Goal: Task Accomplishment & Management: Contribute content

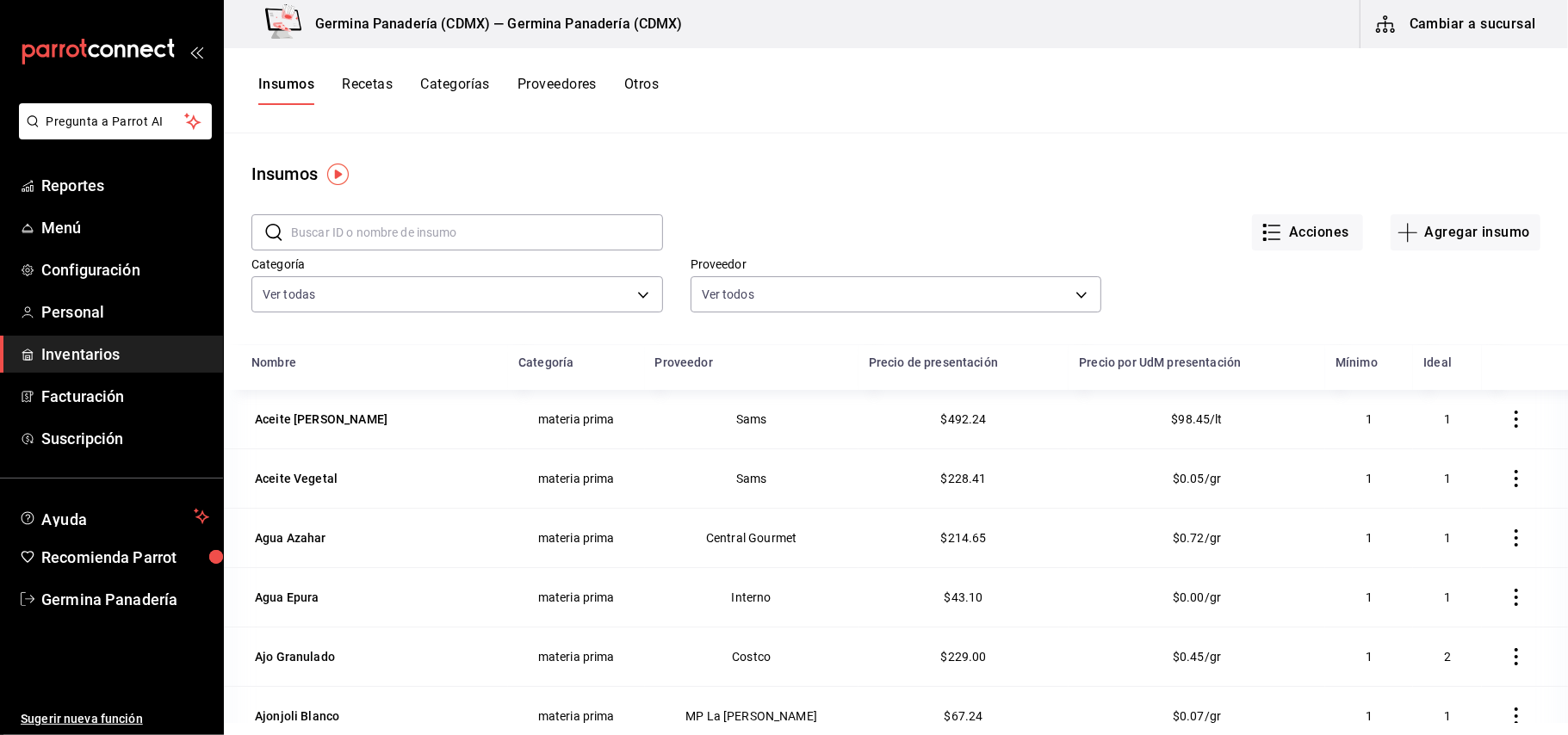
click at [277, 80] on button "Insumos" at bounding box center [287, 90] width 56 height 29
click at [368, 87] on button "Recetas" at bounding box center [367, 90] width 51 height 29
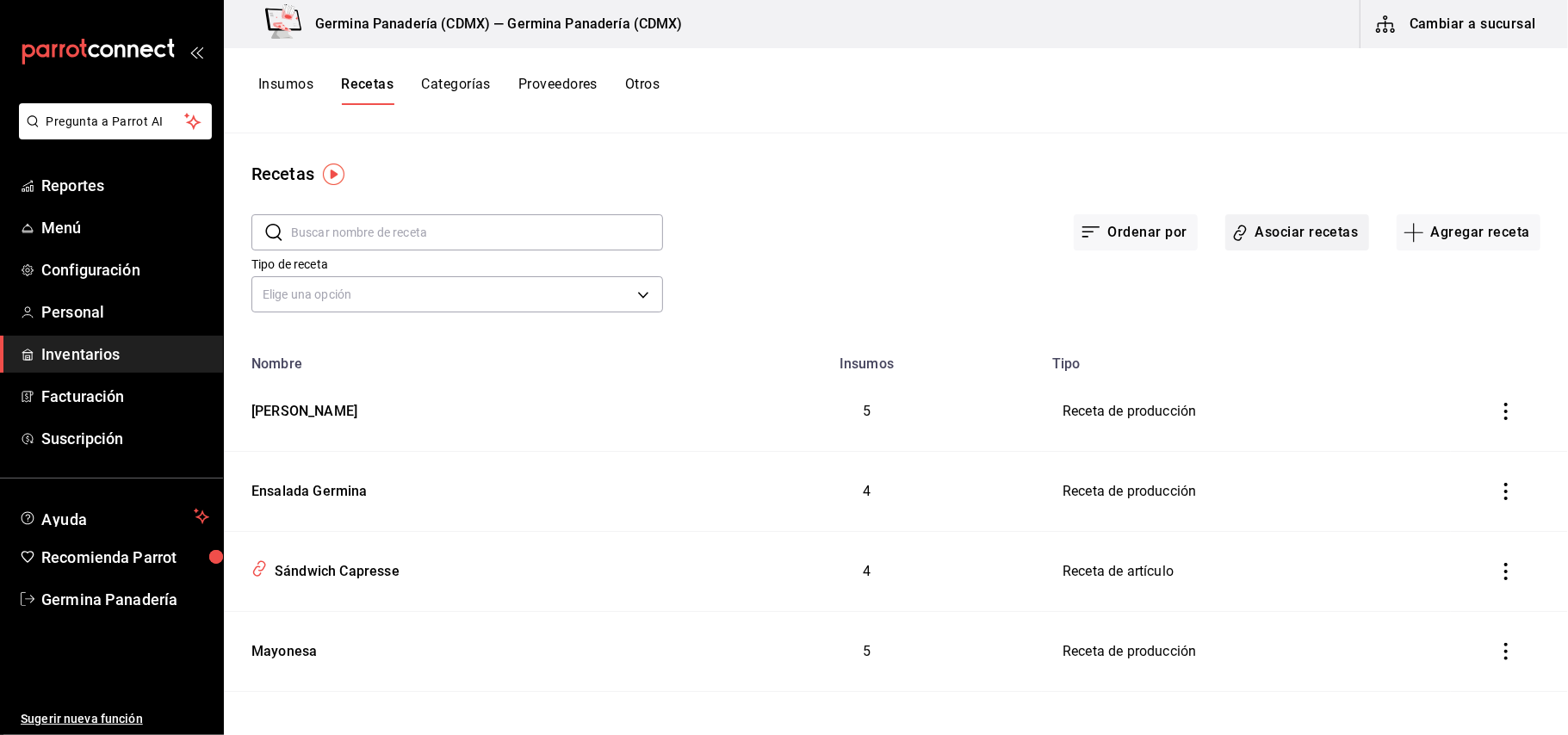
click at [1301, 236] on button "Asociar recetas" at bounding box center [1298, 232] width 144 height 36
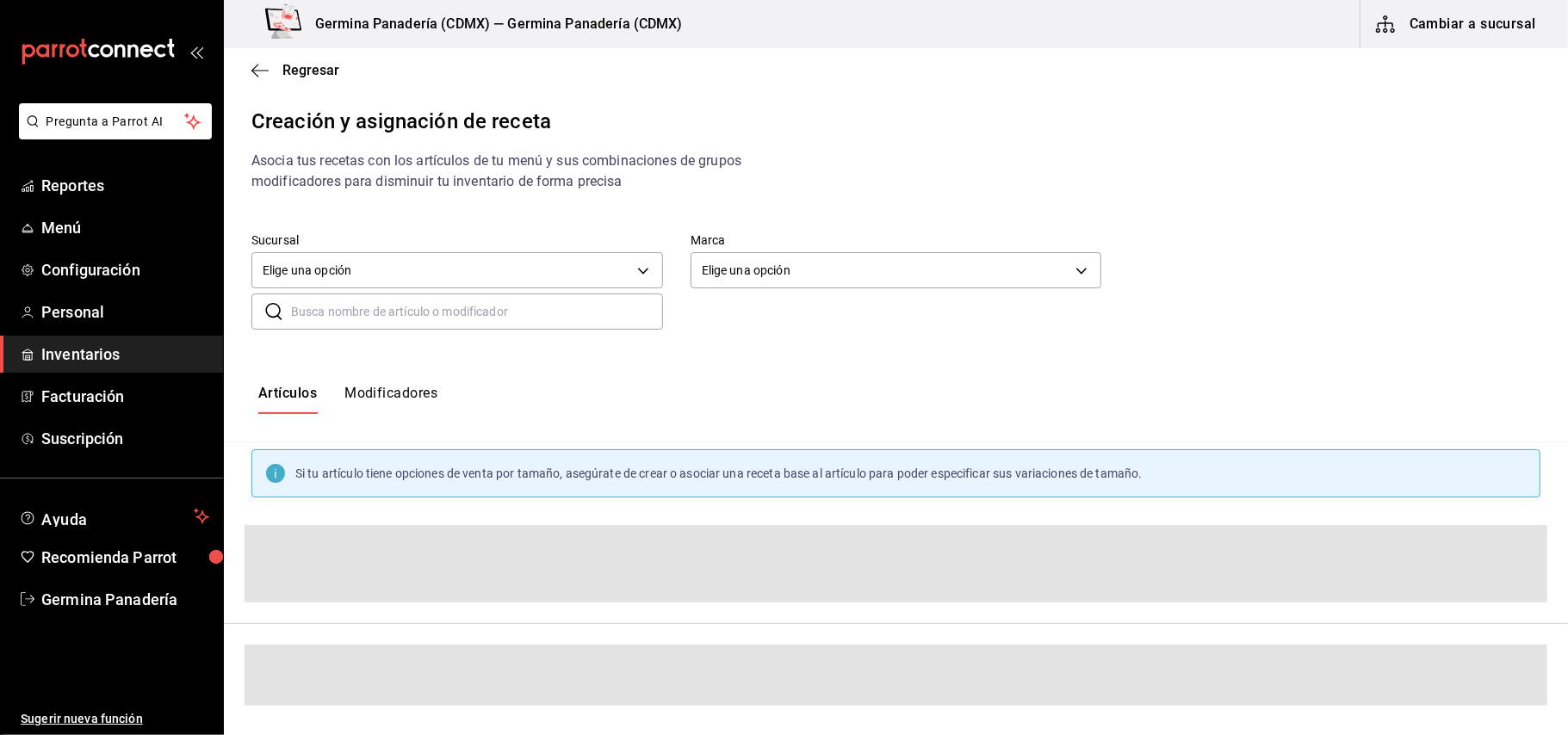
click at [476, 315] on input "text" at bounding box center [477, 311] width 372 height 34
type input "s"
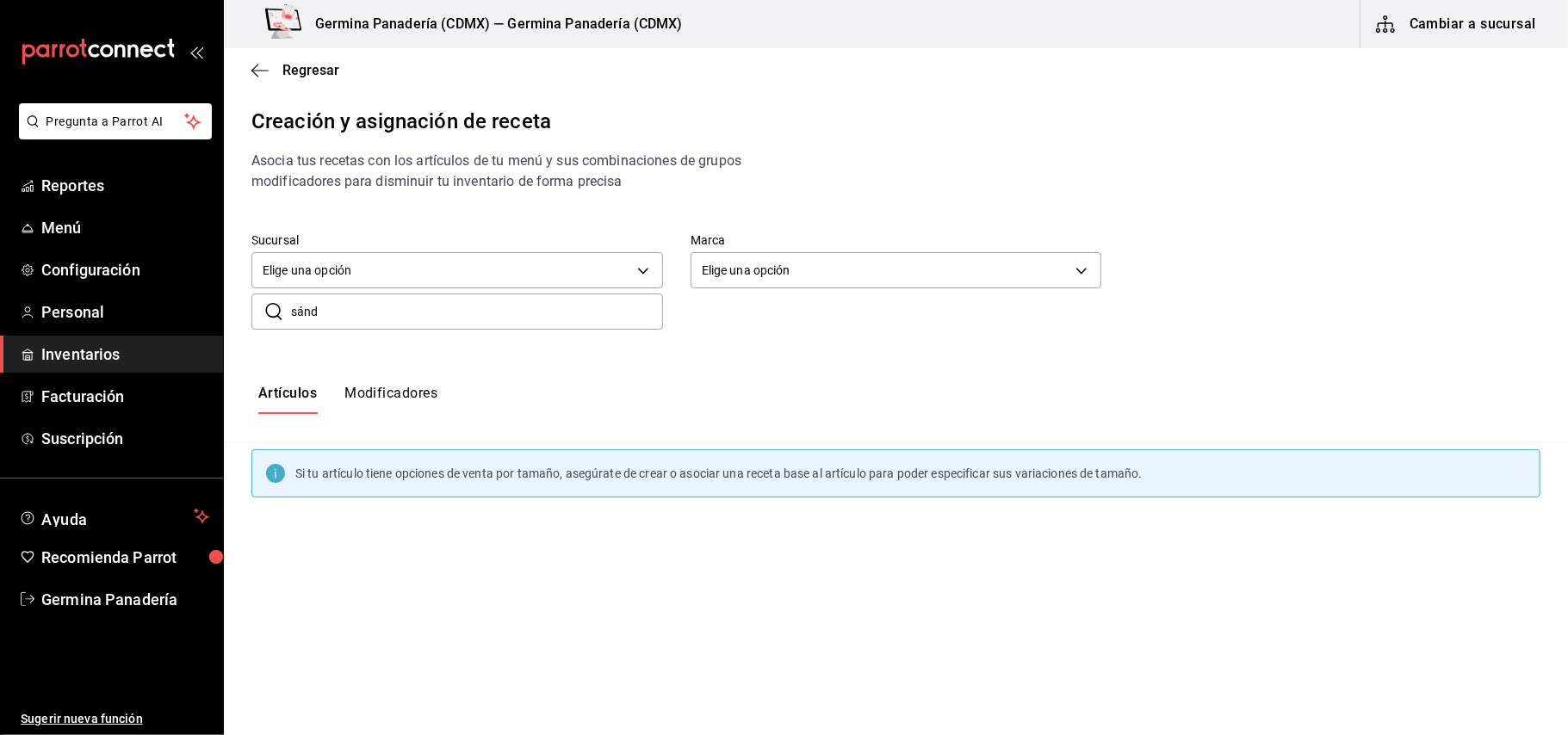
type input "sánd"
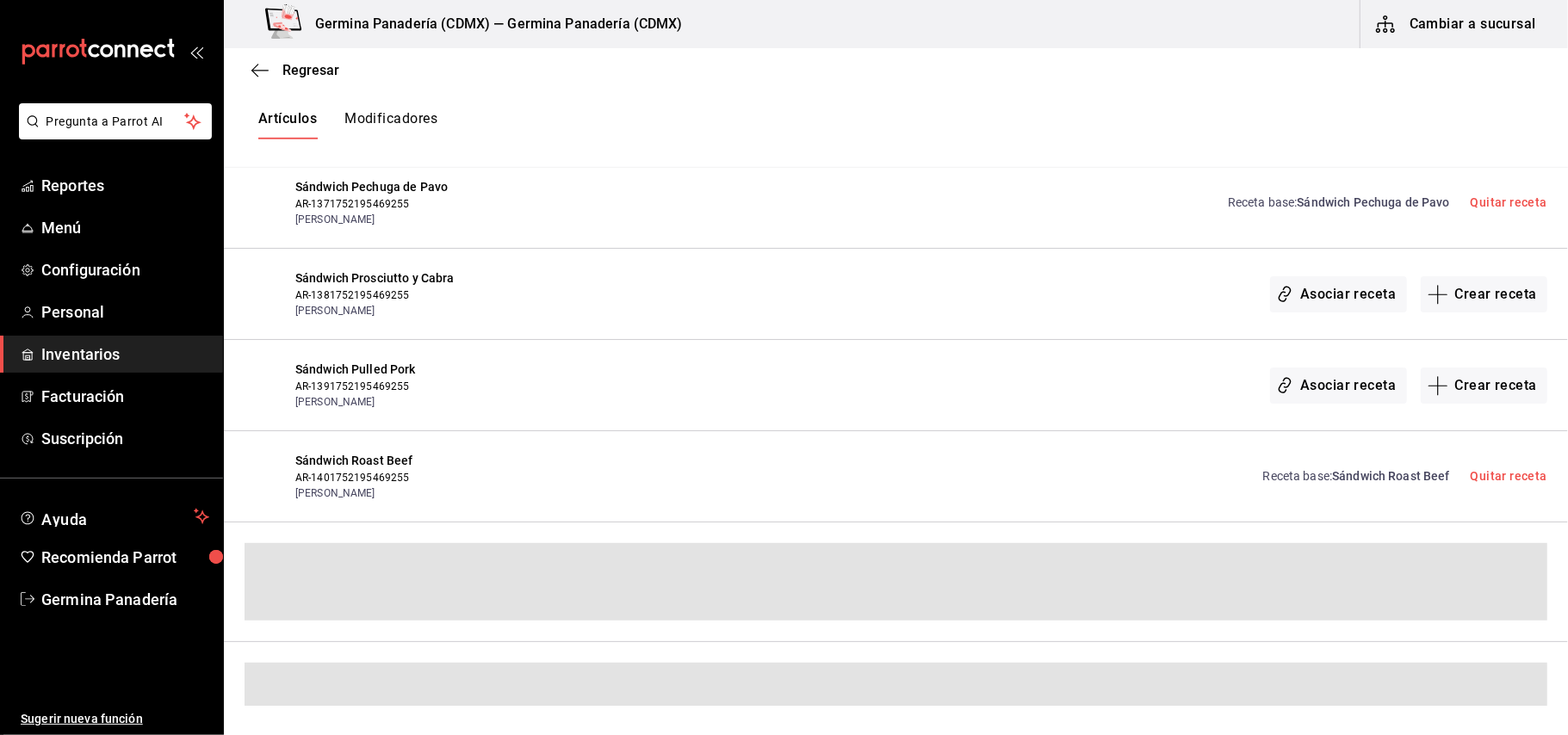
scroll to position [428, 0]
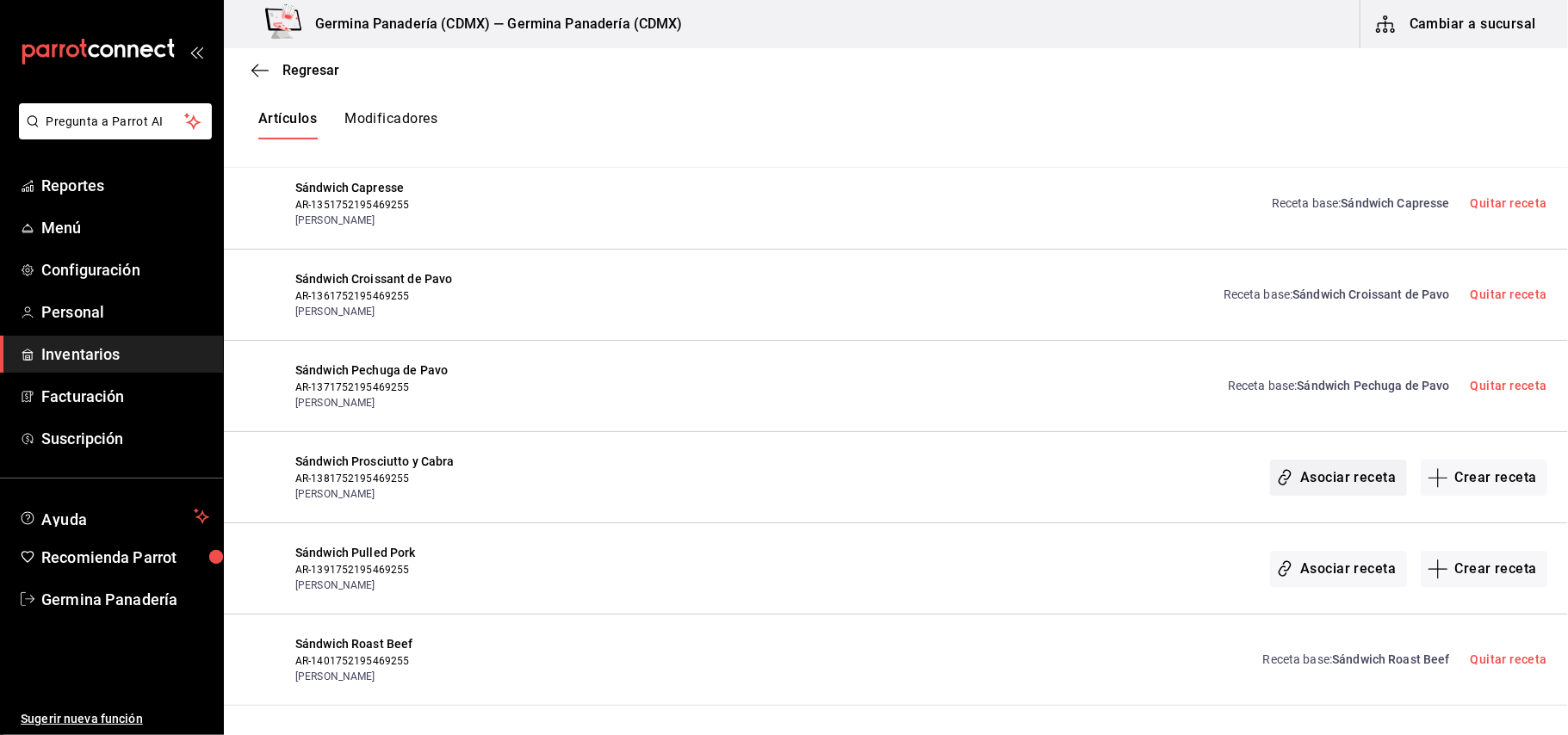
click at [1319, 472] on button "Asociar receta" at bounding box center [1339, 477] width 136 height 36
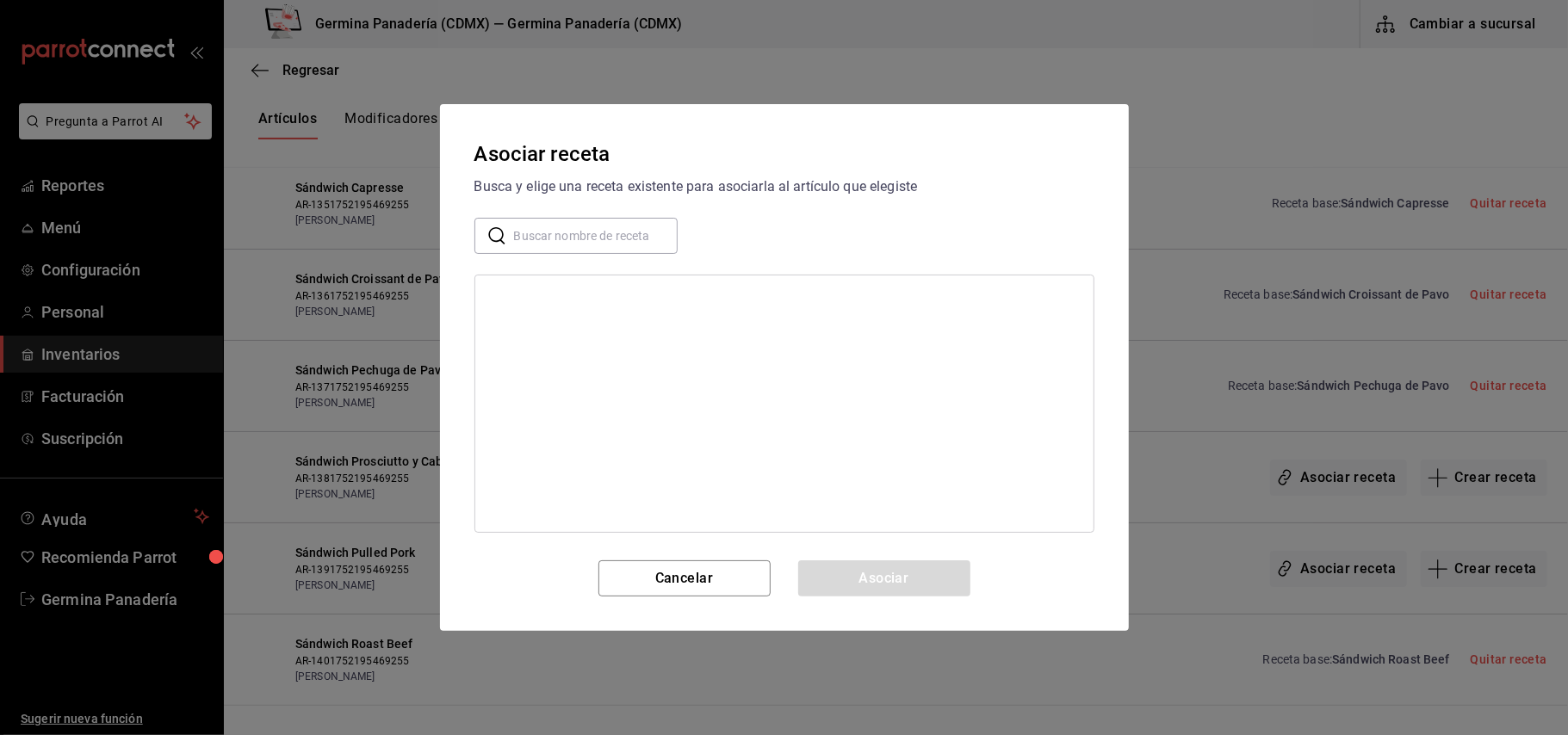
click at [656, 603] on div "Asociar receta Busca y elige una receta existente para asociarla al artículo qu…" at bounding box center [784, 367] width 689 height 527
click at [679, 581] on button "Cancelar" at bounding box center [684, 578] width 172 height 36
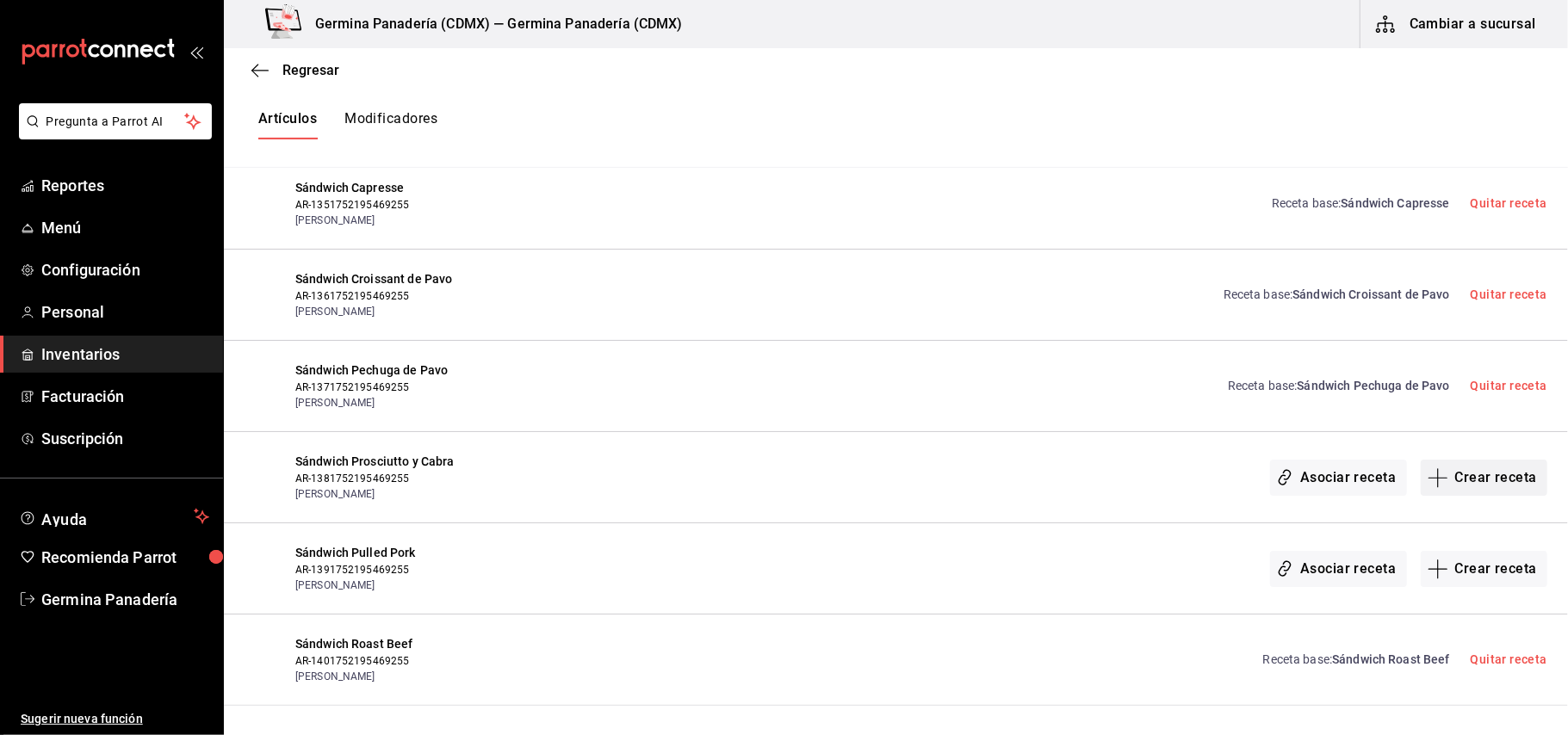
click at [1480, 470] on button "Crear receta" at bounding box center [1484, 477] width 127 height 36
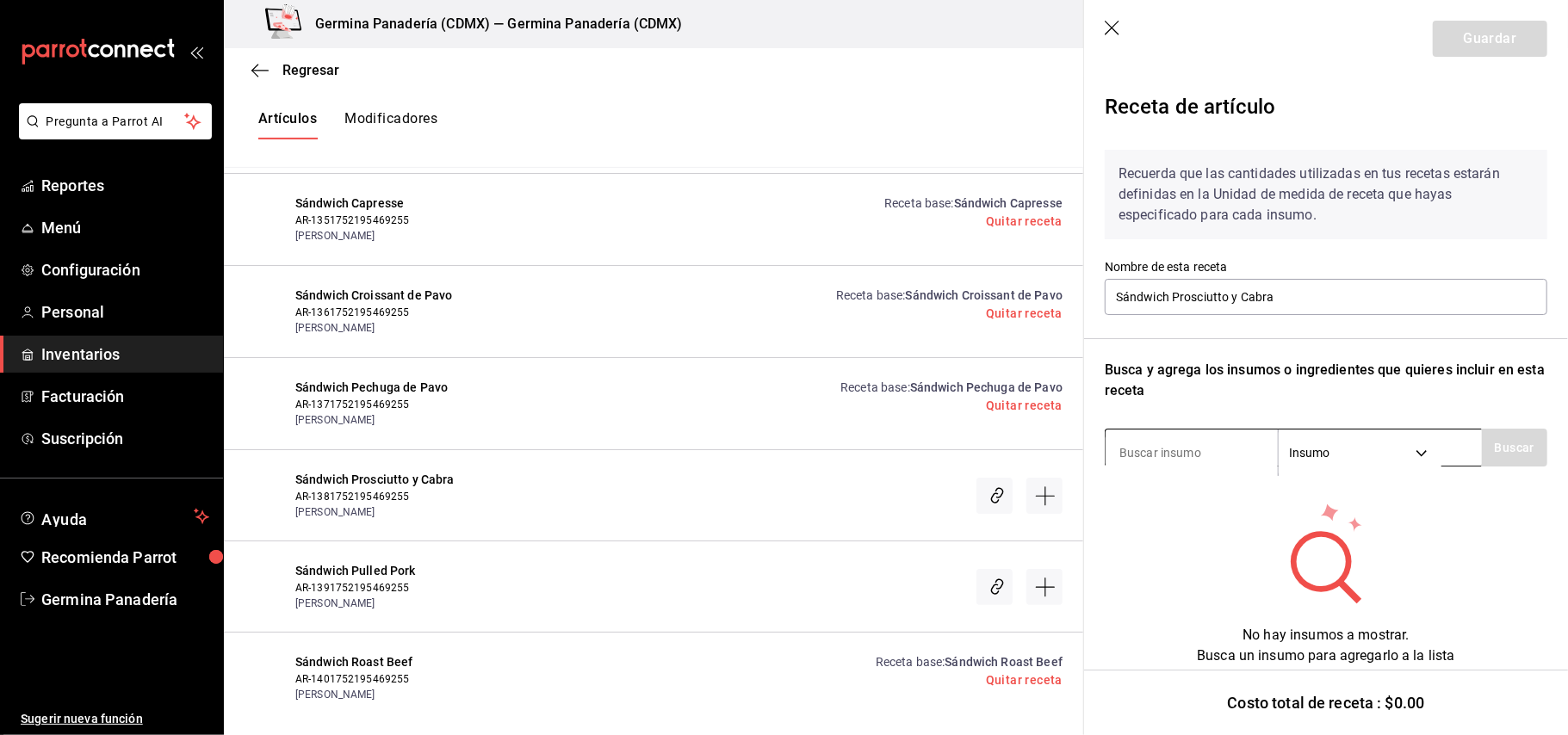
click at [1158, 461] on input at bounding box center [1191, 452] width 172 height 36
type input "boli"
click at [1516, 441] on button "Buscar" at bounding box center [1515, 448] width 65 height 38
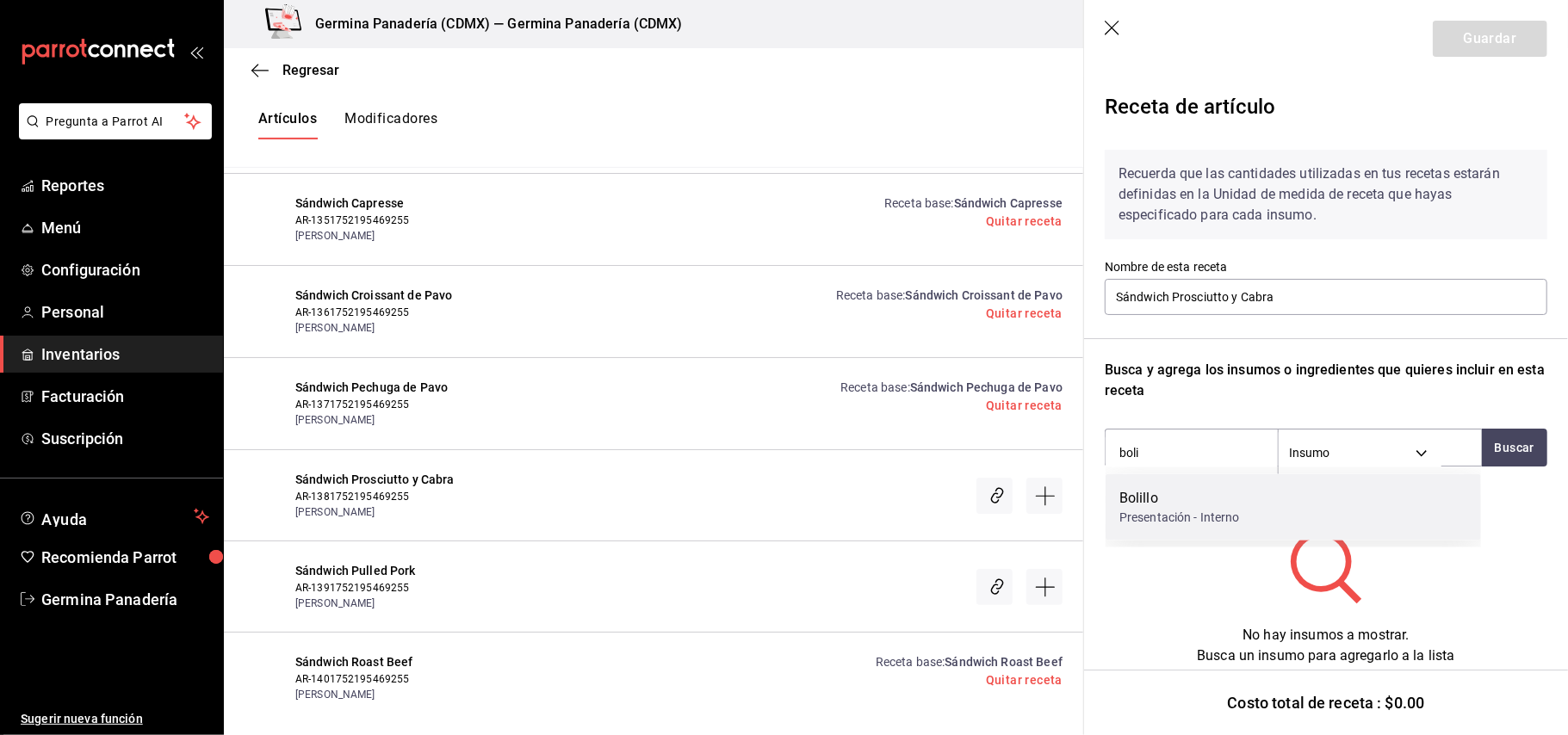
click at [1210, 505] on div "Bolillo" at bounding box center [1180, 498] width 120 height 20
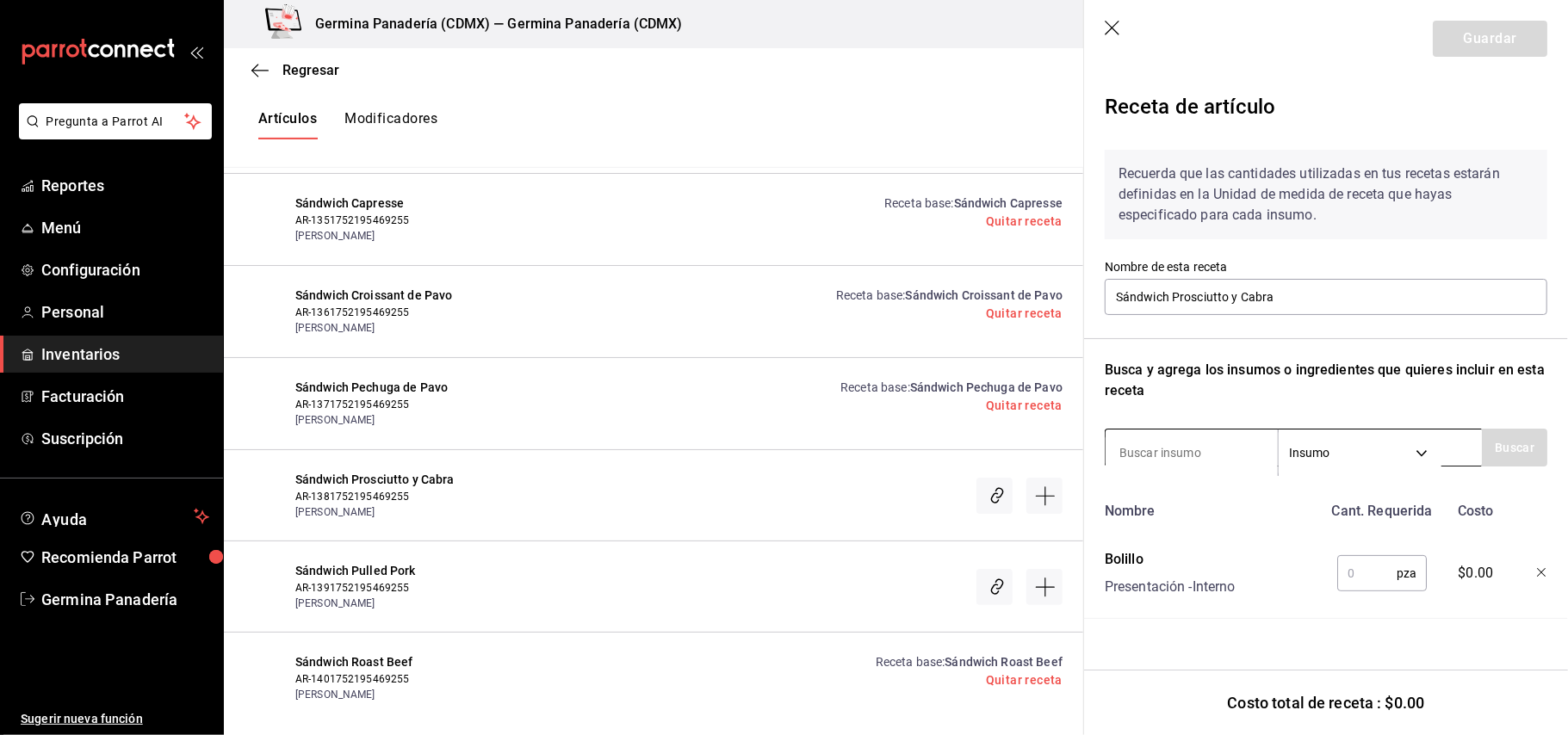
click at [1211, 443] on input at bounding box center [1191, 452] width 172 height 36
type input "queso"
click at [1493, 442] on button "Buscar" at bounding box center [1515, 448] width 65 height 38
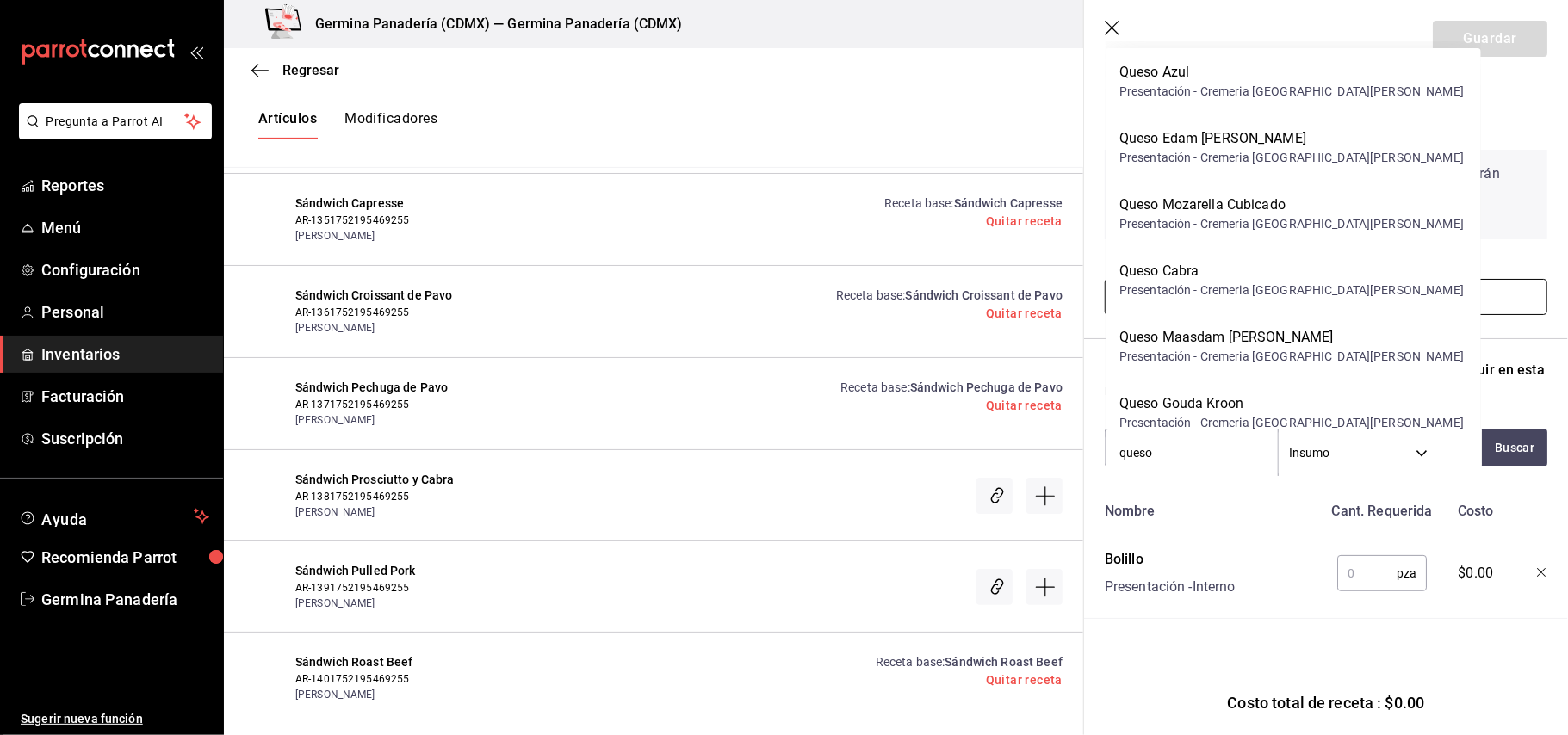
click at [1225, 284] on div "Presentación - Cremeria [GEOGRAPHIC_DATA][PERSON_NAME]" at bounding box center [1292, 290] width 345 height 18
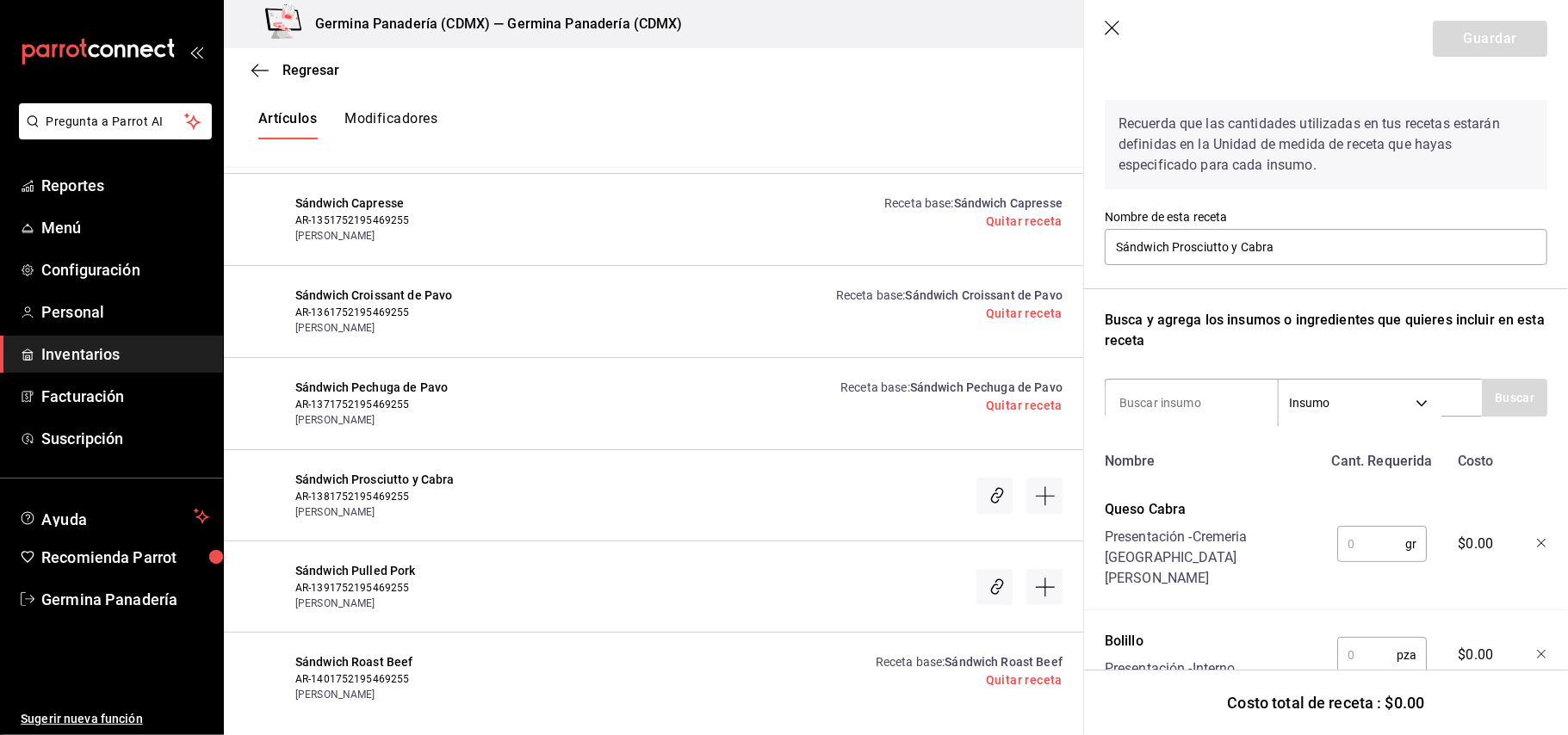
scroll to position [84, 0]
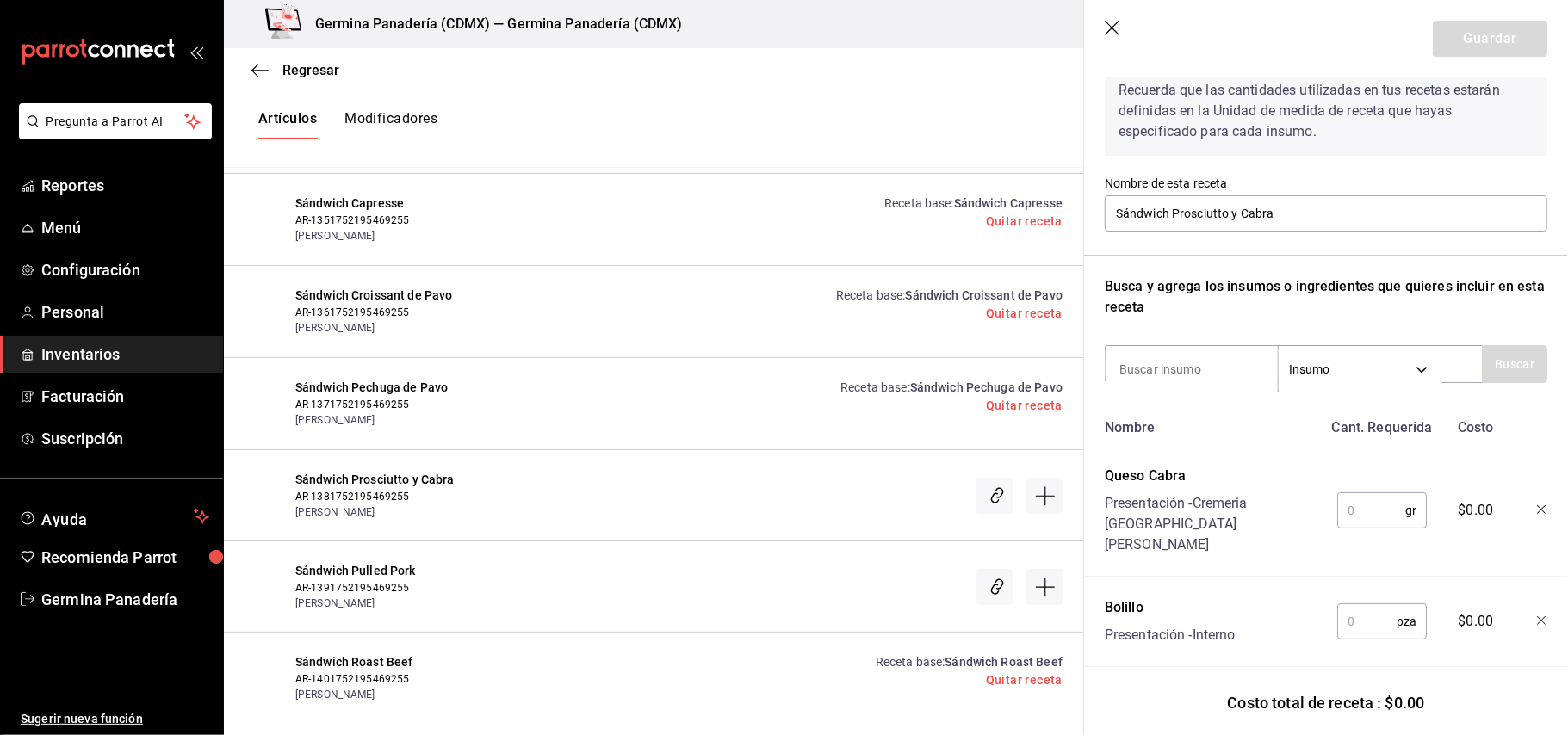
click at [1375, 503] on input "text" at bounding box center [1372, 510] width 68 height 34
type input "20"
click at [1368, 606] on input "text" at bounding box center [1367, 620] width 59 height 34
type input "1"
click at [1190, 376] on input at bounding box center [1191, 369] width 172 height 36
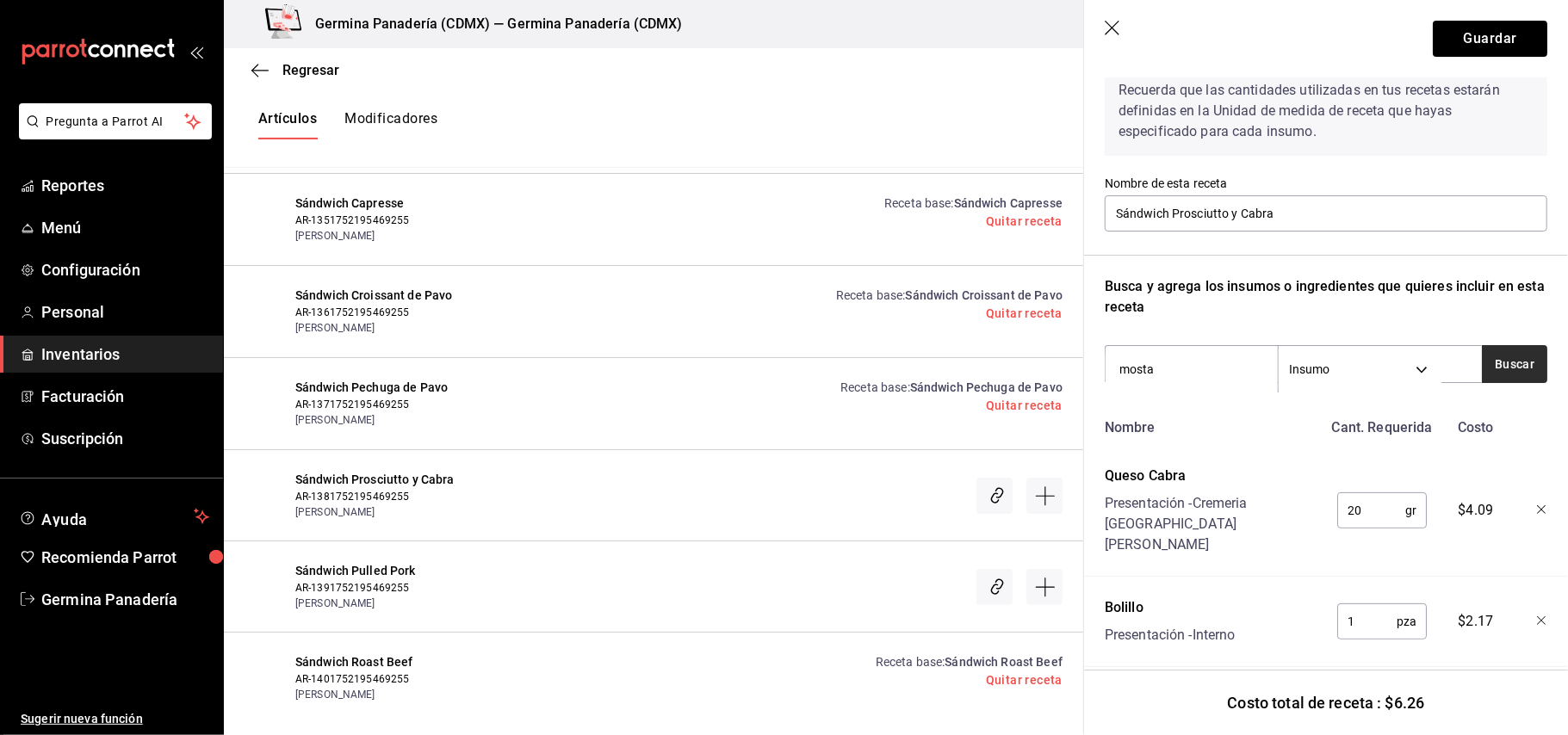
type input "mosta"
click at [1483, 373] on button "Buscar" at bounding box center [1515, 364] width 65 height 38
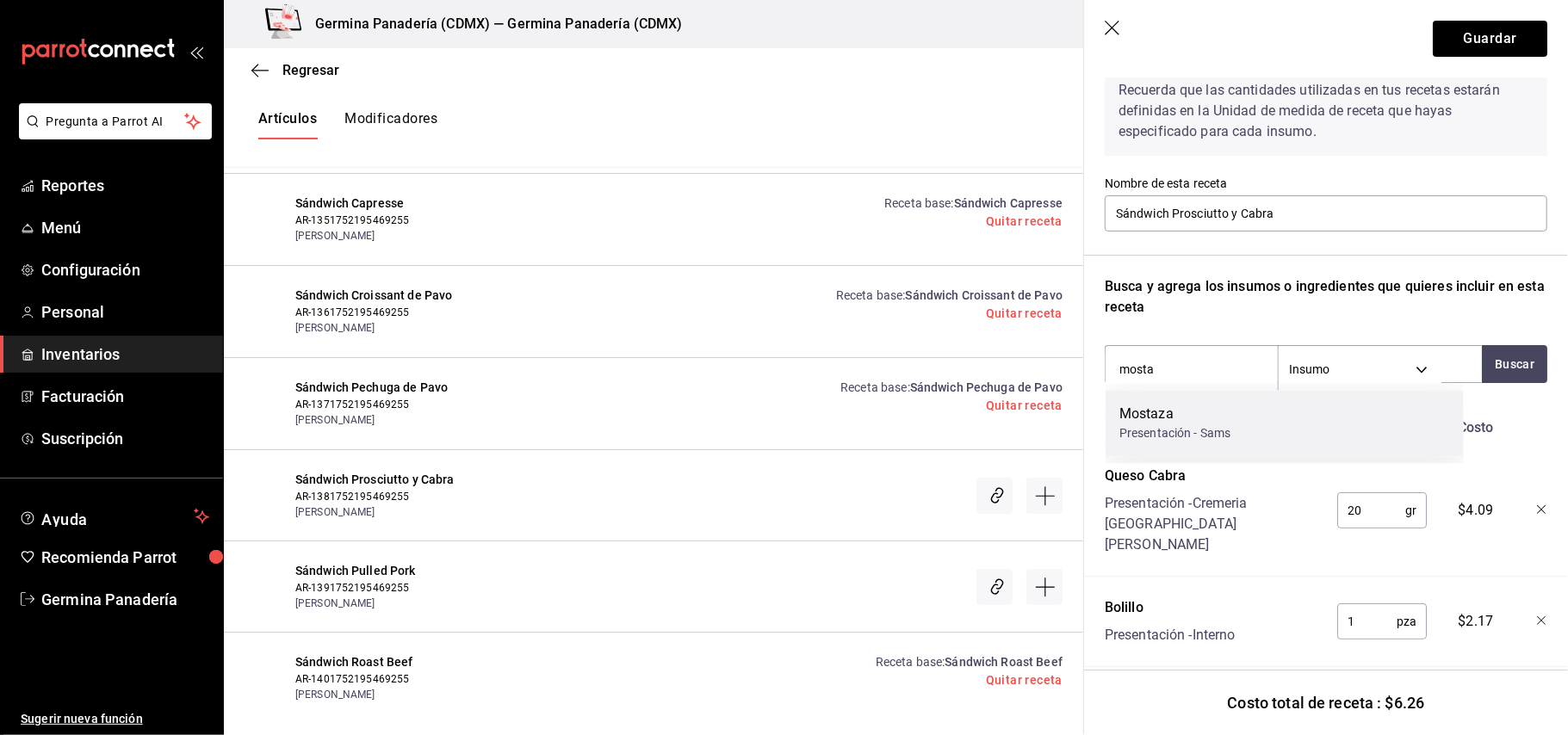
click at [1227, 404] on div "Mostaza" at bounding box center [1176, 414] width 112 height 20
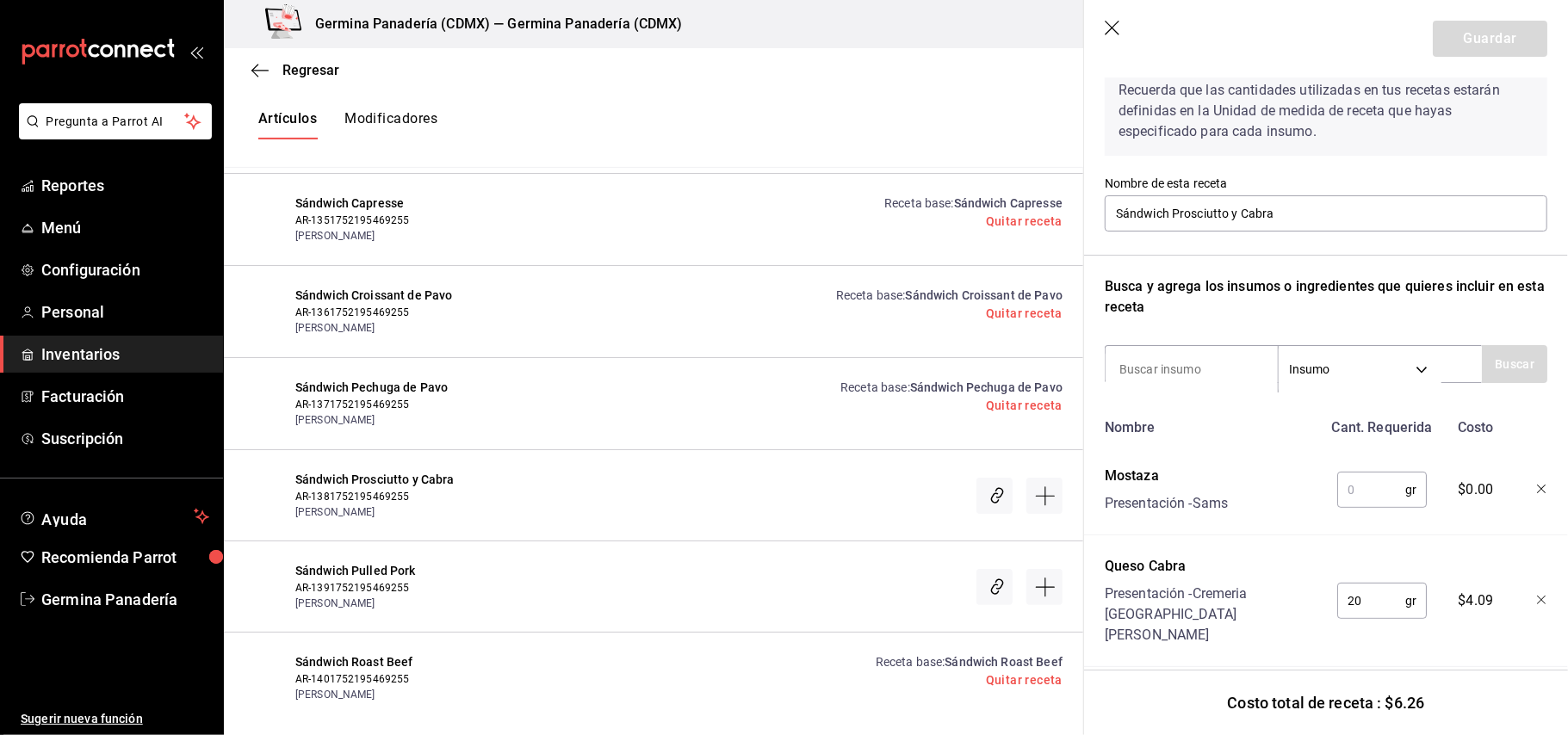
click at [1359, 487] on input "text" at bounding box center [1372, 489] width 68 height 34
type input "10"
click at [1214, 377] on input at bounding box center [1191, 369] width 172 height 36
type input "queso"
click at [1495, 366] on button "Buscar" at bounding box center [1515, 364] width 65 height 38
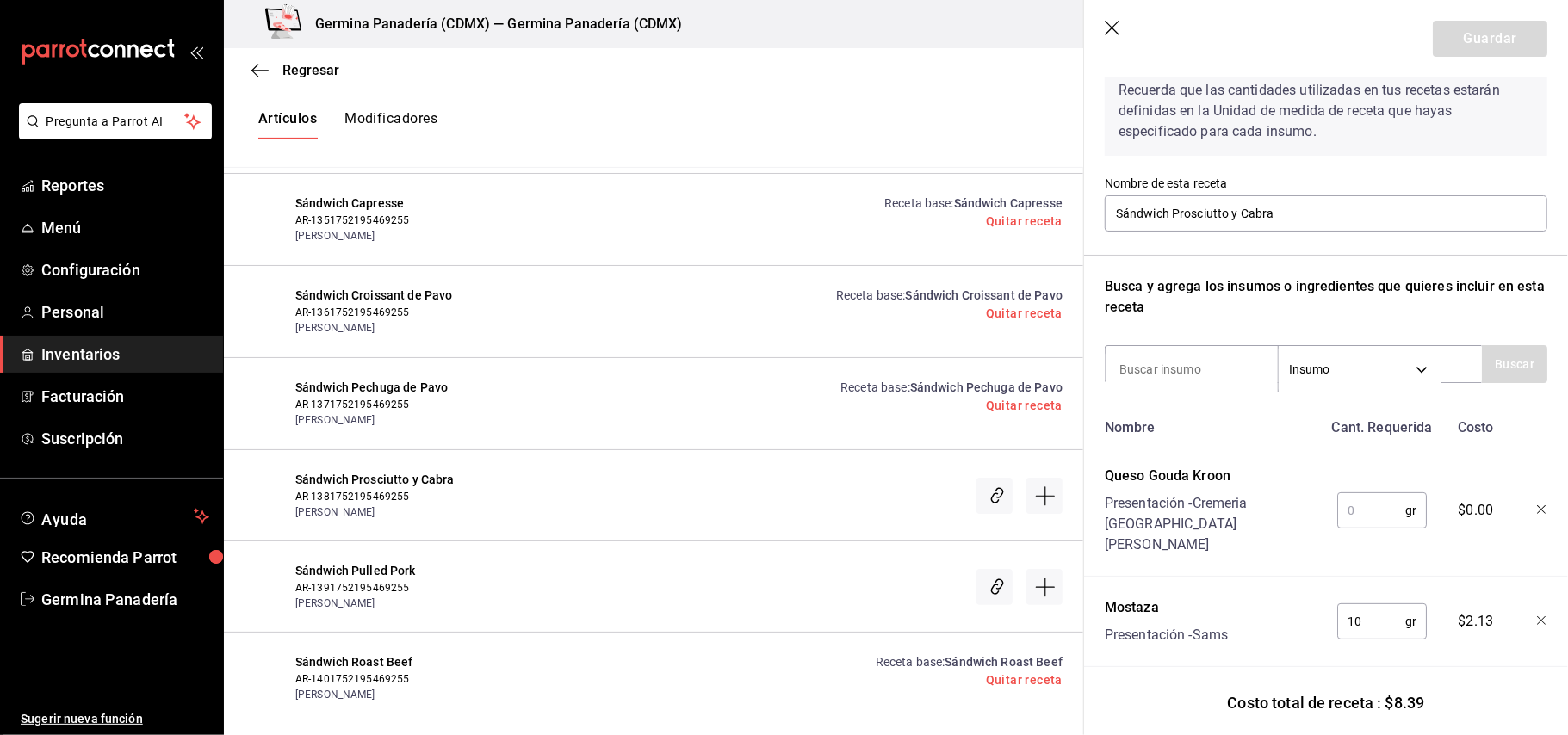
click at [1359, 497] on input "text" at bounding box center [1372, 510] width 68 height 34
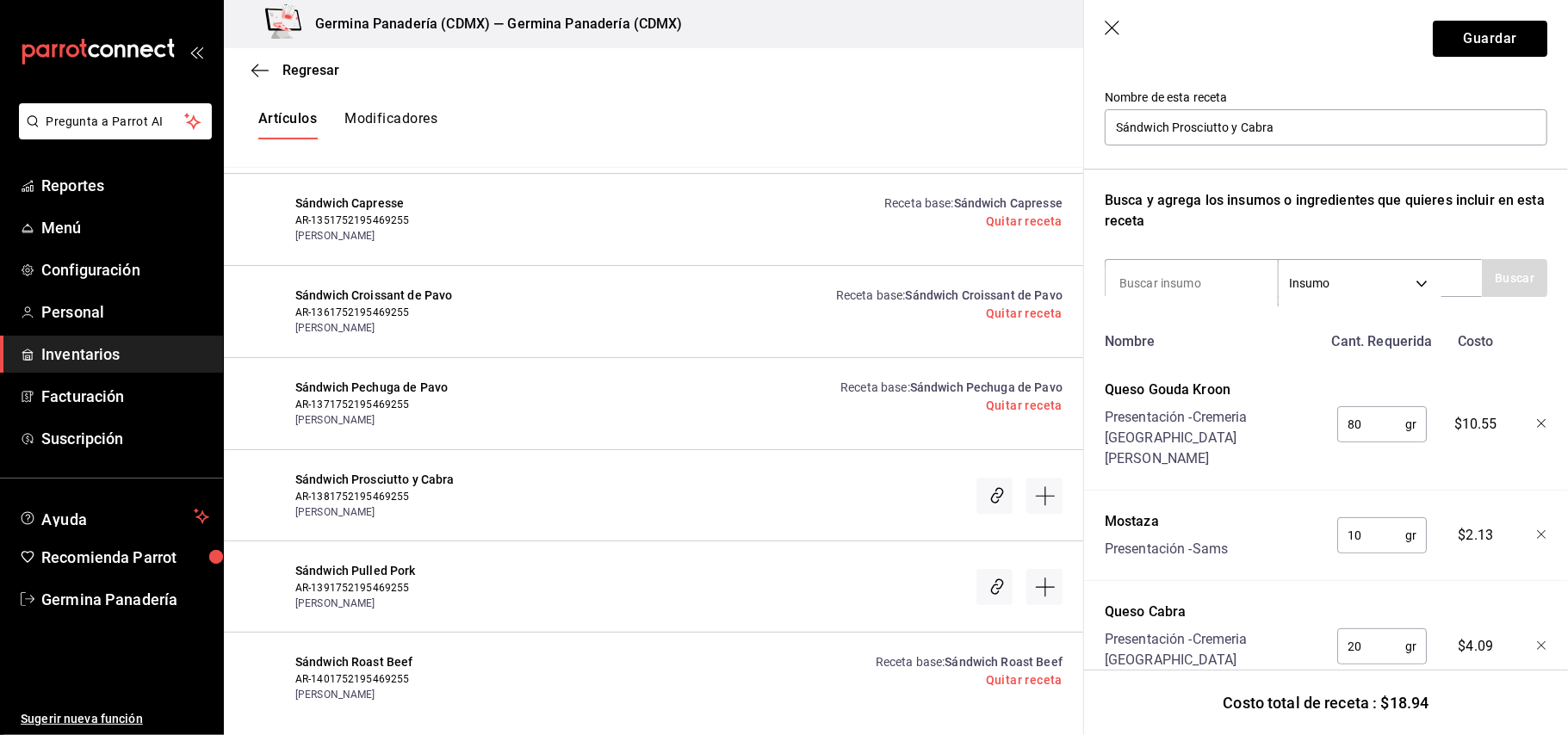
scroll to position [198, 0]
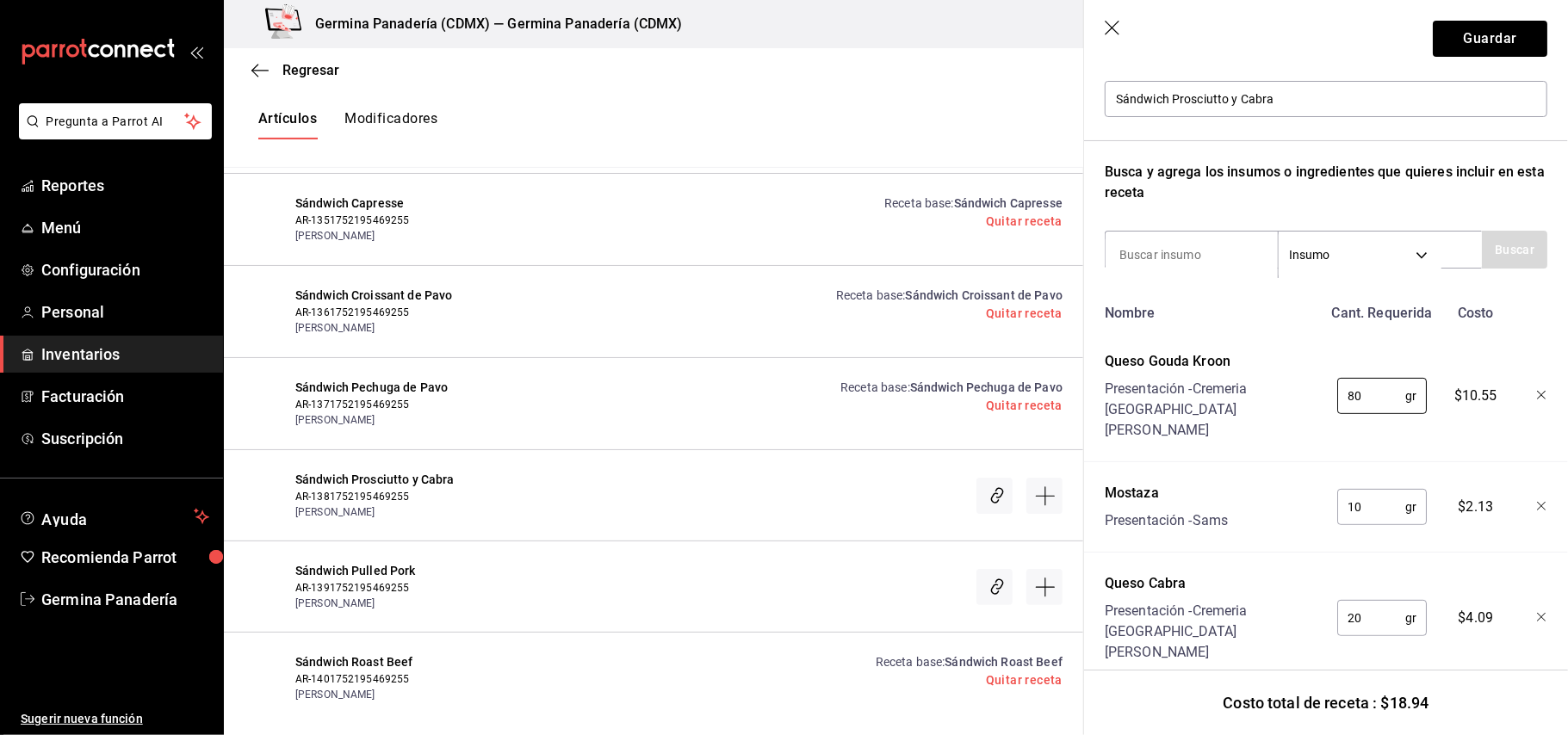
type input "80"
click at [1189, 287] on div "Recuerda que las cantidades utilizadas en tus recetas estarán definidas en la U…" at bounding box center [1327, 356] width 443 height 837
click at [1210, 246] on input at bounding box center [1191, 254] width 172 height 36
type input "pros"
click at [1485, 250] on button "Buscar" at bounding box center [1515, 250] width 65 height 38
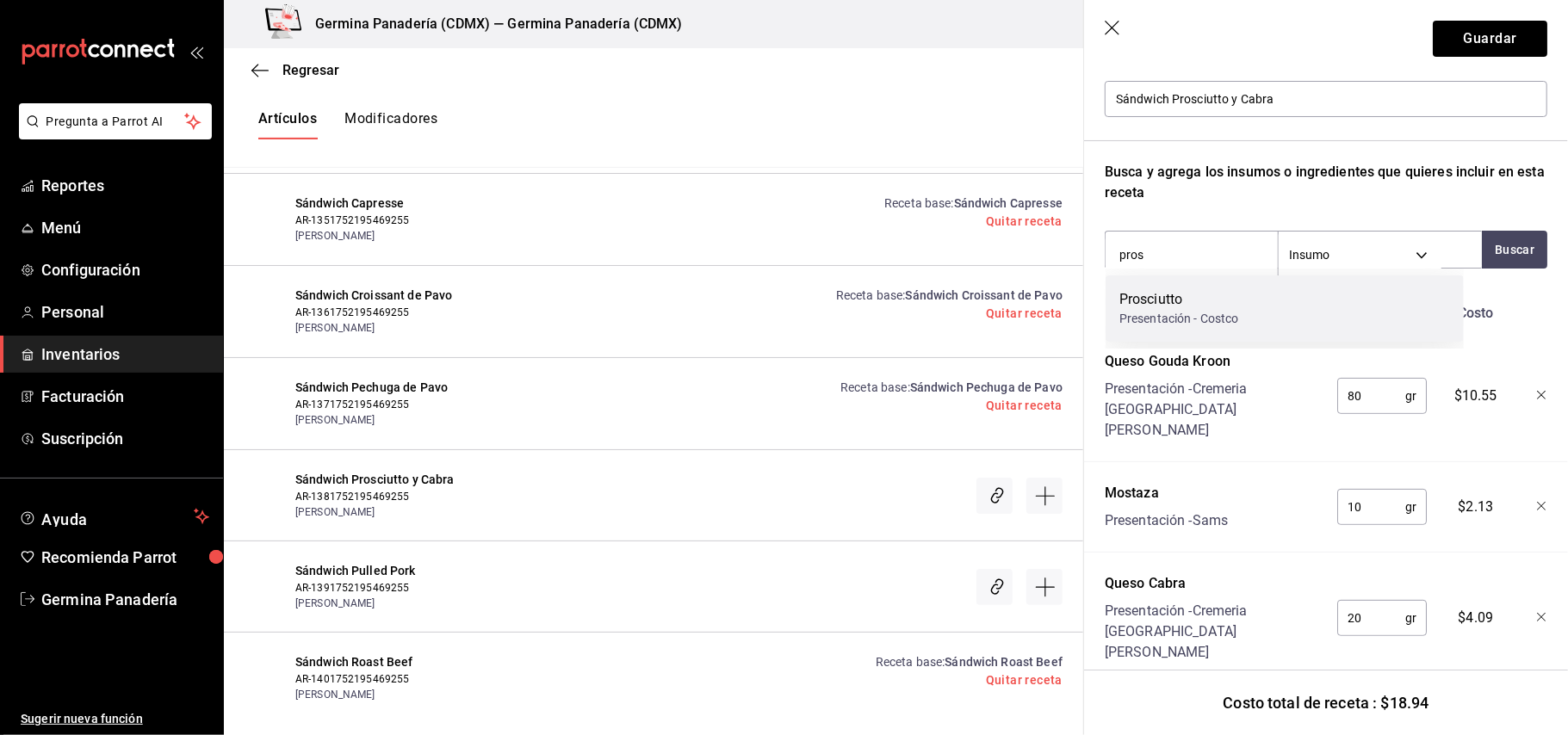
click at [1218, 325] on div "Presentación - Costco" at bounding box center [1179, 318] width 119 height 18
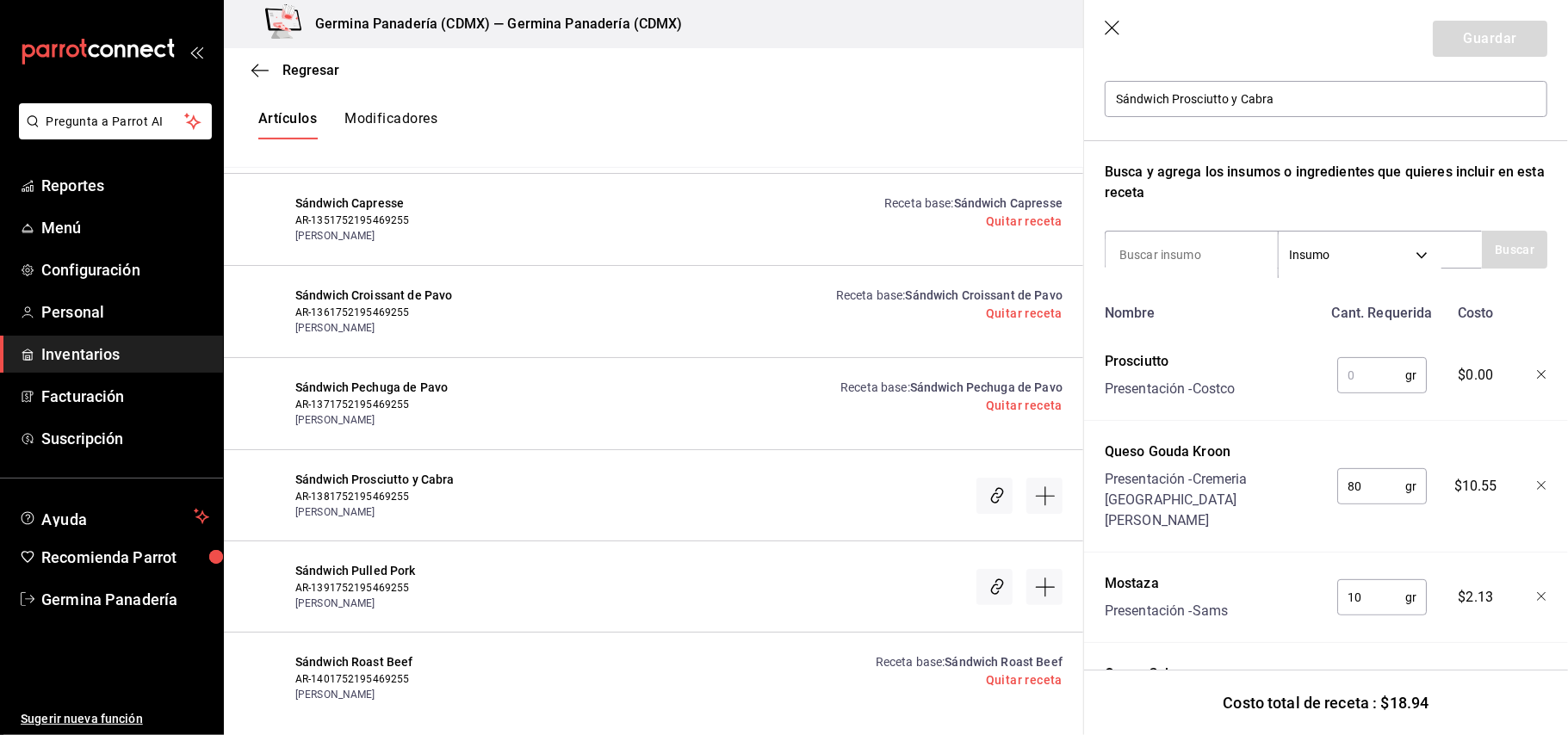
click at [1359, 387] on input "text" at bounding box center [1372, 375] width 68 height 34
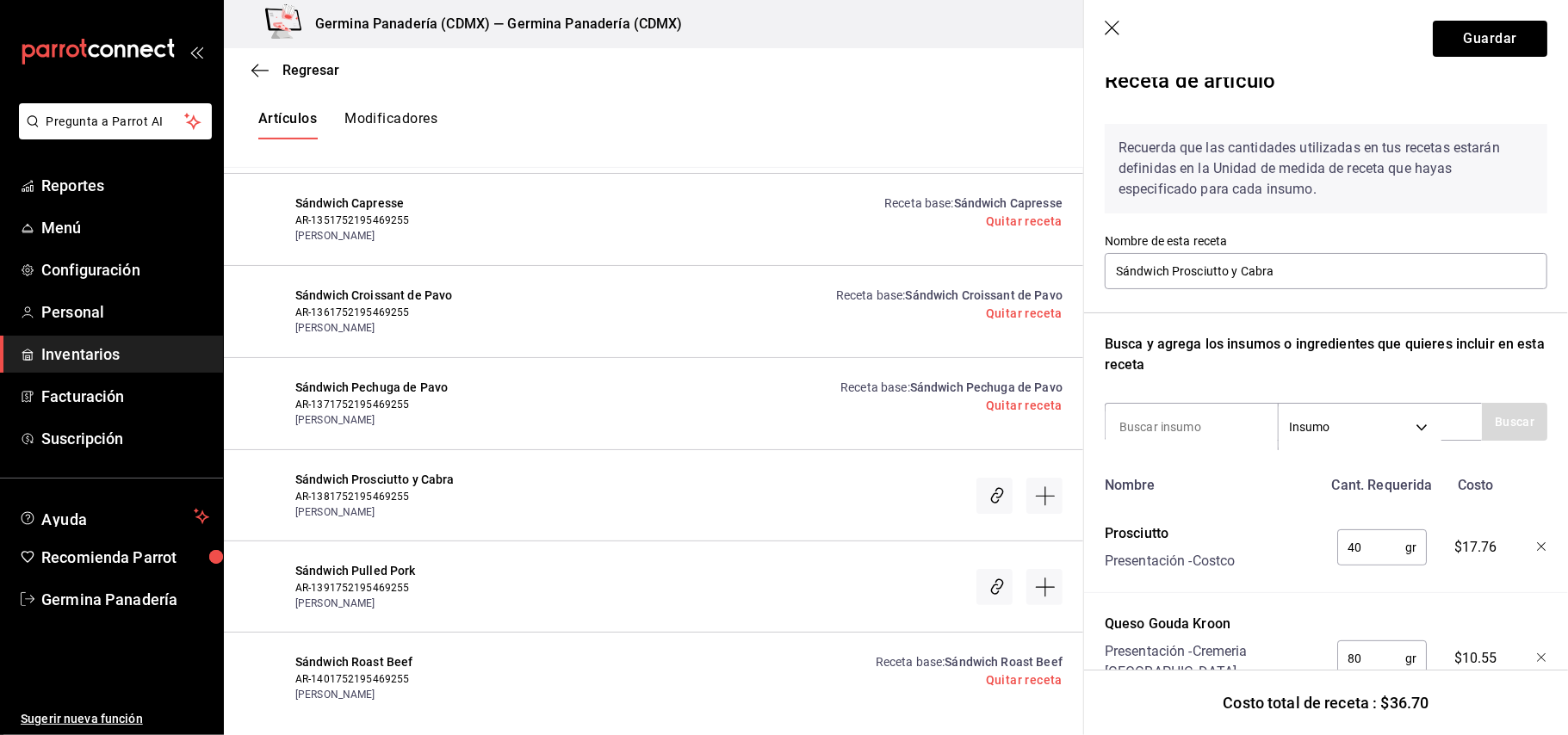
scroll to position [0, 0]
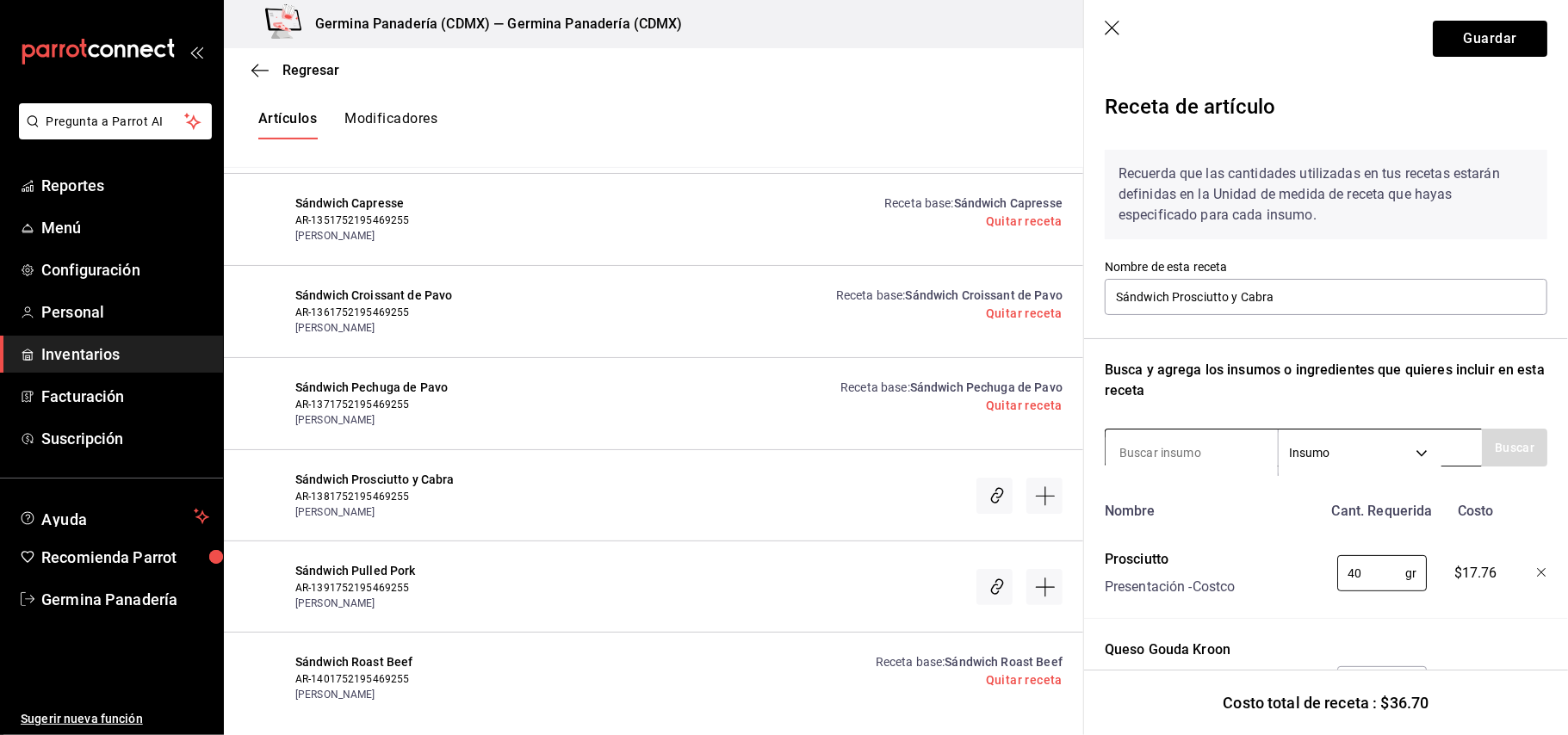
type input "40"
click at [1206, 458] on input at bounding box center [1191, 452] width 172 height 36
type input "ensal"
click at [1483, 443] on button "Buscar" at bounding box center [1515, 448] width 65 height 38
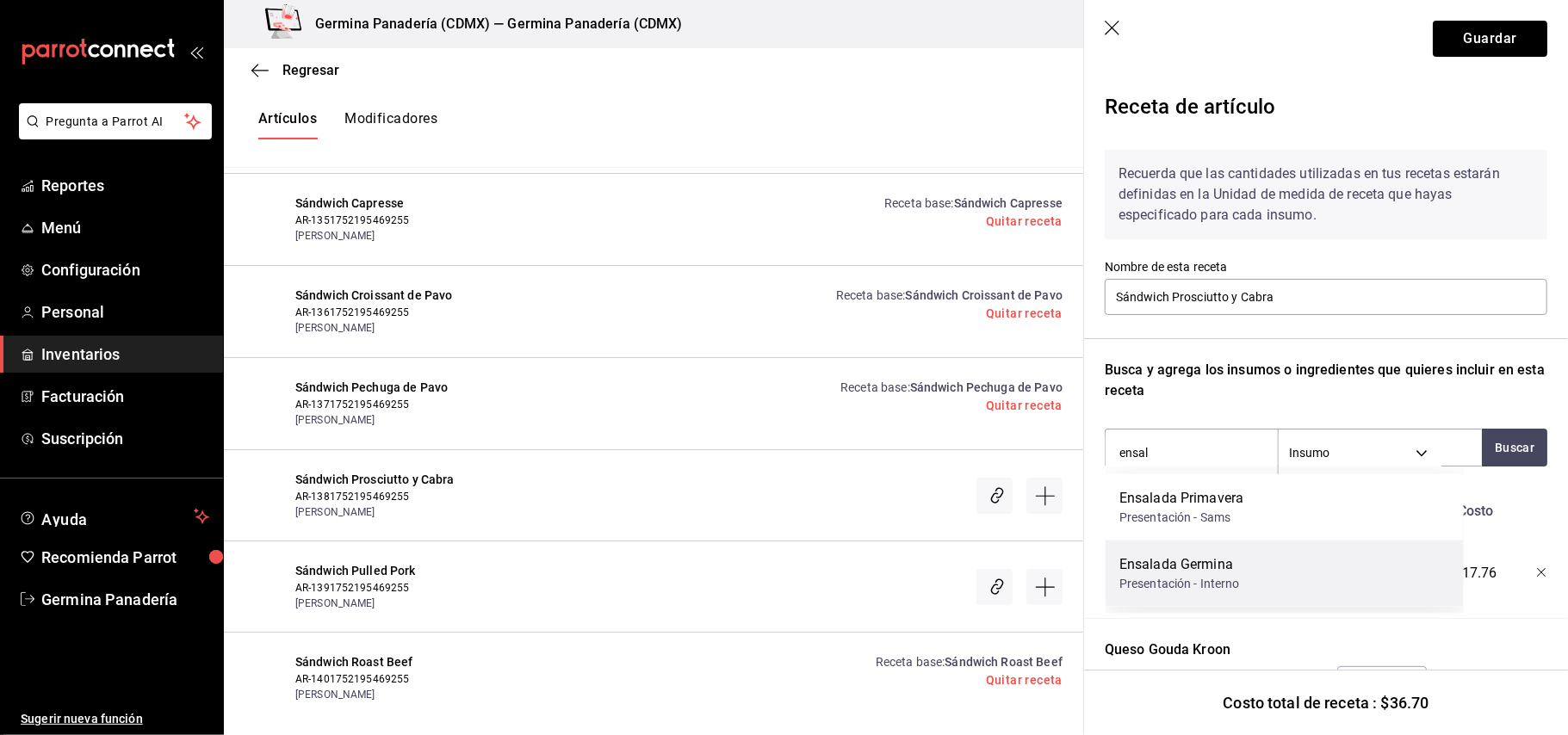
click at [1237, 555] on div "Ensalada Germina" at bounding box center [1180, 564] width 120 height 20
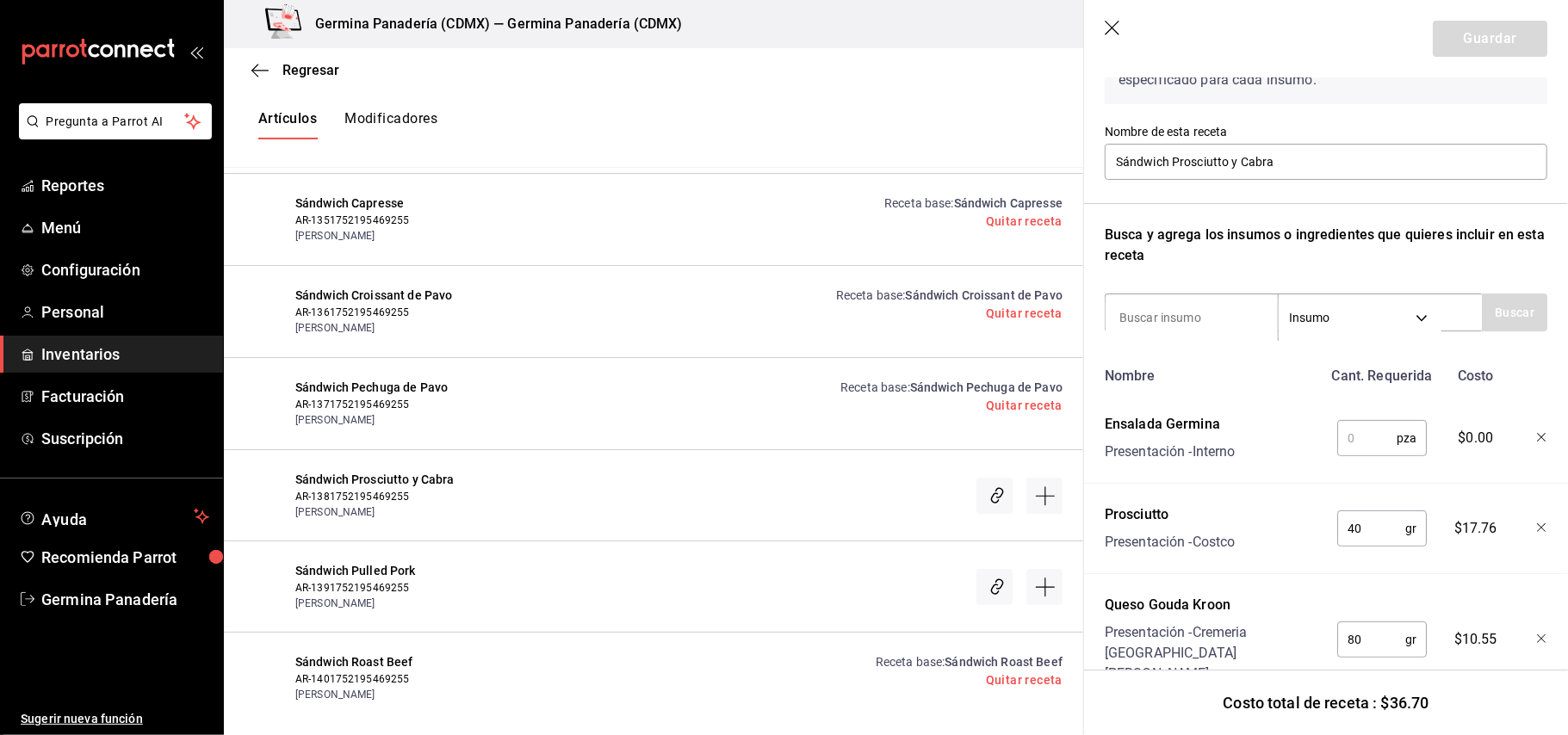
scroll to position [152, 0]
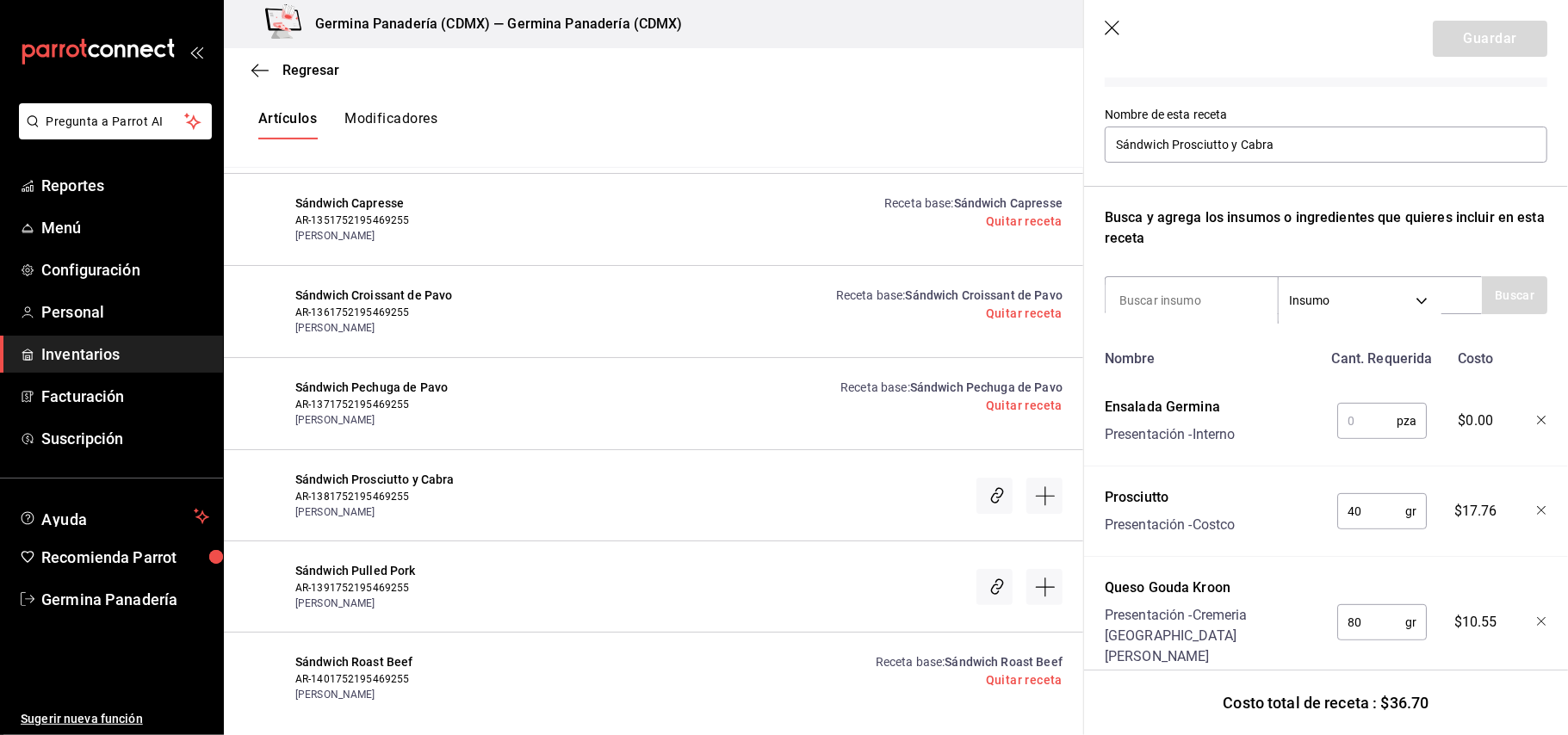
click at [1356, 423] on input "text" at bounding box center [1367, 420] width 59 height 34
type input "1"
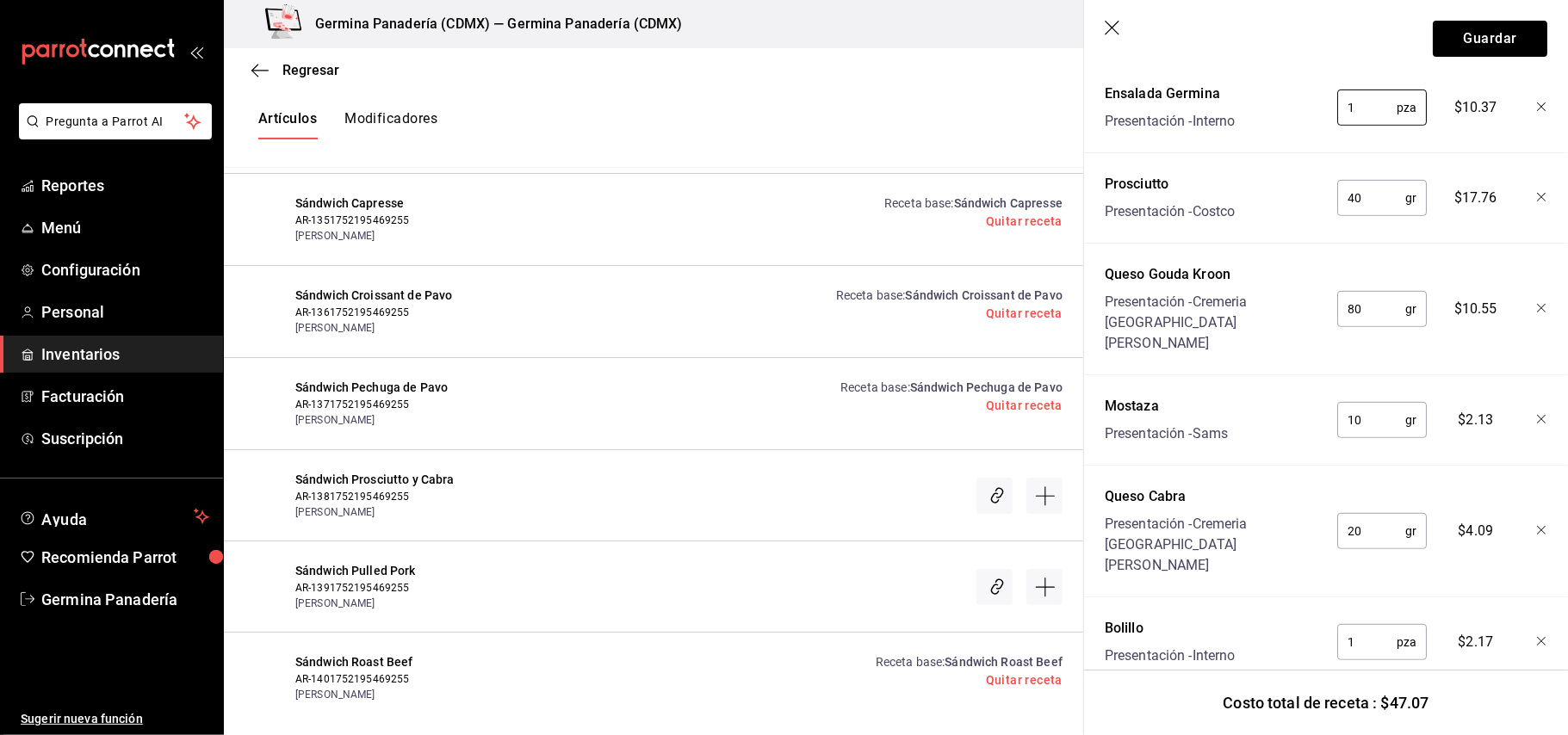
scroll to position [483, 0]
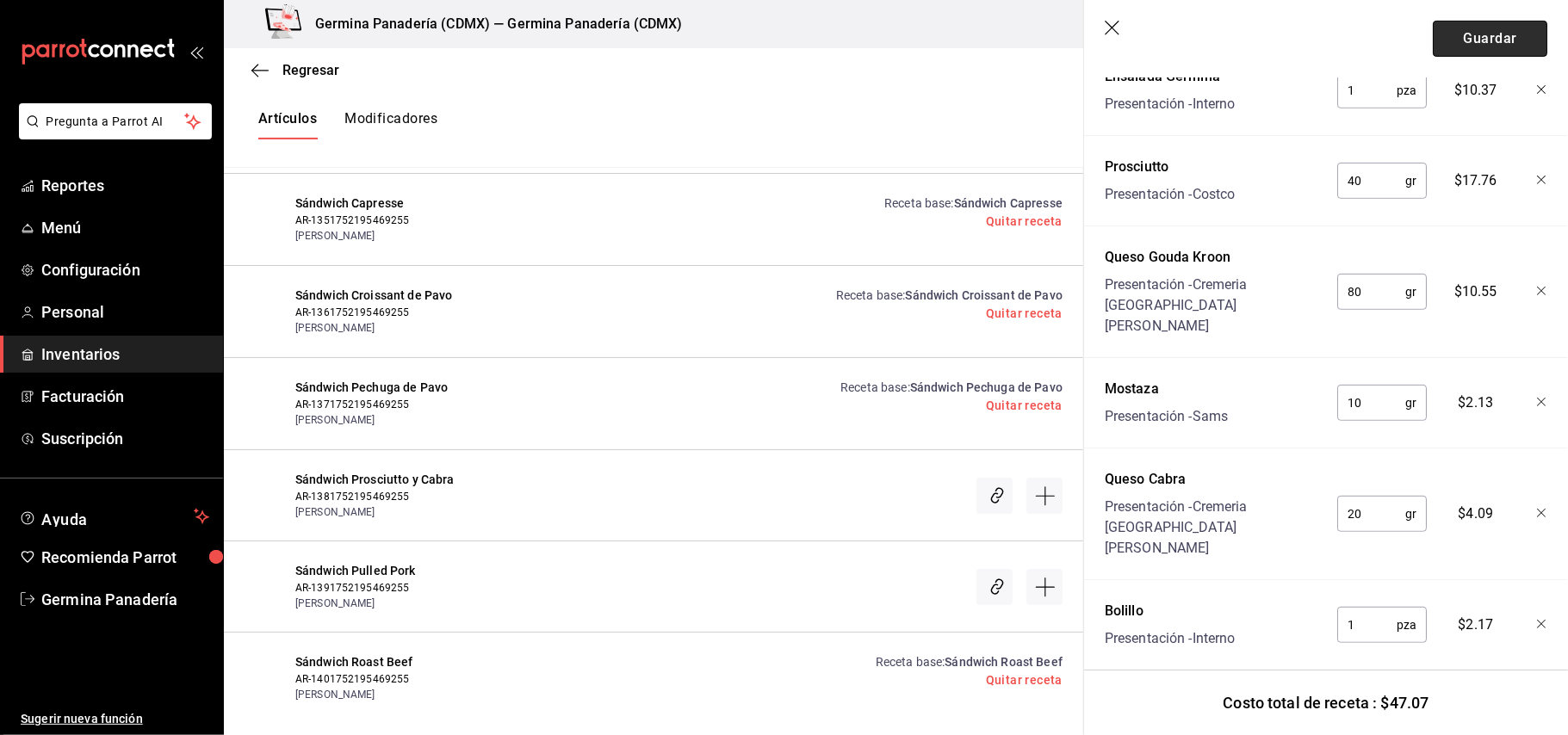
click at [1499, 35] on button "Guardar" at bounding box center [1490, 38] width 115 height 36
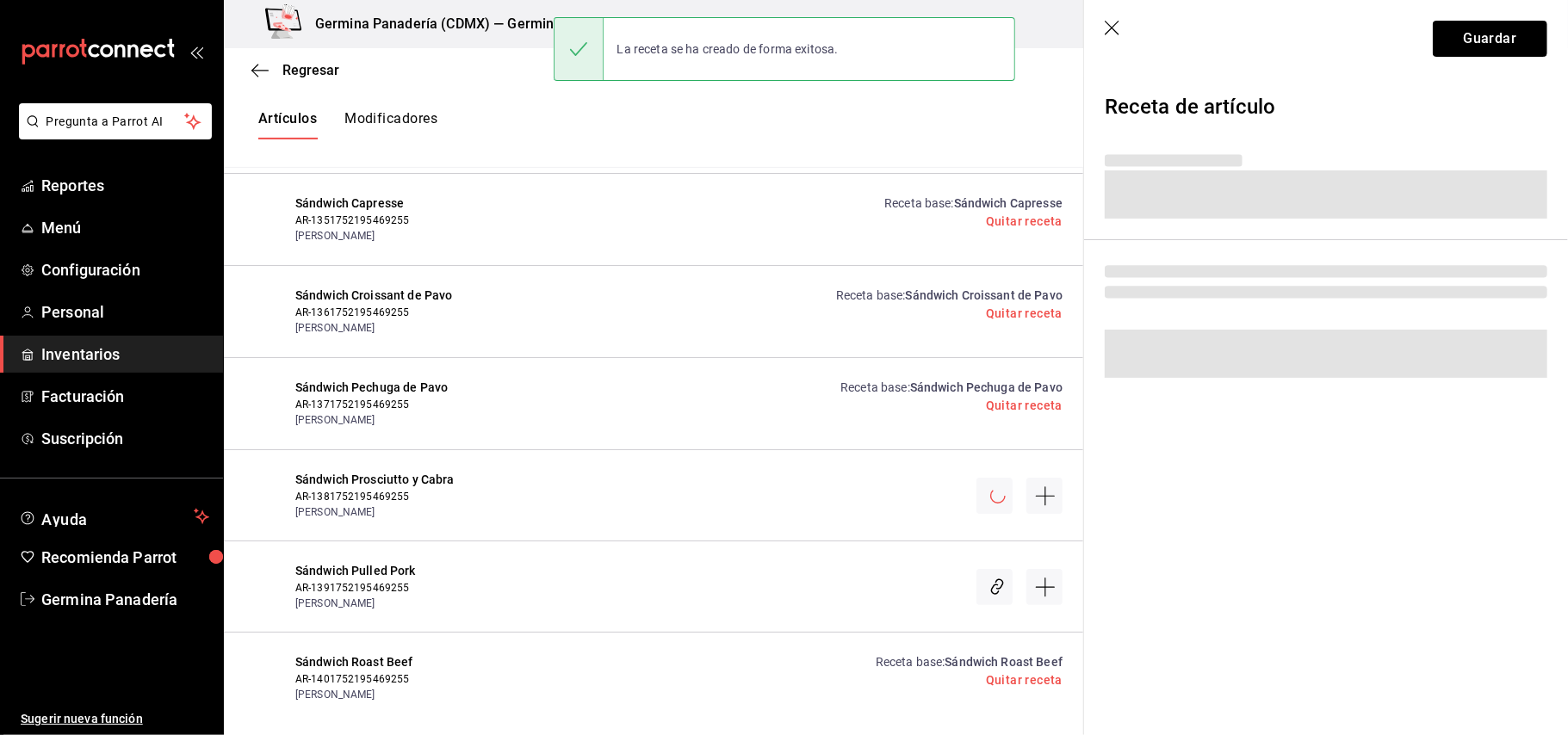
scroll to position [0, 0]
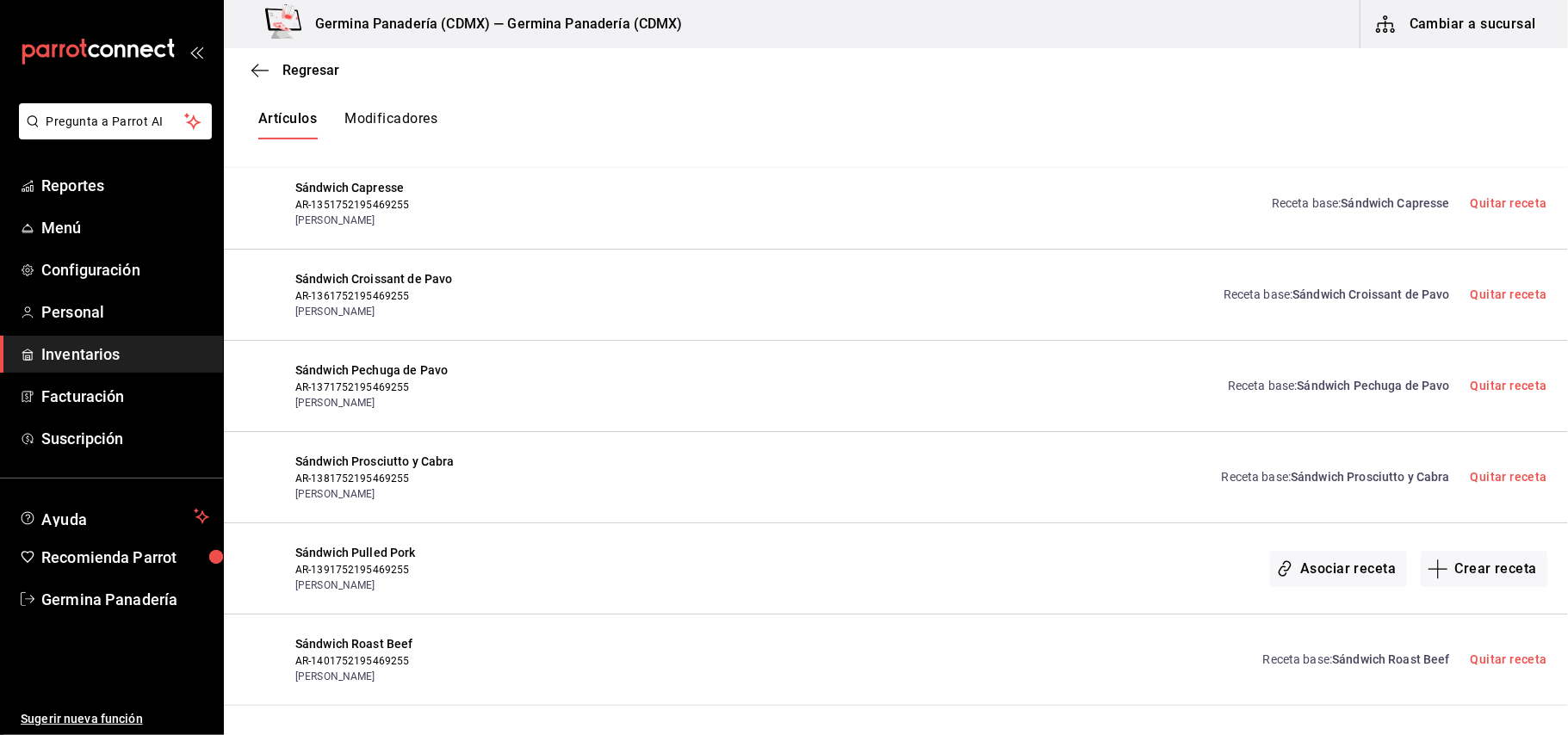
click at [407, 120] on button "Modificadores" at bounding box center [392, 124] width 93 height 29
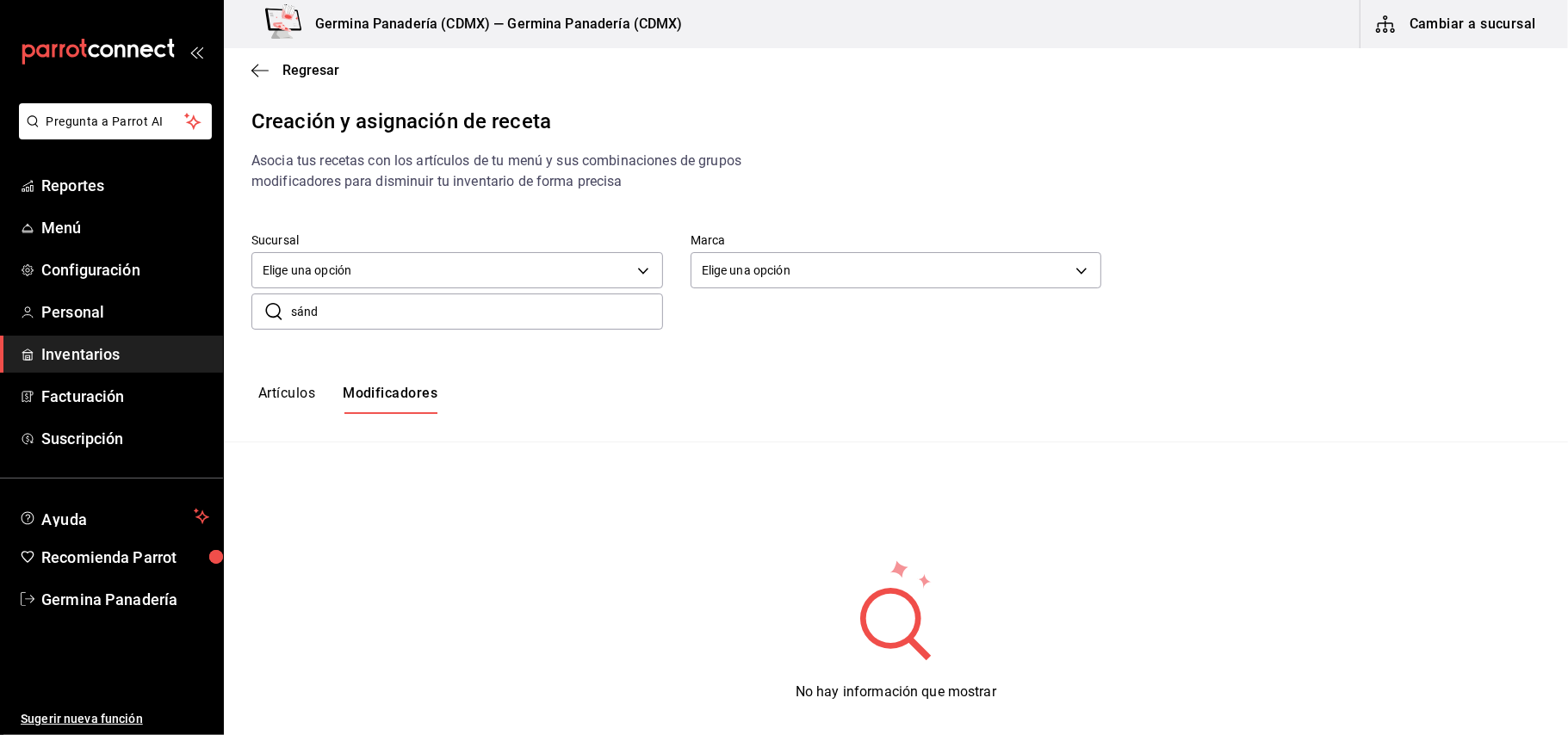
click at [449, 312] on input "sánd" at bounding box center [477, 311] width 372 height 34
type input "s"
click at [290, 71] on span "Regresar" at bounding box center [311, 70] width 57 height 17
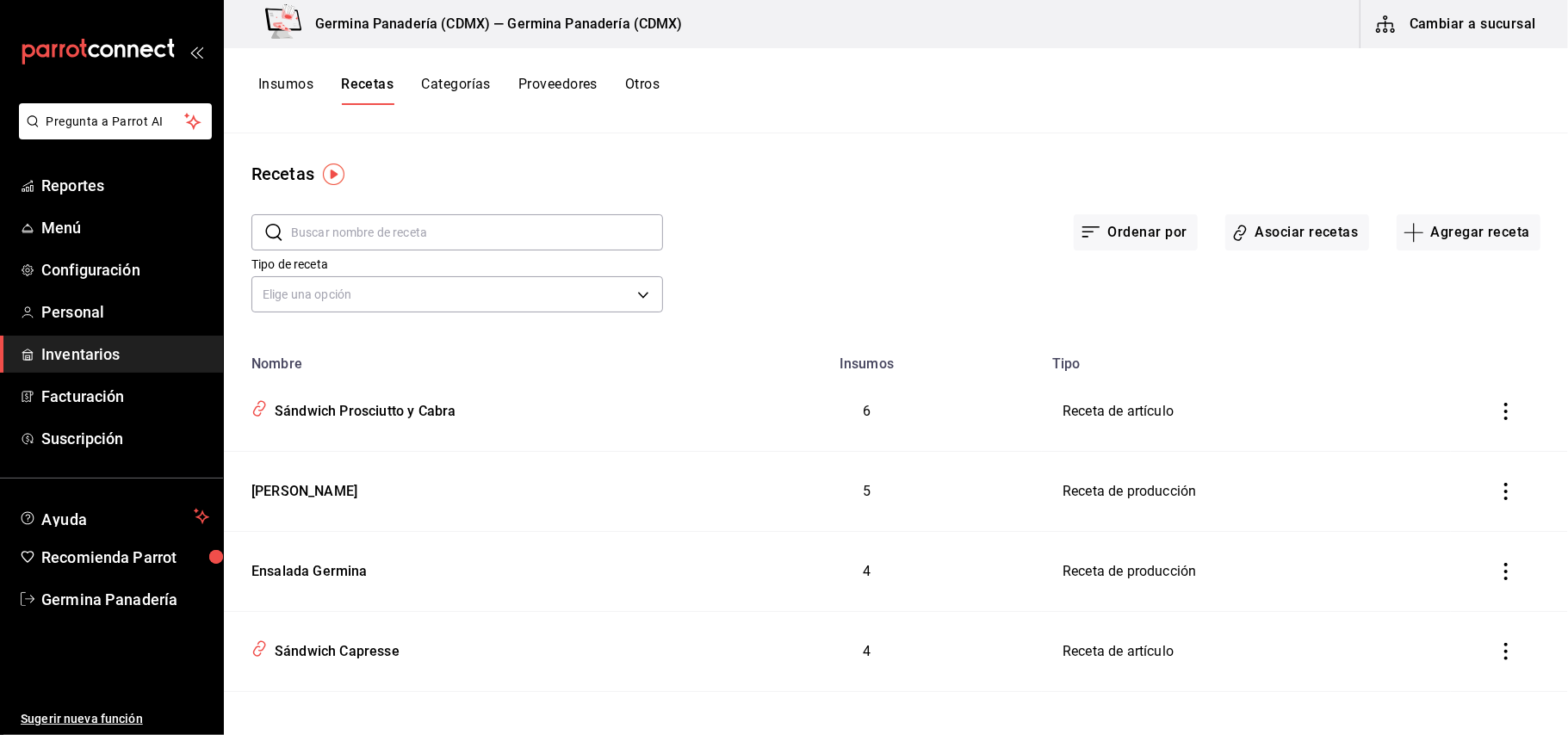
click at [287, 84] on button "Insumos" at bounding box center [286, 90] width 55 height 29
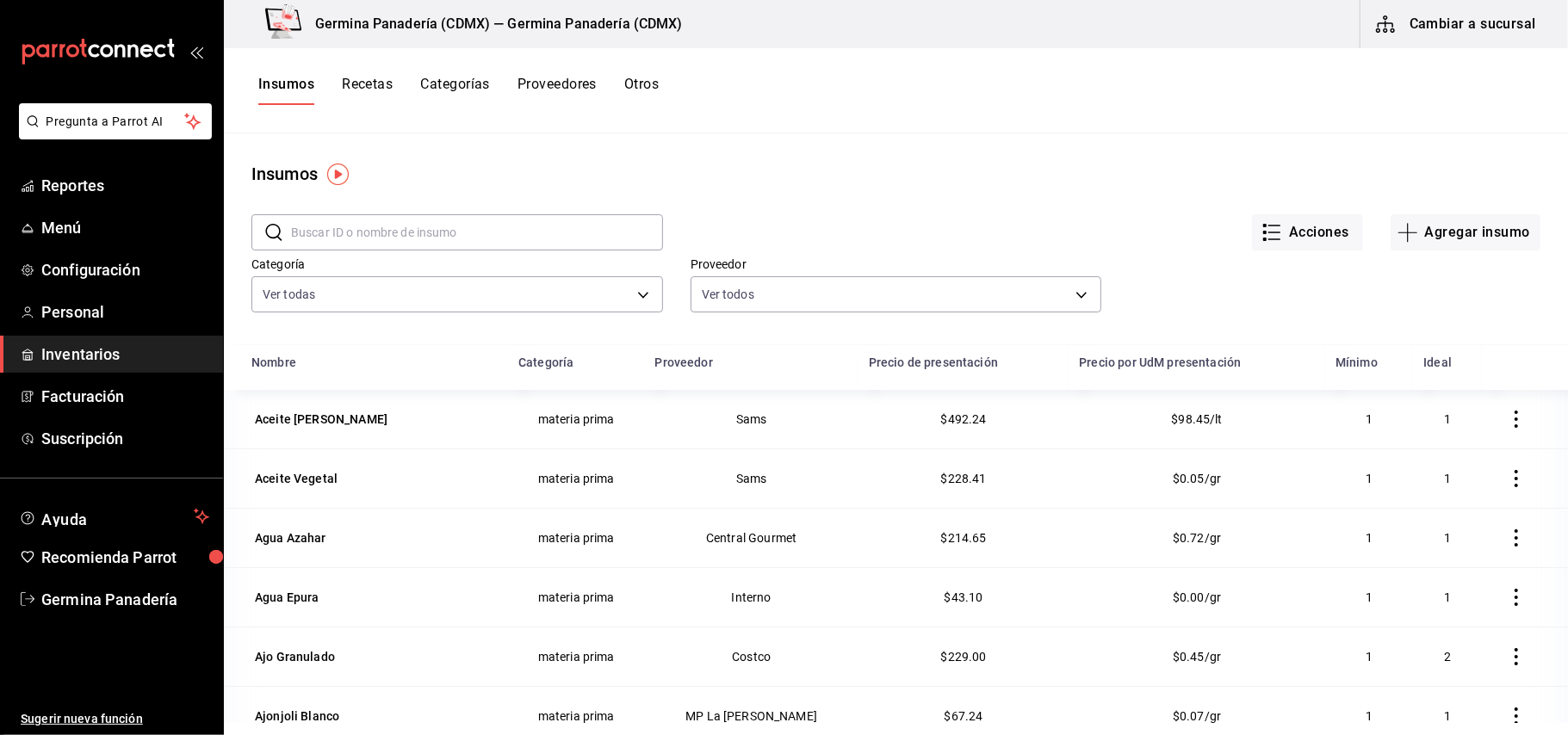
click at [514, 238] on input "text" at bounding box center [477, 232] width 372 height 34
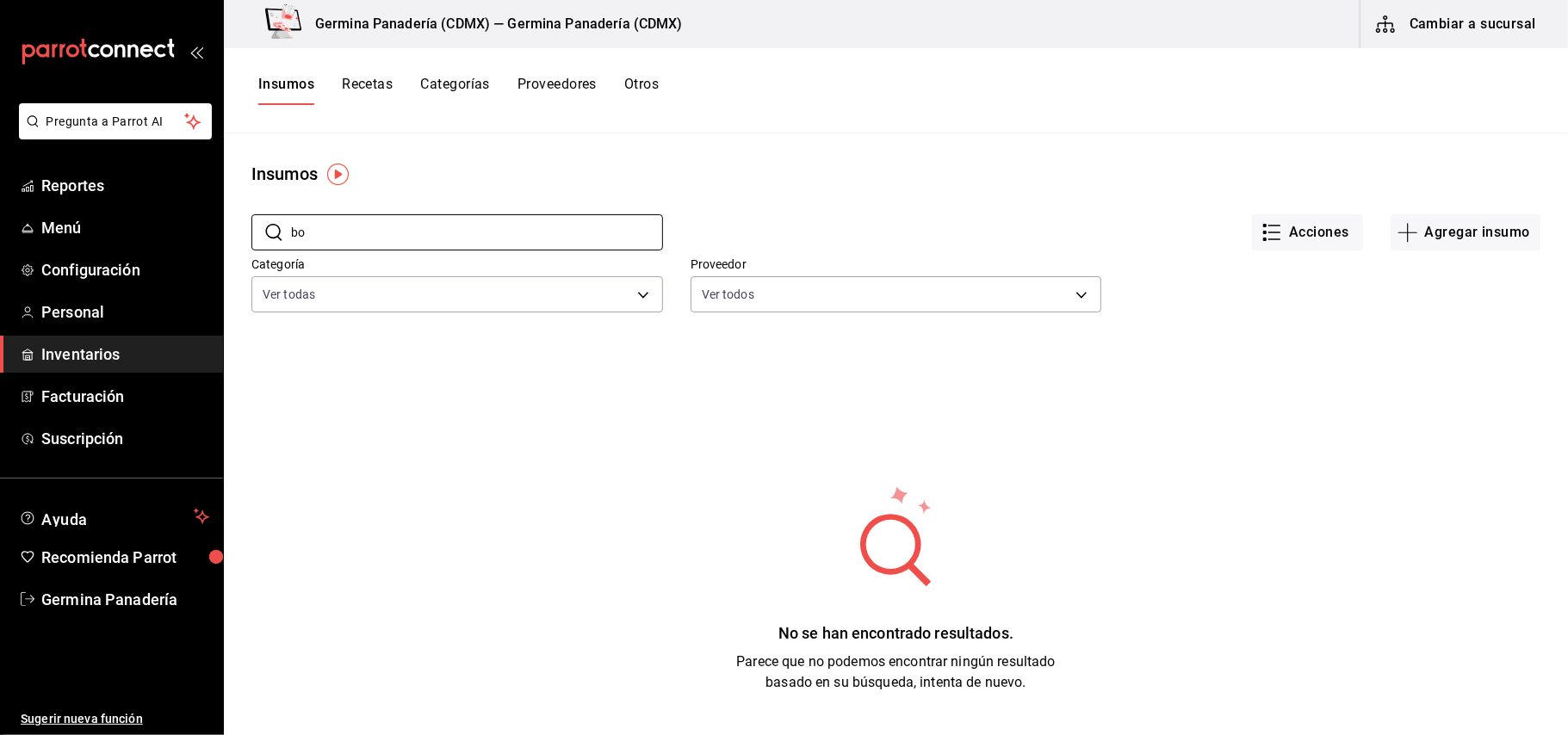
type input "b"
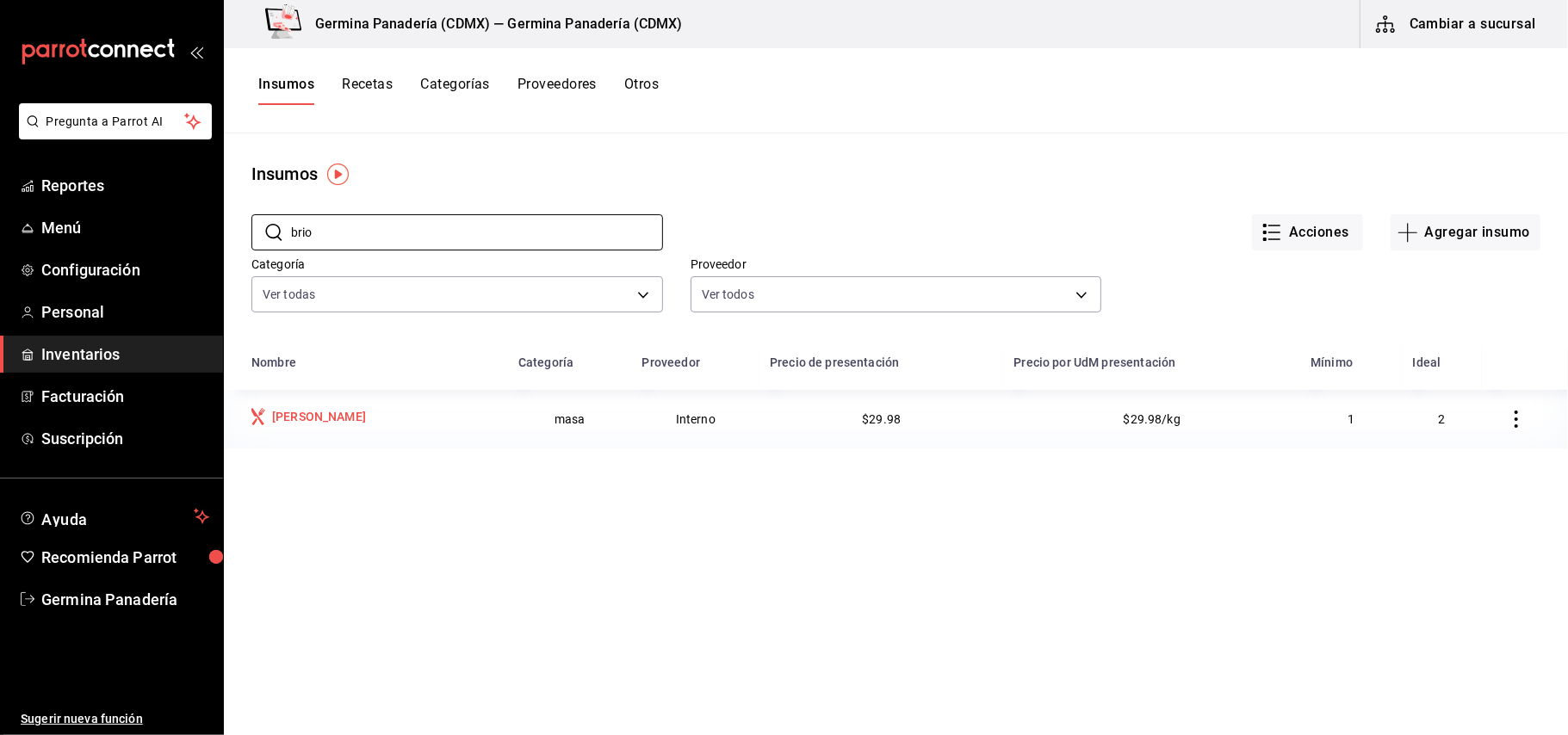
type input "brio"
click at [285, 423] on div "[PERSON_NAME]" at bounding box center [319, 417] width 94 height 17
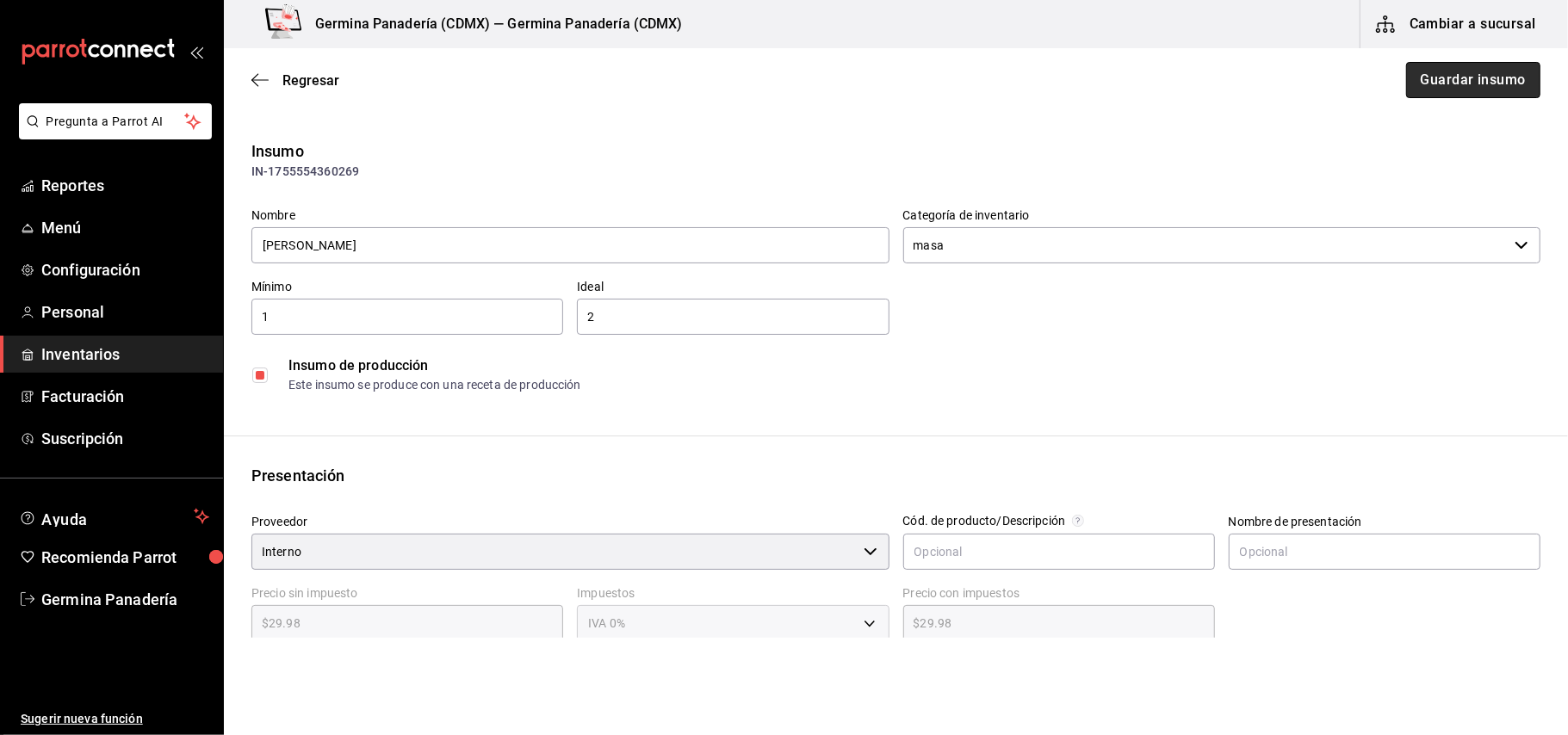
click at [1468, 86] on button "Guardar insumo" at bounding box center [1474, 80] width 134 height 36
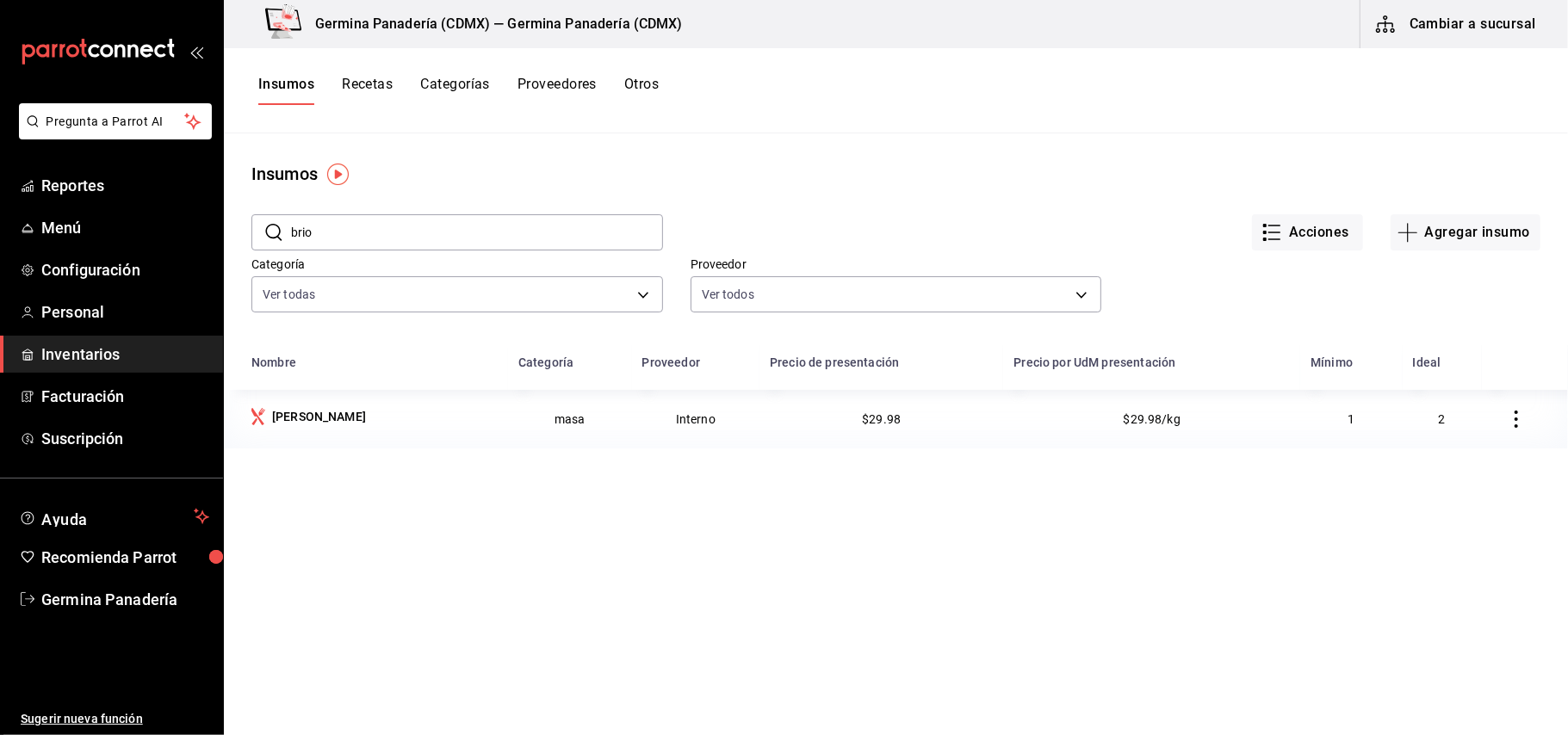
click at [470, 247] on input "brio" at bounding box center [477, 232] width 372 height 34
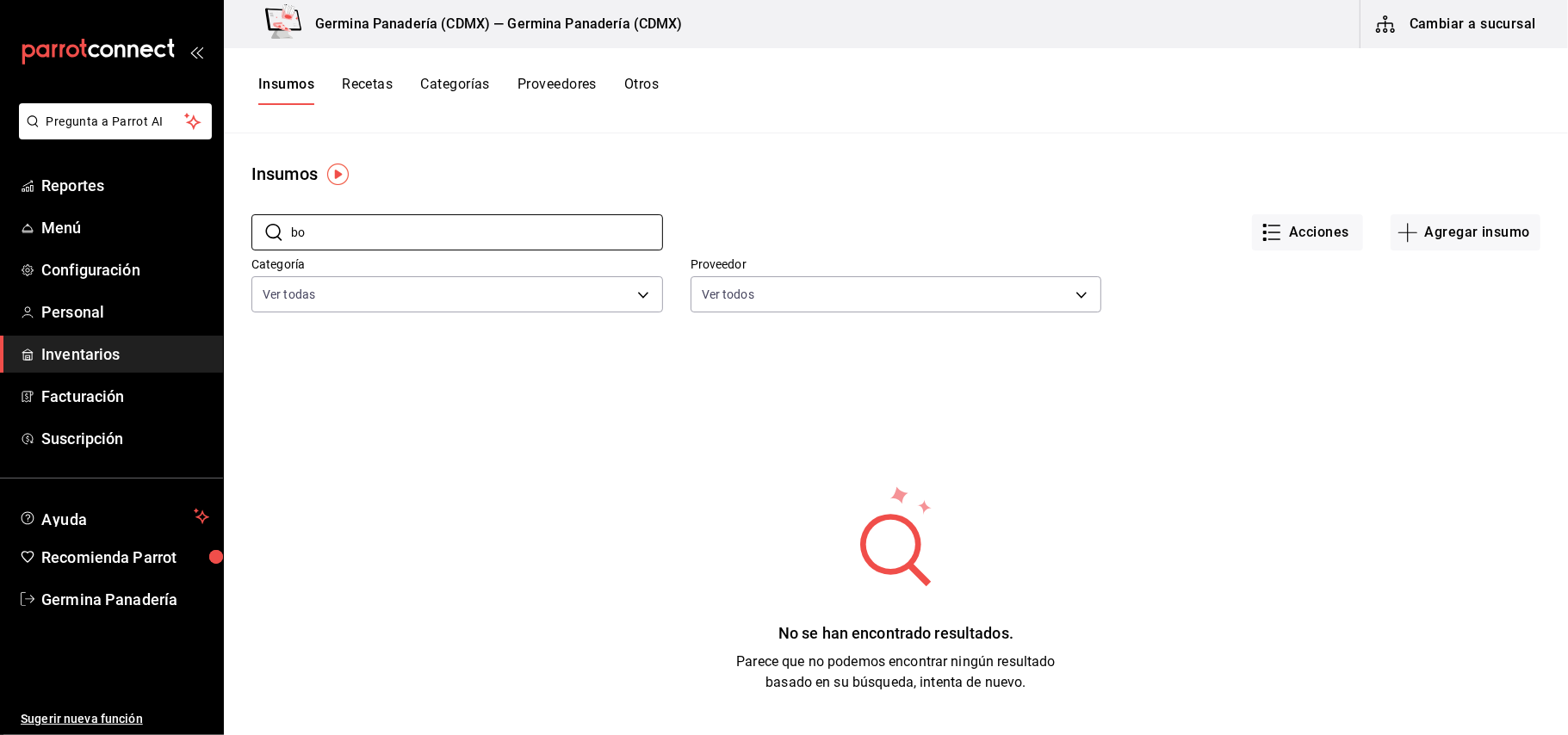
type input "b"
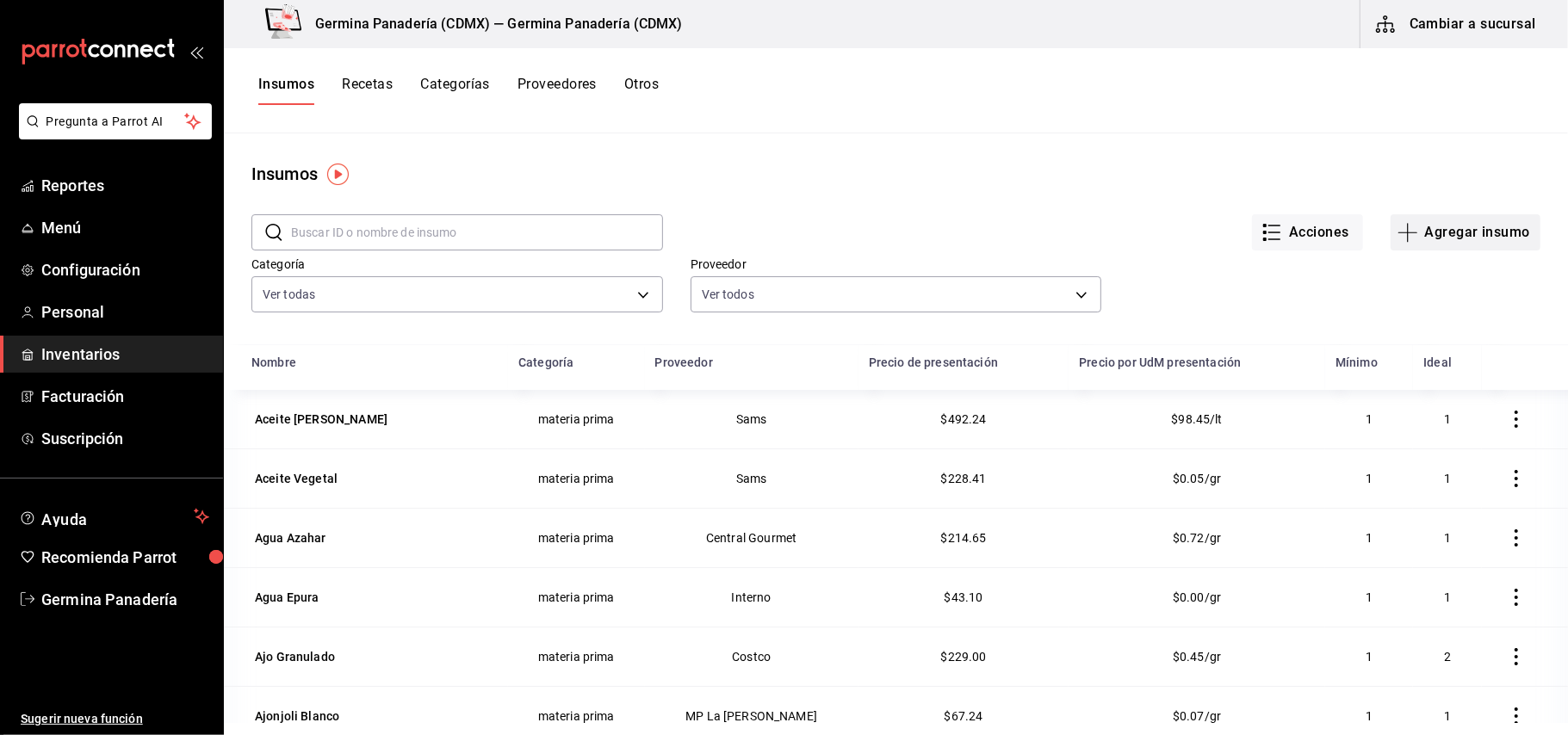
click at [1473, 222] on button "Agregar insumo" at bounding box center [1466, 232] width 150 height 36
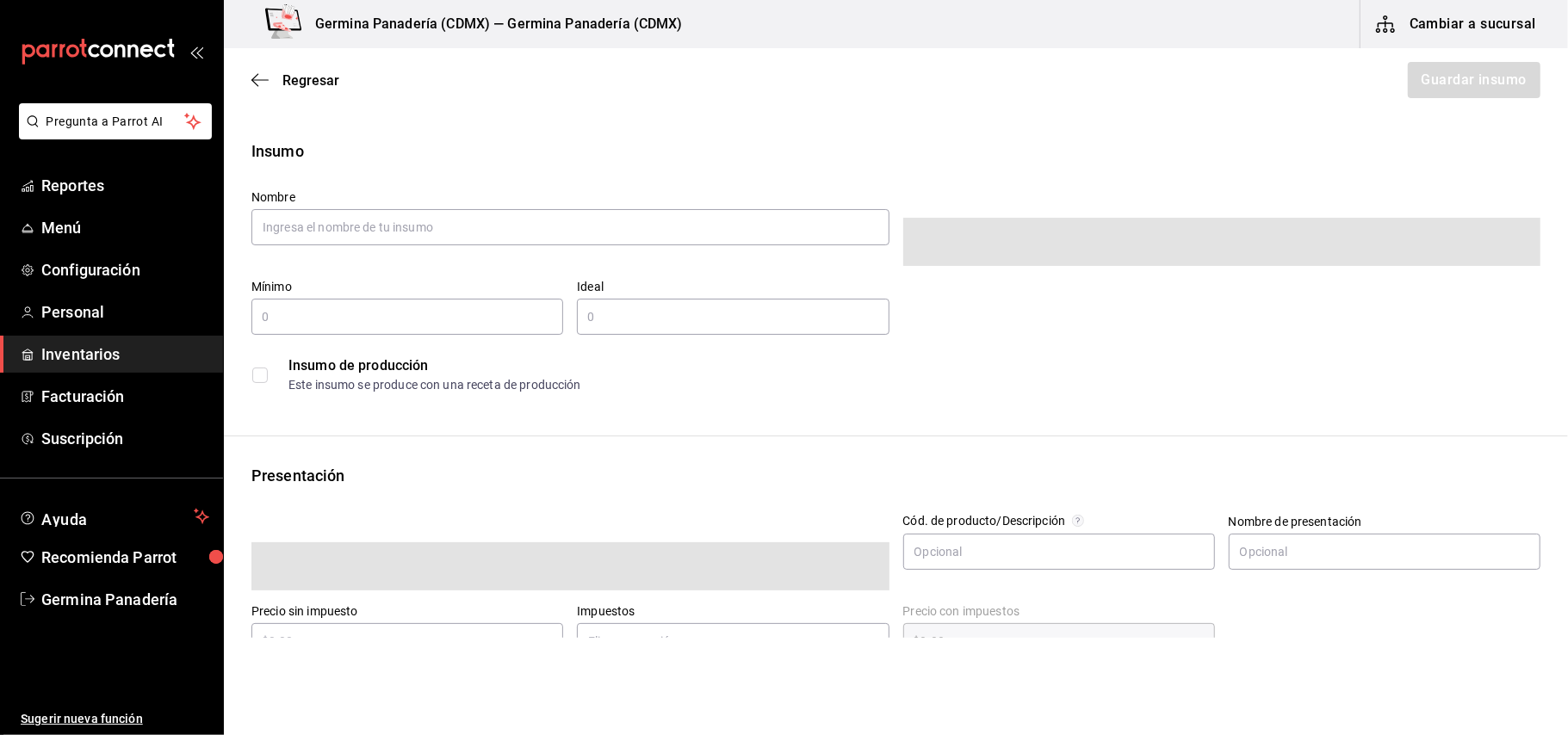
type input "$0.00"
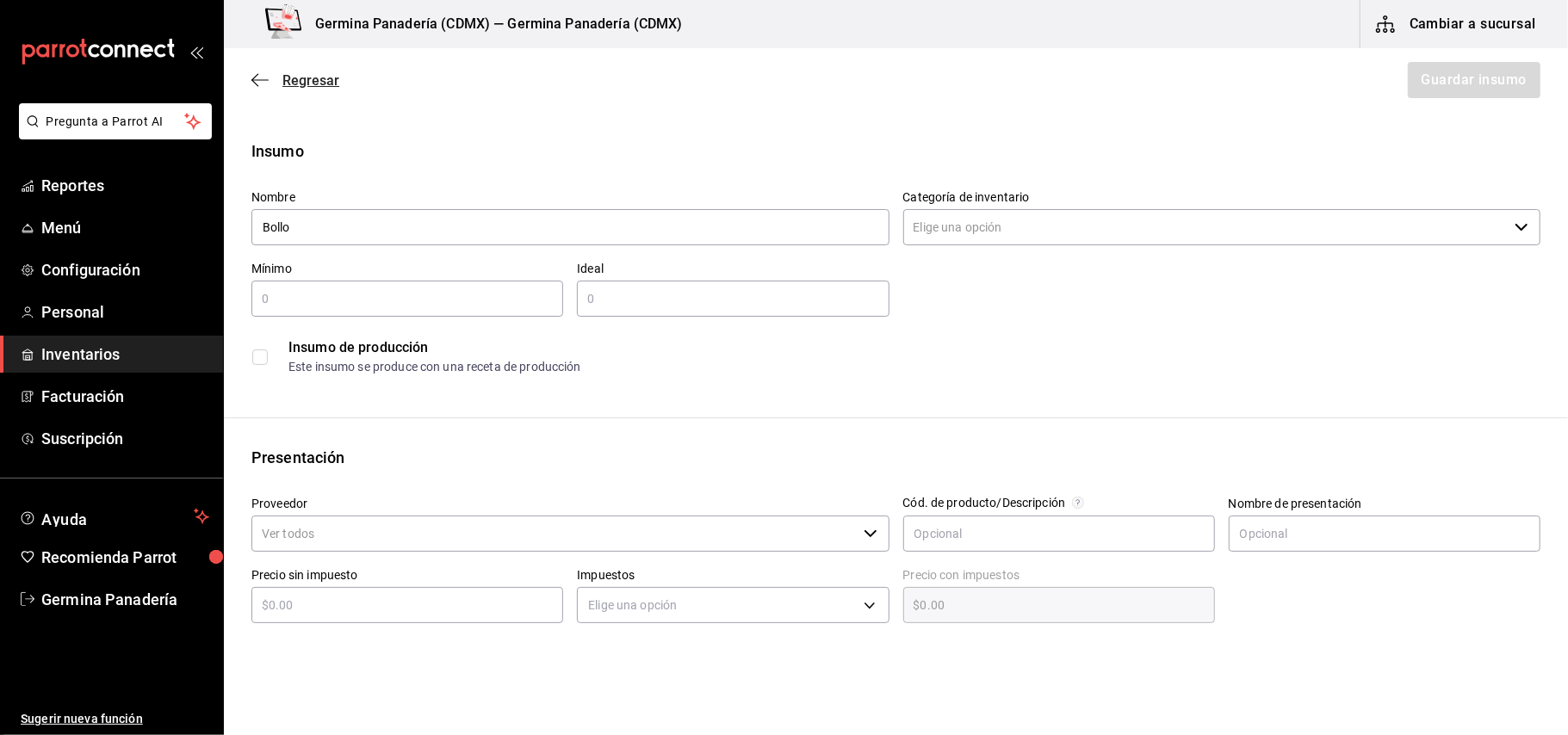
type input "Bollo"
click at [285, 83] on span "Regresar" at bounding box center [311, 80] width 57 height 17
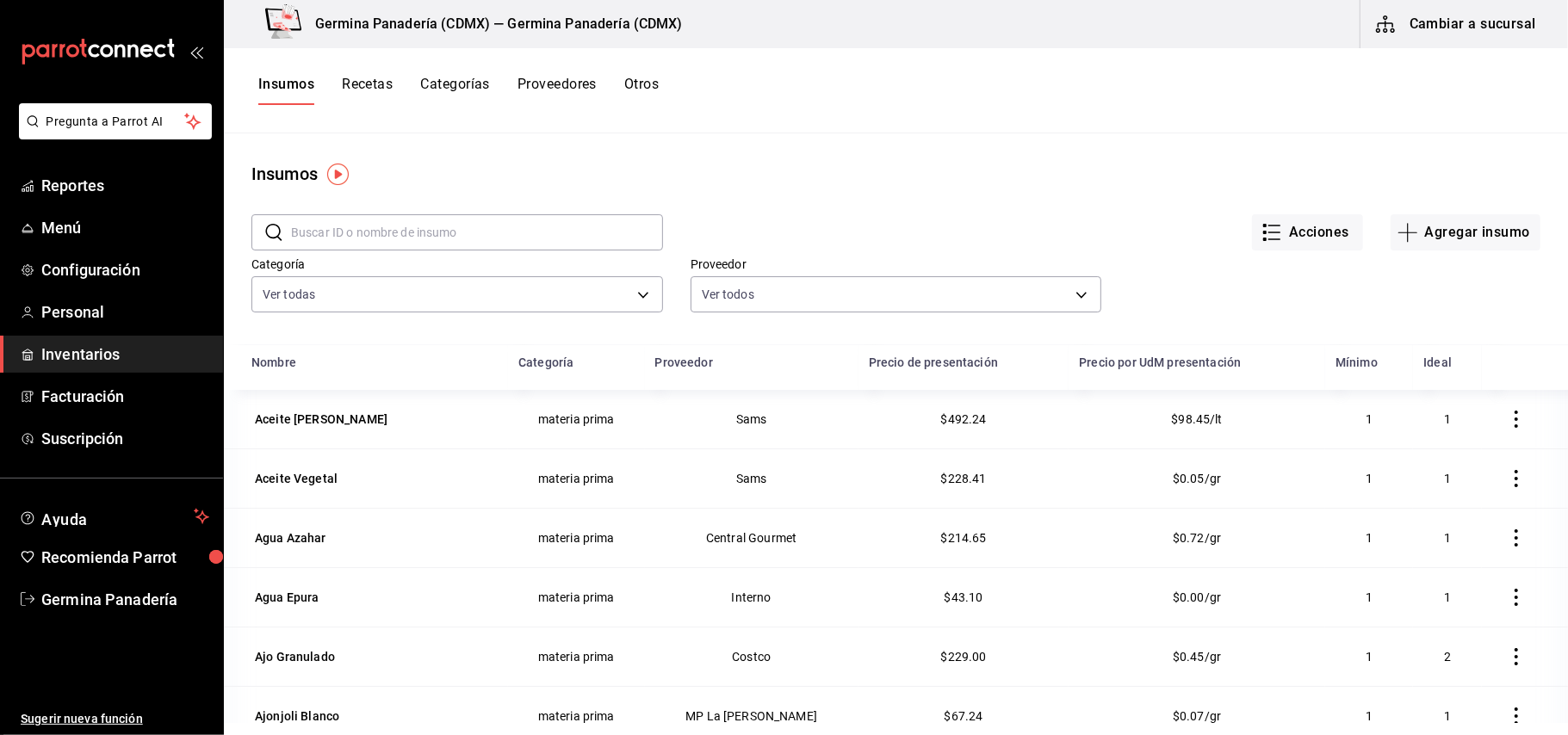
click at [448, 84] on button "Categorías" at bounding box center [456, 90] width 70 height 29
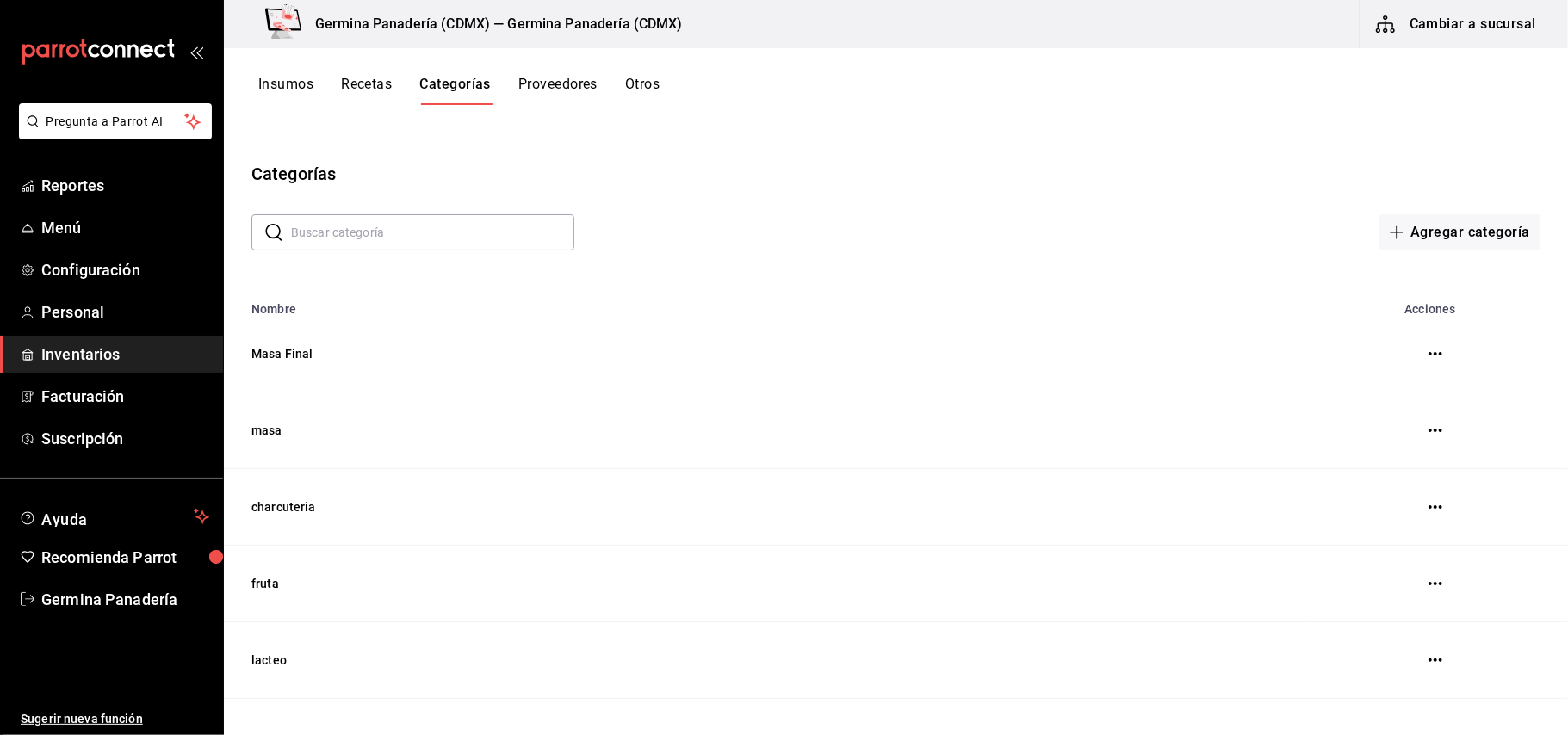
drag, startPoint x: 358, startPoint y: 89, endPoint x: 499, endPoint y: 64, distance: 143.2
click at [354, 89] on button "Recetas" at bounding box center [366, 90] width 51 height 29
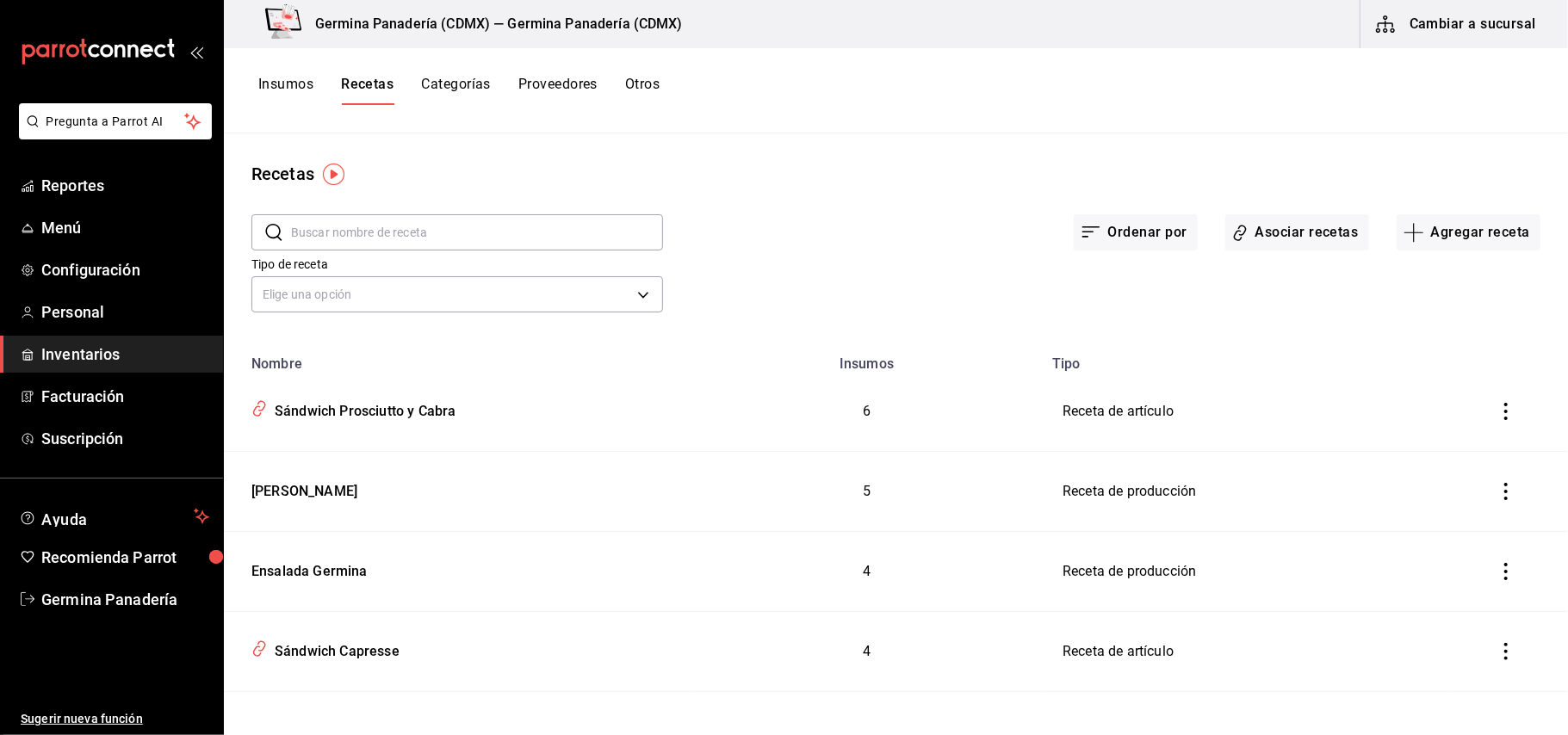
click at [435, 222] on input "text" at bounding box center [477, 232] width 372 height 34
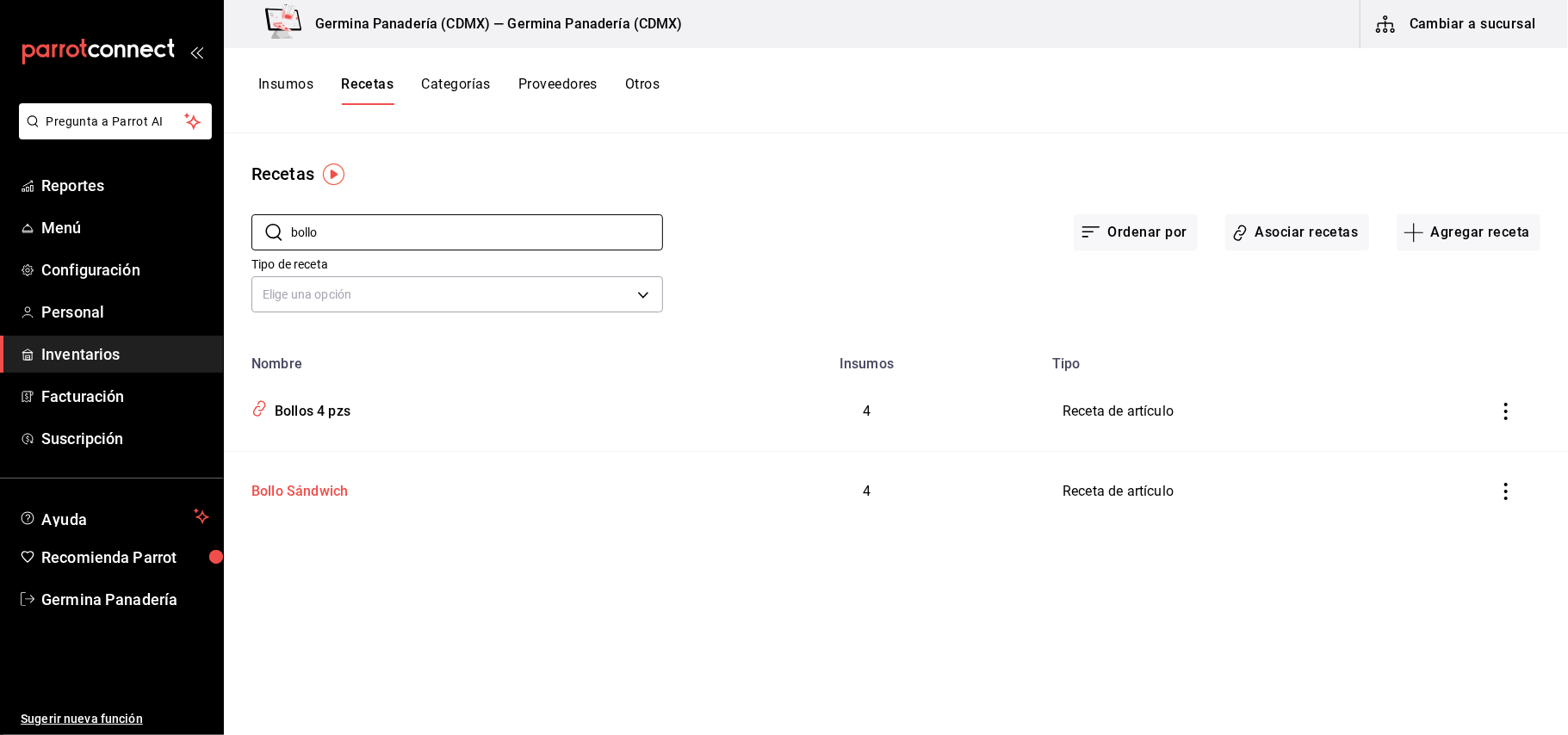
type input "bollo"
click at [441, 489] on div "Bollo Sándwich" at bounding box center [458, 487] width 426 height 26
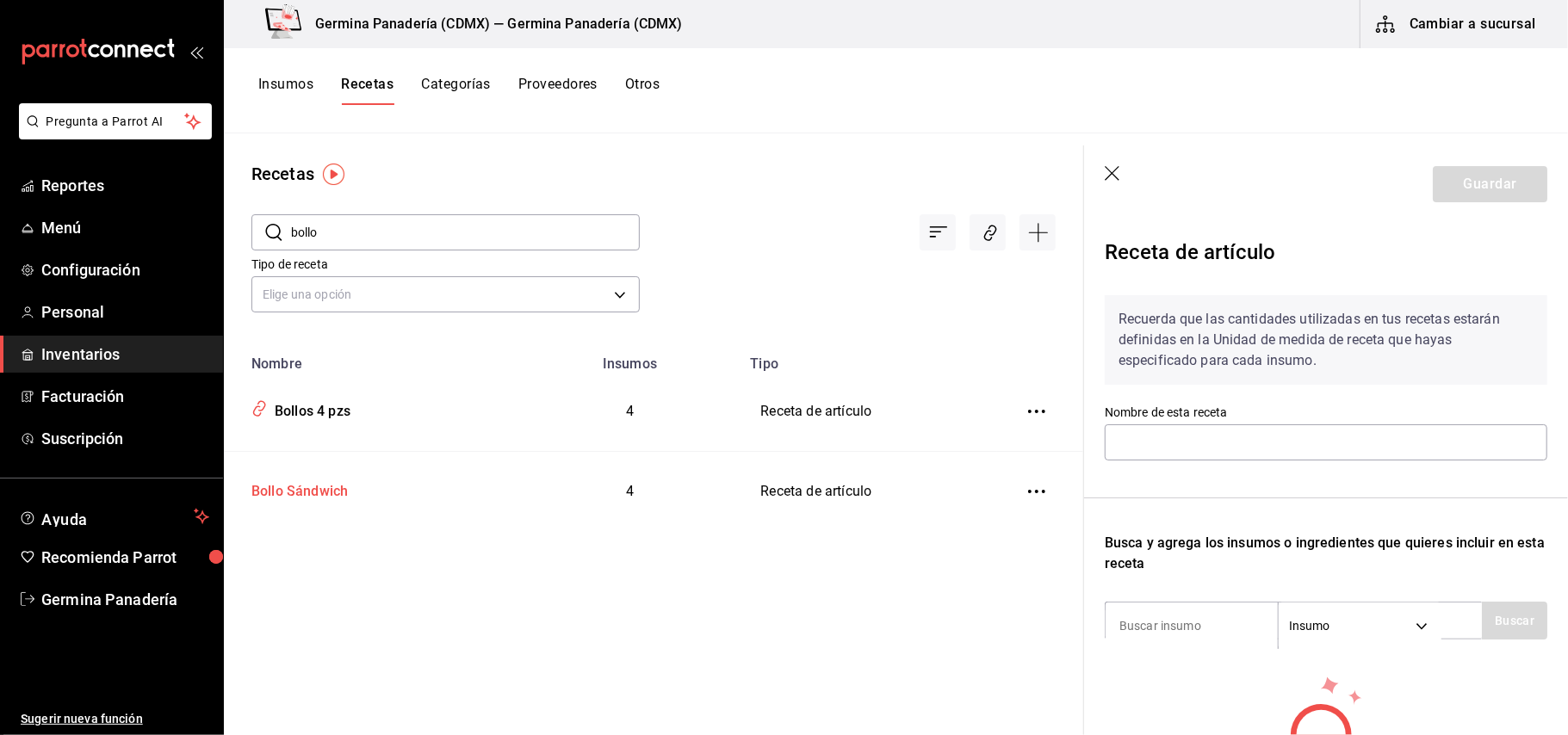
type input "Bollo Sándwich"
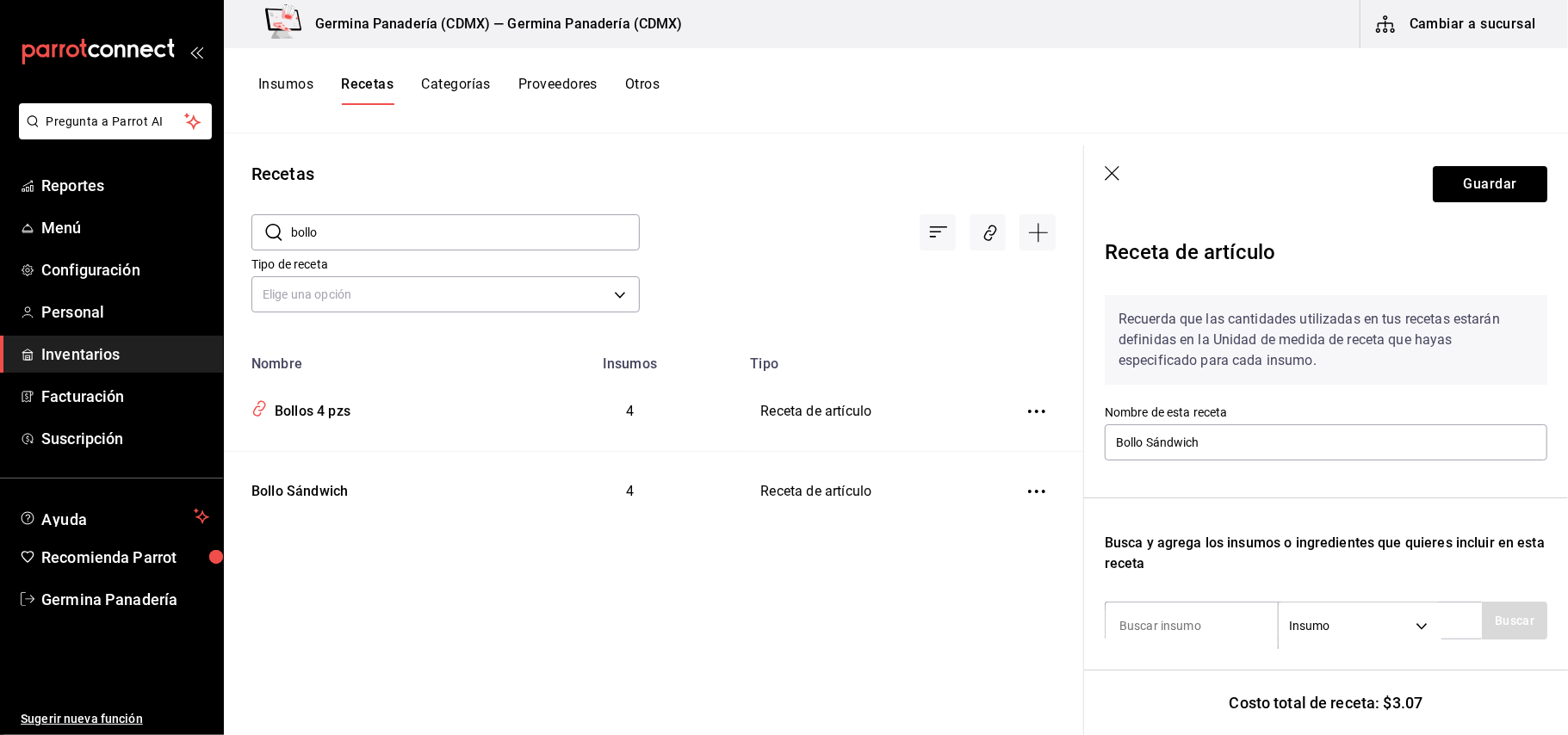
scroll to position [434, 0]
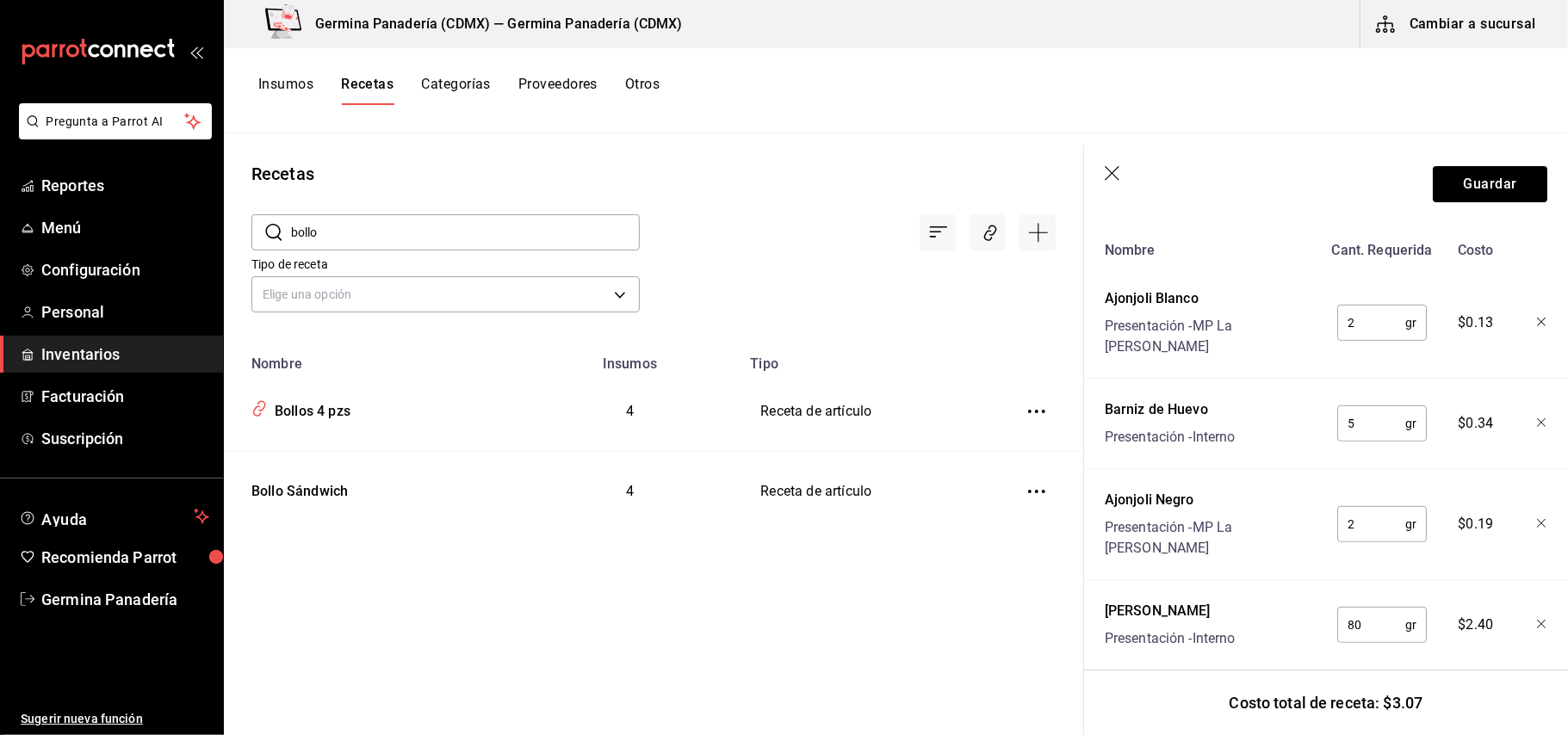
click at [1118, 169] on icon "button" at bounding box center [1114, 175] width 17 height 17
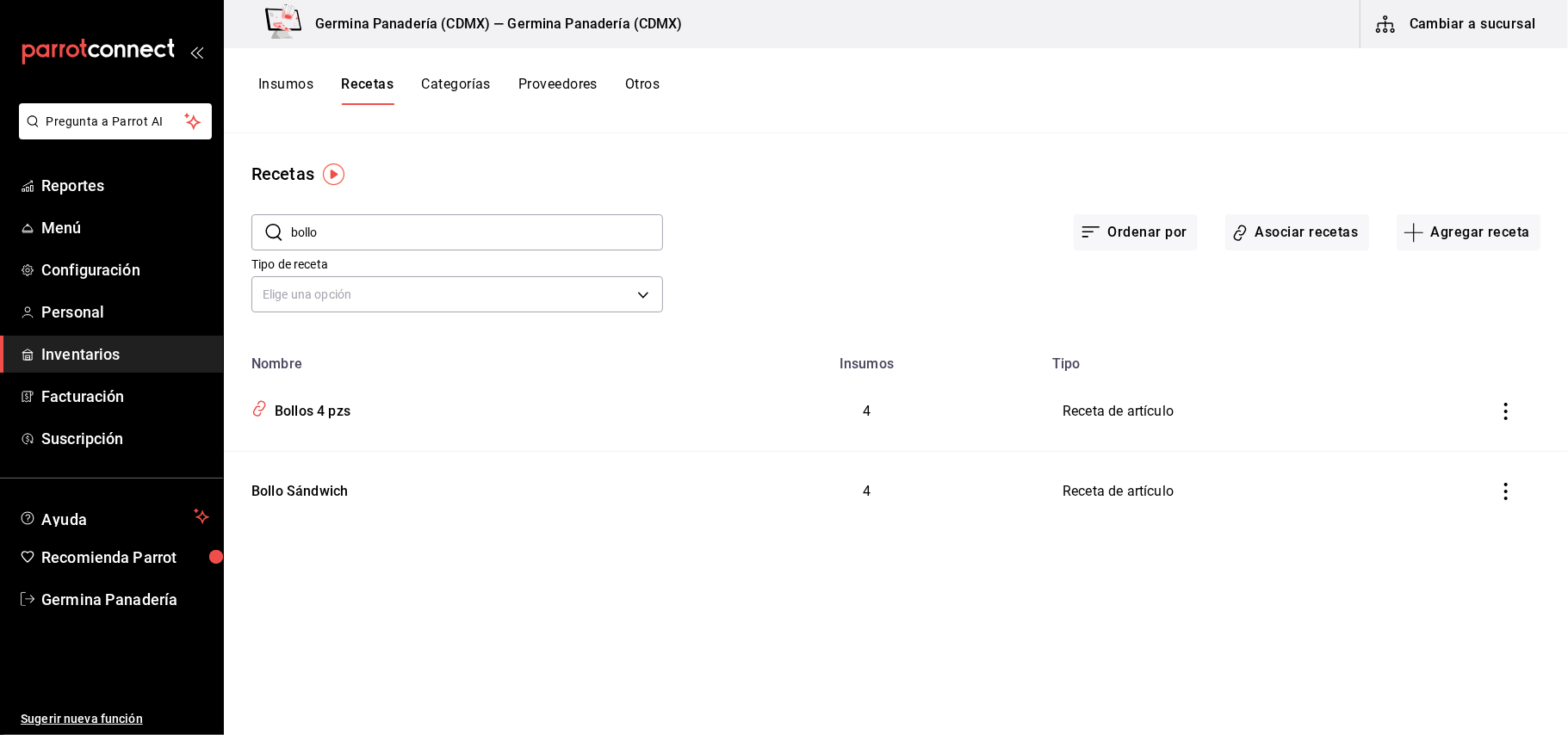
click at [1496, 493] on button "inventoriesTable" at bounding box center [1506, 491] width 38 height 38
click at [1458, 523] on span "Eliminar" at bounding box center [1438, 515] width 75 height 20
click at [445, 153] on div "Recetas ​ bollo ​ Ordenar por Asociar recetas Agregar receta Tipo de receta Eli…" at bounding box center [897, 427] width 1345 height 589
click at [287, 97] on button "Insumos" at bounding box center [286, 90] width 55 height 29
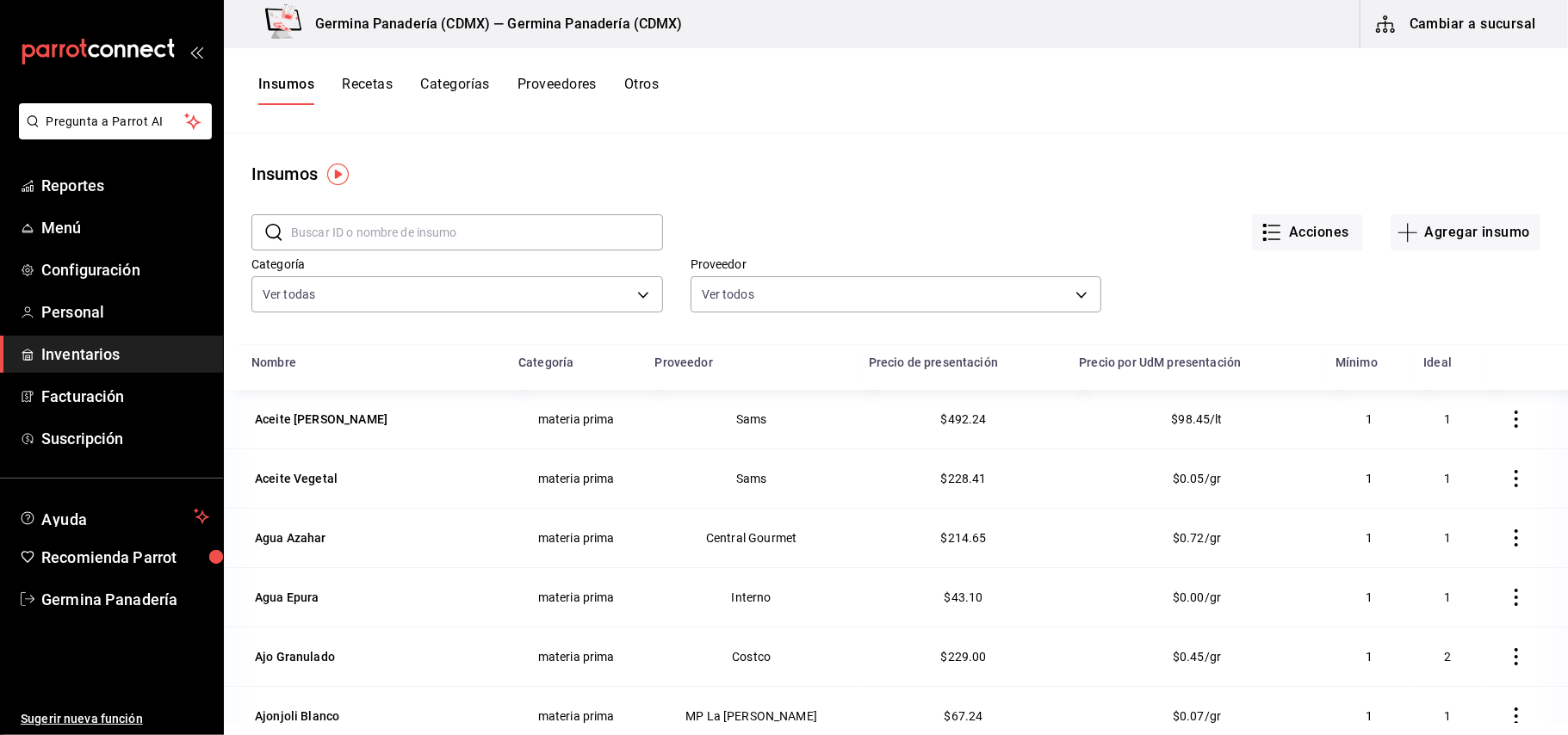
click at [419, 225] on input "text" at bounding box center [477, 232] width 372 height 34
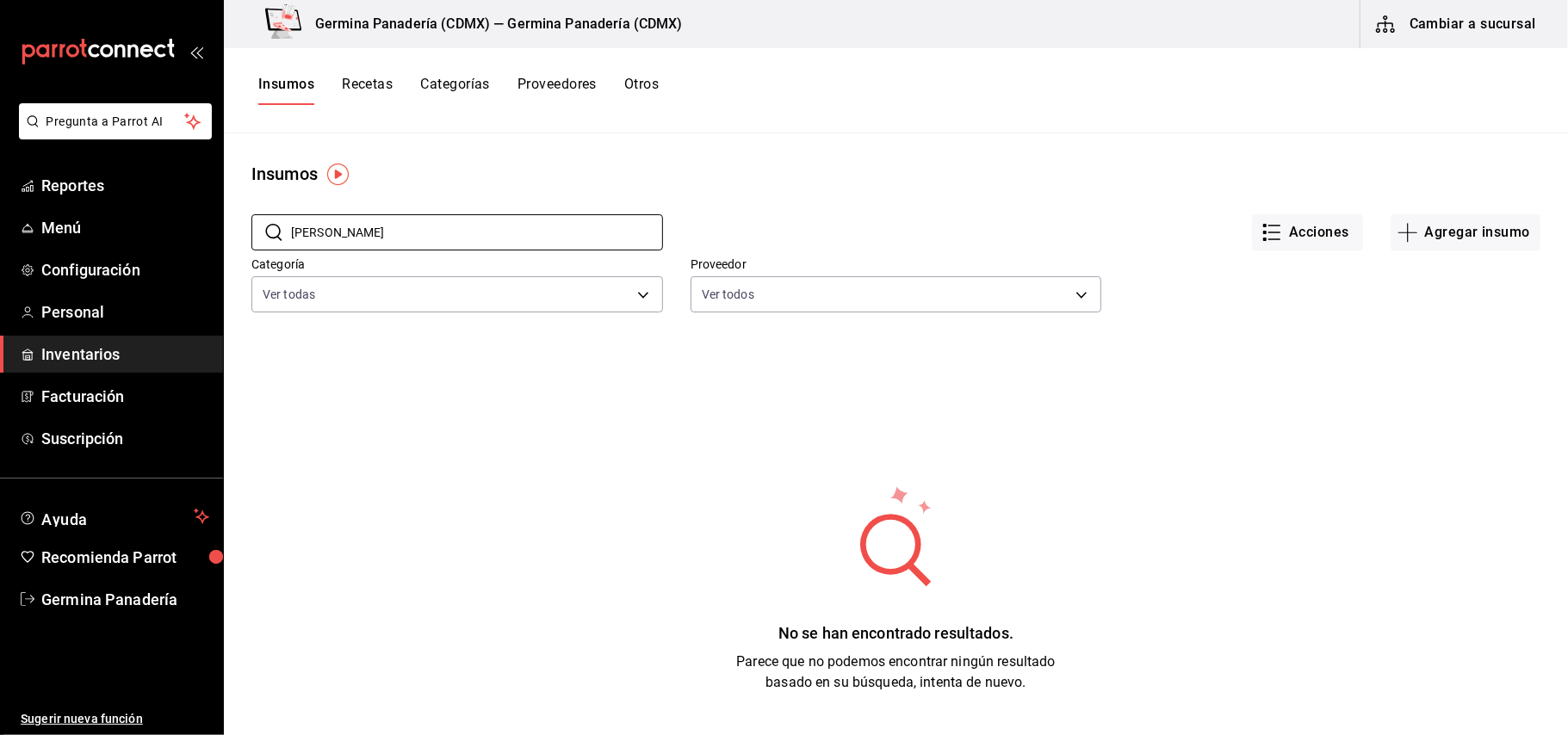
type input "[PERSON_NAME]"
click at [300, 141] on main "Insumos ​ [PERSON_NAME] ​ Acciones Agregar insumo Categoría Ver todas 7b5c0ccd-…" at bounding box center [897, 427] width 1345 height 589
click at [292, 95] on button "Insumos" at bounding box center [287, 90] width 56 height 29
click at [381, 83] on button "Recetas" at bounding box center [367, 90] width 51 height 29
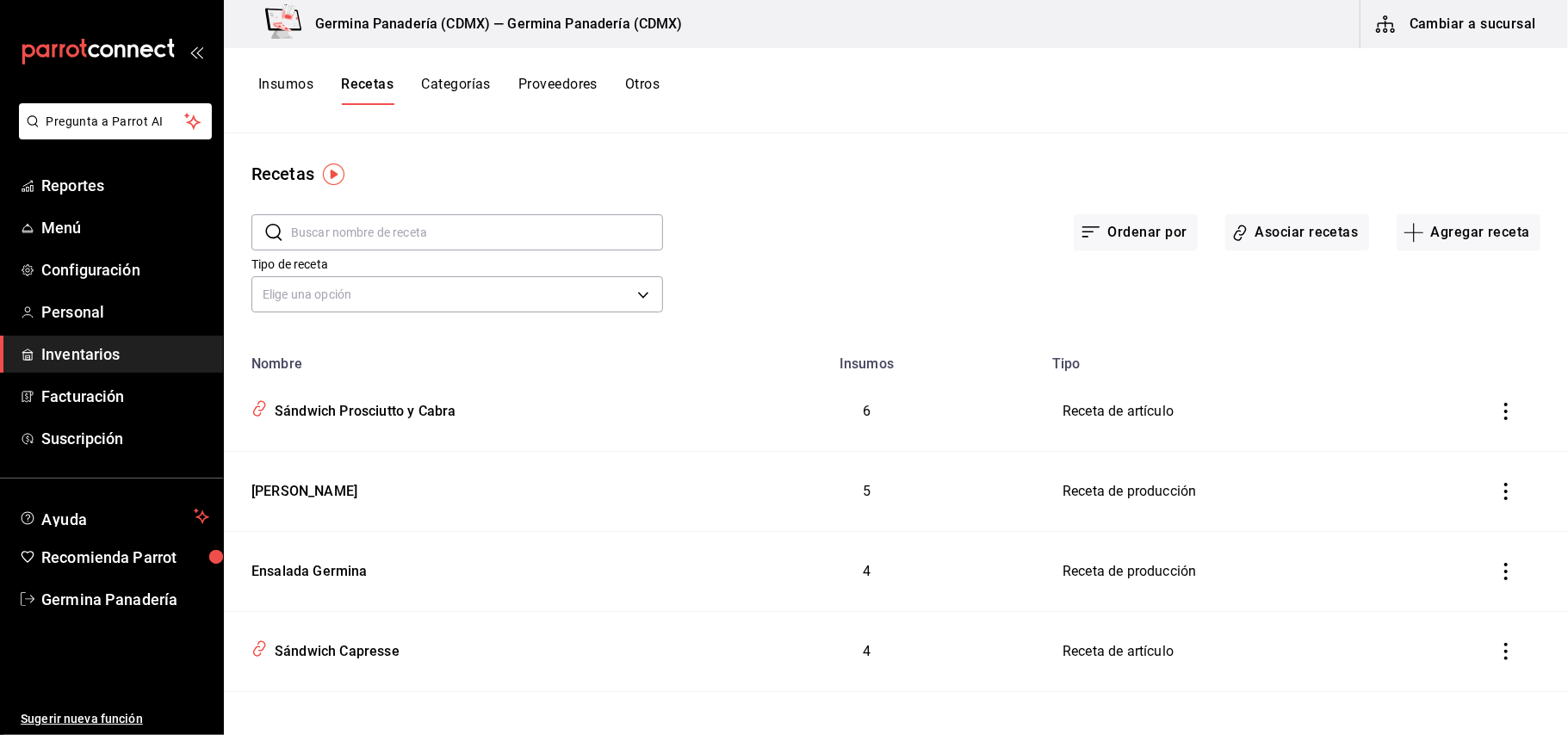
click at [384, 232] on input "text" at bounding box center [477, 232] width 372 height 34
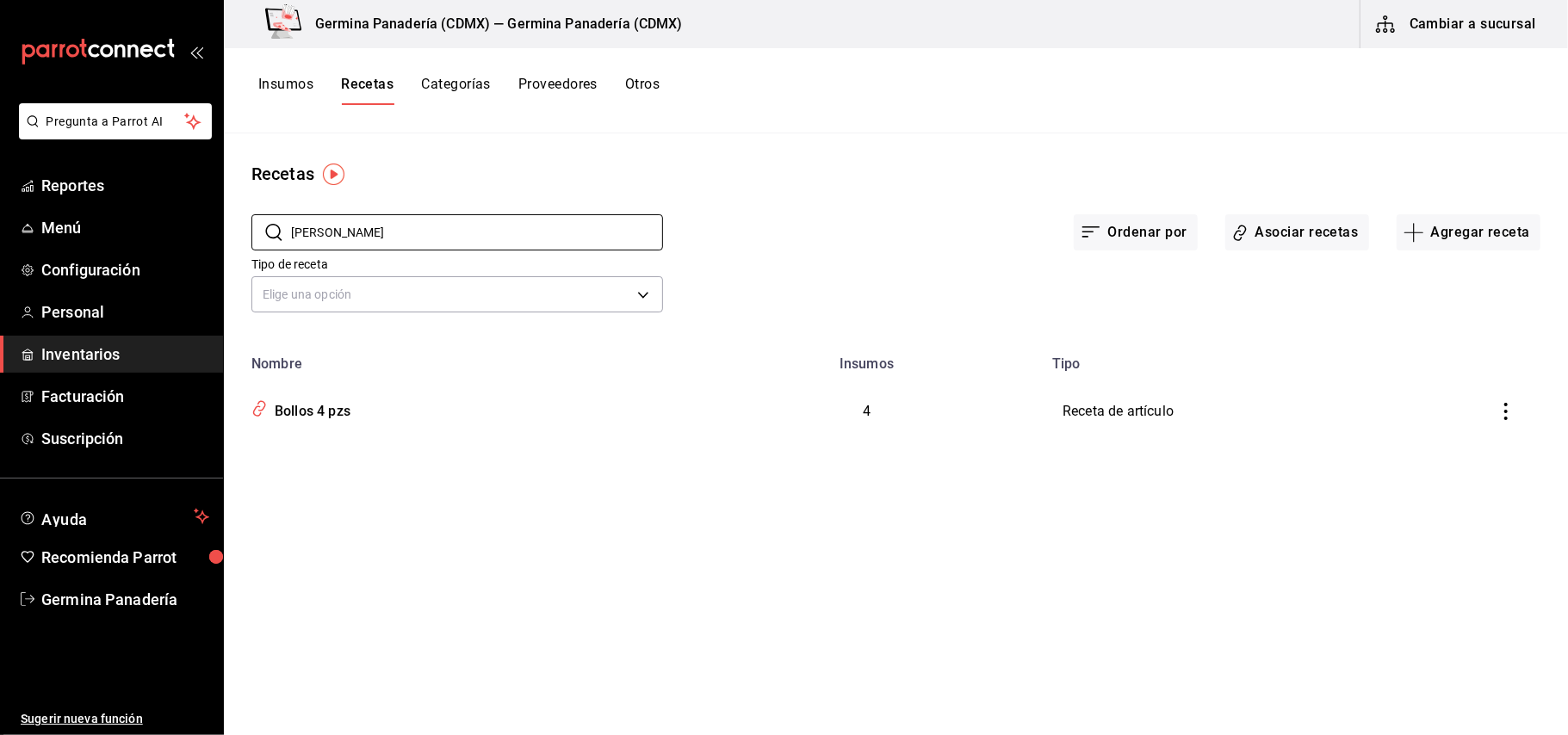
type input "[PERSON_NAME]"
click at [664, 139] on div "Recetas ​ [PERSON_NAME] ​ Ordenar por Asociar recetas Agregar receta Tipo de re…" at bounding box center [897, 427] width 1345 height 589
click at [408, 425] on td "Bollos 4 pzs" at bounding box center [458, 412] width 467 height 80
type input "Bollos 4 pzs"
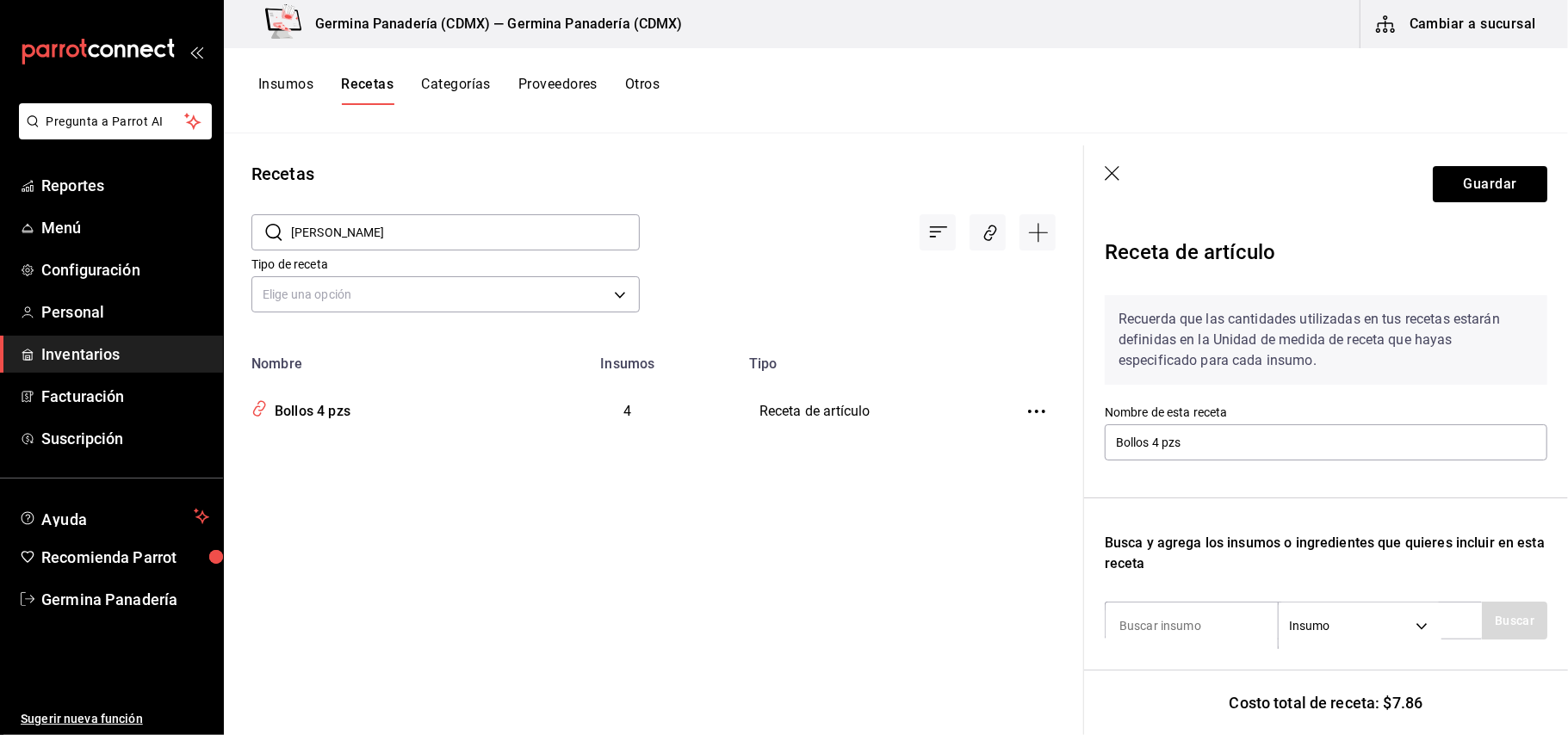
click at [855, 527] on div "Recetas ​ [PERSON_NAME] ​ Tipo de receta Elige una opción default Nombre Insumo…" at bounding box center [654, 427] width 860 height 589
click at [1110, 174] on icon "button" at bounding box center [1114, 175] width 17 height 17
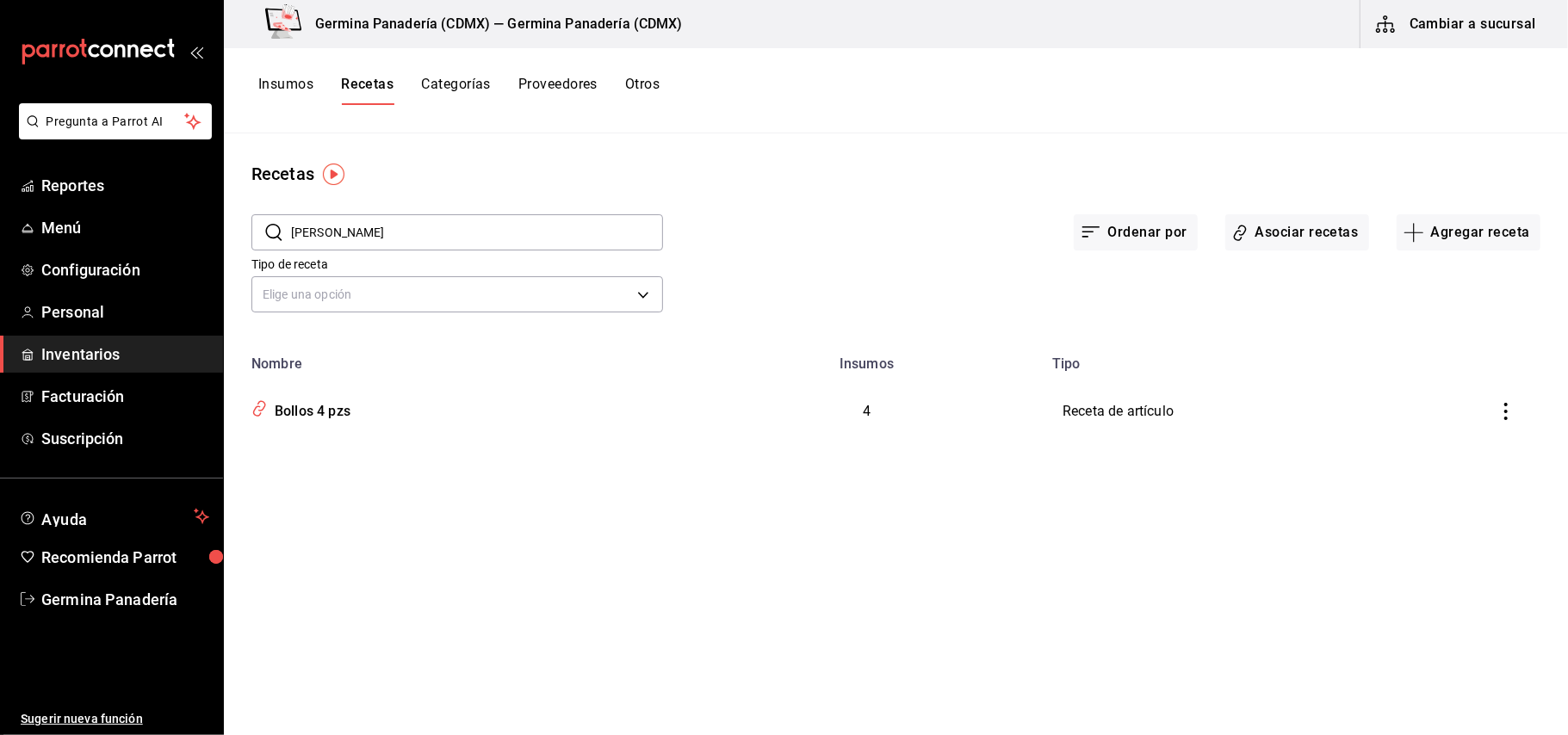
click at [1506, 418] on button "inventoriesTable" at bounding box center [1506, 411] width 38 height 38
click at [281, 84] on div at bounding box center [784, 367] width 1568 height 735
click at [281, 90] on button "Insumos" at bounding box center [286, 90] width 55 height 29
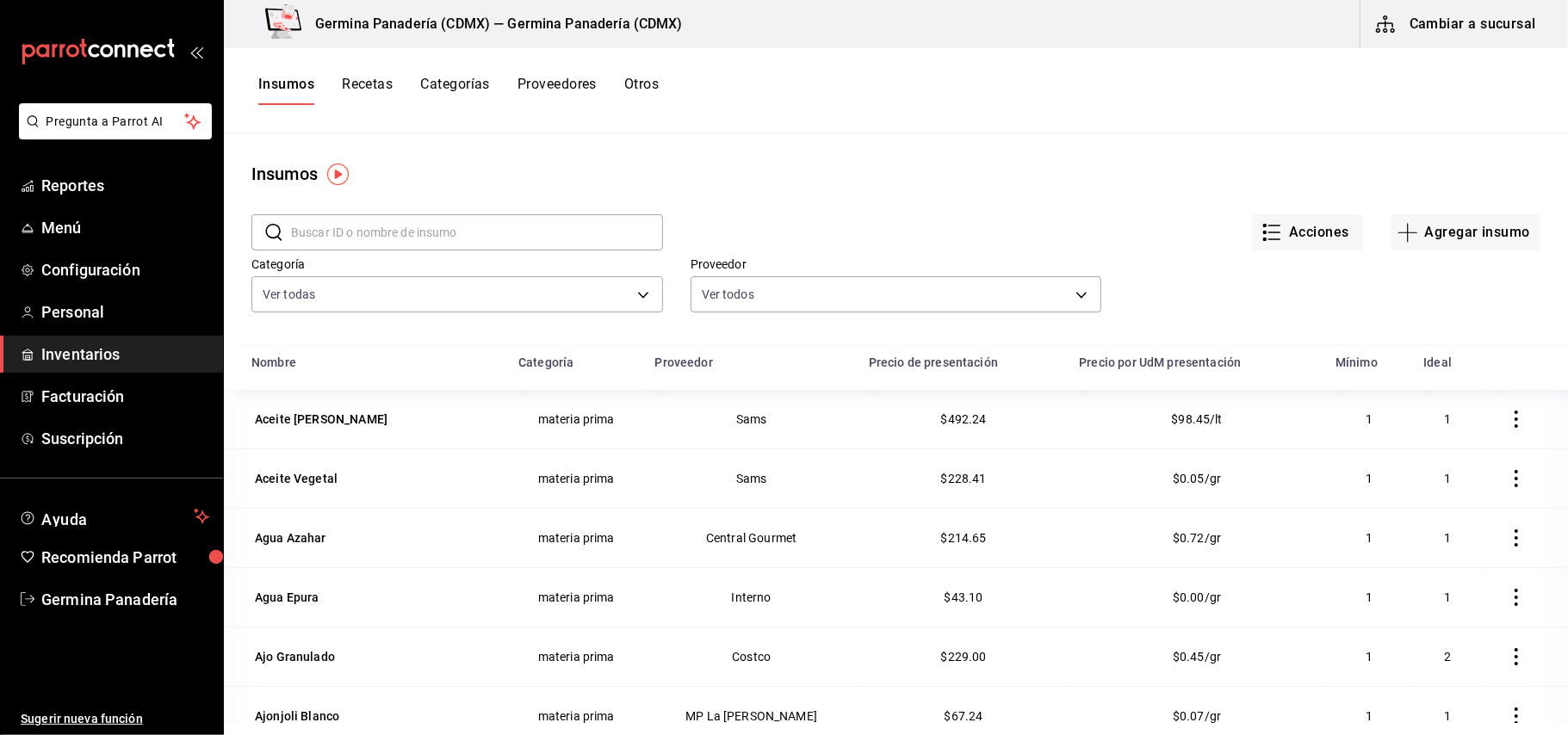
click at [607, 231] on input "text" at bounding box center [477, 232] width 372 height 34
click at [1454, 245] on button "Agregar insumo" at bounding box center [1466, 232] width 150 height 36
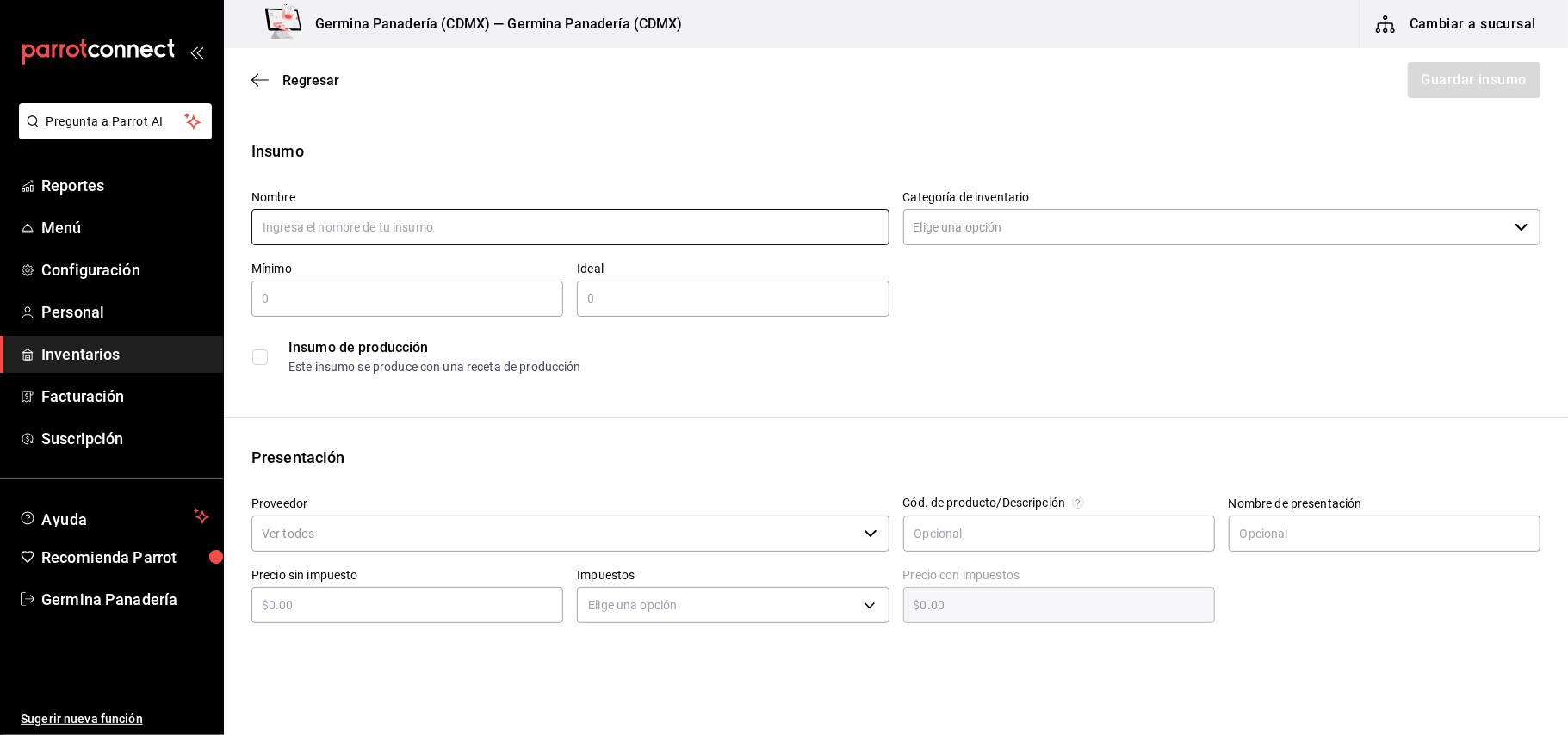
click at [463, 229] on input "text" at bounding box center [570, 226] width 638 height 36
type input "Bollo Sándwich"
click at [733, 135] on main "Regresar Guardar insumo Insumo Nombre Bollo Sándwich Categoría de inventario ​ …" at bounding box center [897, 647] width 1345 height 1196
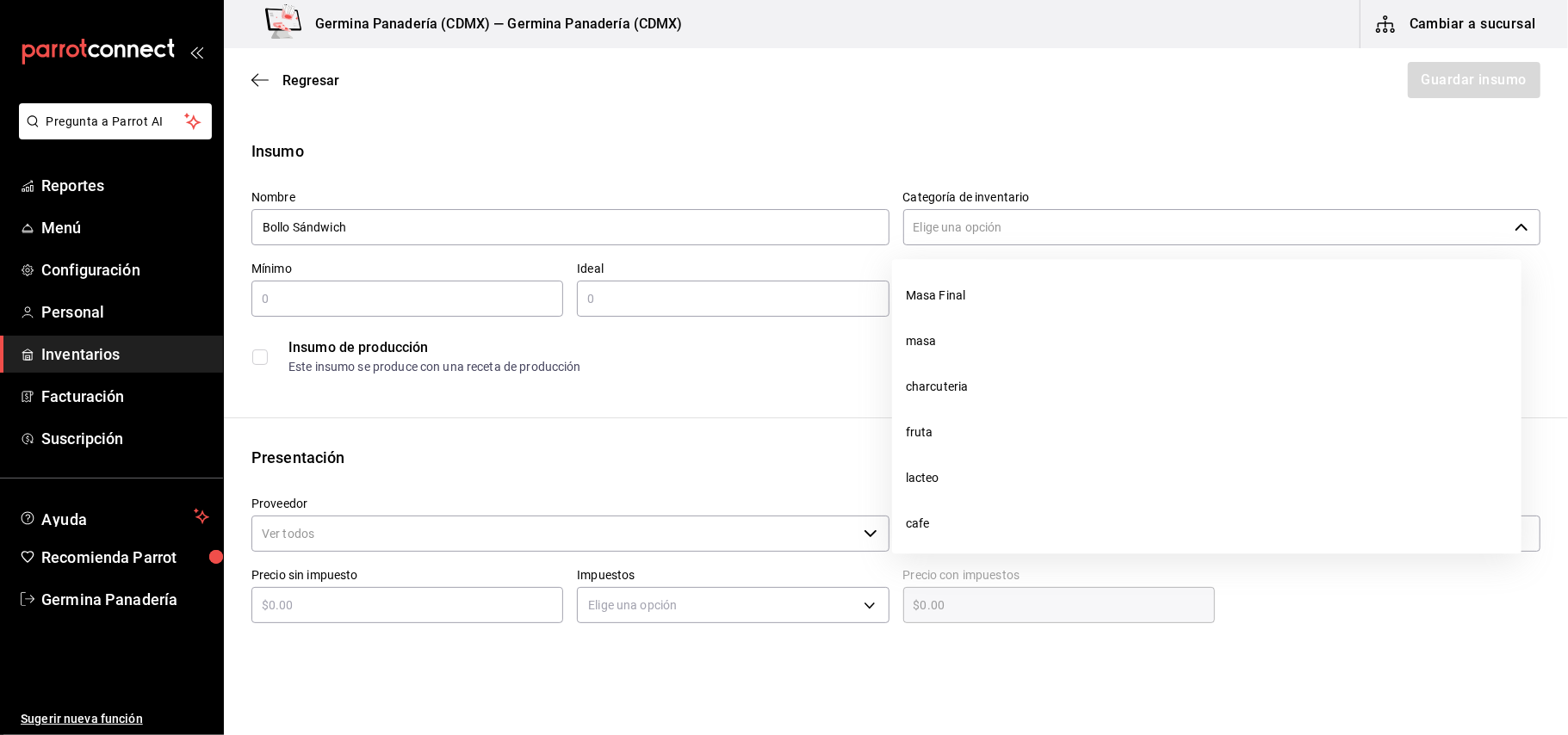
click at [983, 227] on input "Categoría de inventario" at bounding box center [1206, 226] width 605 height 36
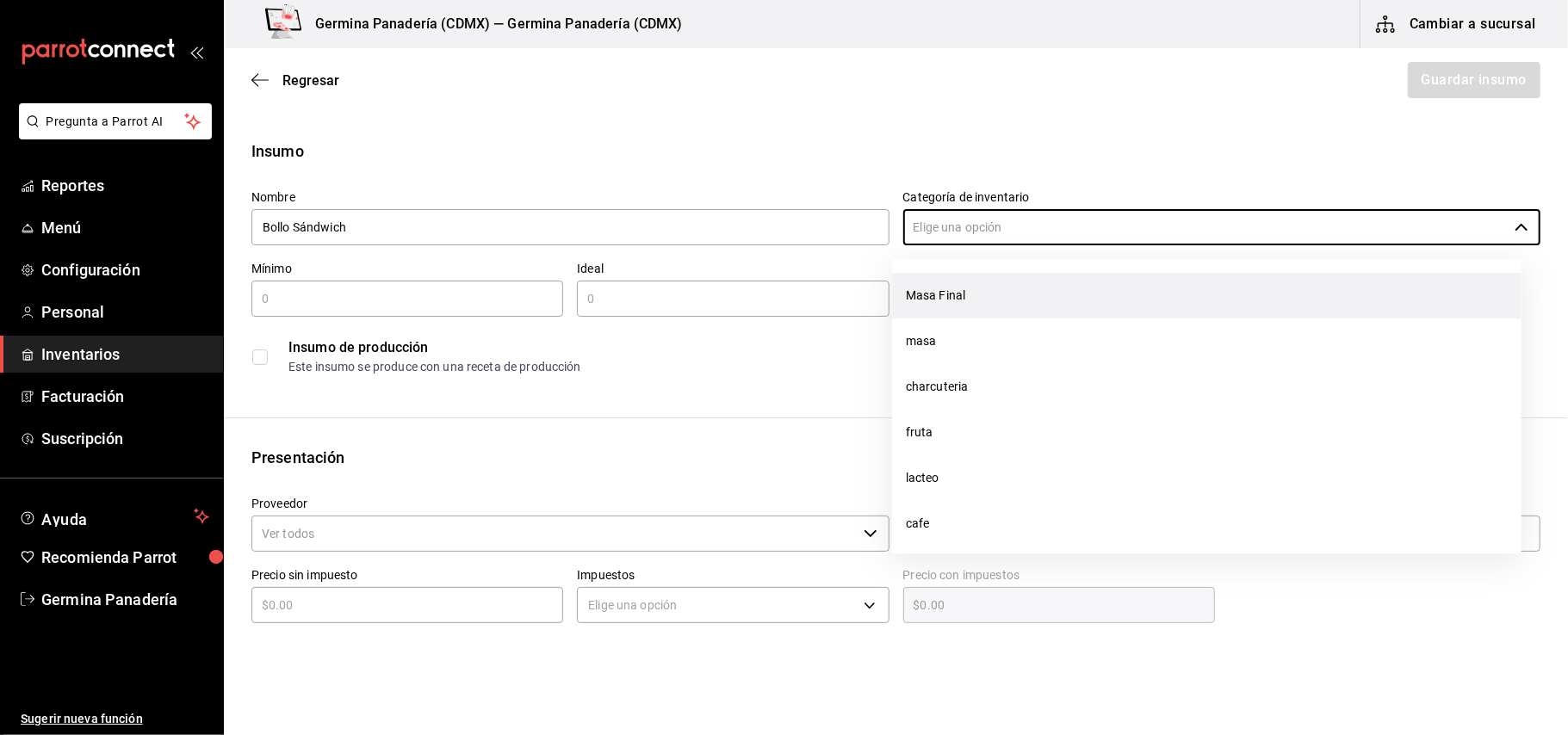
click at [973, 296] on li "Masa Final" at bounding box center [1208, 295] width 630 height 46
type input "Masa Final"
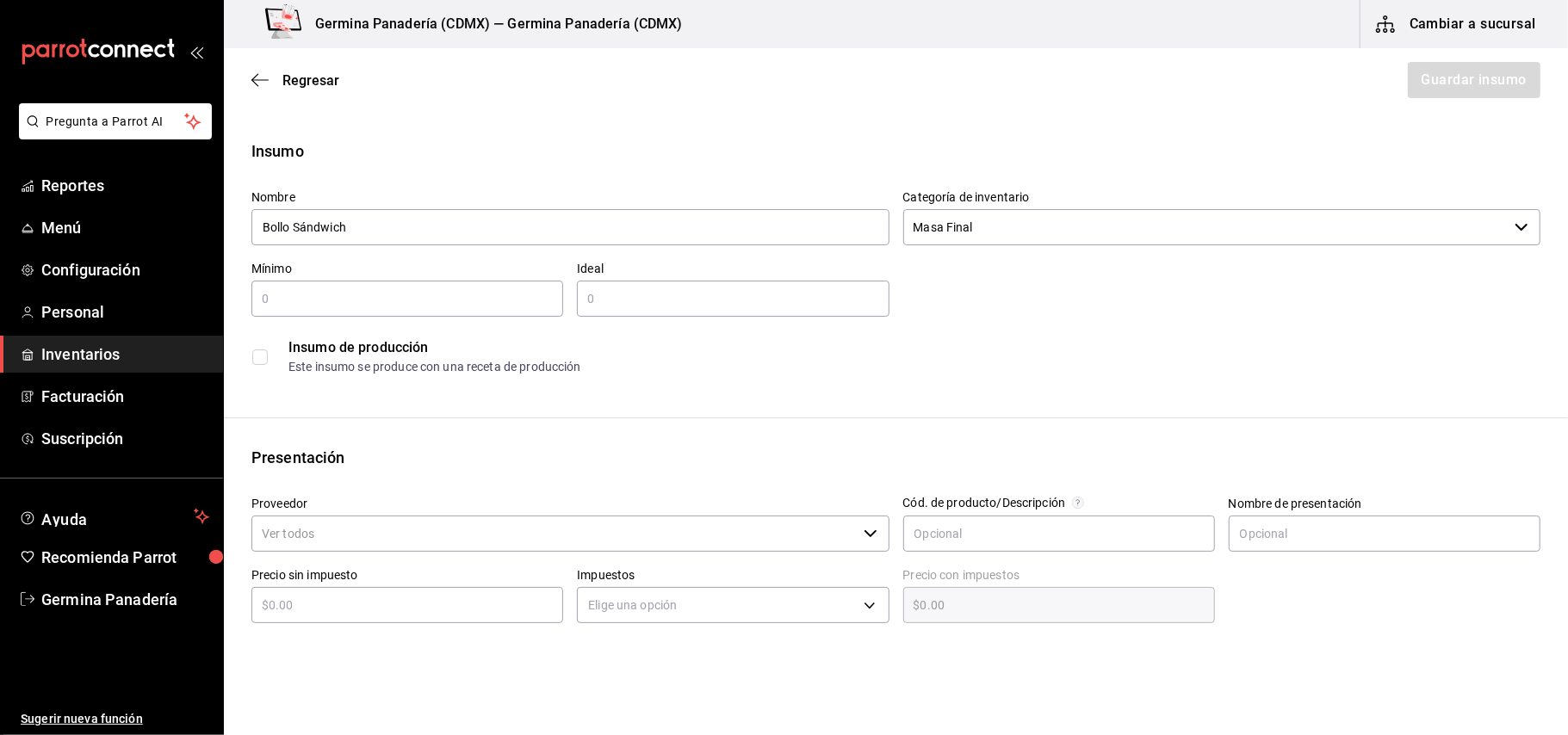
click at [476, 314] on div "​" at bounding box center [407, 298] width 312 height 36
type input "1"
type input "2"
type input "10"
click at [479, 542] on input "Proveedor" at bounding box center [554, 533] width 605 height 36
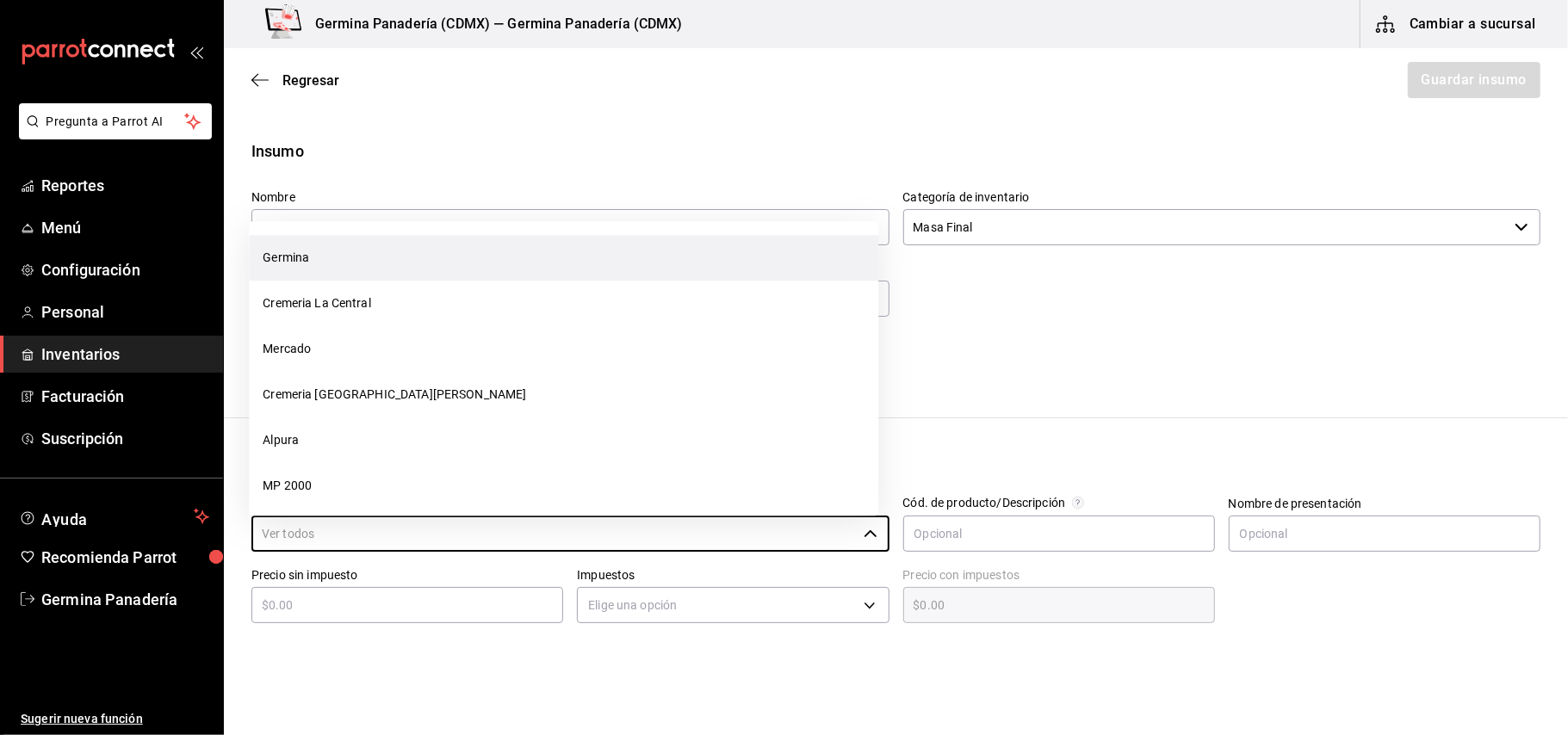
click at [342, 259] on li "Germina" at bounding box center [563, 258] width 630 height 46
type input "Germina"
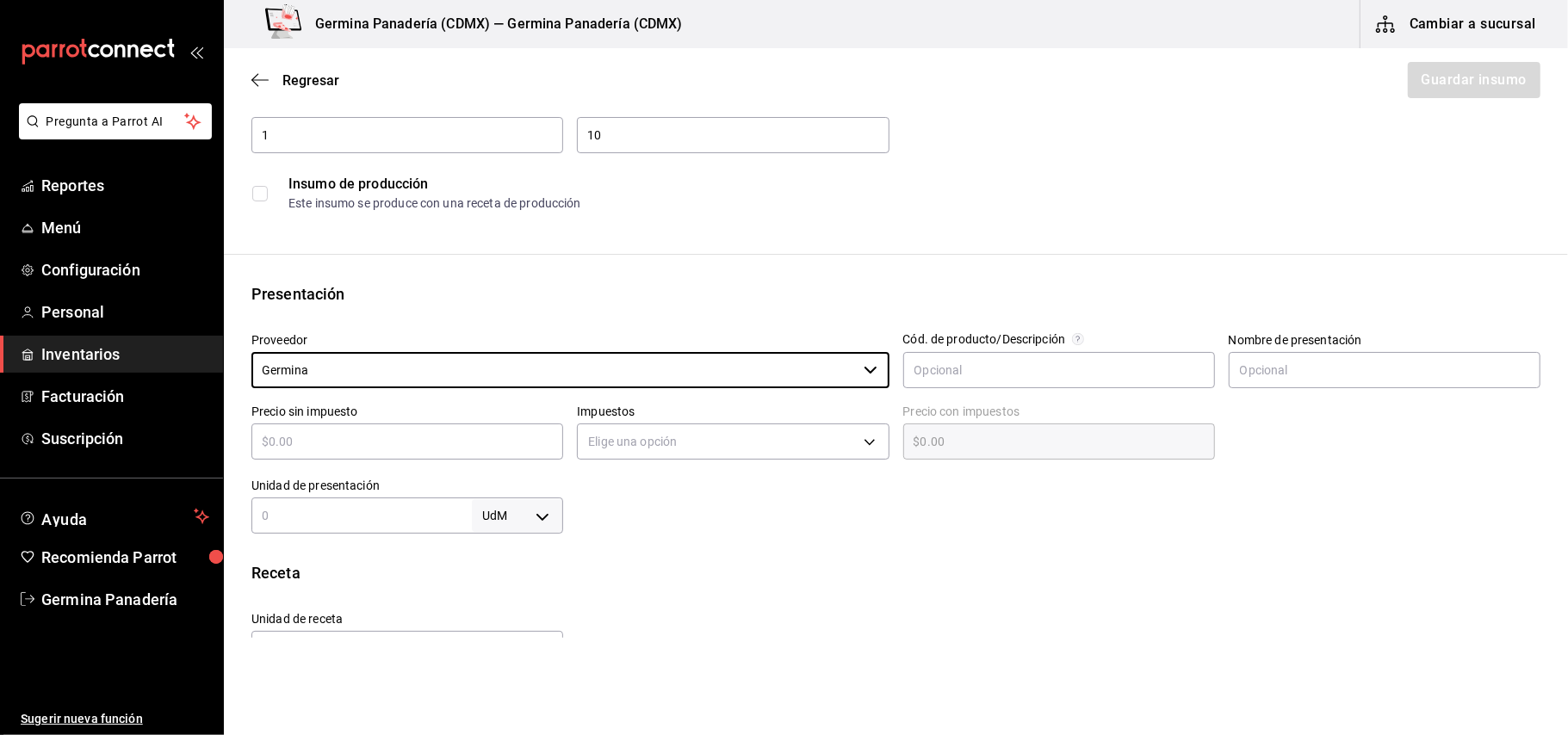
scroll to position [229, 0]
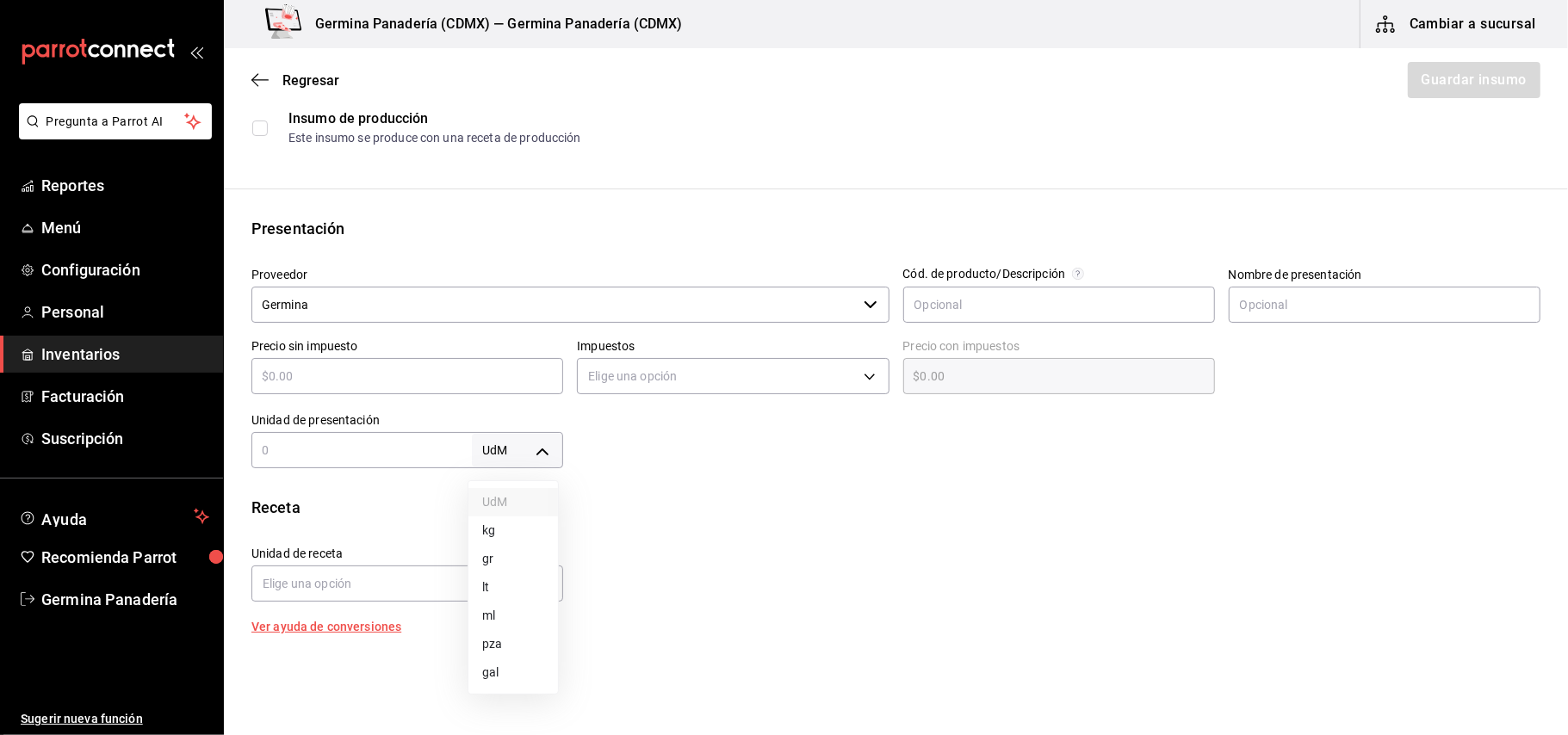
click at [552, 441] on body "Pregunta a Parrot AI Reportes Menú Configuración Personal Inventarios Facturaci…" at bounding box center [784, 318] width 1568 height 638
click at [519, 651] on li "pza" at bounding box center [513, 644] width 89 height 28
type input "UNIT"
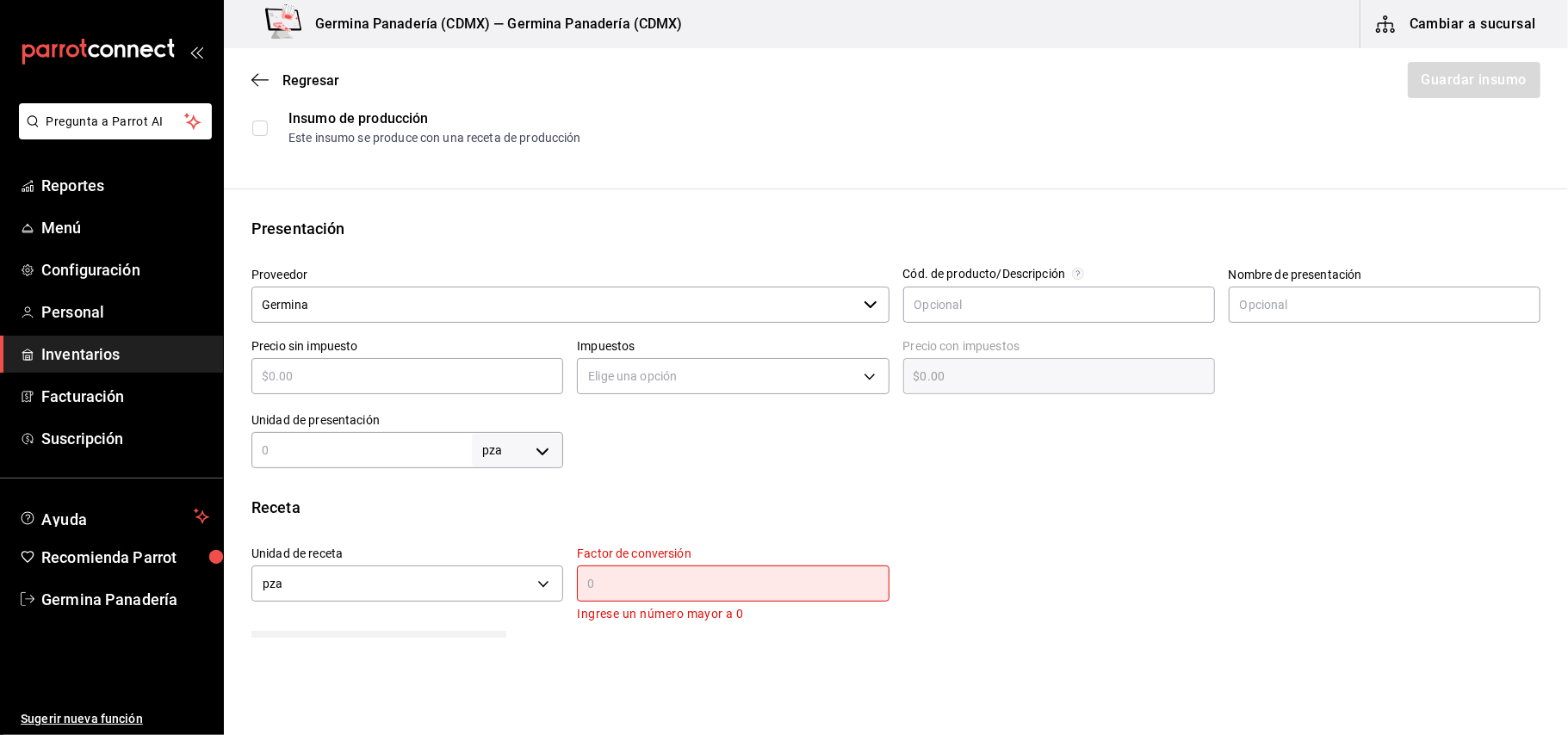
click at [390, 465] on div "pza UNIT ​" at bounding box center [407, 450] width 312 height 36
type input "1"
click at [657, 565] on div "​" at bounding box center [733, 583] width 312 height 36
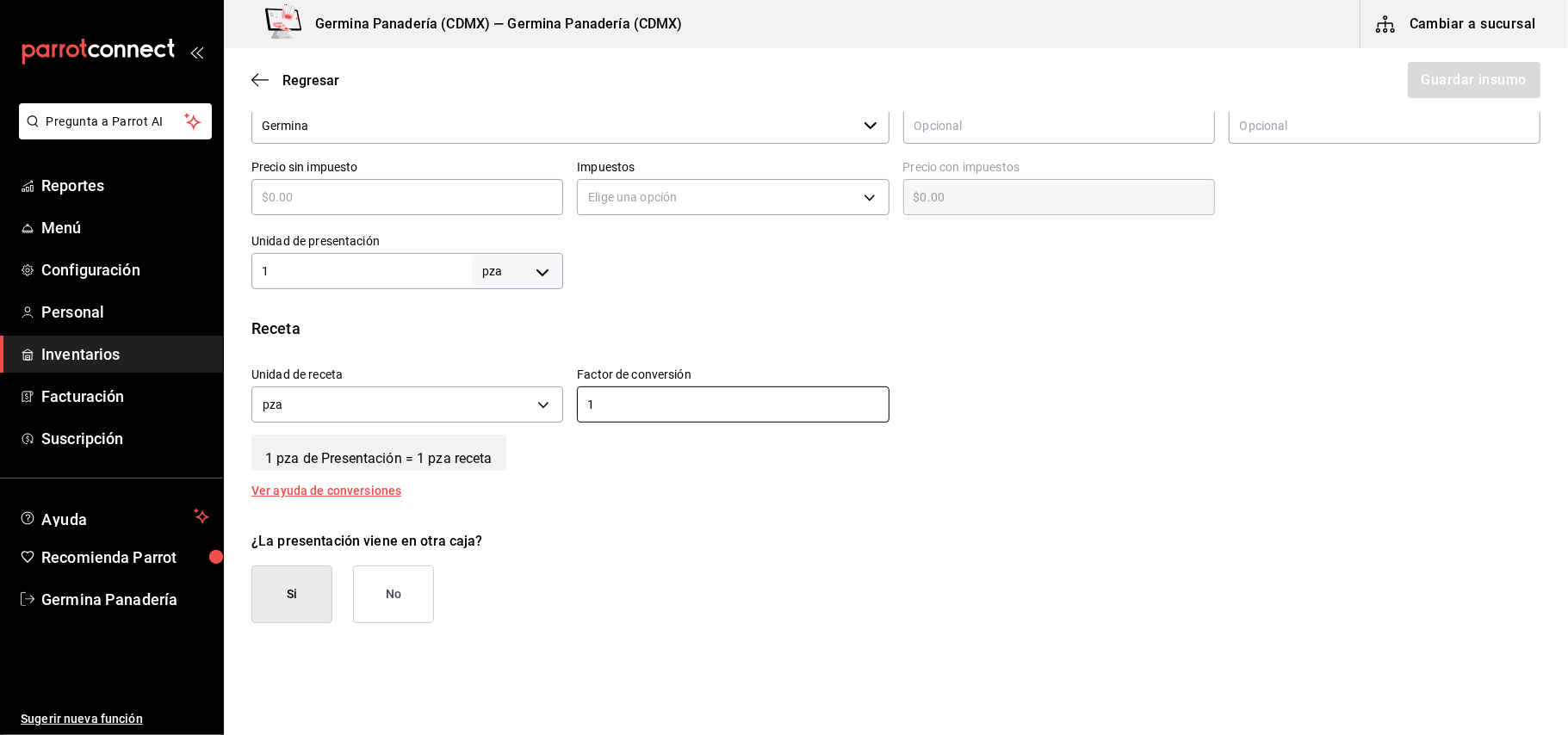
scroll to position [410, 0]
type input "1"
click at [393, 585] on button "No" at bounding box center [393, 592] width 81 height 57
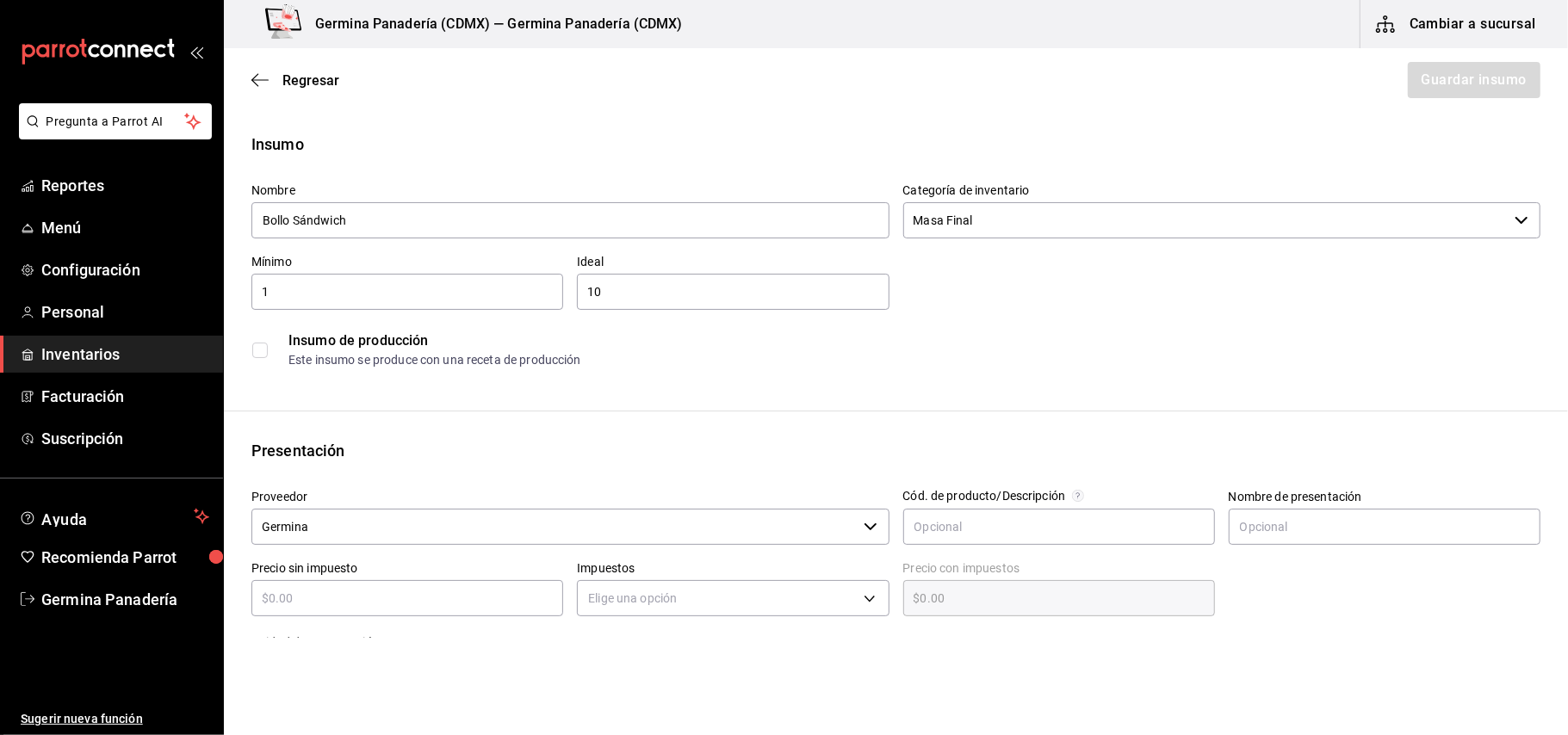
scroll to position [4, 0]
click at [265, 342] on div "Insumo de producción Este insumo se produce con una receta de producción" at bounding box center [896, 353] width 1289 height 52
click at [259, 365] on div "Insumo de producción Este insumo se produce con una receta de producción" at bounding box center [896, 353] width 1289 height 52
click at [263, 356] on input "checkbox" at bounding box center [260, 353] width 16 height 16
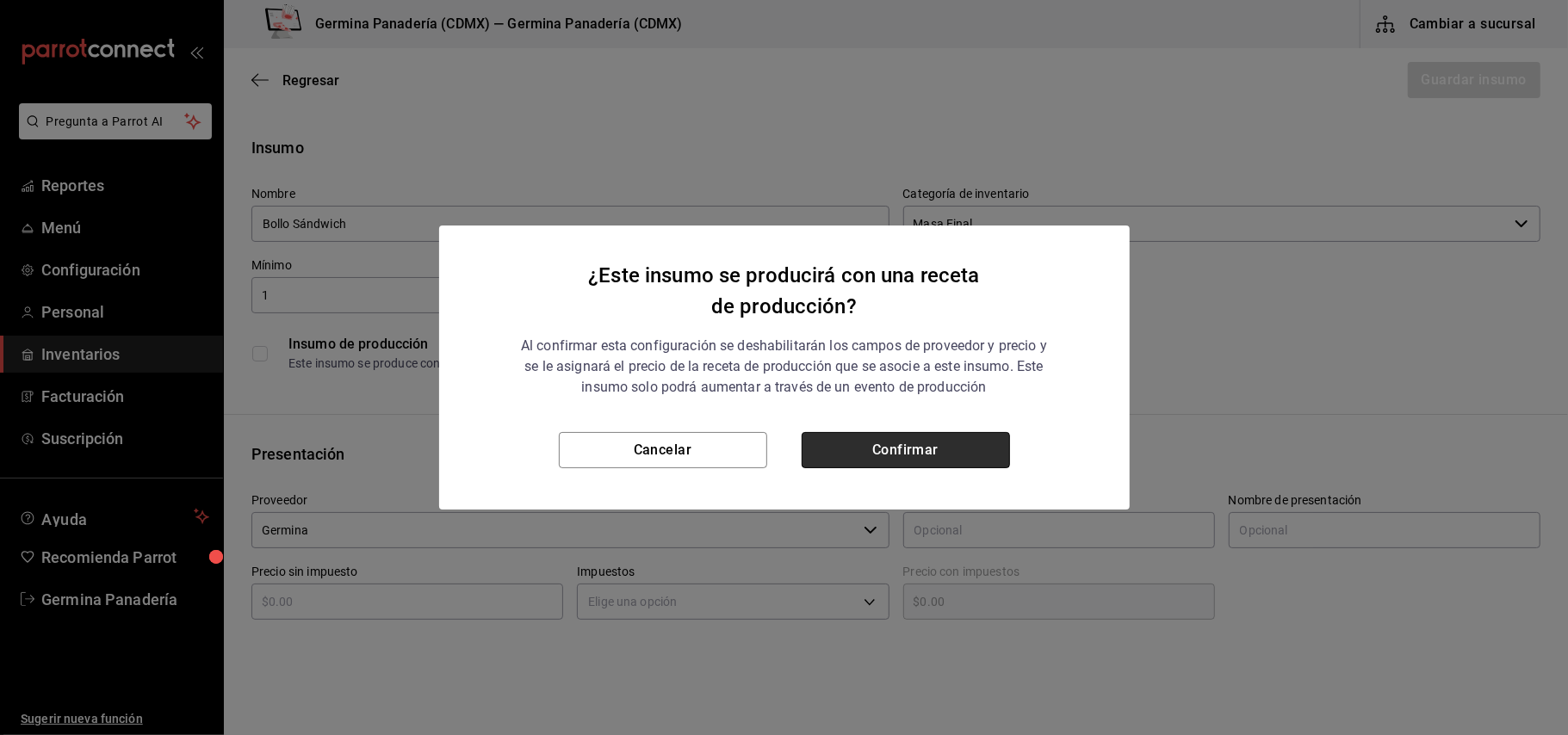
click at [873, 445] on button "Confirmar" at bounding box center [905, 450] width 209 height 36
checkbox input "true"
type input "$0.00"
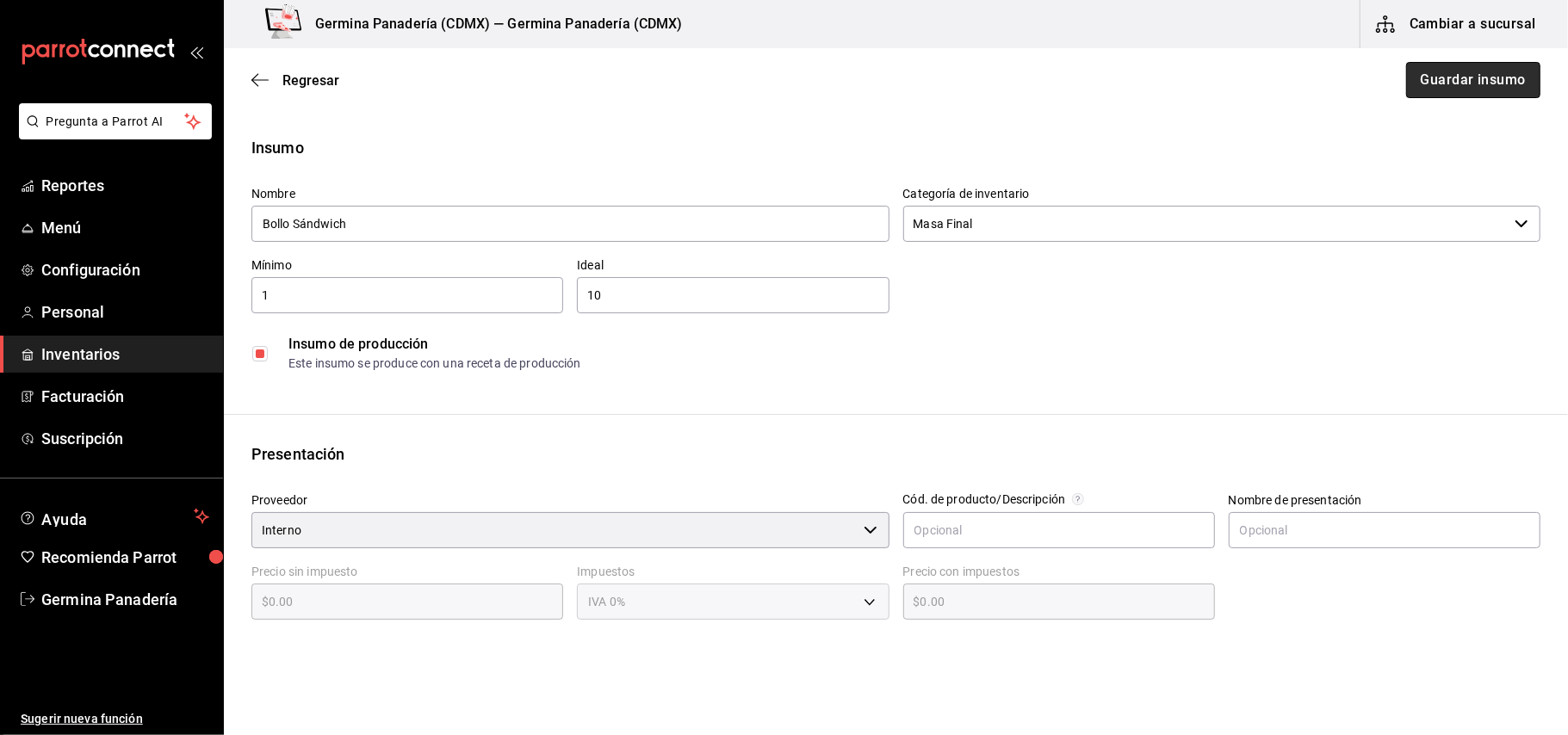
click at [1444, 70] on button "Guardar insumo" at bounding box center [1474, 80] width 134 height 36
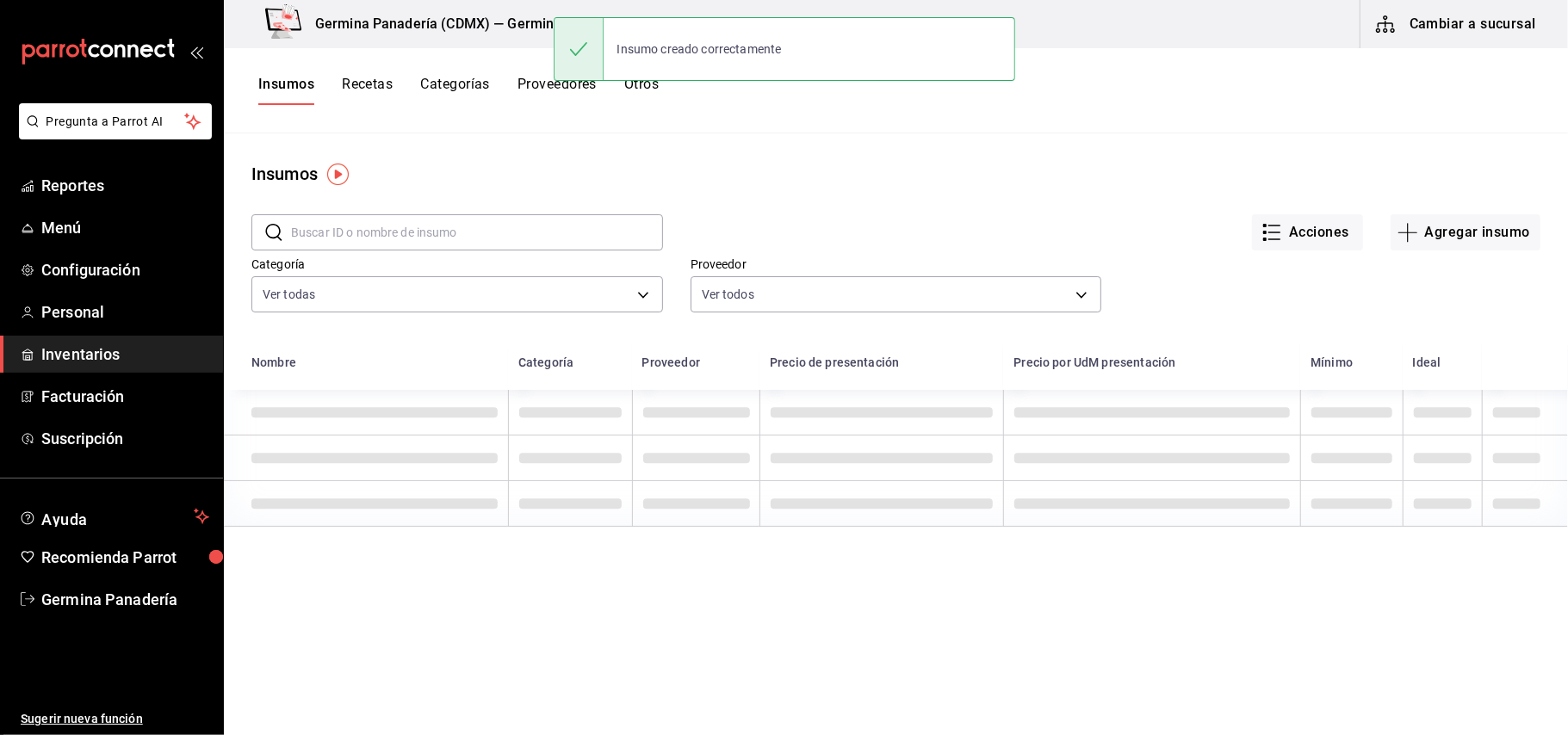
click at [383, 87] on button "Recetas" at bounding box center [367, 90] width 51 height 29
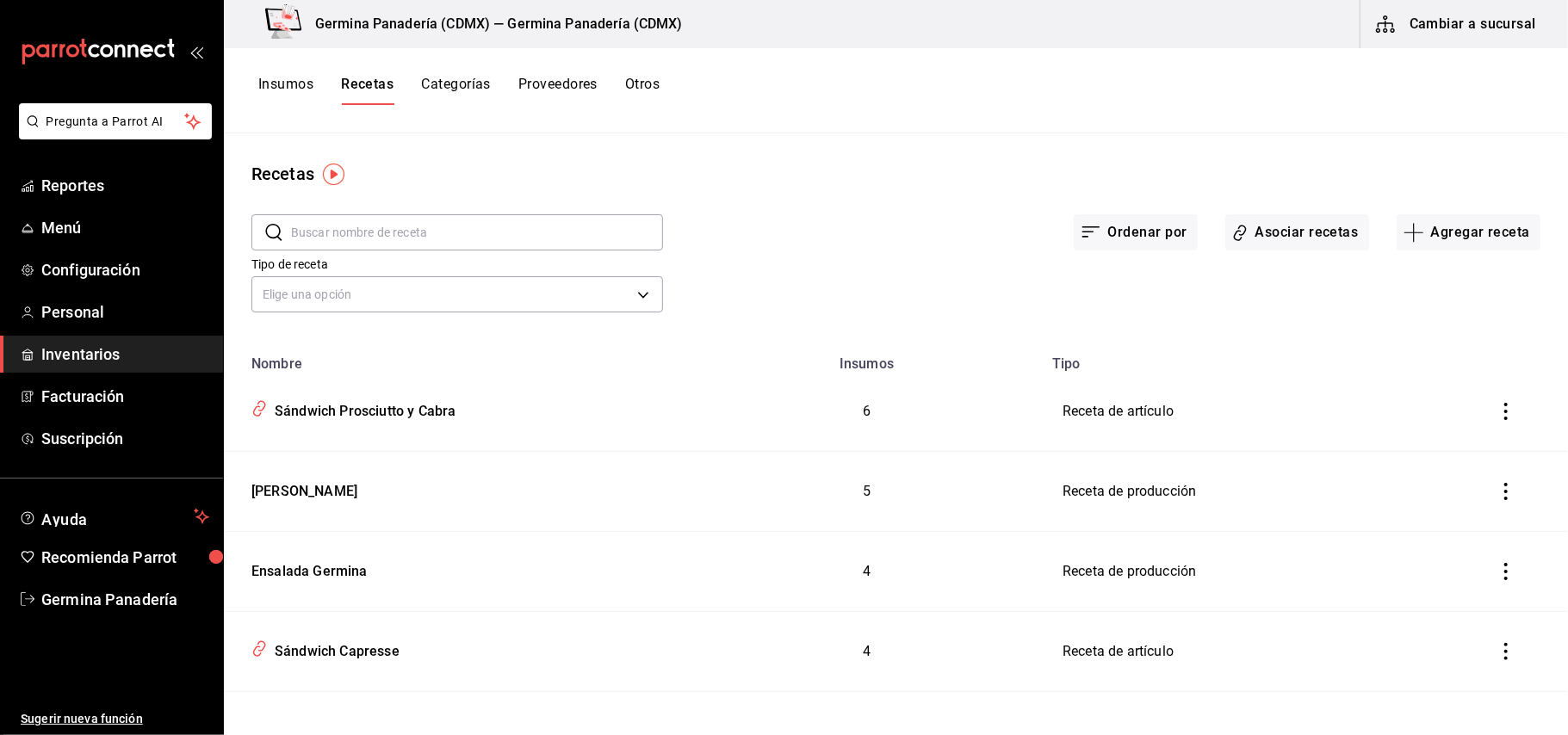
click at [484, 249] on input "text" at bounding box center [477, 232] width 372 height 34
click at [1485, 222] on button "Agregar receta" at bounding box center [1469, 232] width 144 height 36
click at [1427, 374] on span "Receta de producción" at bounding box center [1452, 371] width 145 height 18
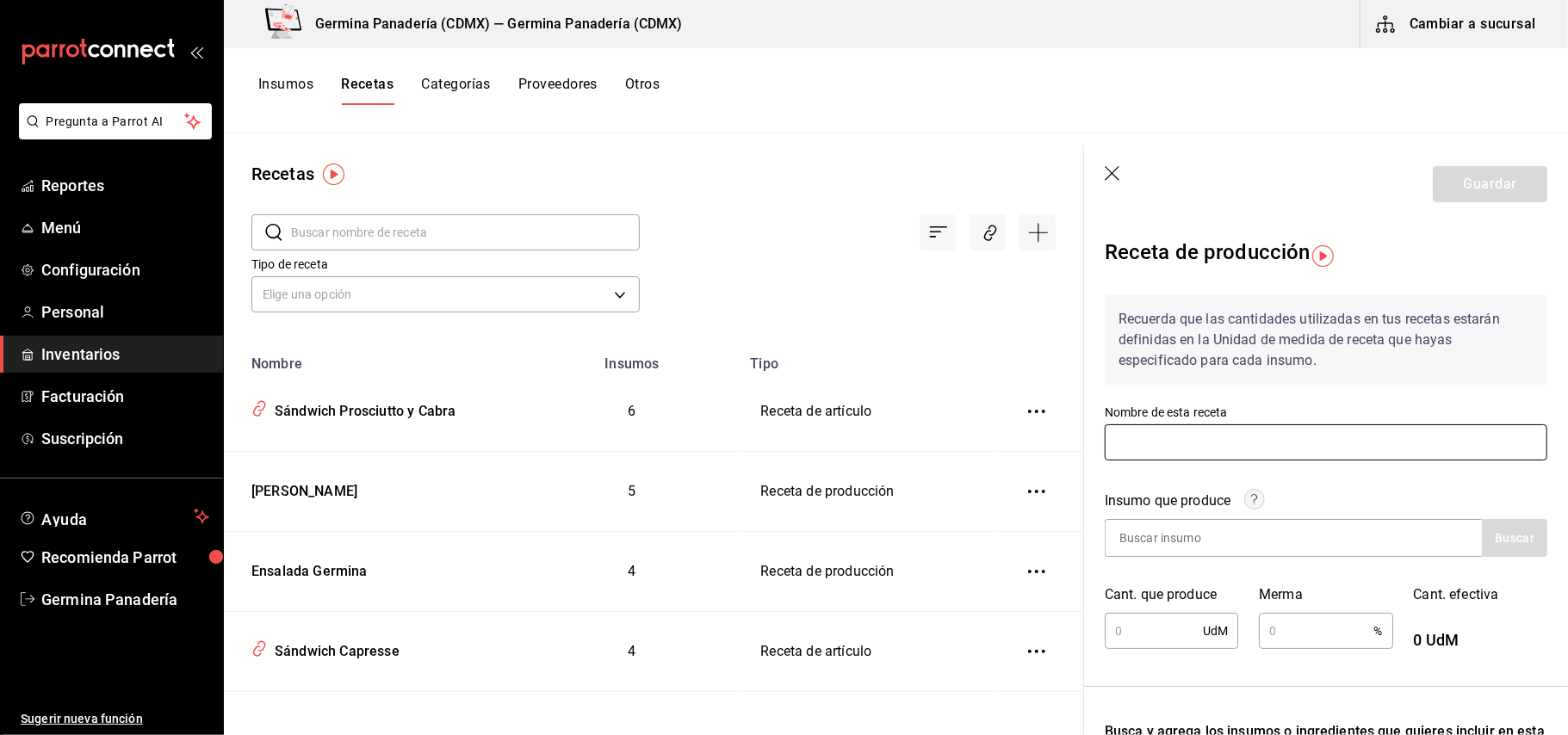
click at [1259, 441] on input "text" at bounding box center [1327, 442] width 443 height 36
type input "Bollo Sándwich"
click at [1224, 524] on input at bounding box center [1191, 538] width 172 height 36
type input "Bollo"
click at [1486, 550] on button "Buscar" at bounding box center [1515, 538] width 65 height 38
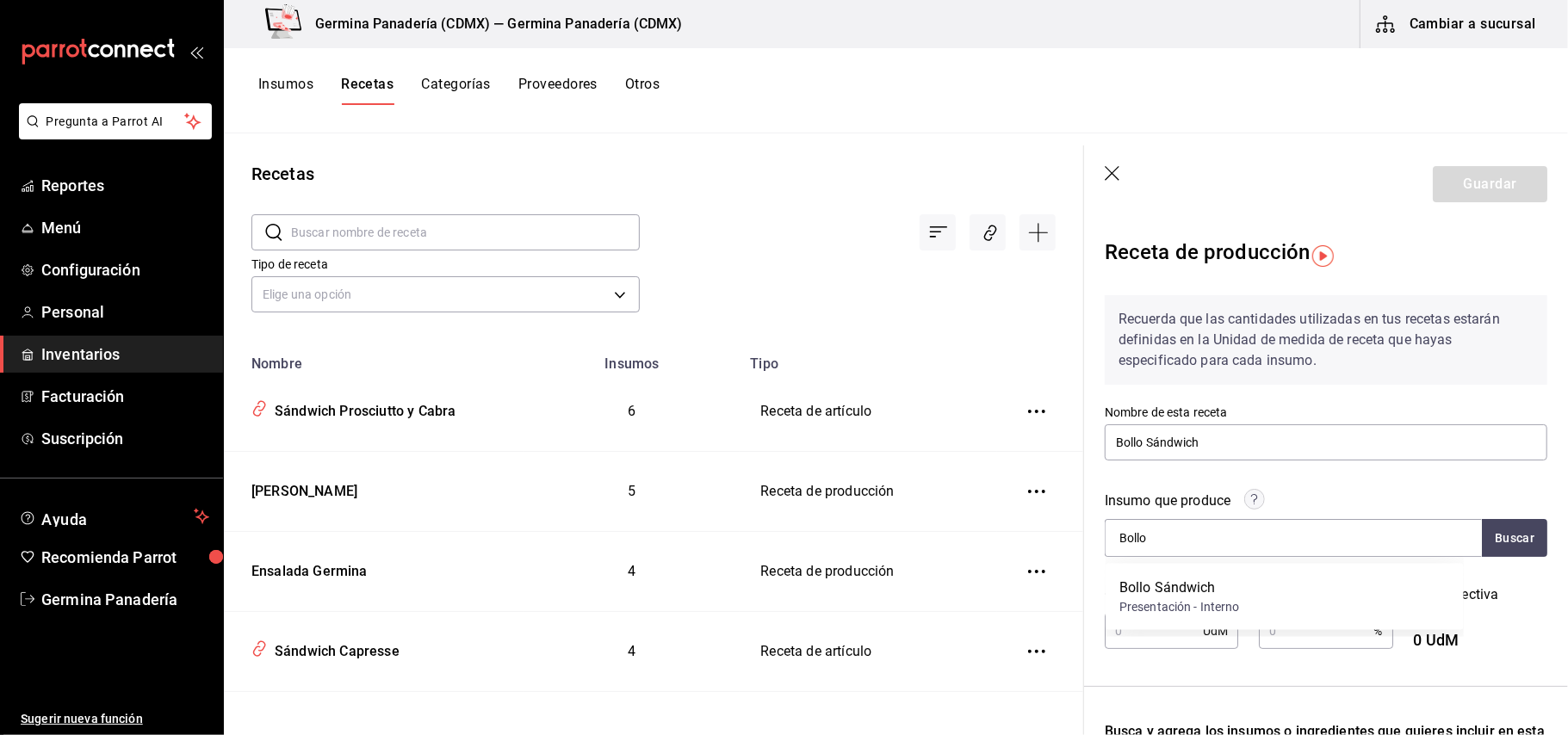
click at [1214, 585] on div "Bollo Sándwich" at bounding box center [1180, 587] width 120 height 20
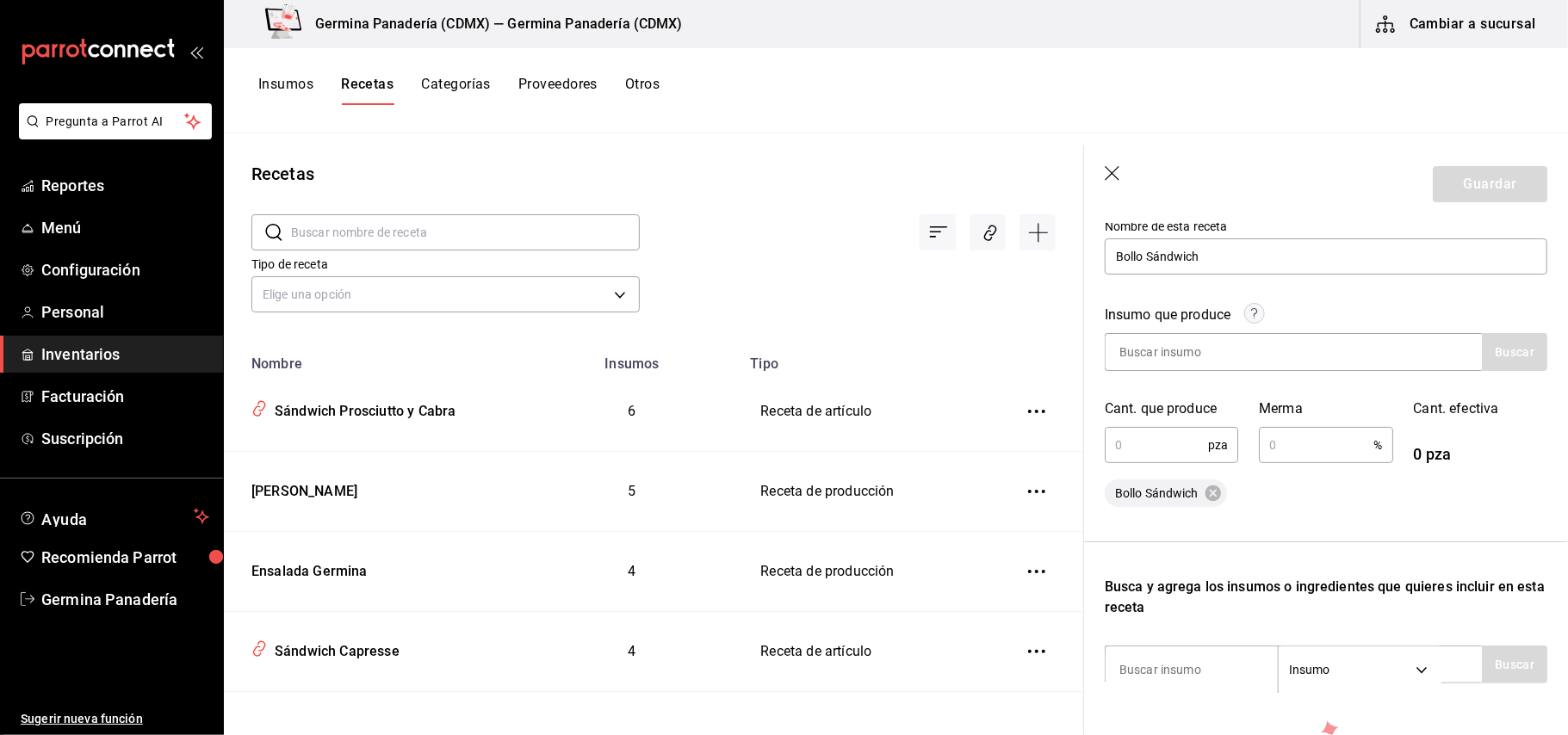
scroll to position [186, 0]
click at [1185, 445] on input "text" at bounding box center [1157, 444] width 103 height 34
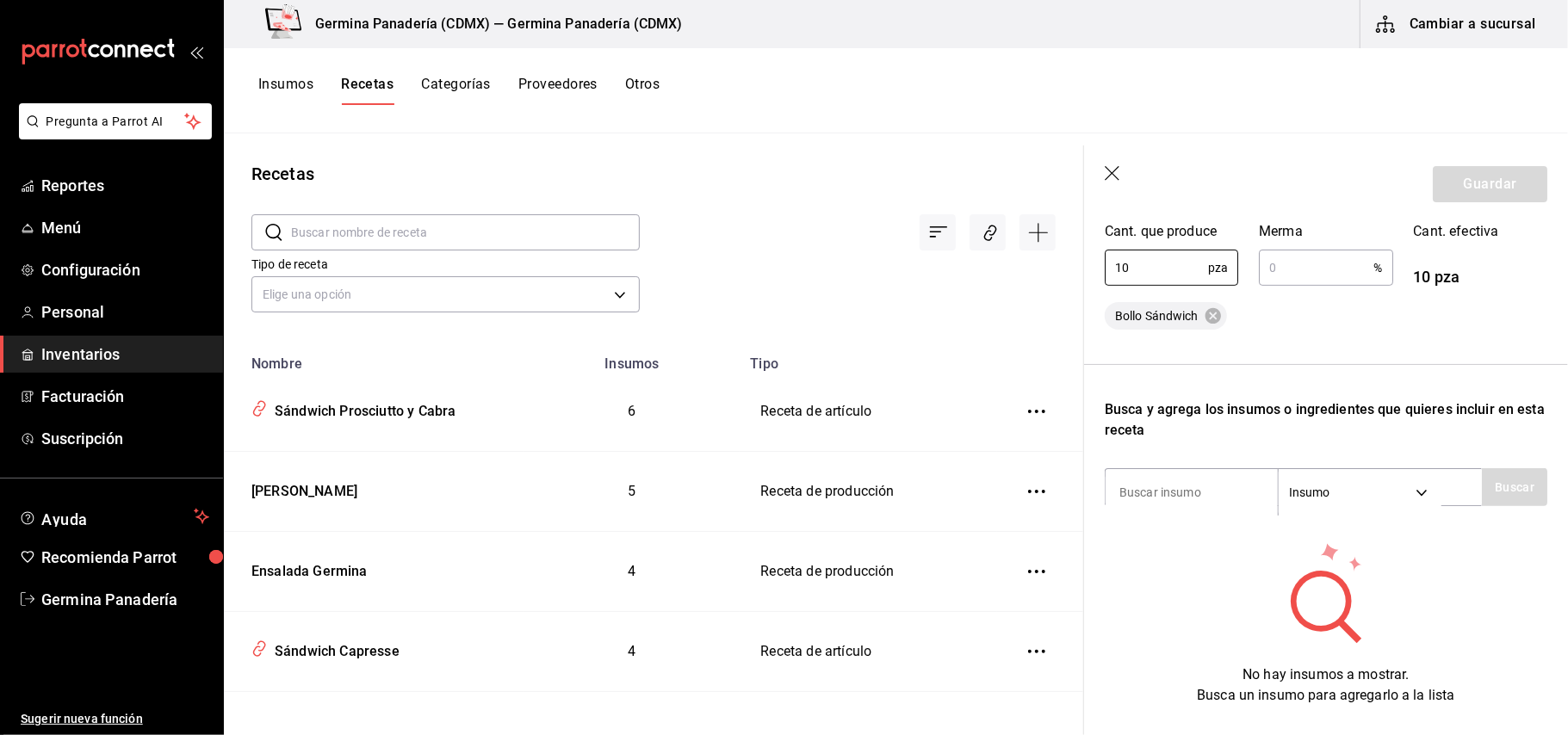
scroll to position [365, 0]
type input "1"
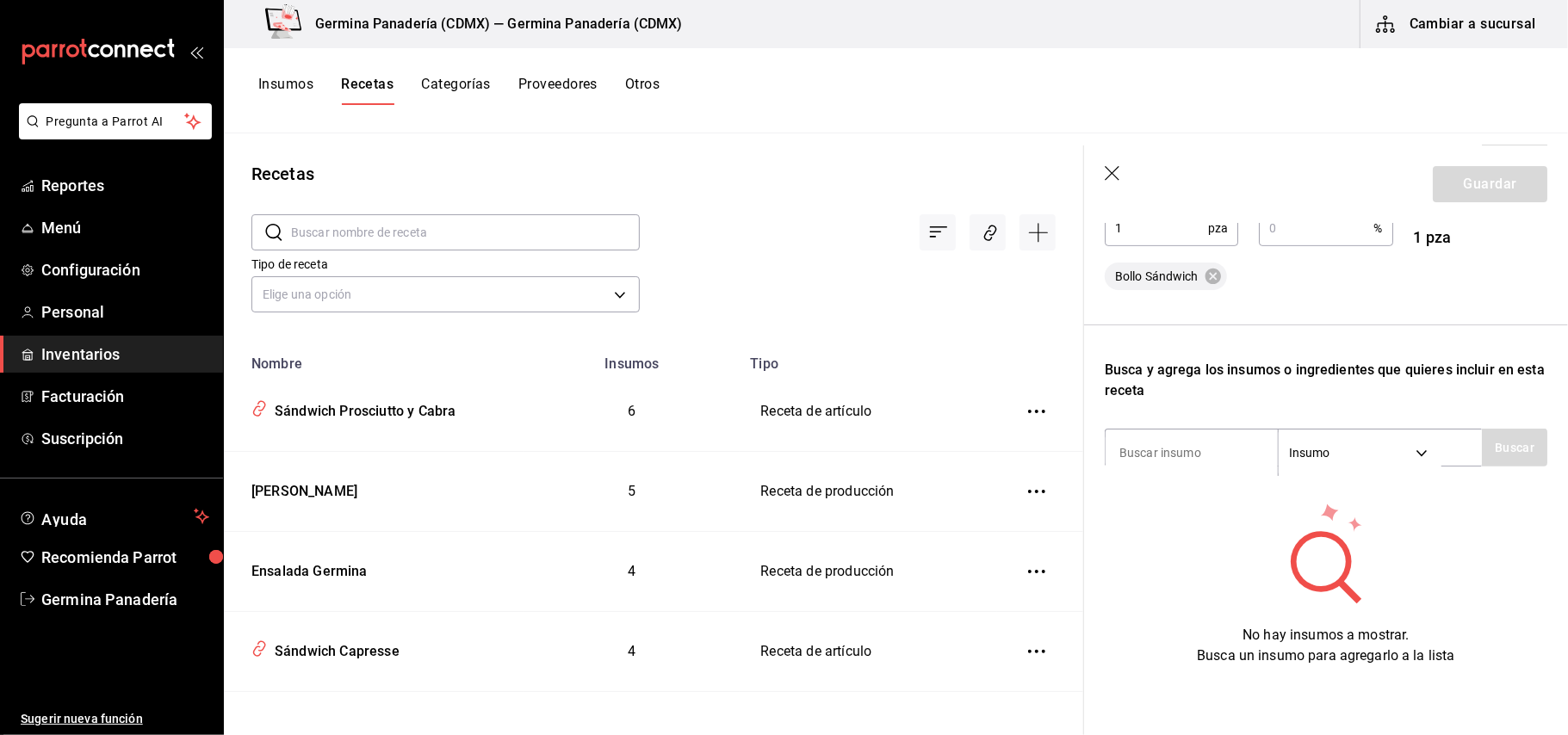
scroll to position [420, 0]
click at [1228, 435] on input at bounding box center [1191, 452] width 172 height 36
type input "brioc"
click at [1485, 432] on button "Buscar" at bounding box center [1515, 448] width 65 height 38
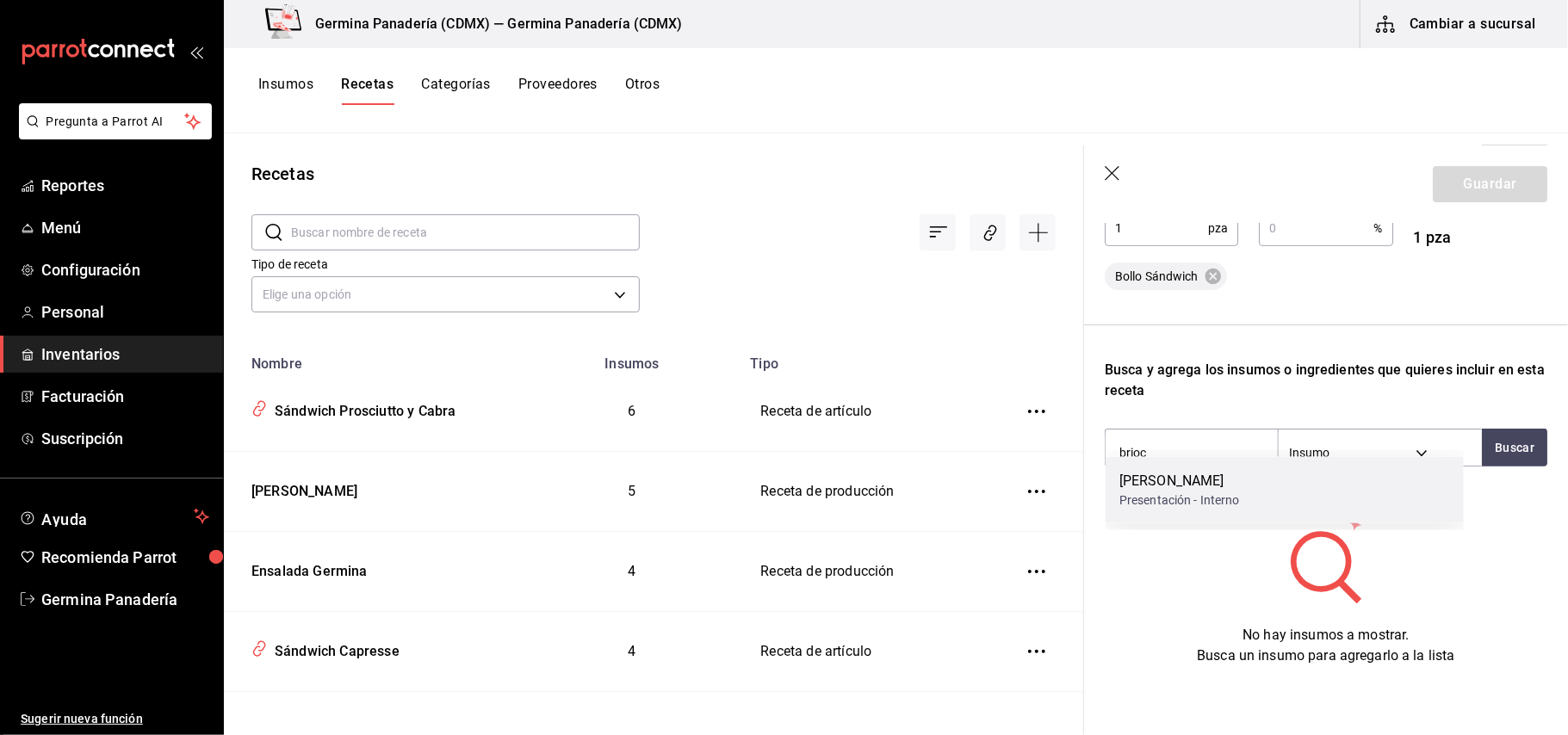
click at [1197, 494] on div "Presentación - Interno" at bounding box center [1180, 500] width 120 height 18
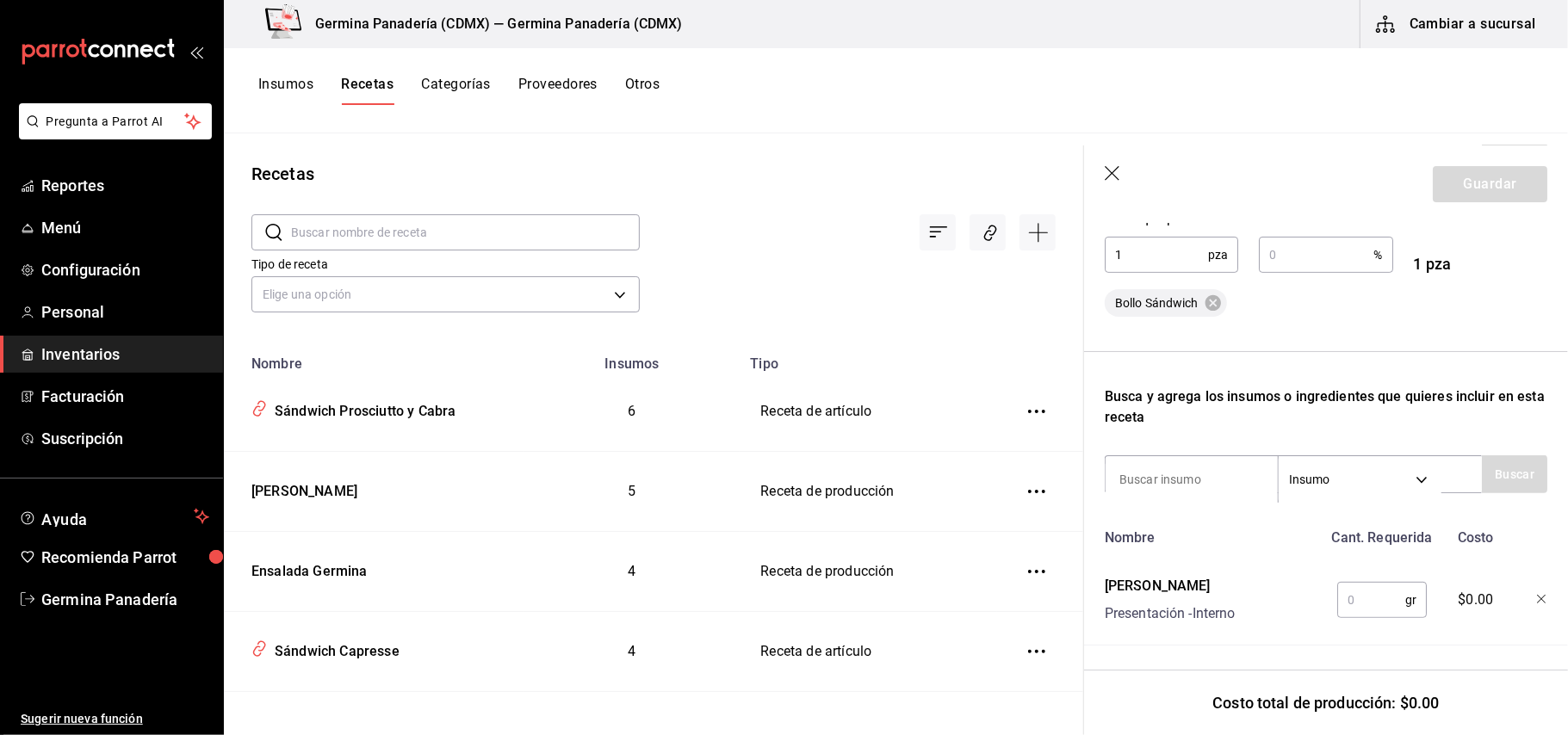
scroll to position [393, 0]
click at [1357, 585] on input "text" at bounding box center [1372, 599] width 68 height 34
type input "80"
click at [1438, 332] on div "Recuerda que las cantidades utilizadas en tus recetas estarán definidas en la U…" at bounding box center [1327, 275] width 443 height 740
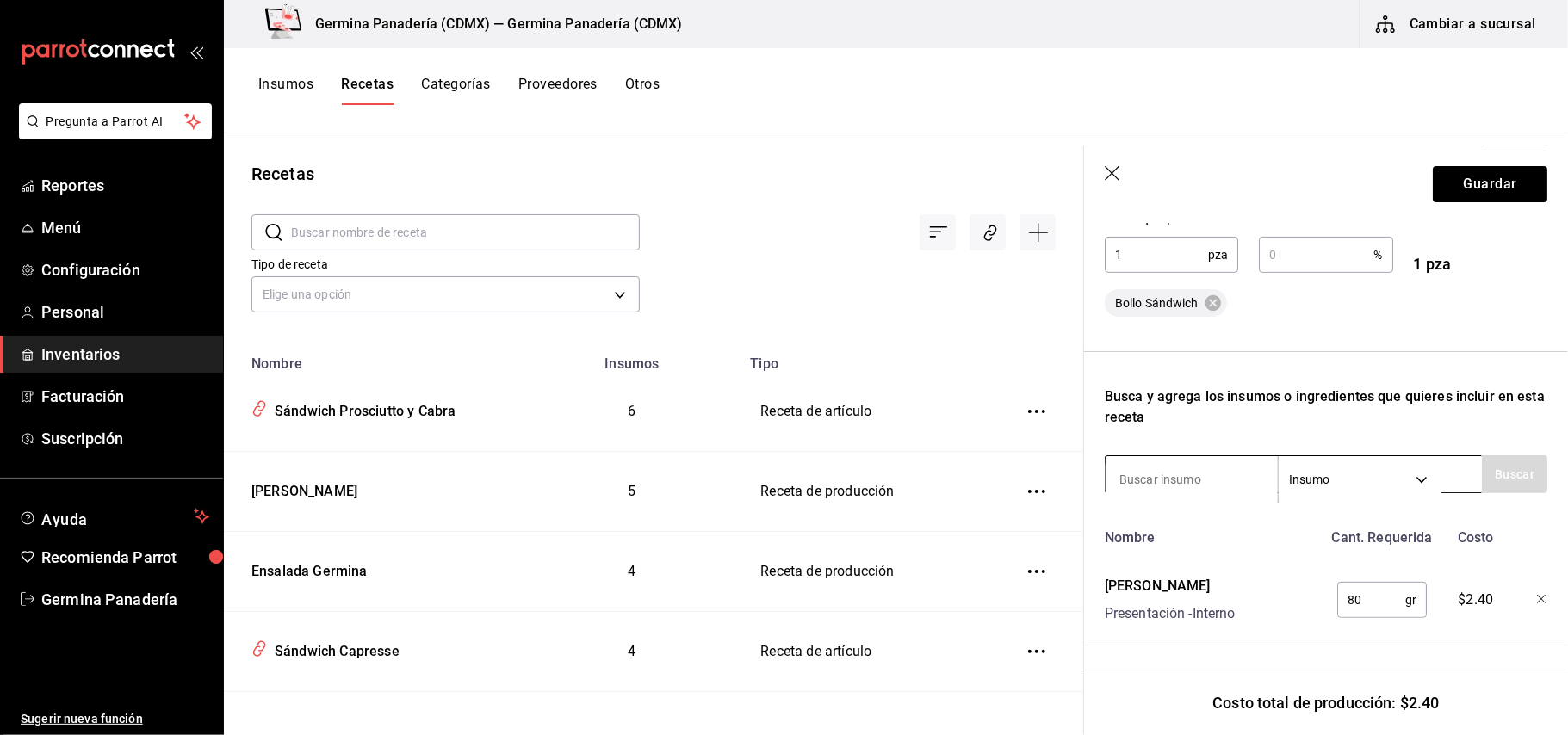
click at [1180, 474] on input at bounding box center [1191, 479] width 172 height 36
type input "huevo"
click at [1486, 455] on button "Buscar" at bounding box center [1515, 474] width 65 height 38
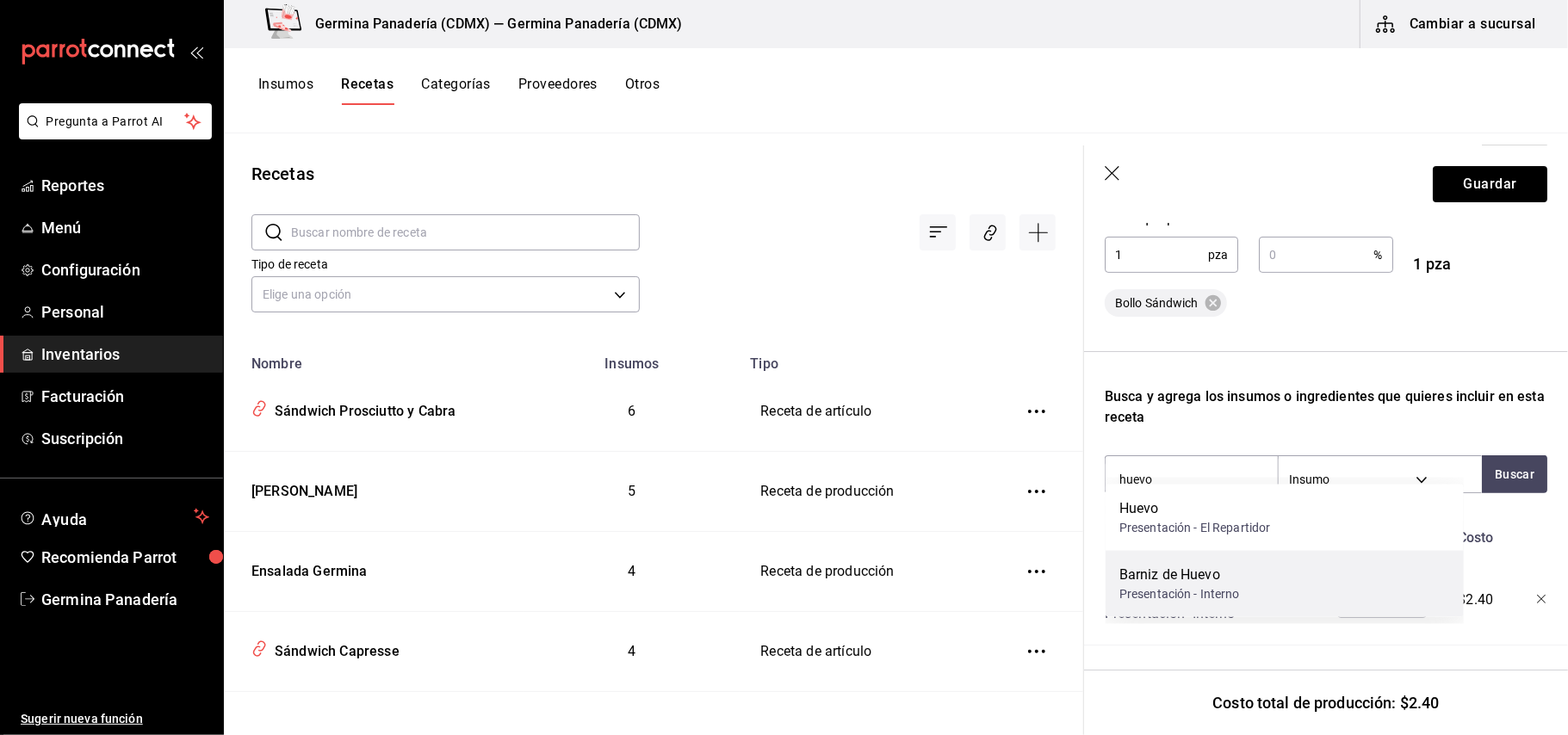
click at [1200, 569] on div "Barniz de Huevo" at bounding box center [1180, 575] width 120 height 20
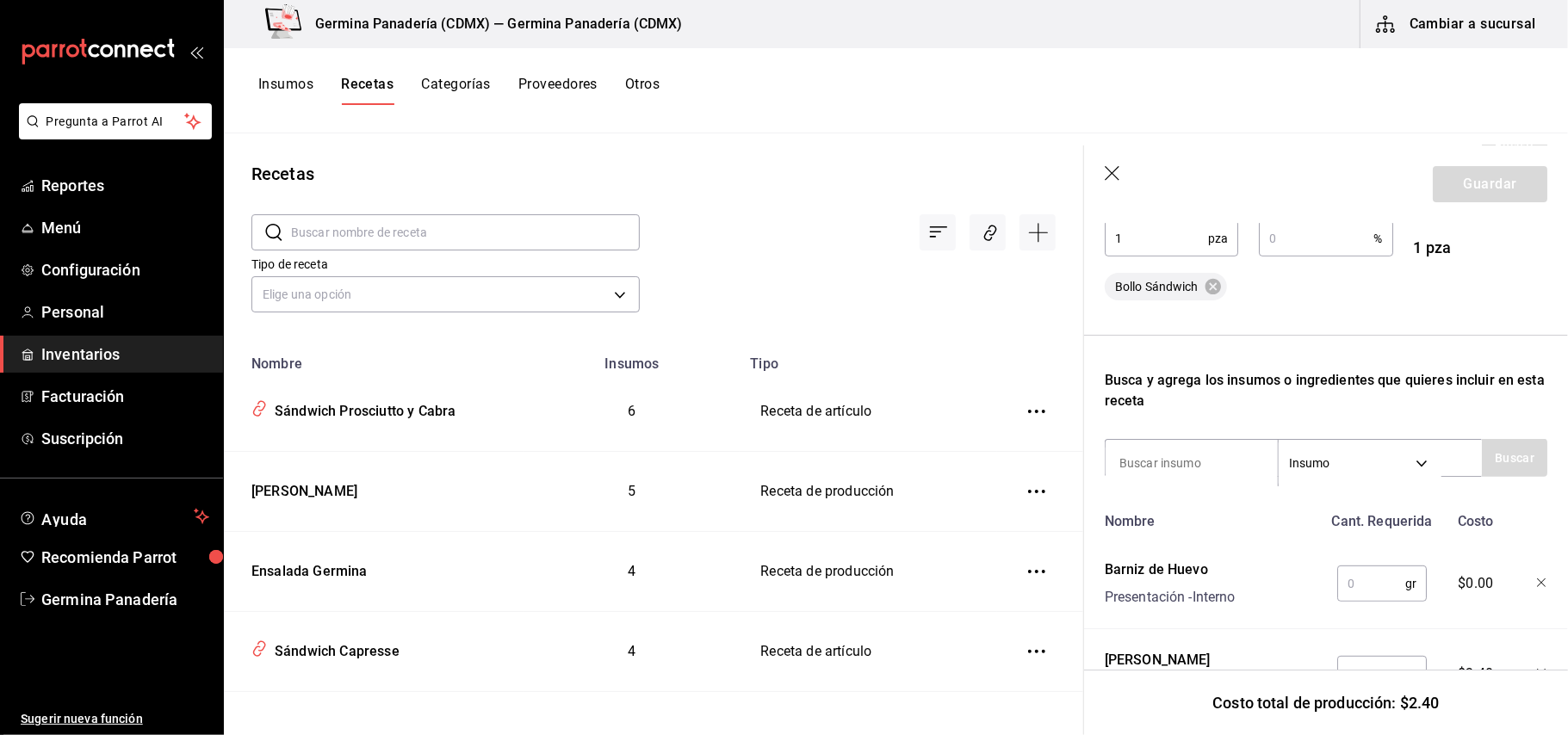
click at [1368, 588] on input "text" at bounding box center [1372, 583] width 68 height 34
type input "5"
click at [1204, 470] on input at bounding box center [1191, 462] width 172 height 36
type input "ajon"
click at [1483, 459] on button "Buscar" at bounding box center [1515, 457] width 65 height 38
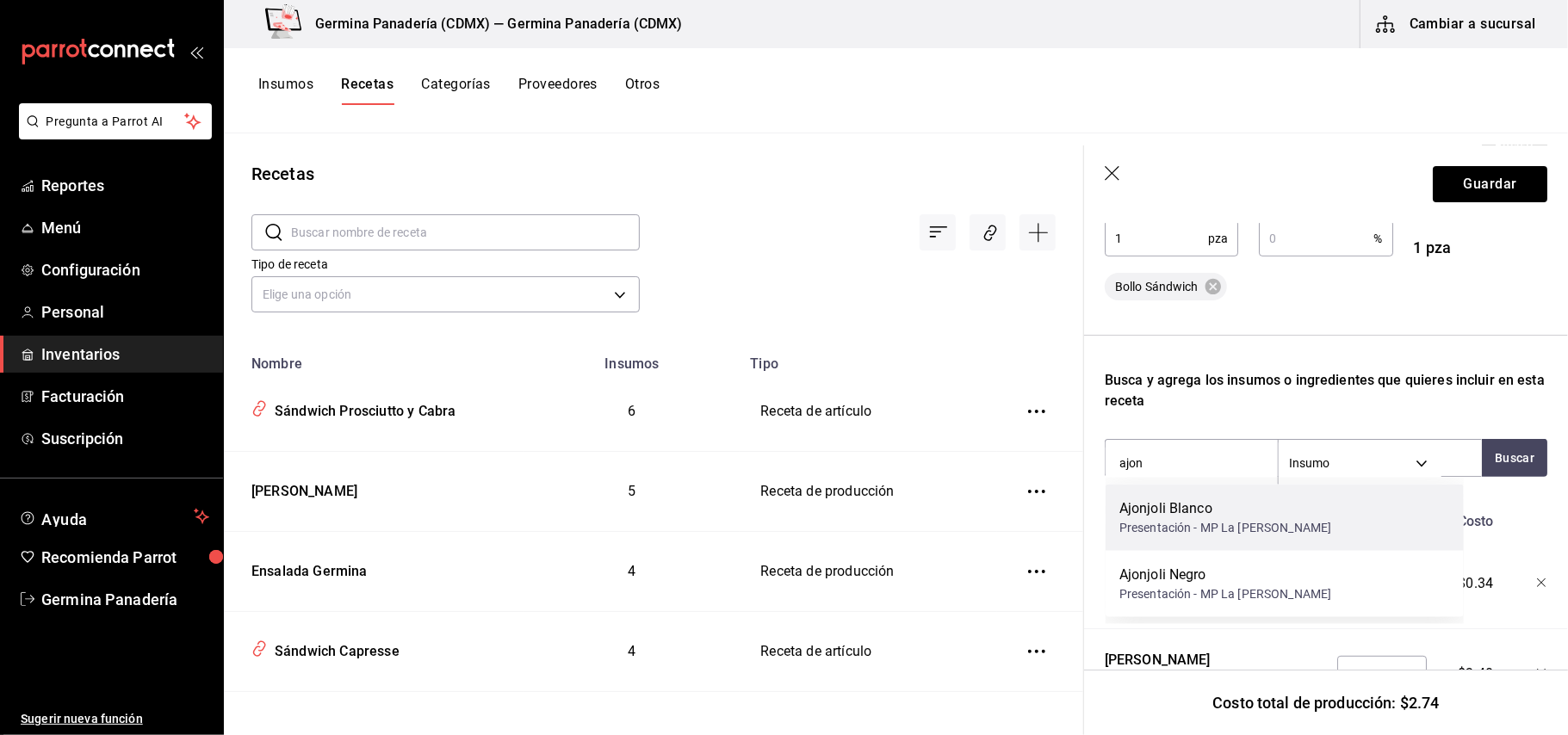
click at [1242, 518] on div "Ajonjoli Blanco" at bounding box center [1226, 508] width 212 height 20
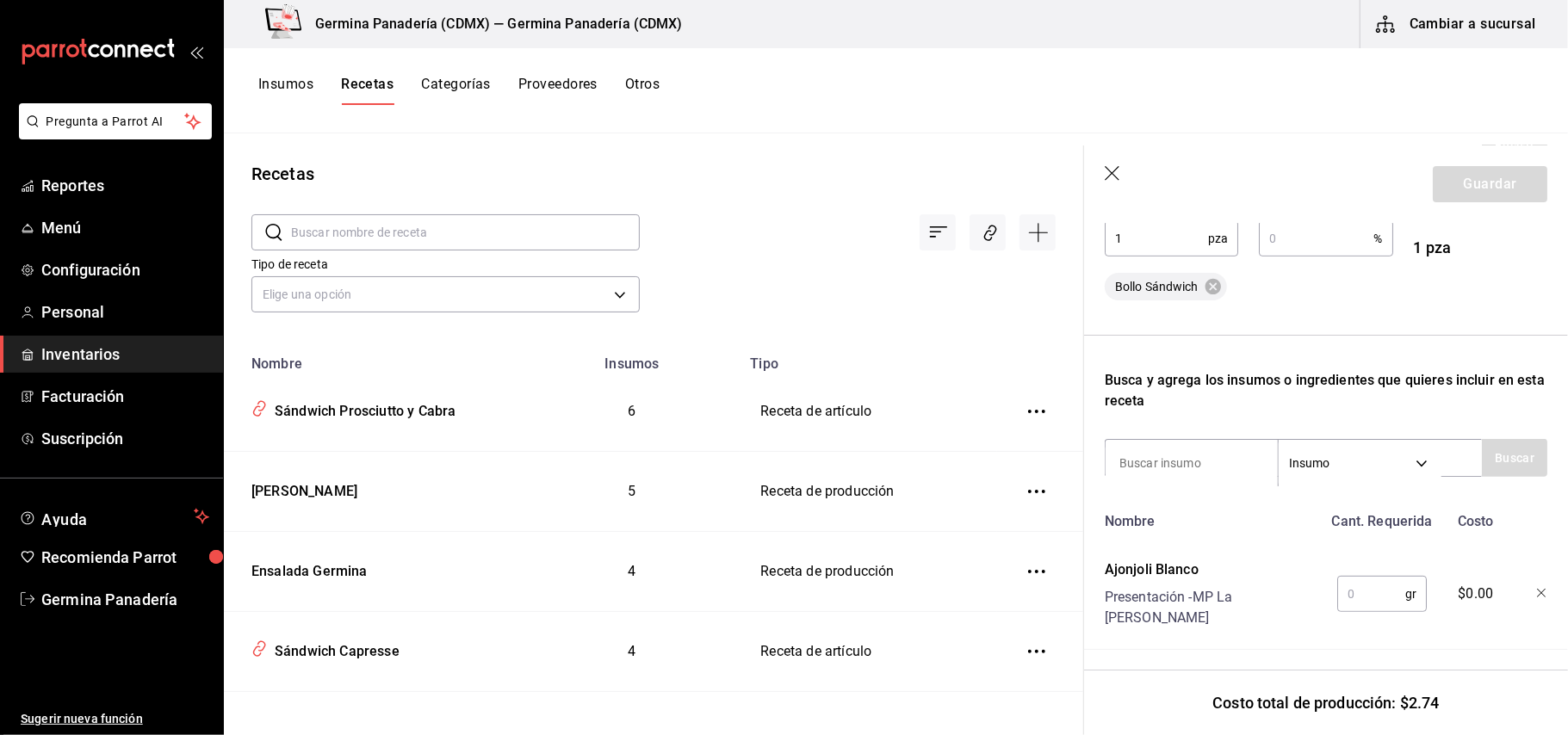
click at [1375, 577] on input "text" at bounding box center [1372, 593] width 68 height 34
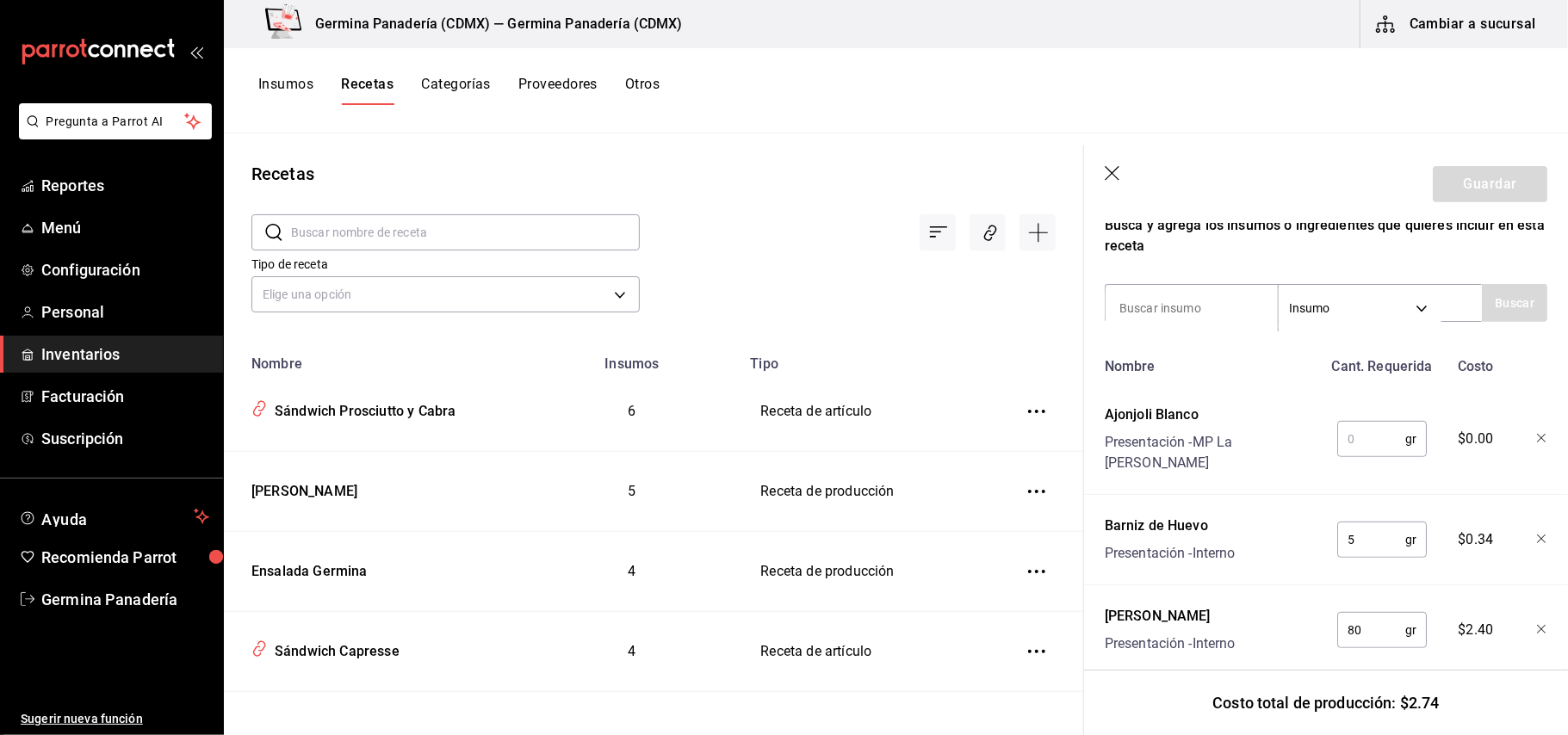
scroll to position [556, 0]
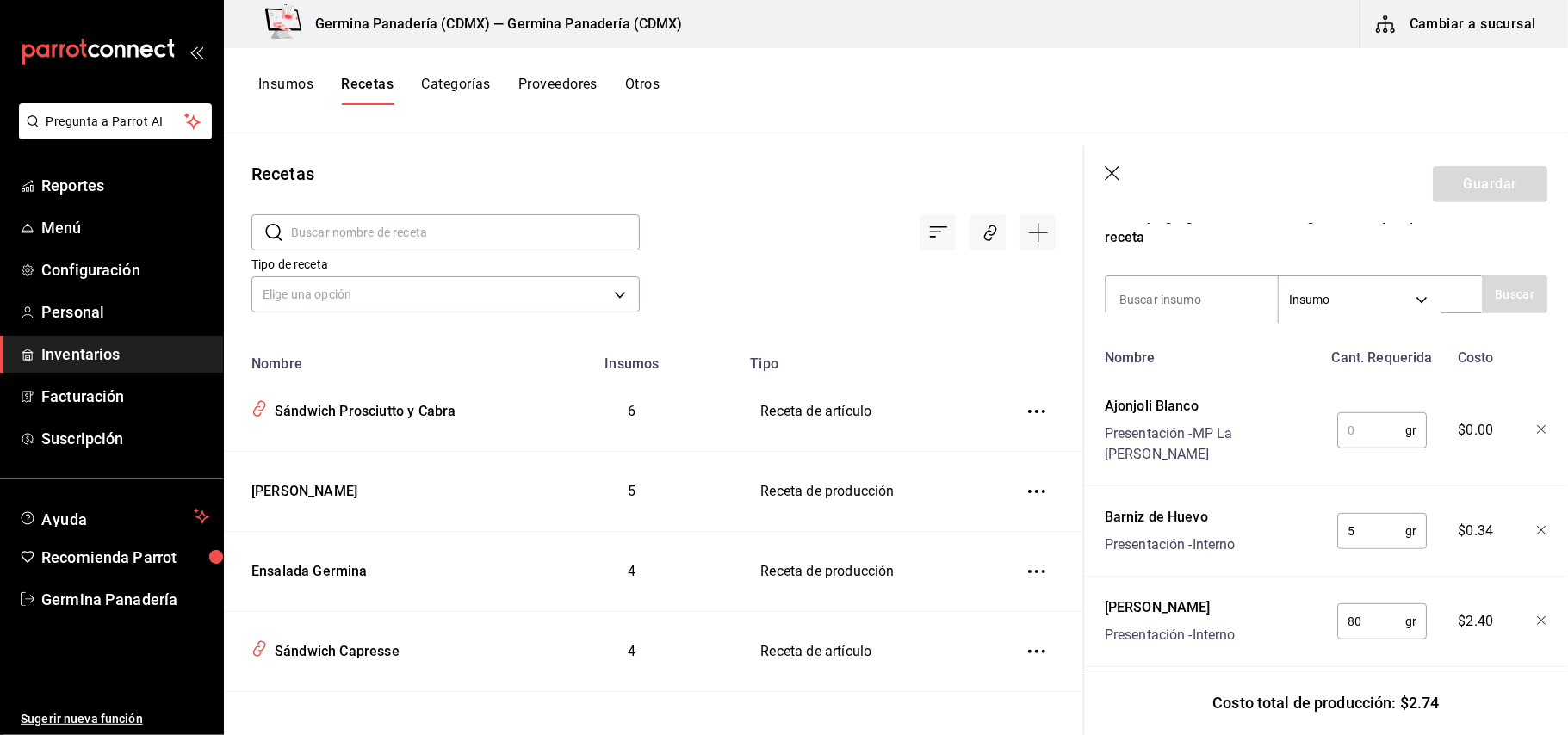
type input "2"
type input "5"
click at [1207, 314] on input at bounding box center [1191, 299] width 172 height 36
type input "ajon"
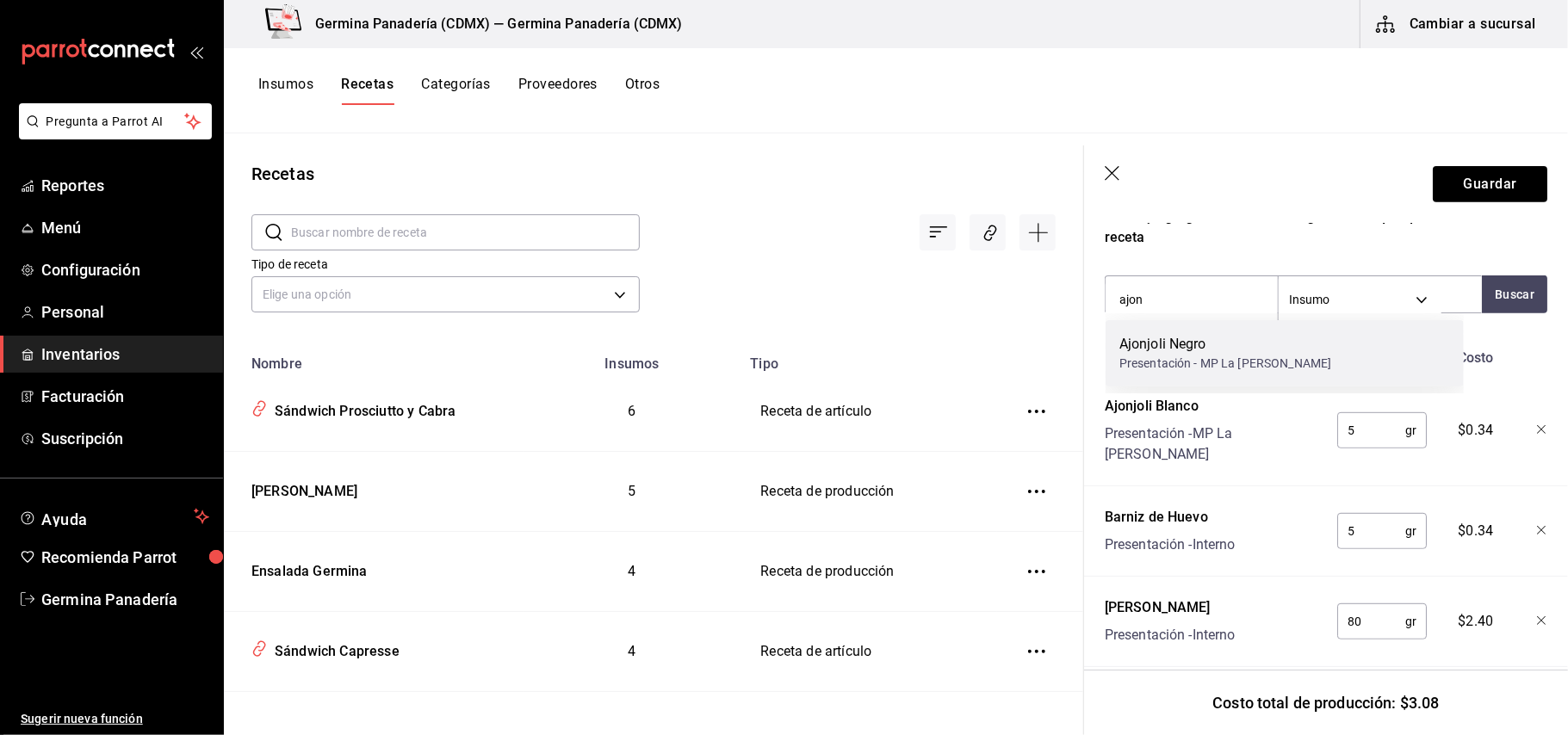
click at [1238, 350] on div "Ajonjoli Negro" at bounding box center [1226, 344] width 212 height 20
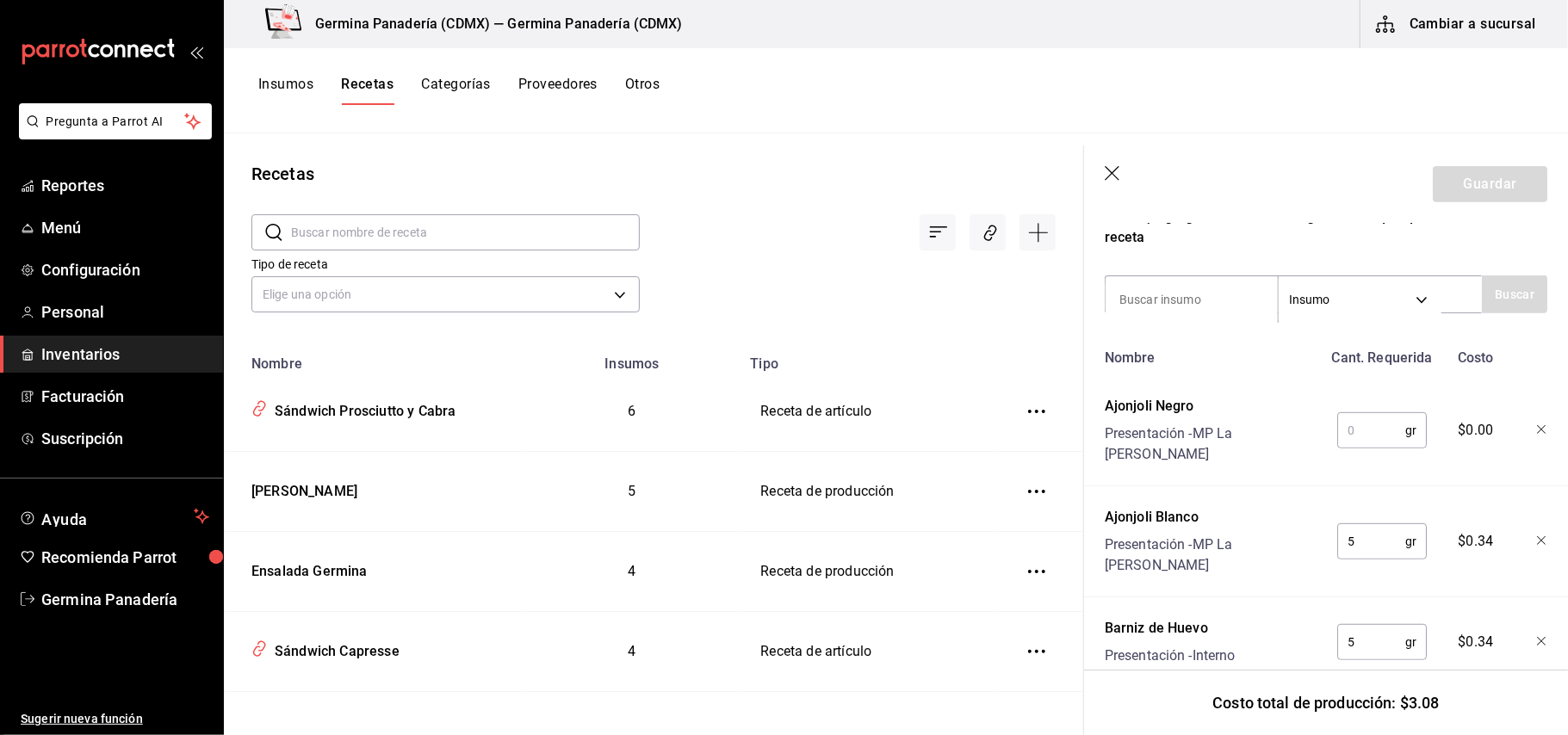
click at [1365, 414] on input "text" at bounding box center [1372, 430] width 68 height 34
type input "5"
click at [1446, 177] on button "Guardar" at bounding box center [1490, 184] width 115 height 36
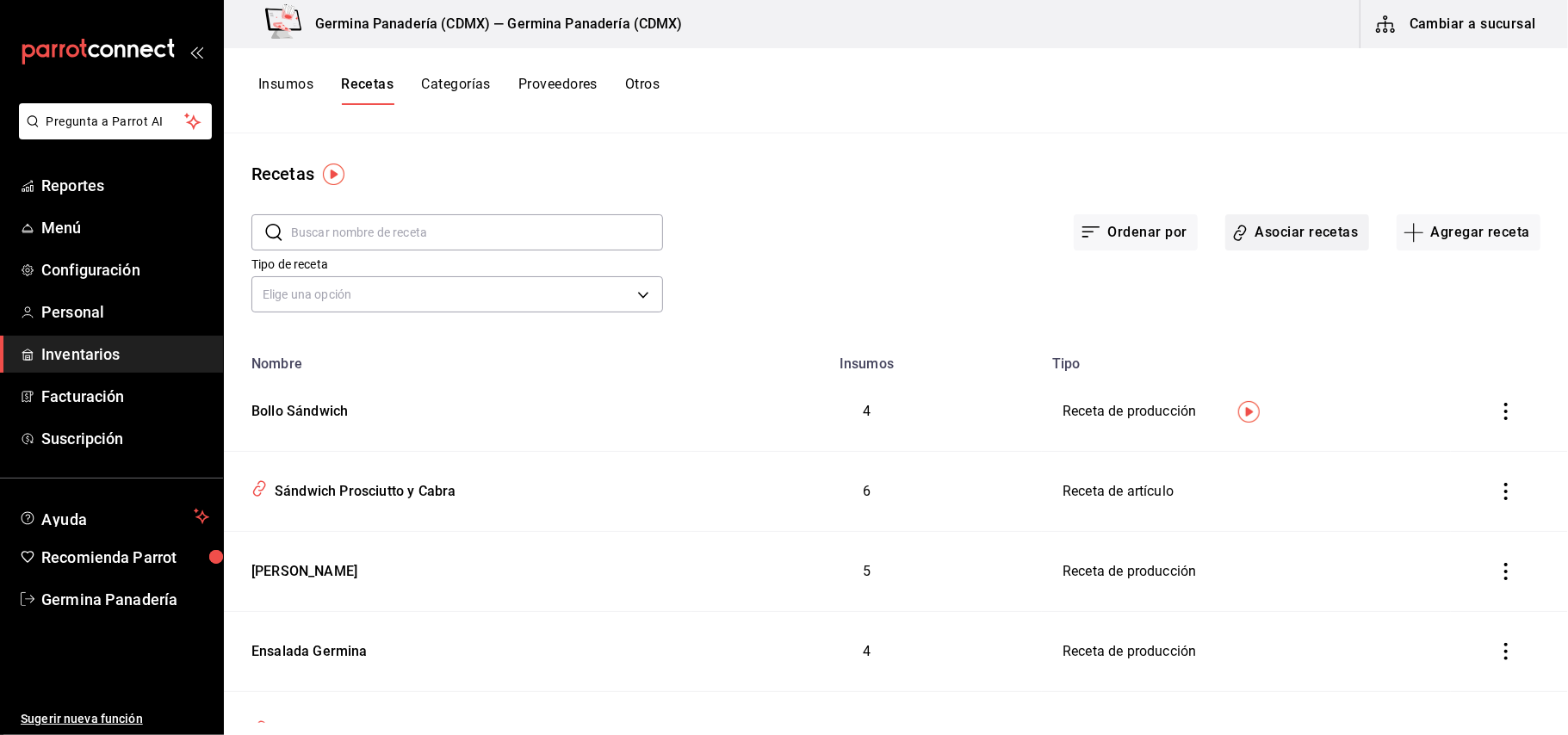
click at [1313, 225] on button "Asociar recetas" at bounding box center [1298, 232] width 144 height 36
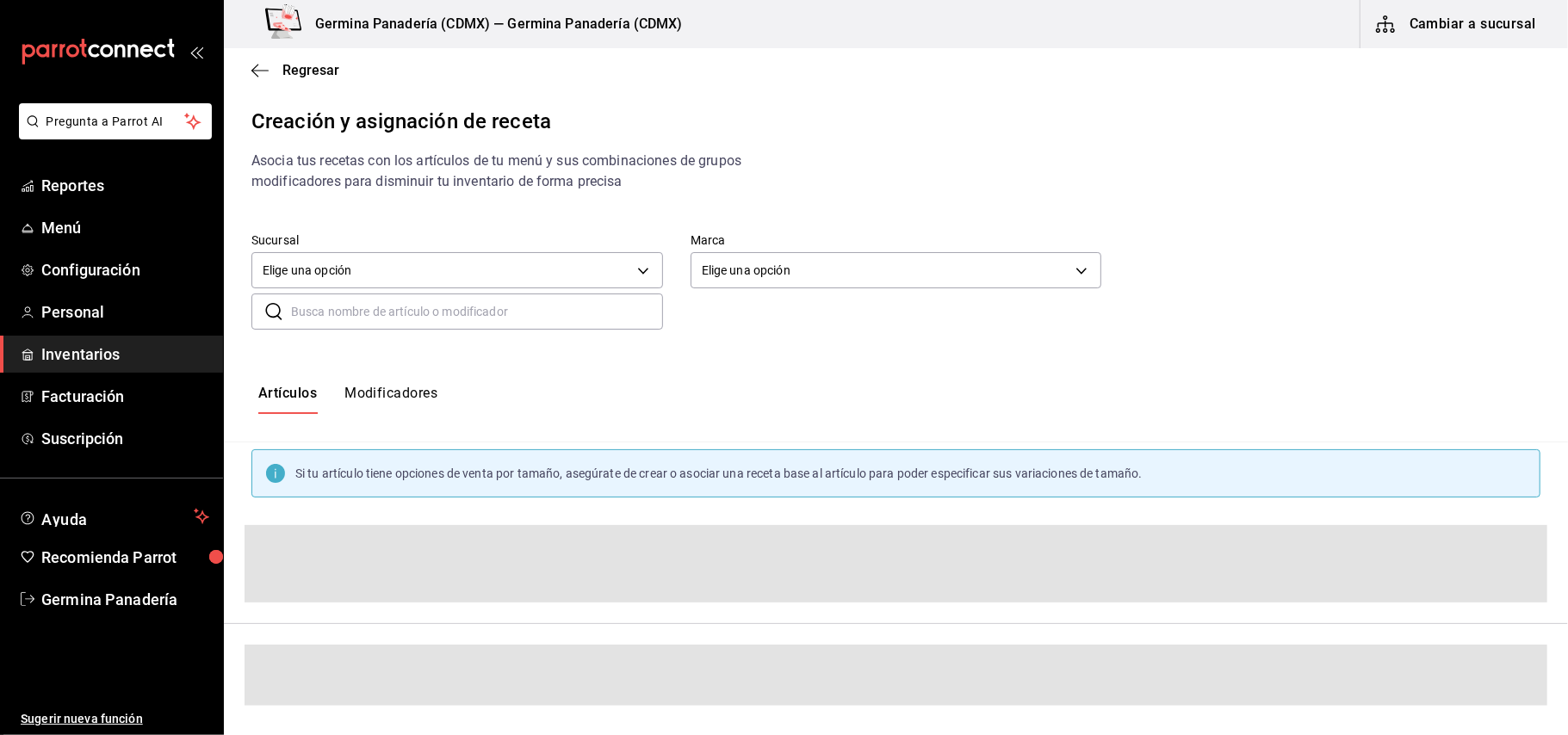
click at [496, 320] on input "text" at bounding box center [477, 311] width 372 height 34
type input "s"
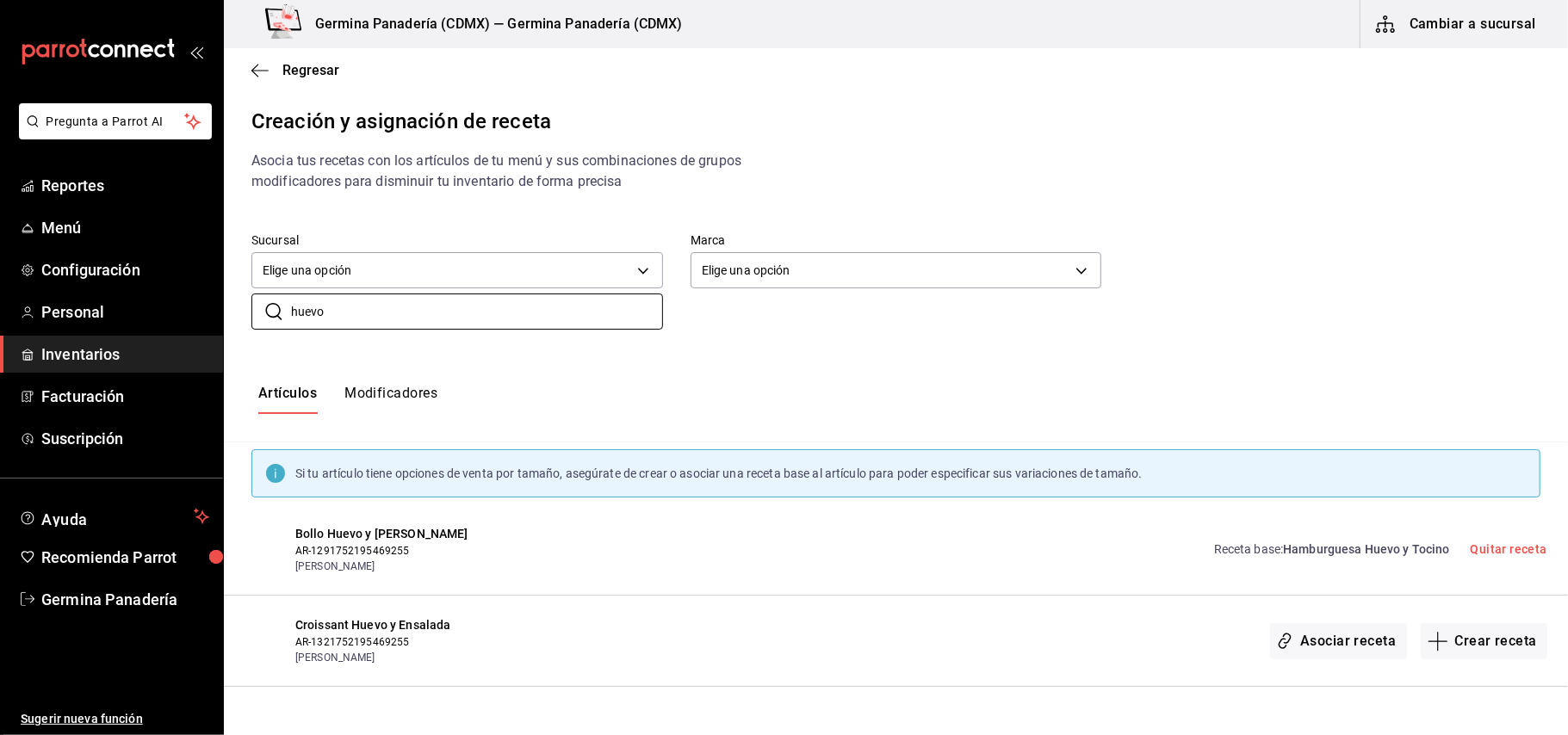
type input "huevo"
click at [1258, 548] on link "Receta base : Hamburguesa Huevo y Tocino" at bounding box center [1332, 550] width 236 height 18
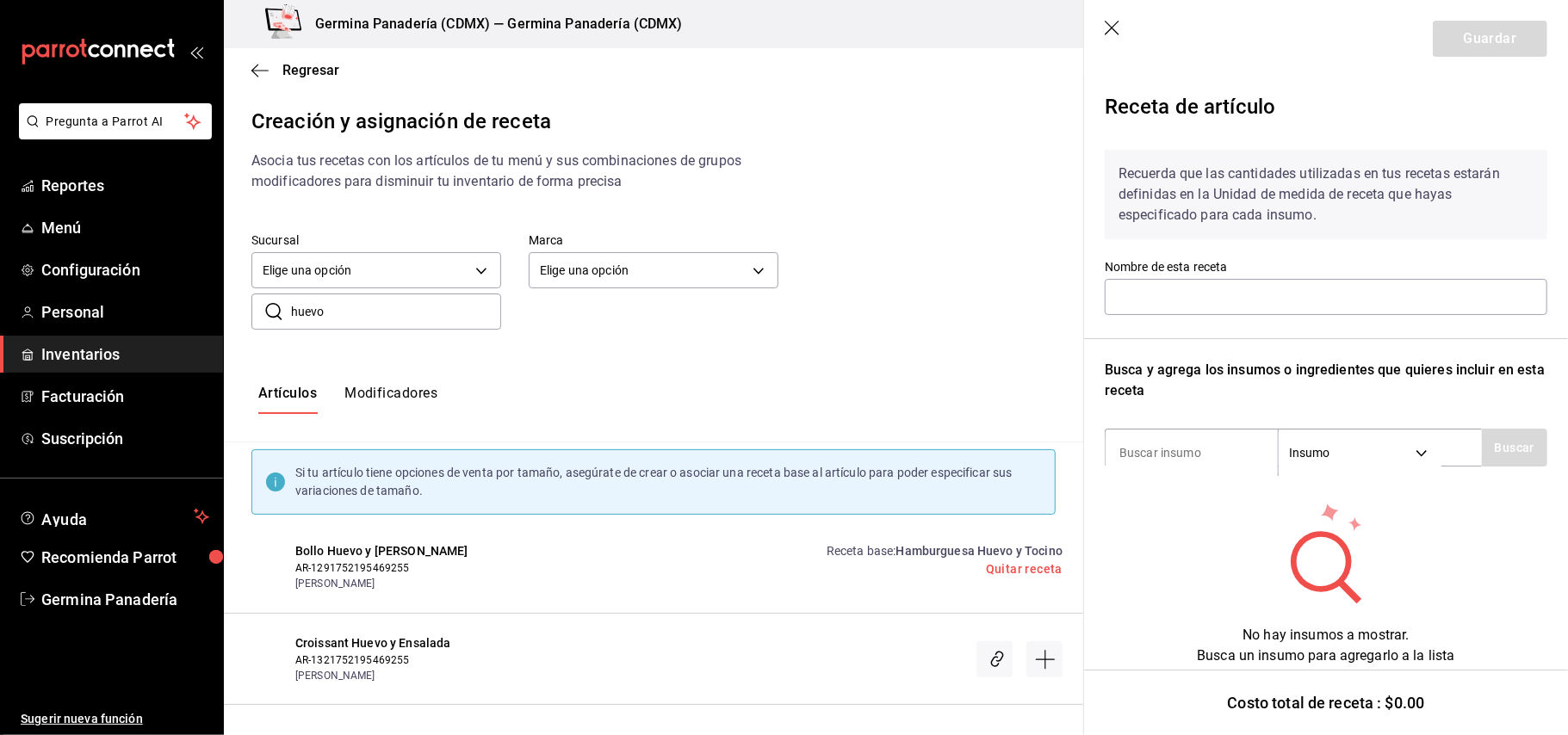
type input "Hamburguesa Huevo y Tocino"
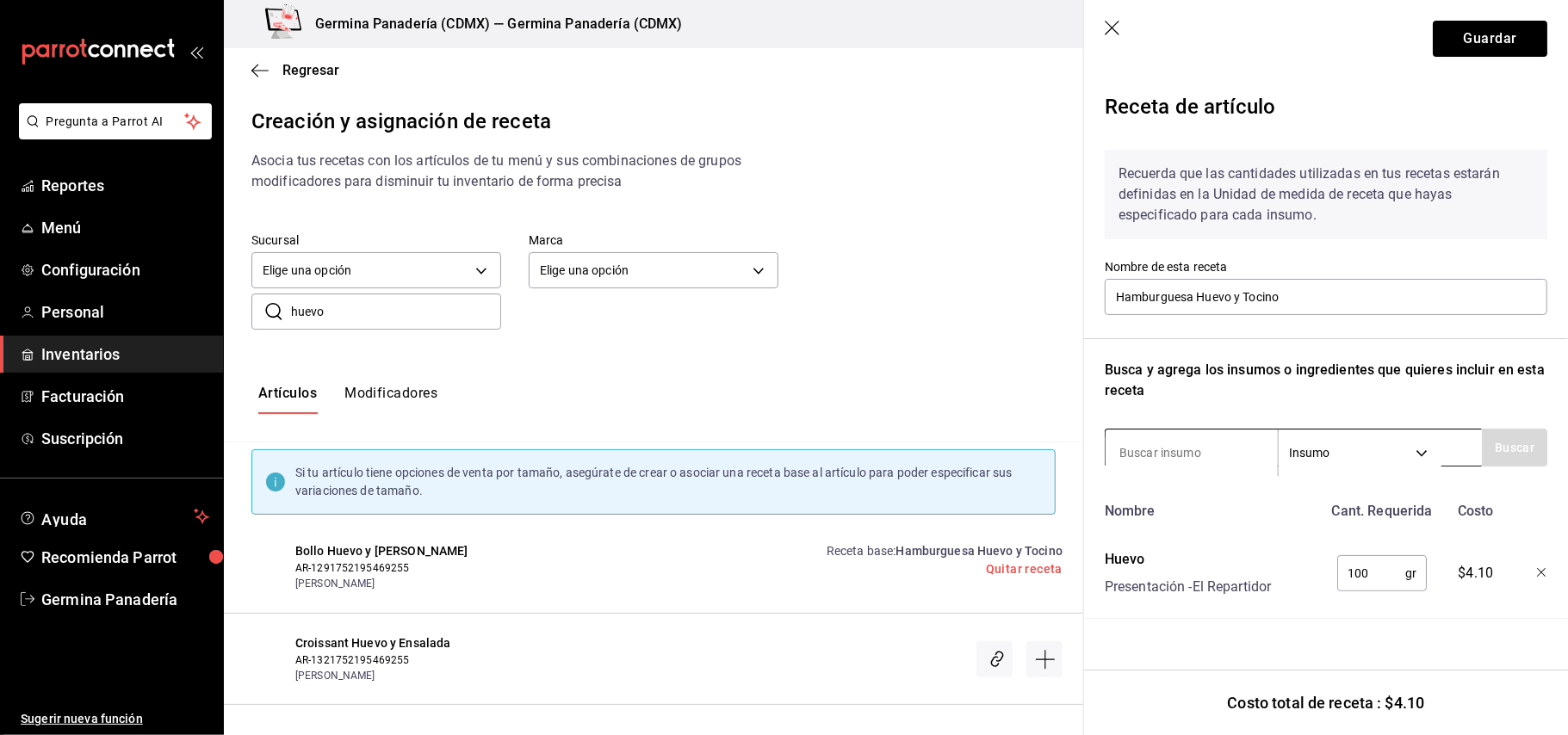
click at [1166, 459] on input at bounding box center [1191, 452] width 172 height 36
type input "[PERSON_NAME]"
click at [1530, 455] on button "Buscar" at bounding box center [1515, 448] width 65 height 38
click at [1266, 499] on div "Bollo Sándwich Presentación - Interno" at bounding box center [1293, 508] width 376 height 66
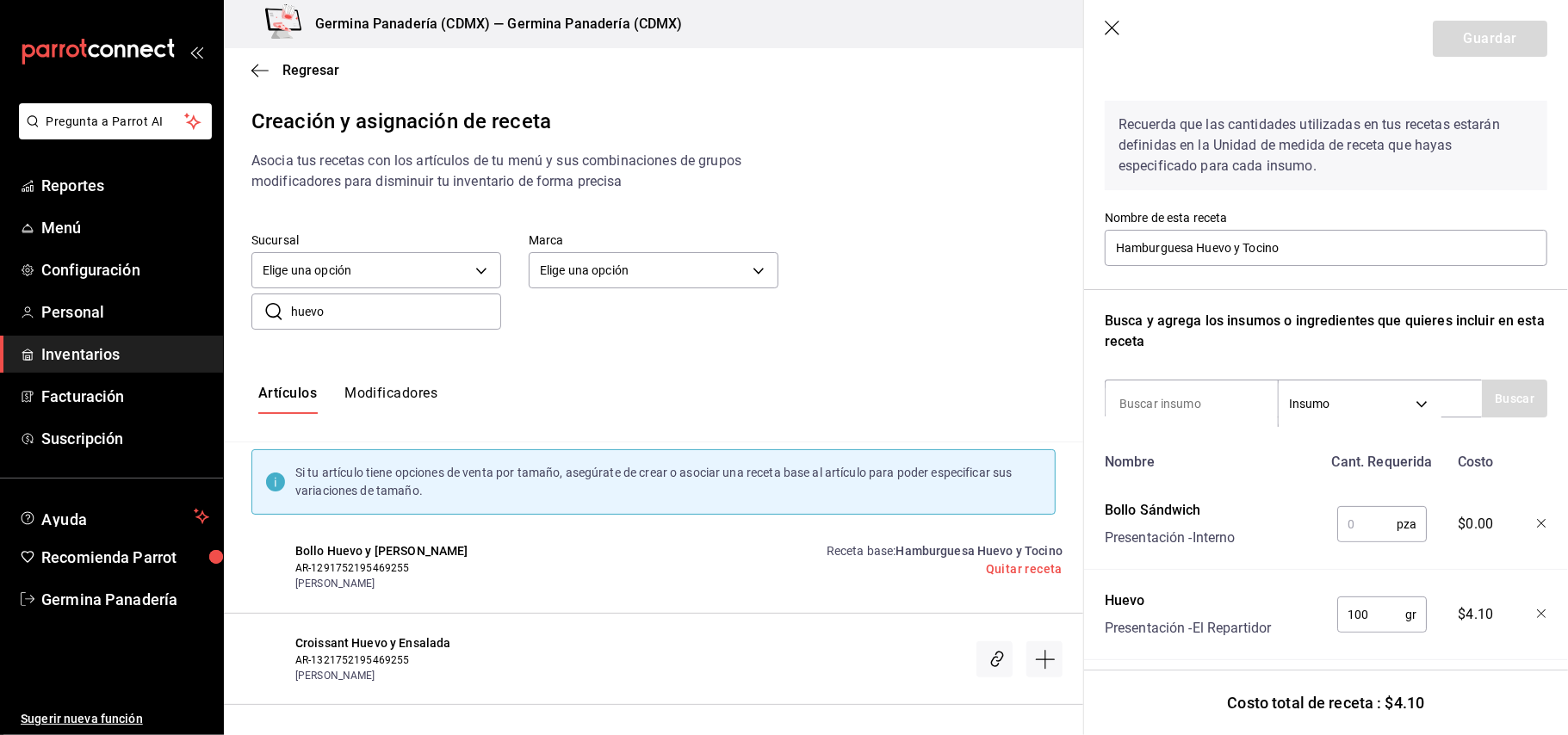
scroll to position [80, 0]
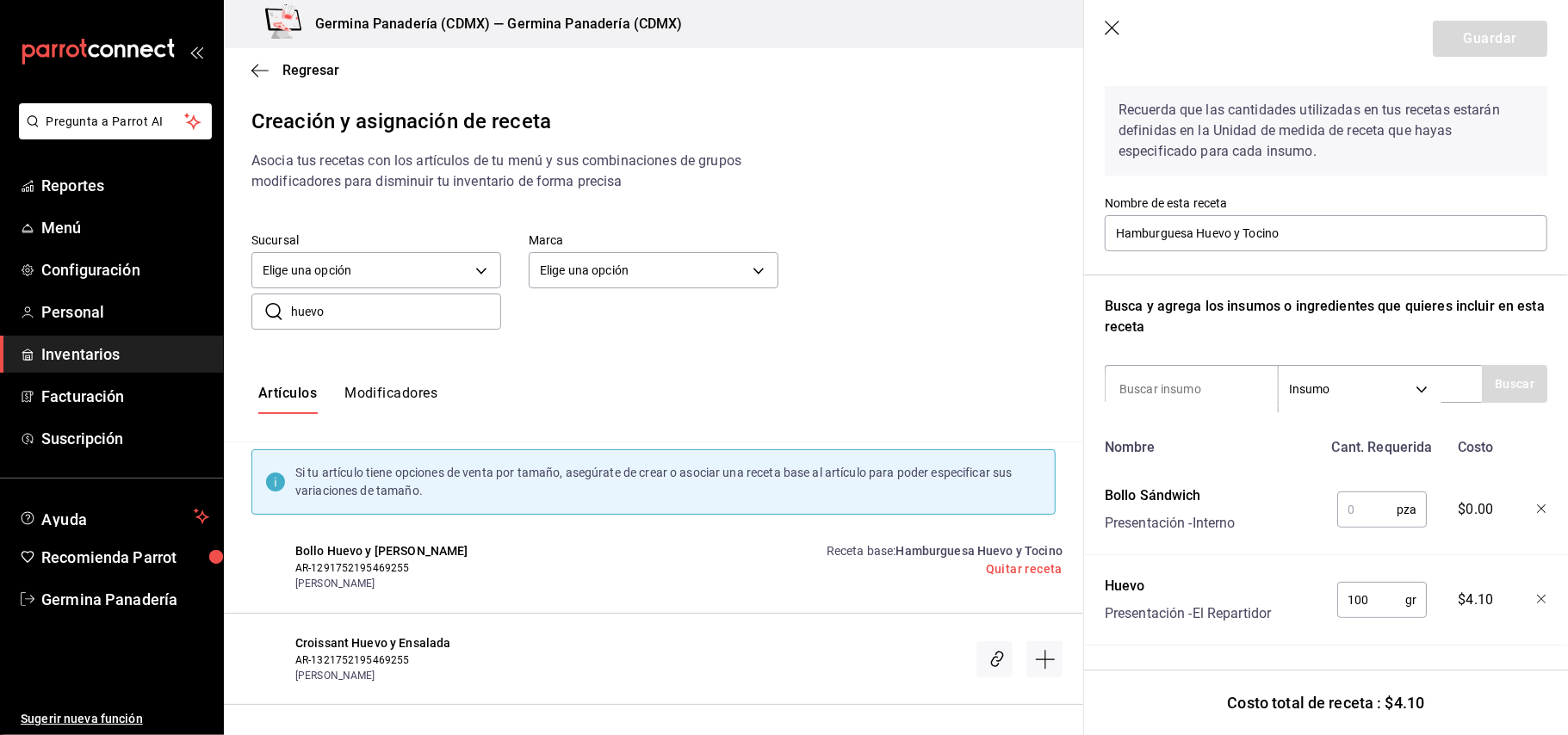
click at [1363, 497] on input "text" at bounding box center [1367, 509] width 59 height 34
type input "1"
click at [1489, 43] on button "Guardar" at bounding box center [1490, 38] width 115 height 36
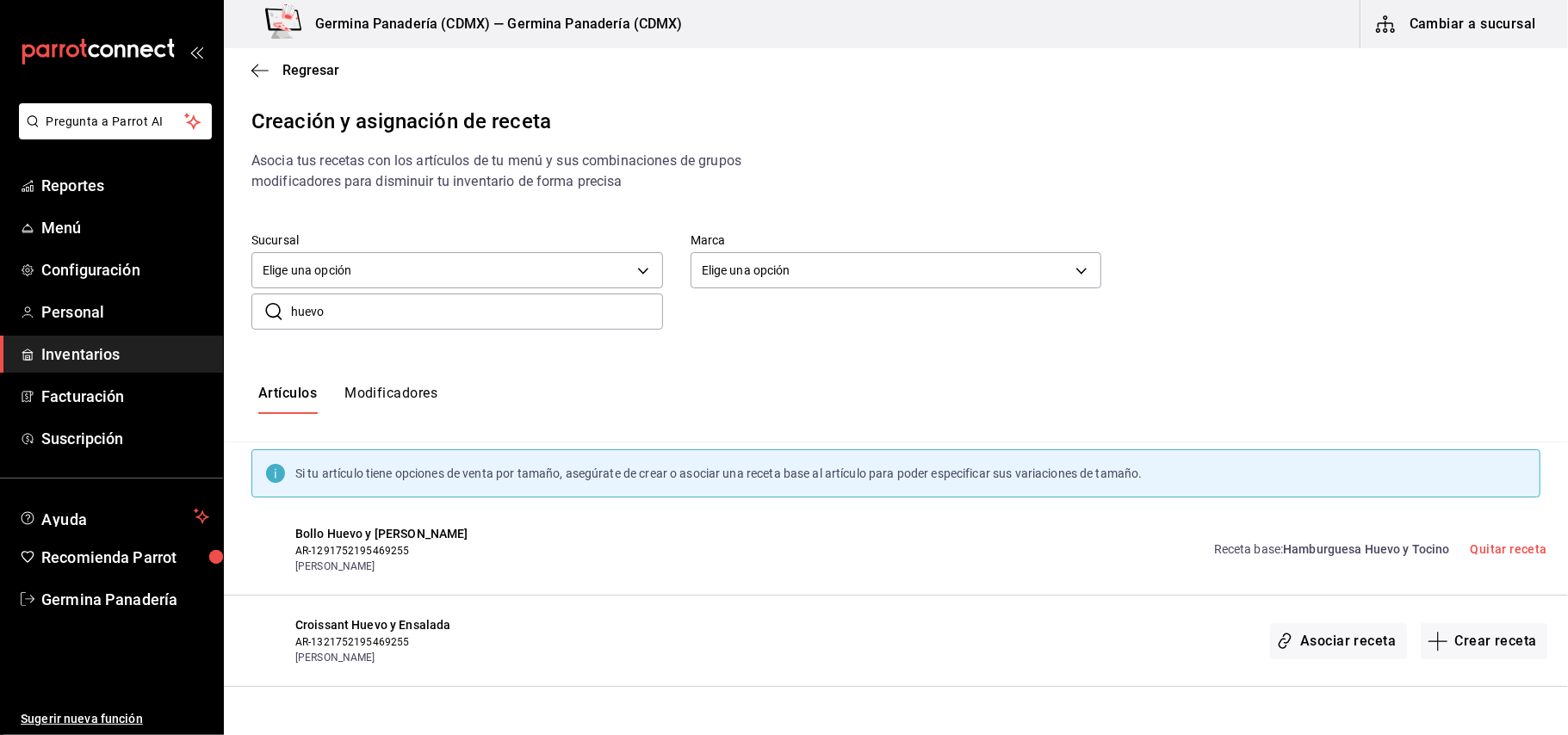
click at [1069, 178] on div "Creación y asignación de receta Asocia tus recetas con los artículos de tu menú…" at bounding box center [897, 396] width 1345 height 581
click at [308, 66] on span "Regresar" at bounding box center [311, 70] width 57 height 17
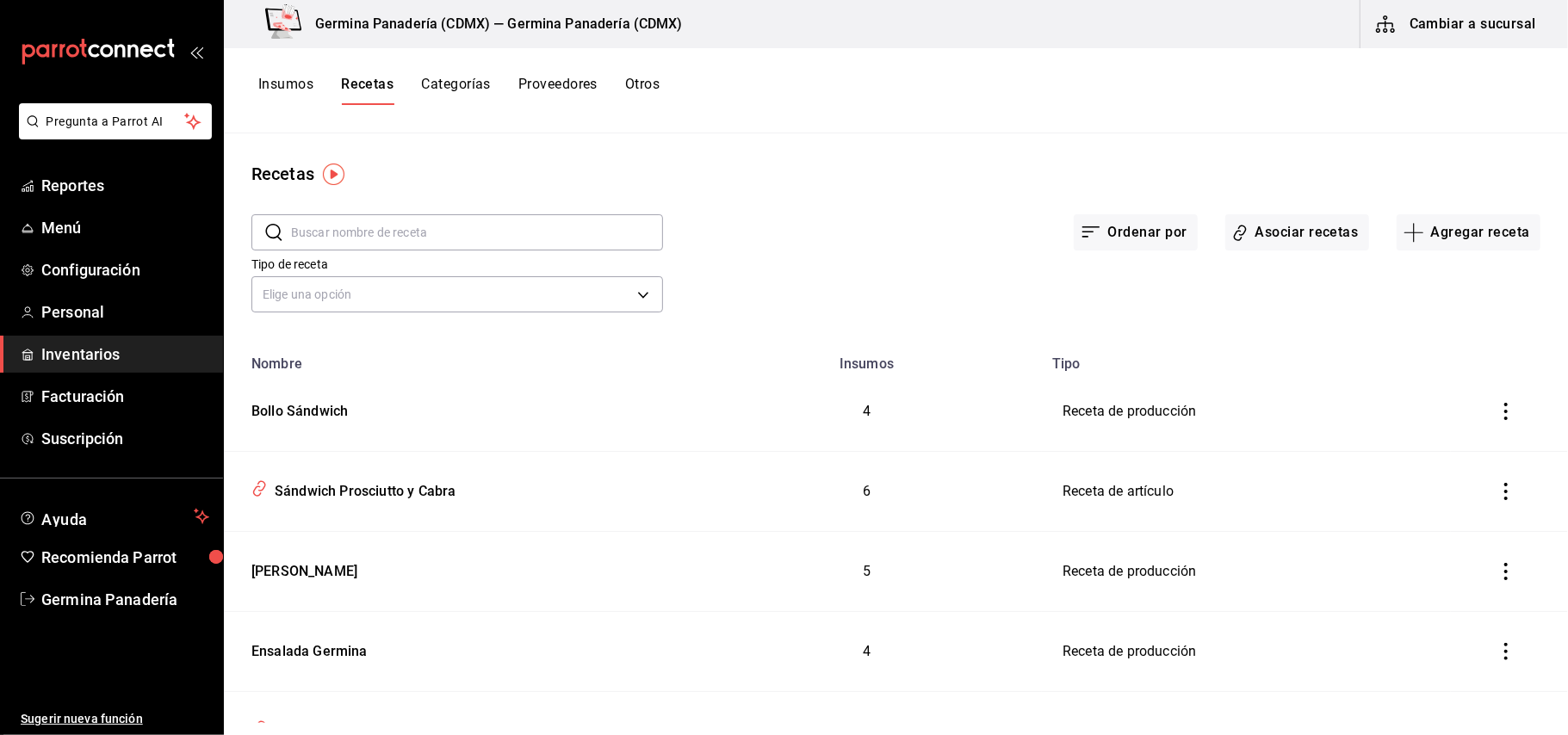
click at [1447, 34] on button "Cambiar a sucursal" at bounding box center [1457, 24] width 193 height 49
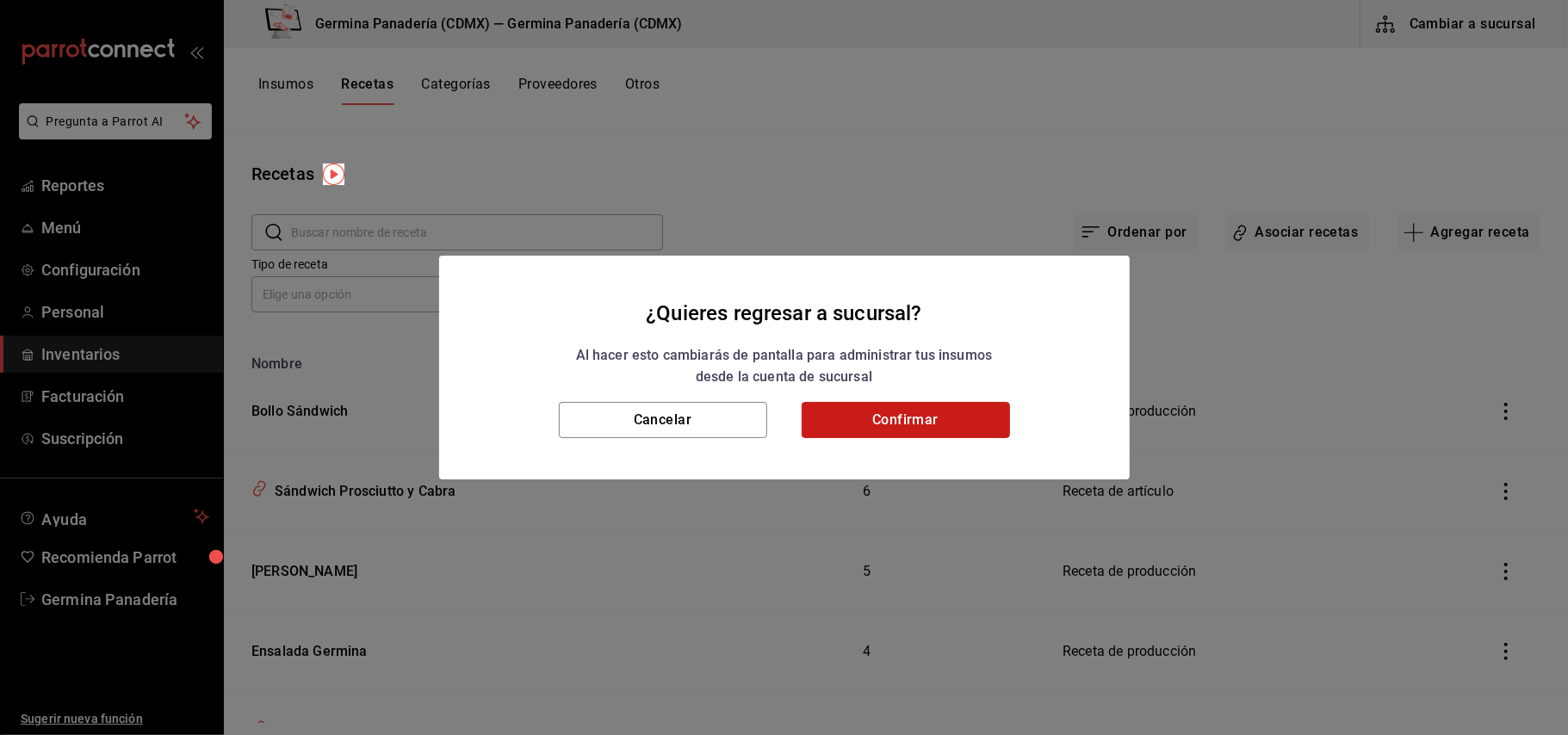
click at [903, 417] on button "Confirmar" at bounding box center [905, 419] width 209 height 36
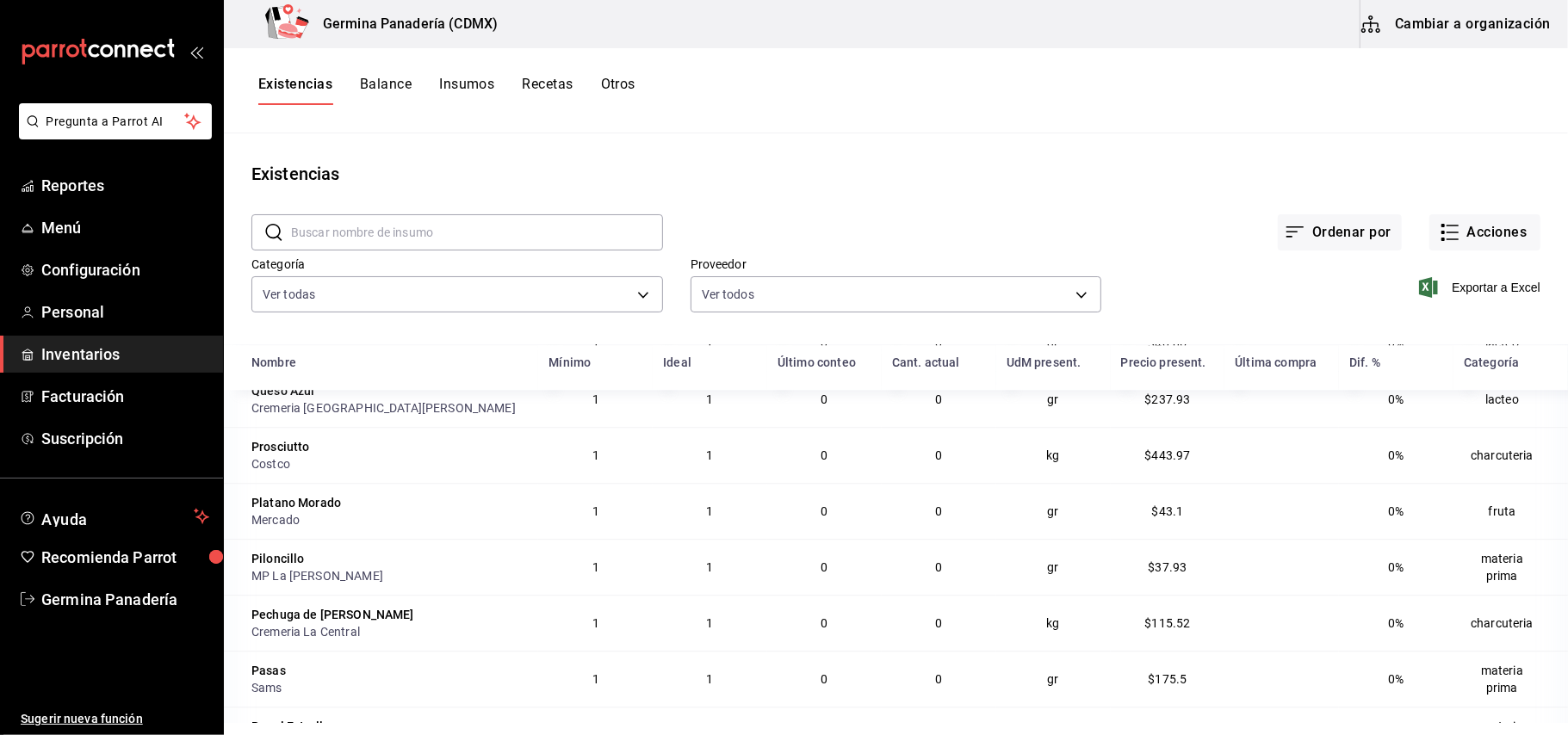
scroll to position [4024, 0]
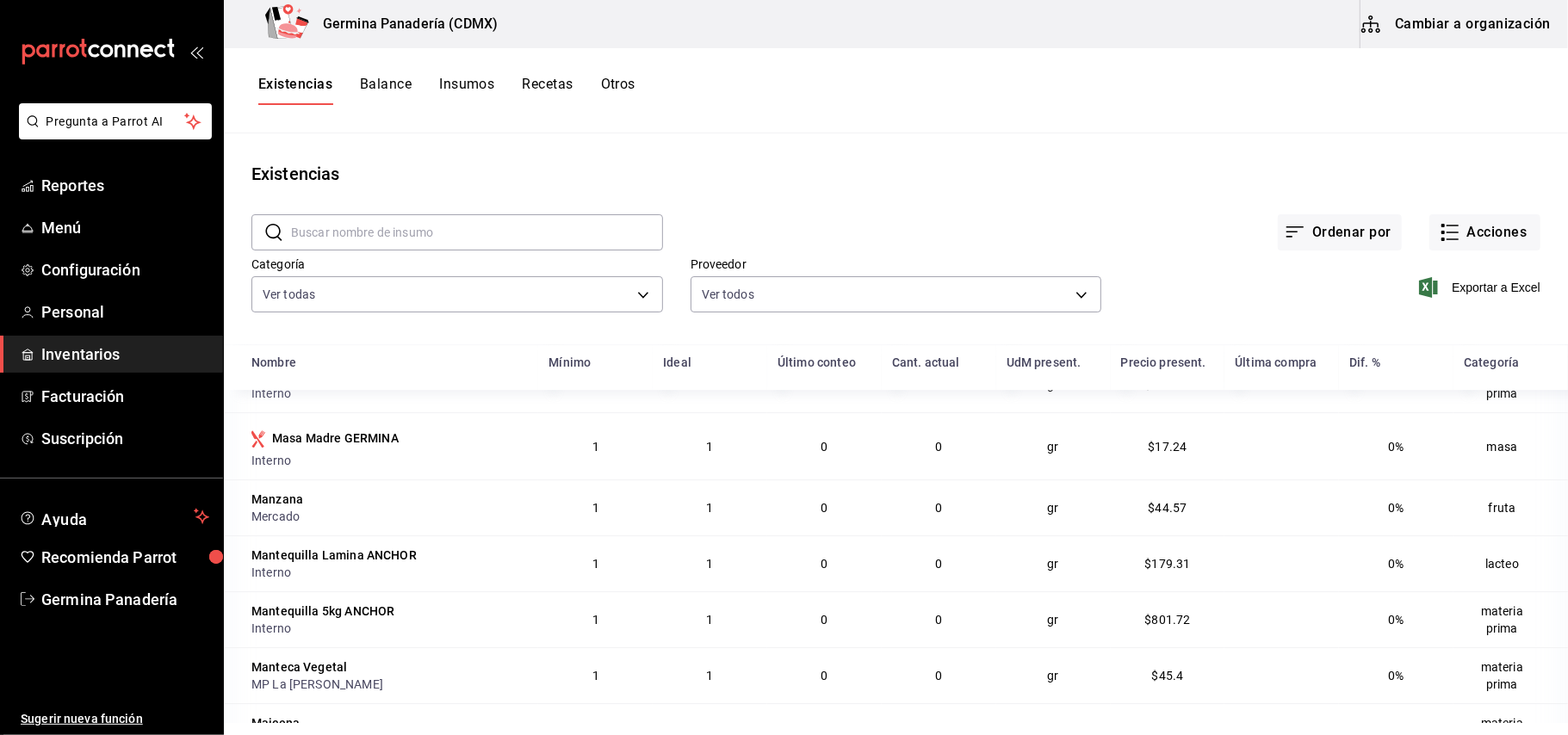
click at [1085, 183] on div "Existencias" at bounding box center [897, 174] width 1345 height 26
click at [1440, 231] on icon "button" at bounding box center [1449, 232] width 20 height 20
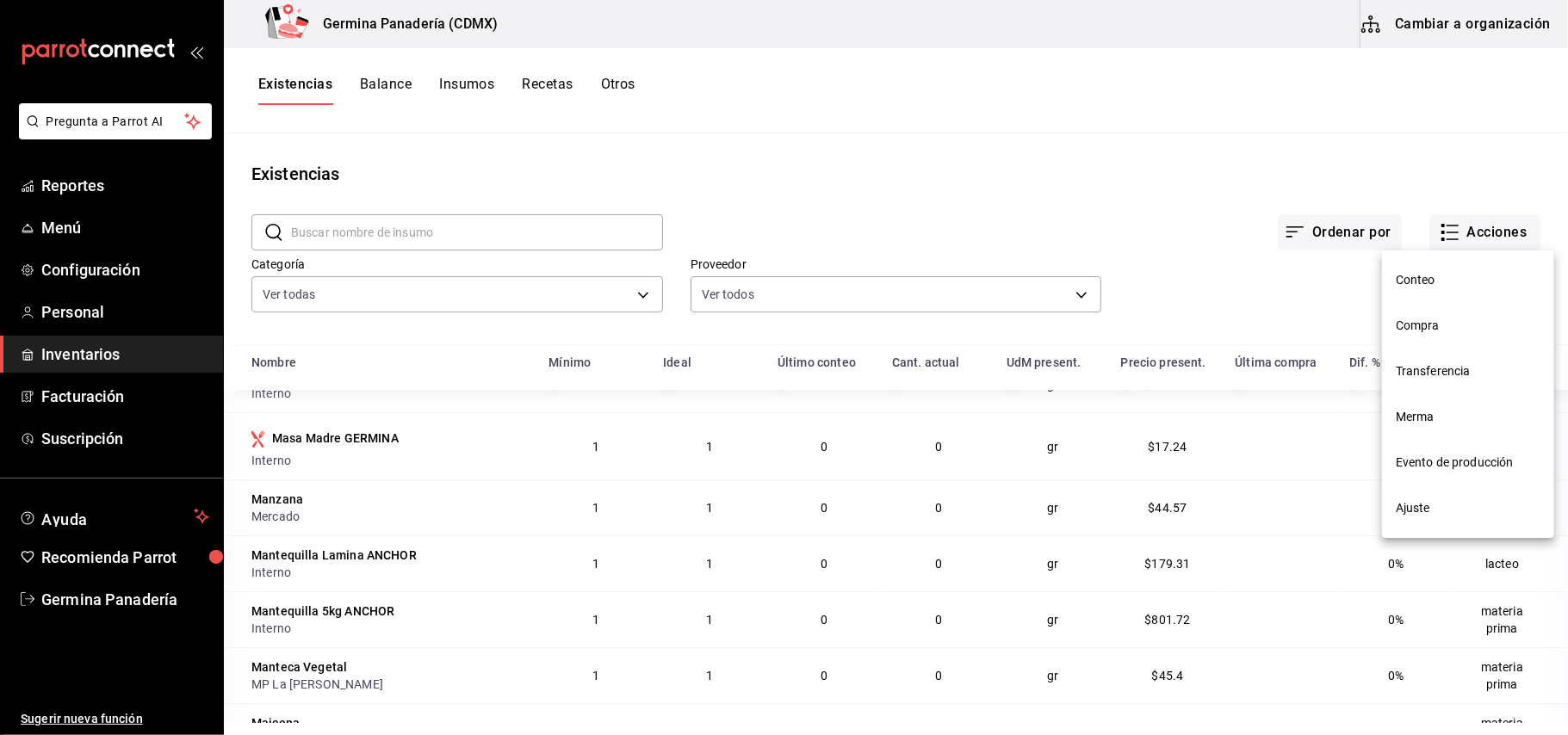
click at [990, 184] on div at bounding box center [784, 367] width 1568 height 735
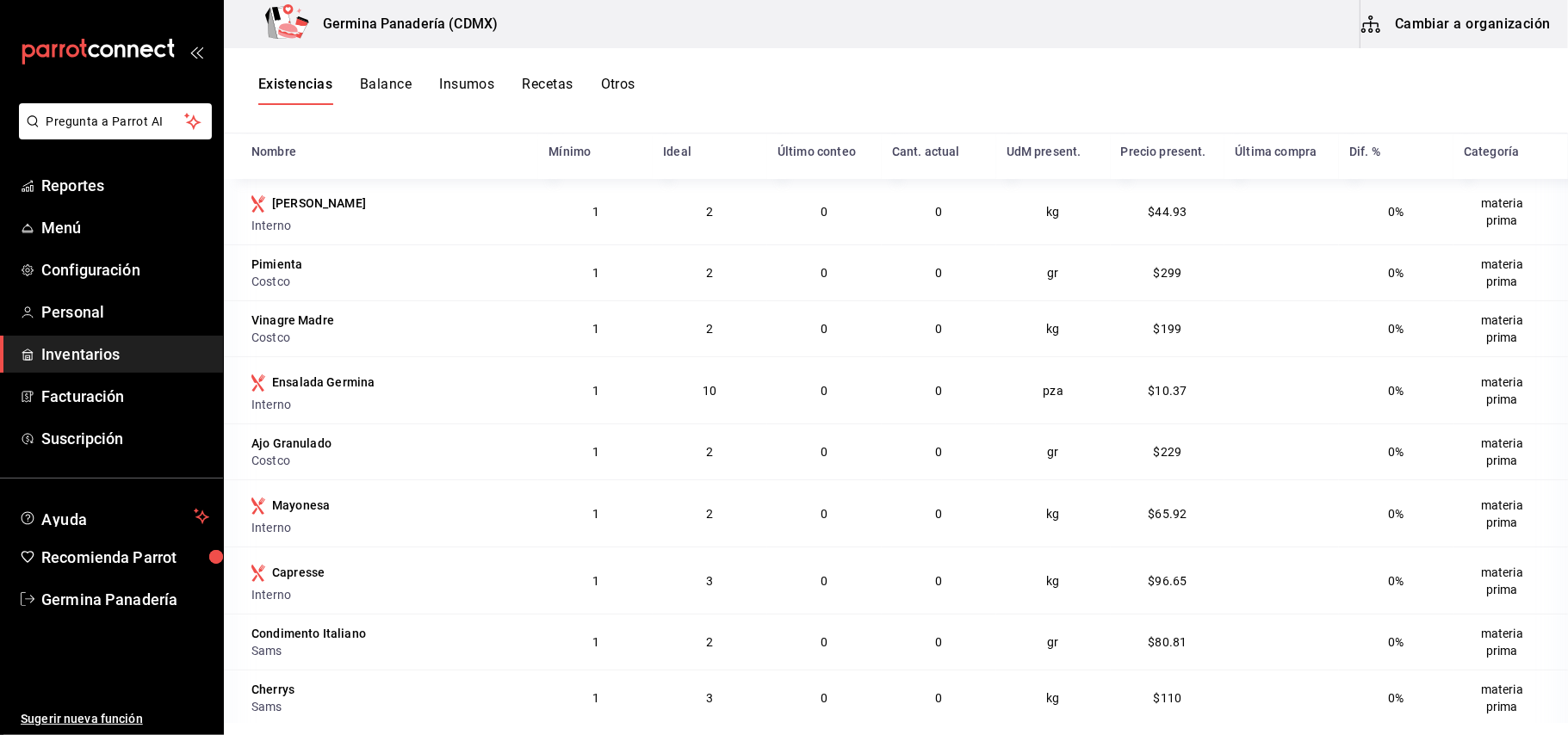
scroll to position [0, 0]
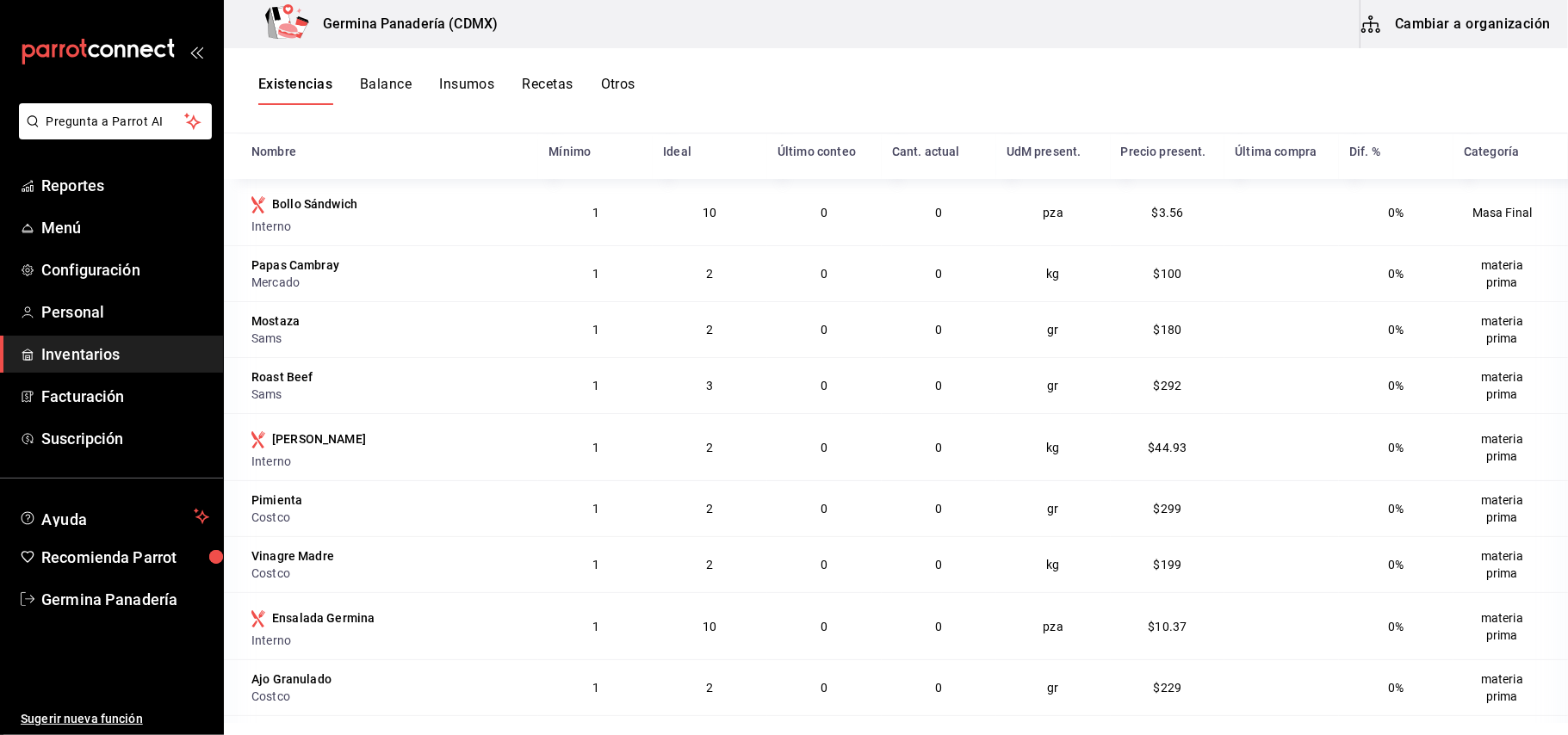
click at [889, 90] on div "Existencias Balance Insumos Recetas Otros" at bounding box center [897, 90] width 1345 height 29
click at [1495, 33] on button "Cambiar a organización" at bounding box center [1457, 24] width 193 height 49
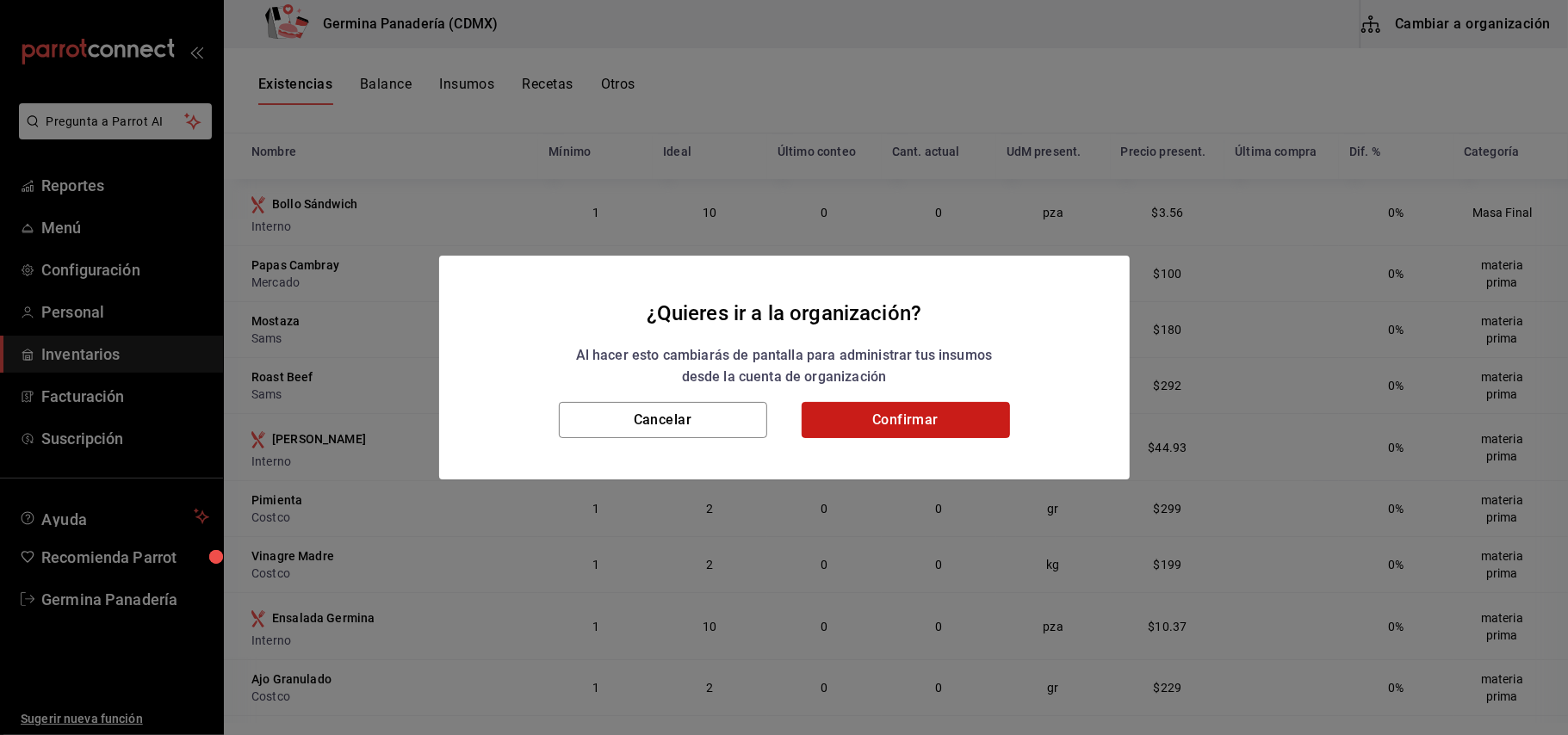
click at [938, 420] on button "Confirmar" at bounding box center [905, 419] width 209 height 36
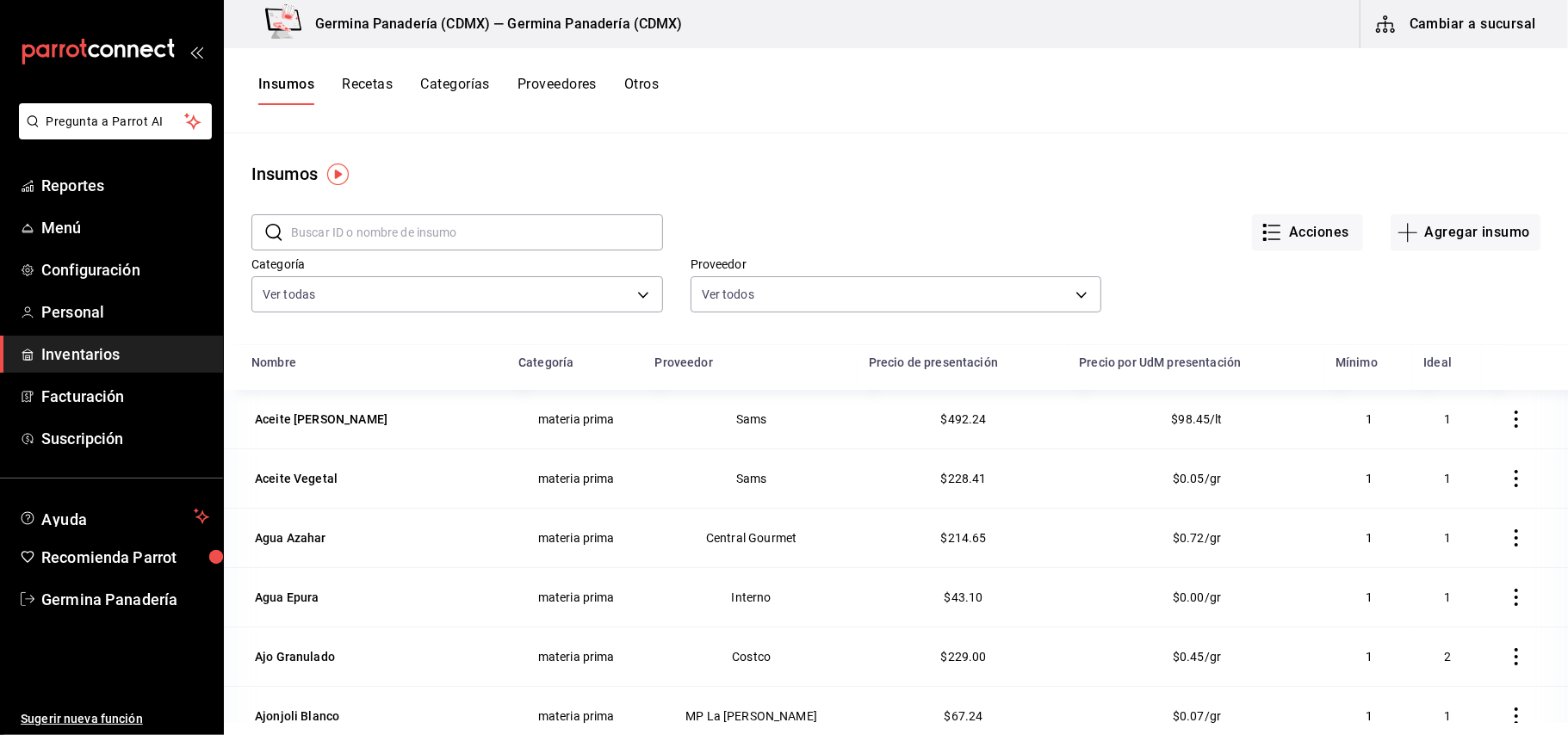
click at [444, 235] on input "text" at bounding box center [477, 232] width 372 height 34
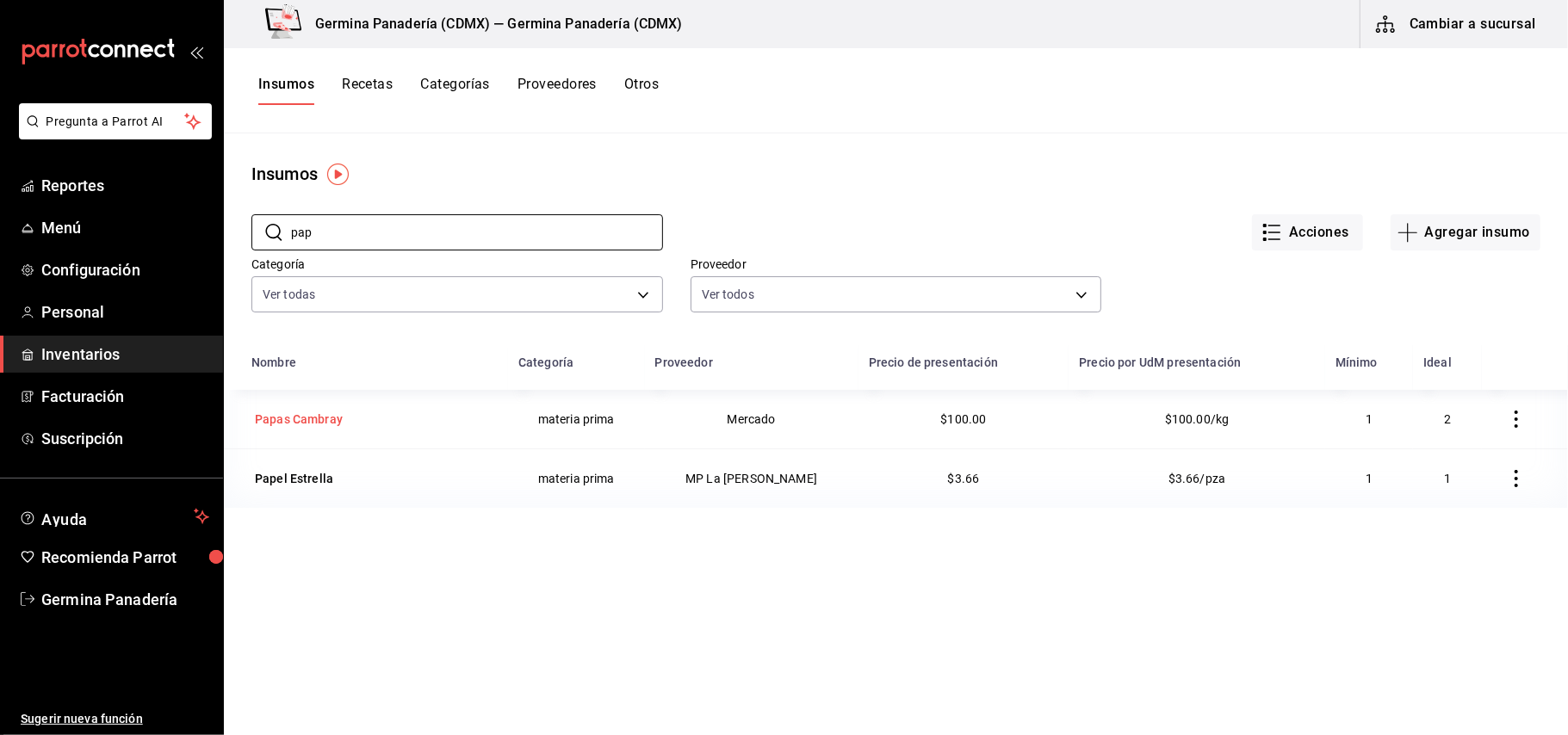
type input "pap"
click at [280, 424] on div "Papas Cambray" at bounding box center [298, 419] width 87 height 17
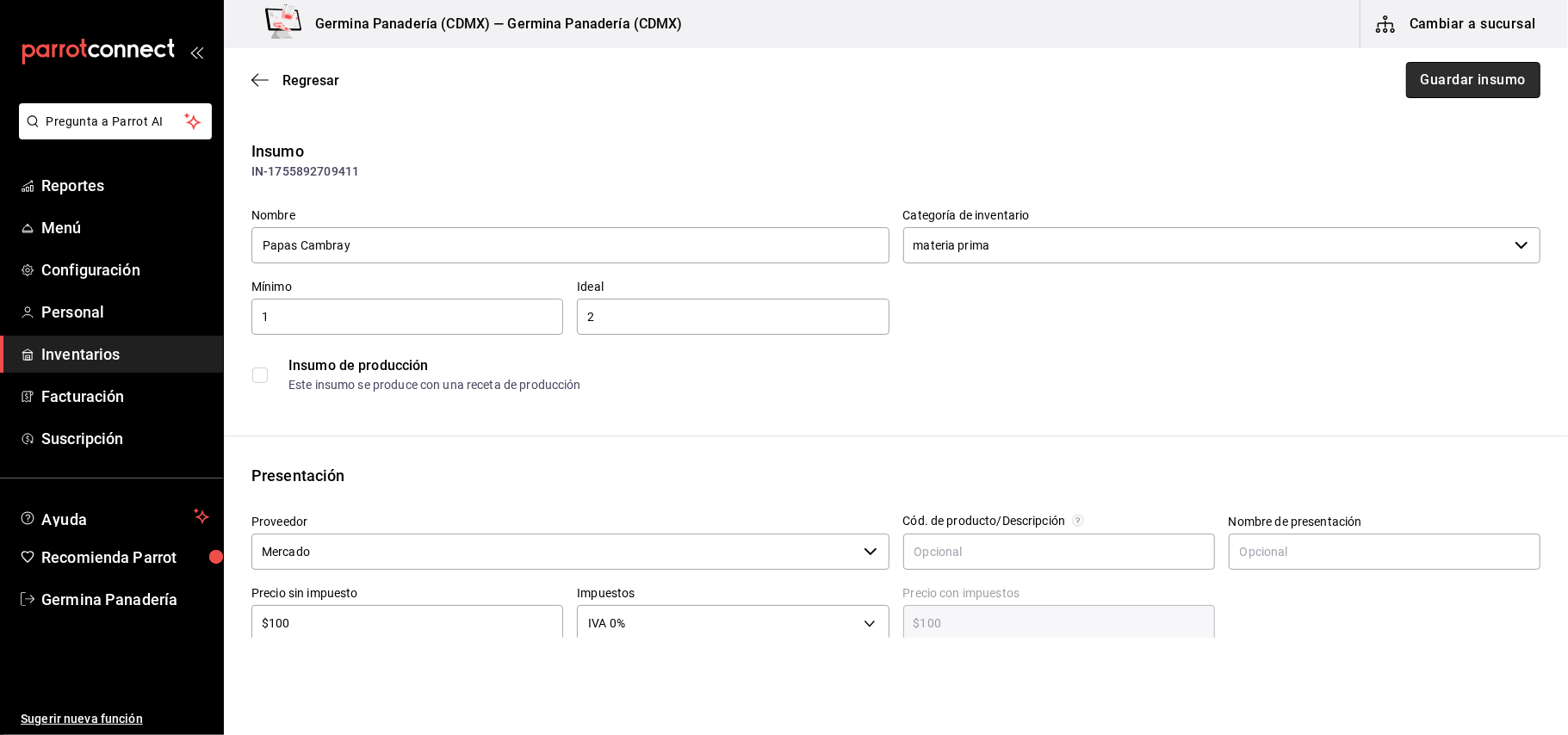
click at [1492, 71] on button "Guardar insumo" at bounding box center [1474, 80] width 134 height 36
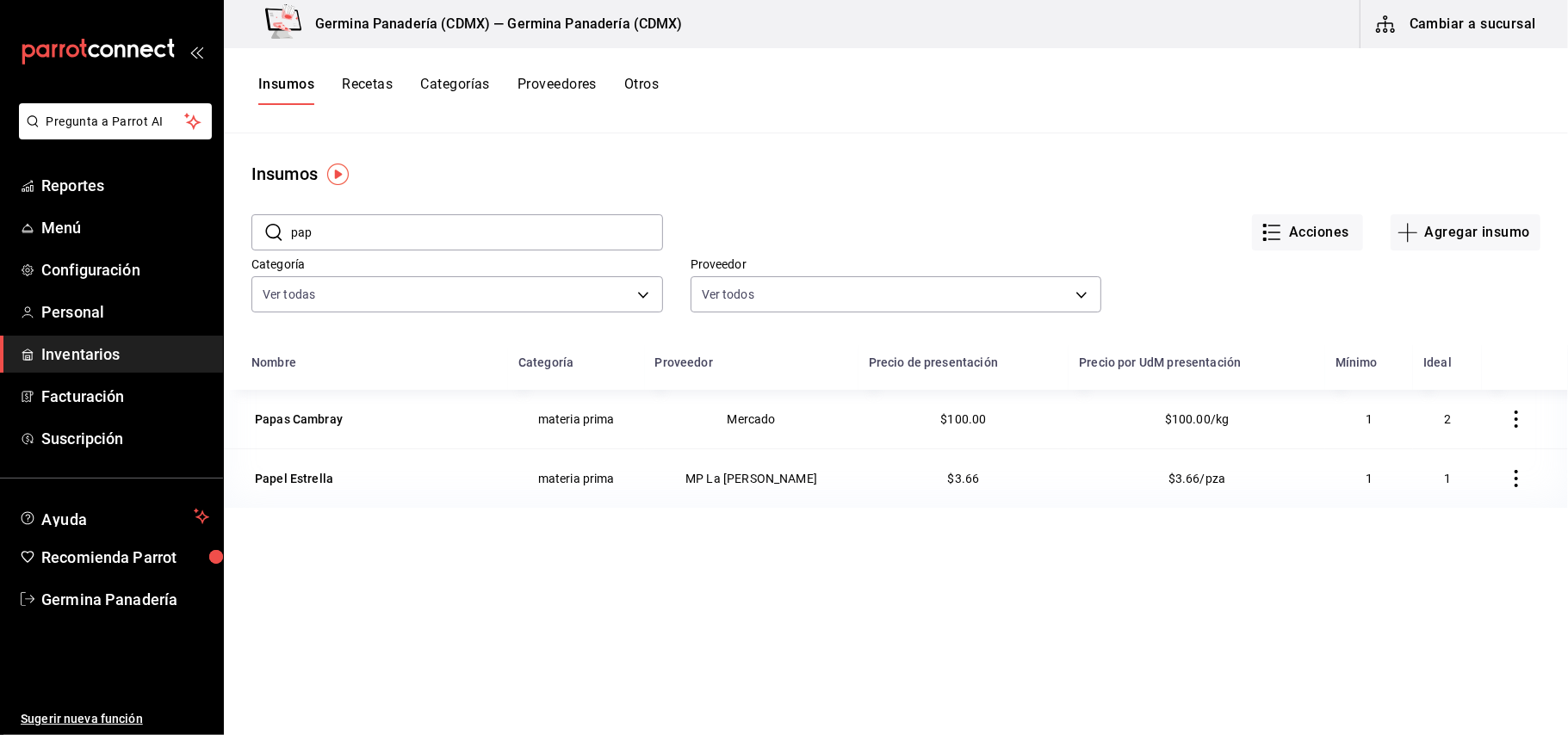
click at [366, 89] on button "Recetas" at bounding box center [367, 90] width 51 height 29
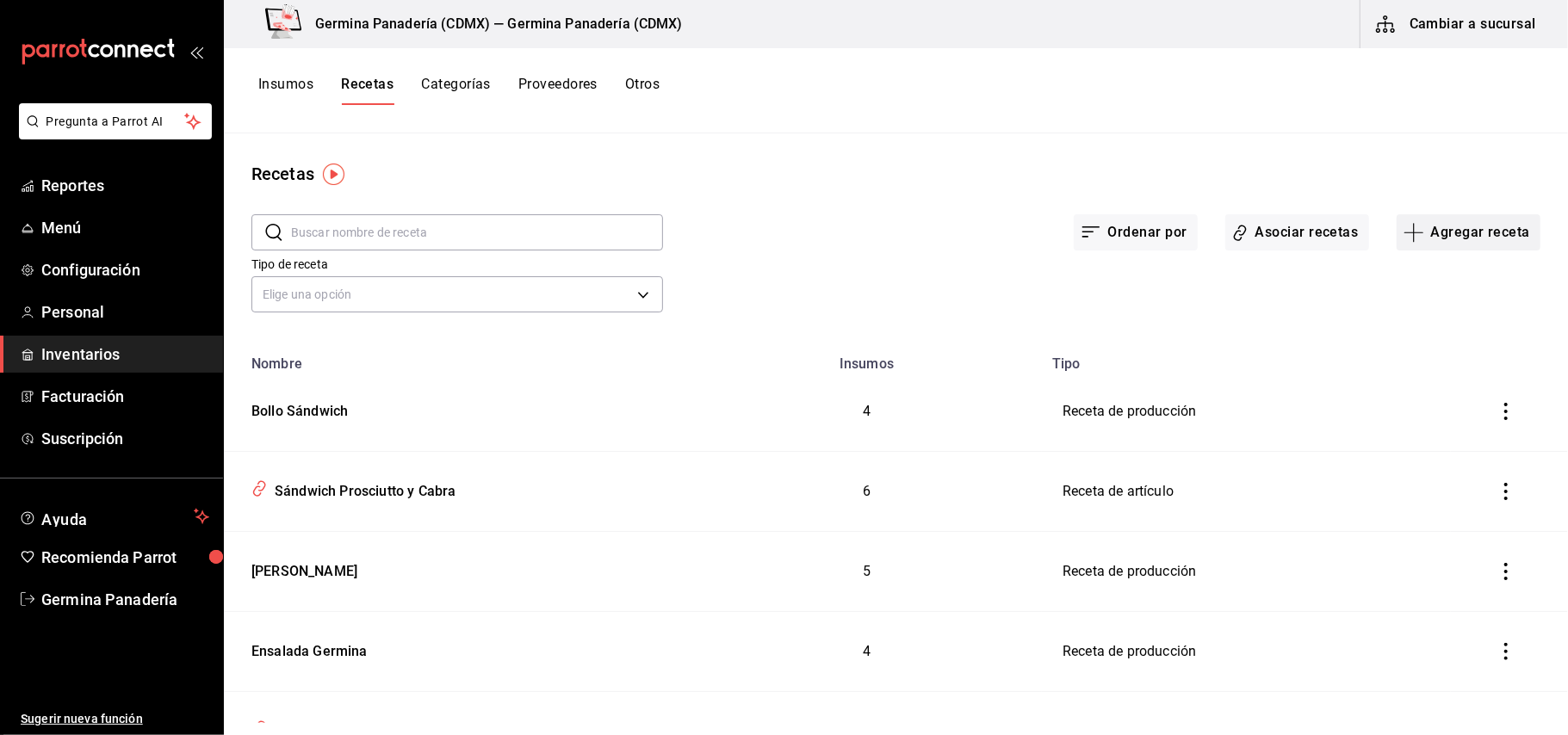
click at [1493, 224] on button "Agregar receta" at bounding box center [1469, 232] width 144 height 36
click at [1454, 376] on span "Receta de producción" at bounding box center [1452, 371] width 145 height 18
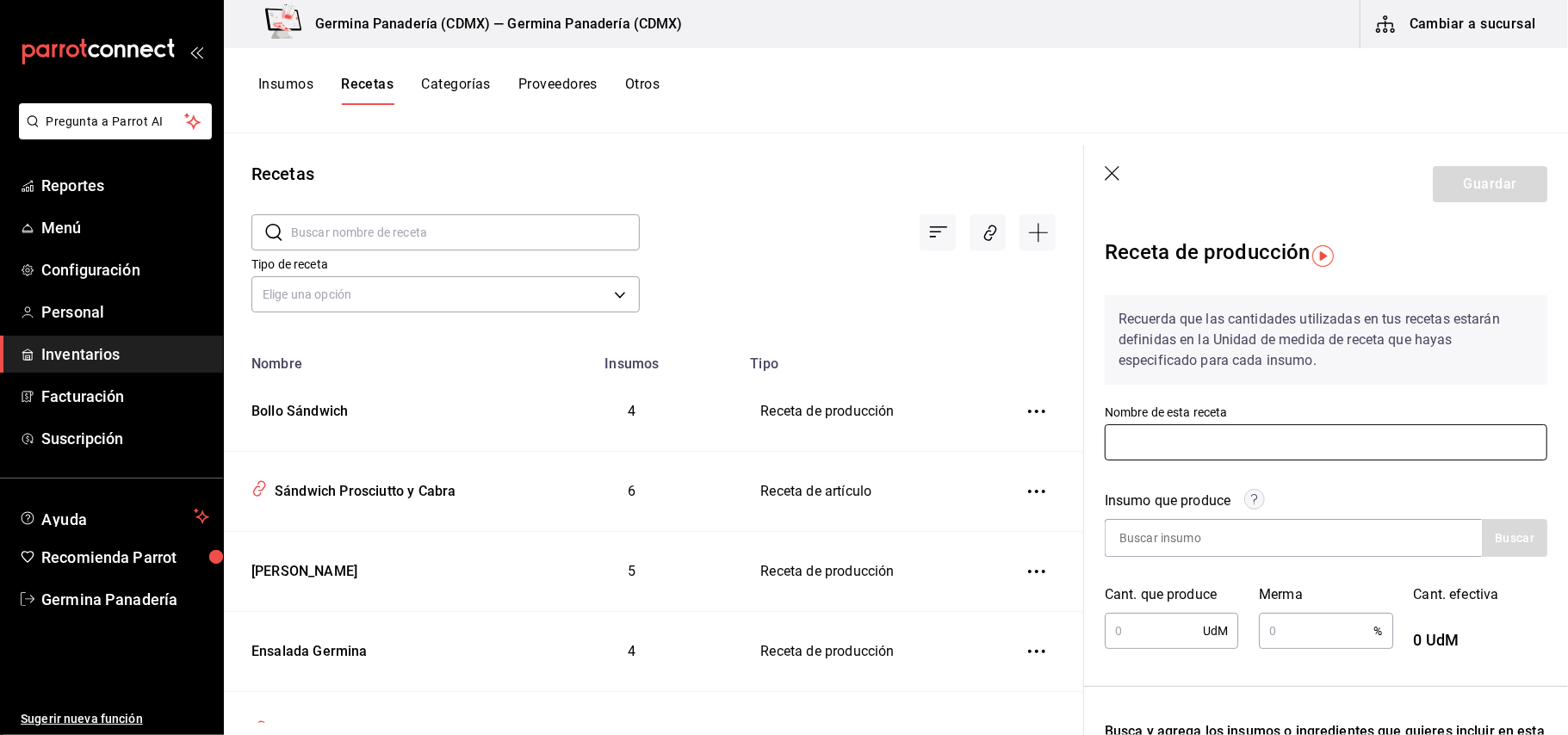
click at [1208, 446] on input "text" at bounding box center [1327, 442] width 443 height 36
type input "Papas Cambray"
click at [1193, 539] on input at bounding box center [1191, 538] width 172 height 36
type input "P"
click at [1112, 177] on icon "button" at bounding box center [1114, 175] width 17 height 17
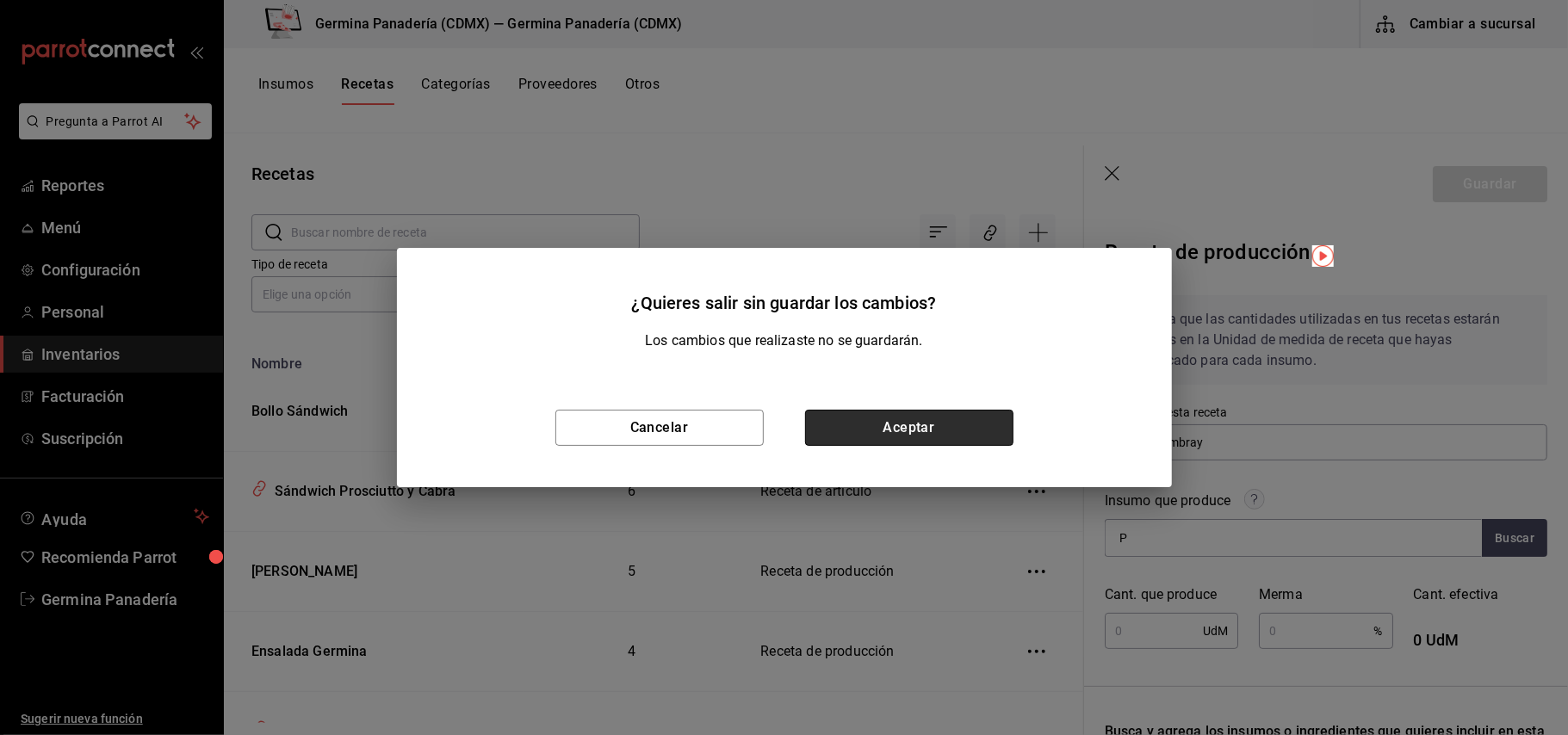
click at [967, 431] on button "Aceptar" at bounding box center [909, 427] width 209 height 36
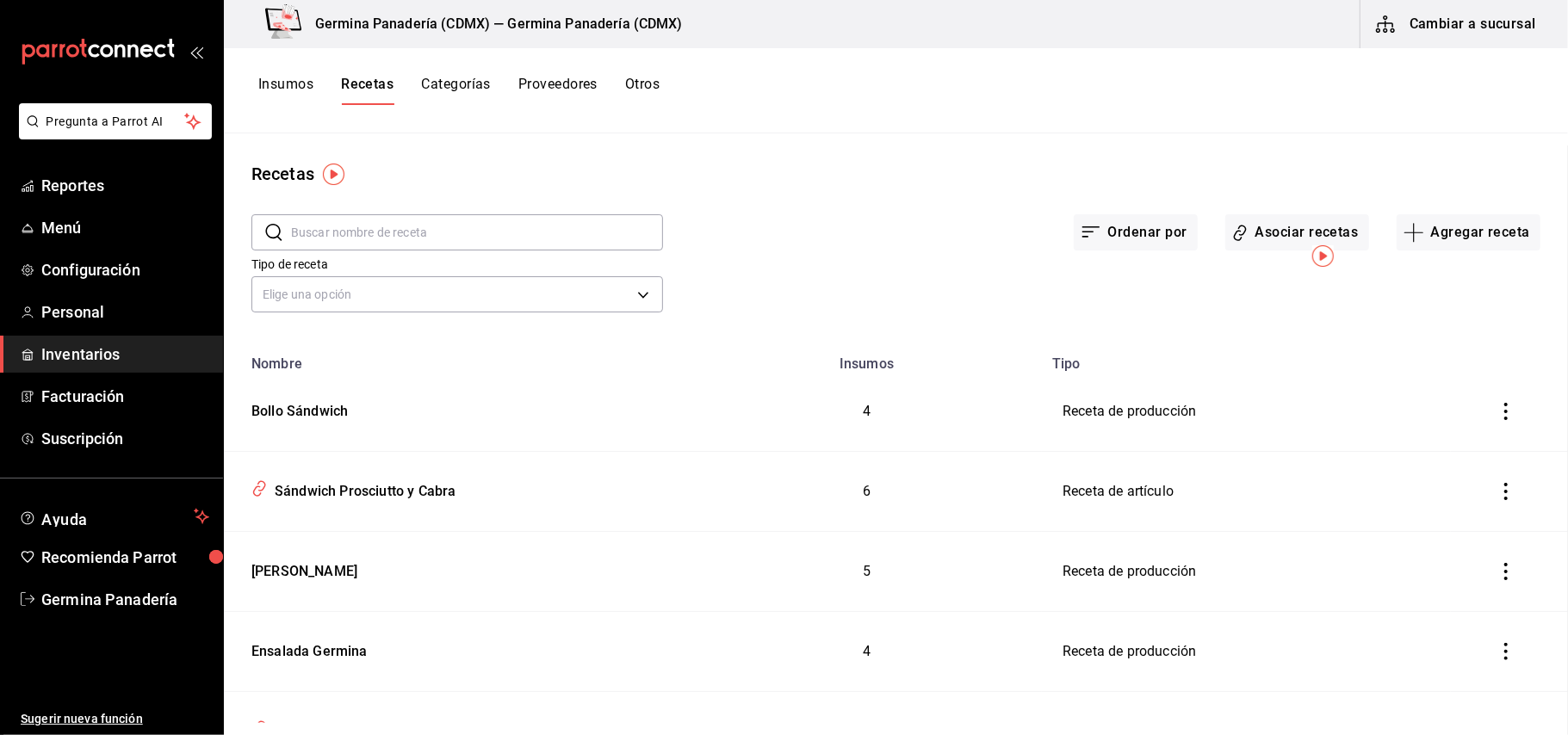
click at [291, 87] on button "Insumos" at bounding box center [286, 90] width 55 height 29
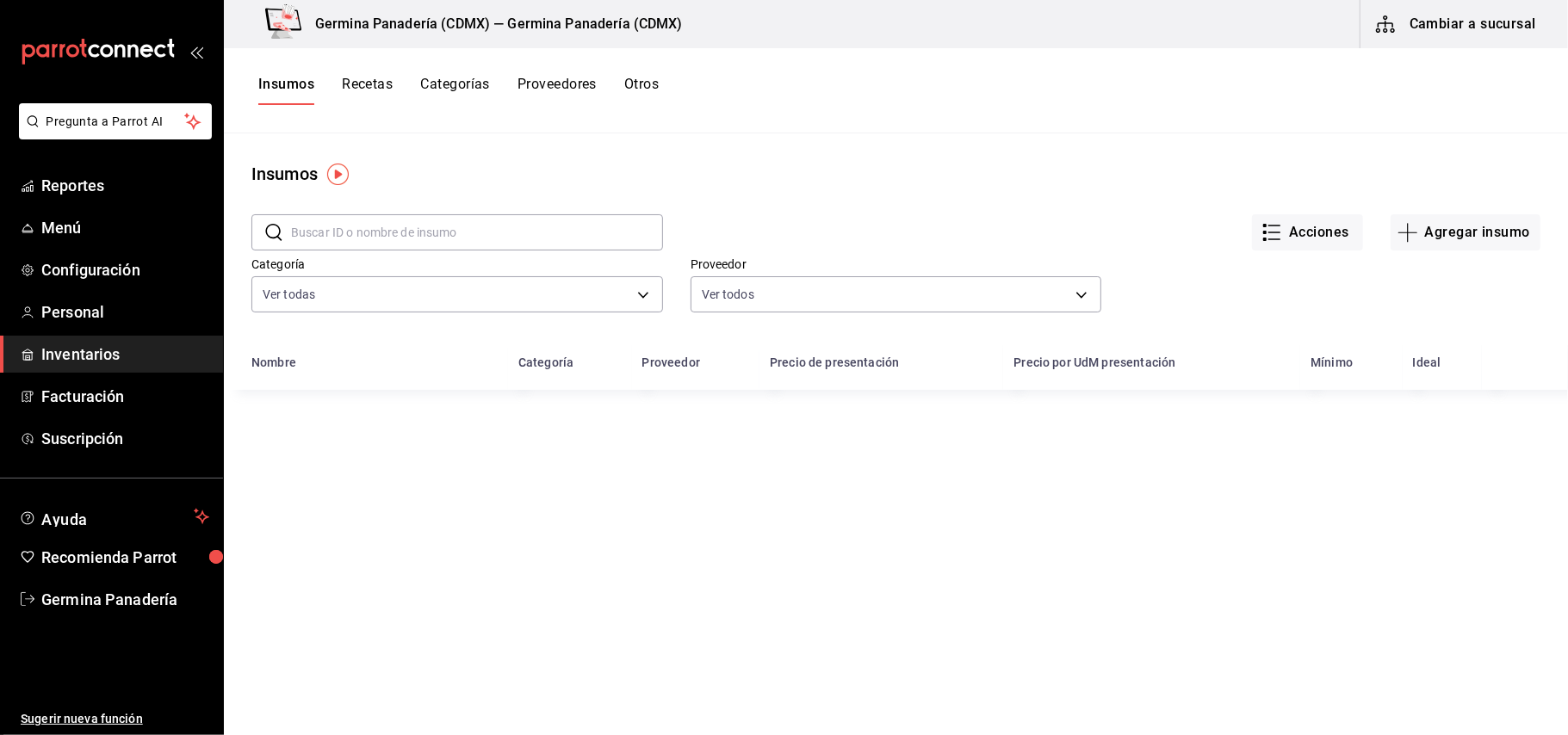
click at [292, 95] on button "Insumos" at bounding box center [287, 90] width 56 height 29
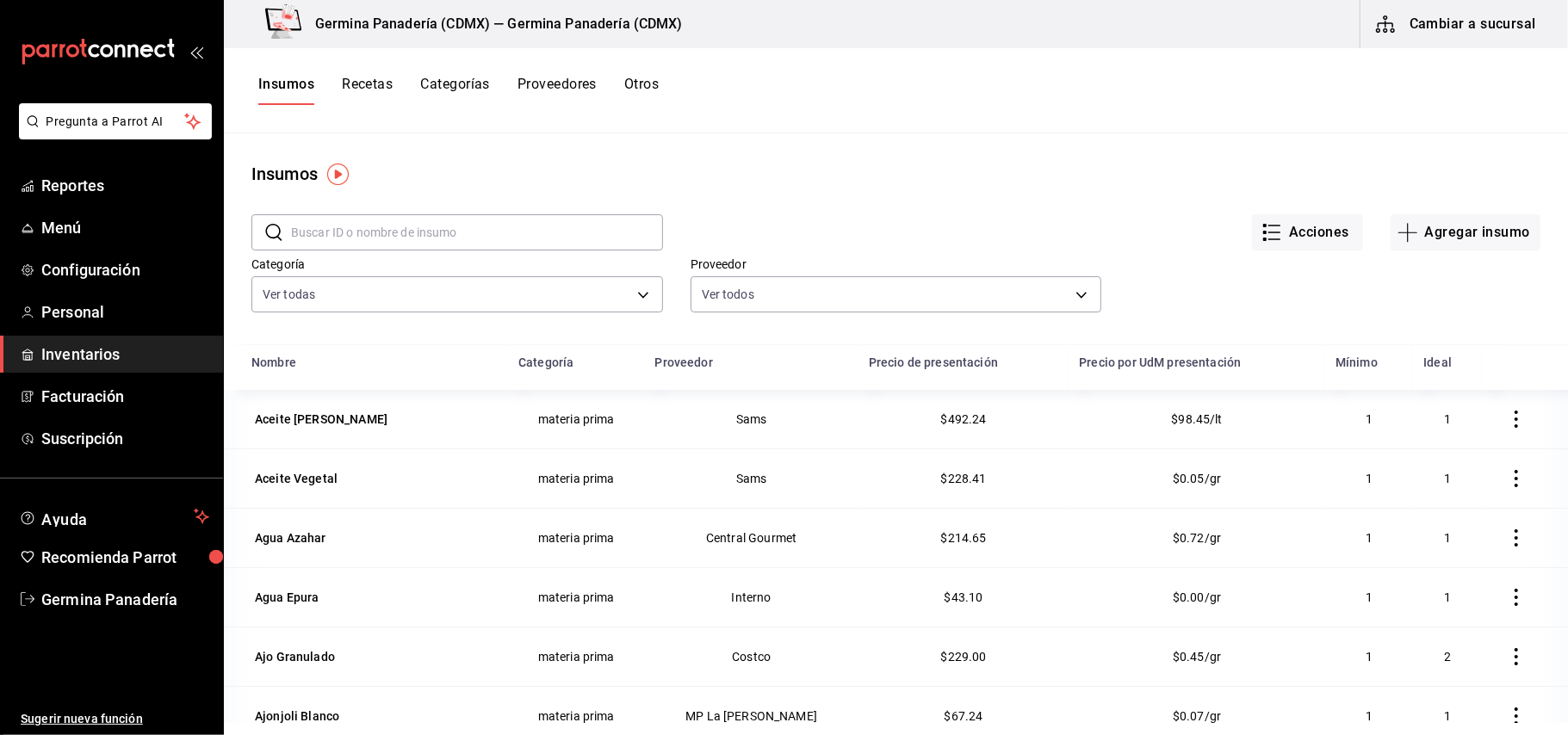
click at [463, 231] on input "text" at bounding box center [477, 232] width 372 height 34
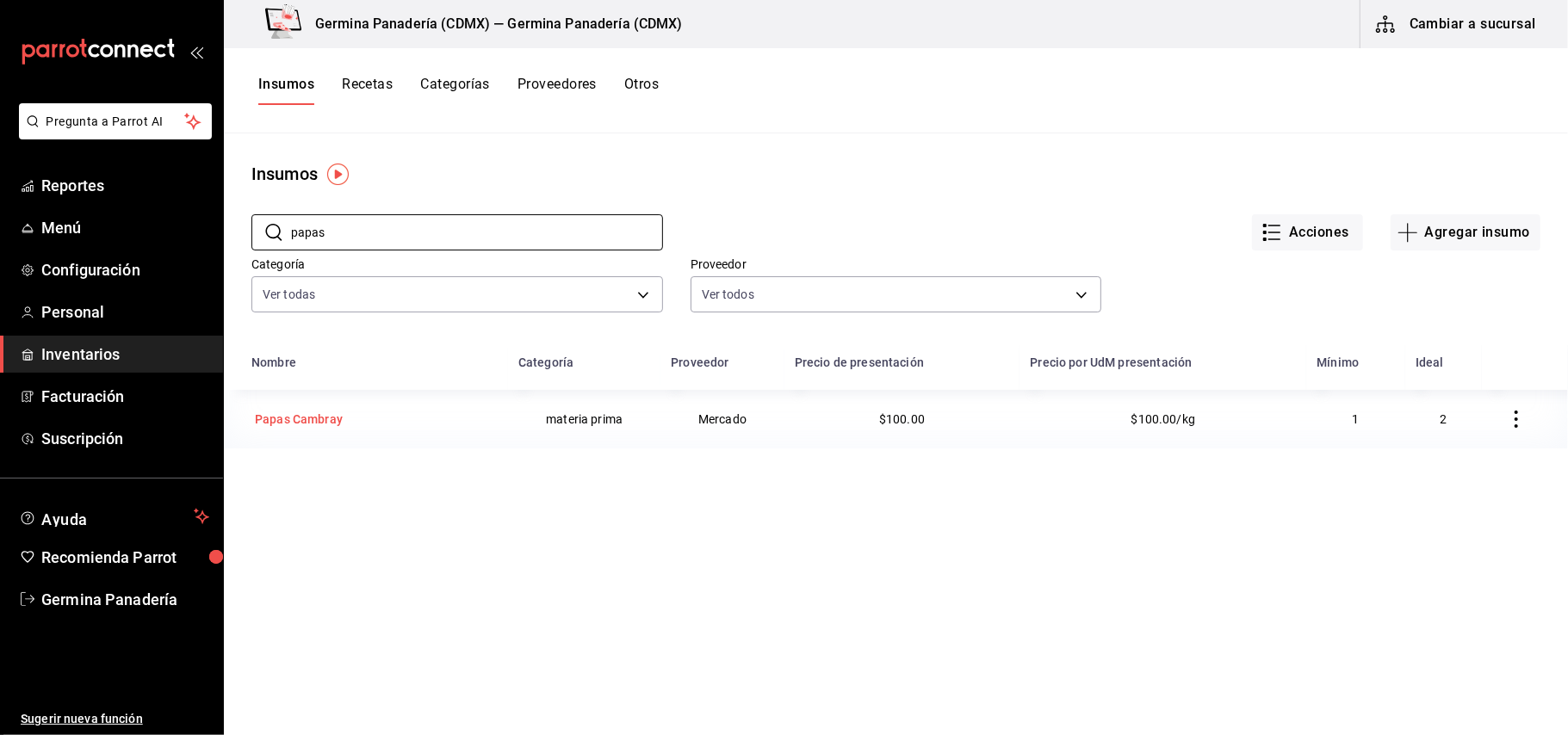
type input "papas"
click at [338, 421] on div "Papas Cambray" at bounding box center [298, 419] width 87 height 17
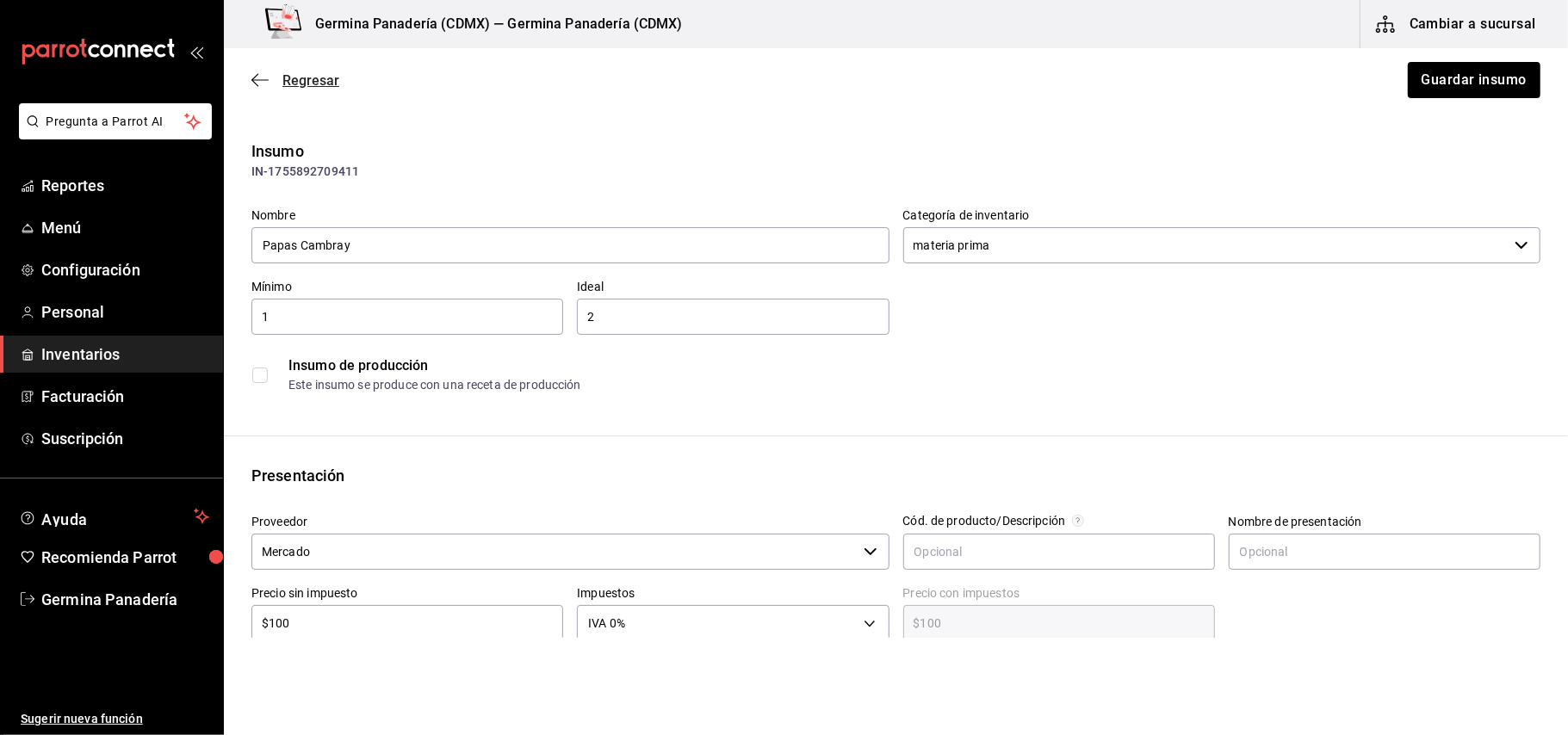
click at [279, 80] on span "Regresar" at bounding box center [295, 80] width 87 height 17
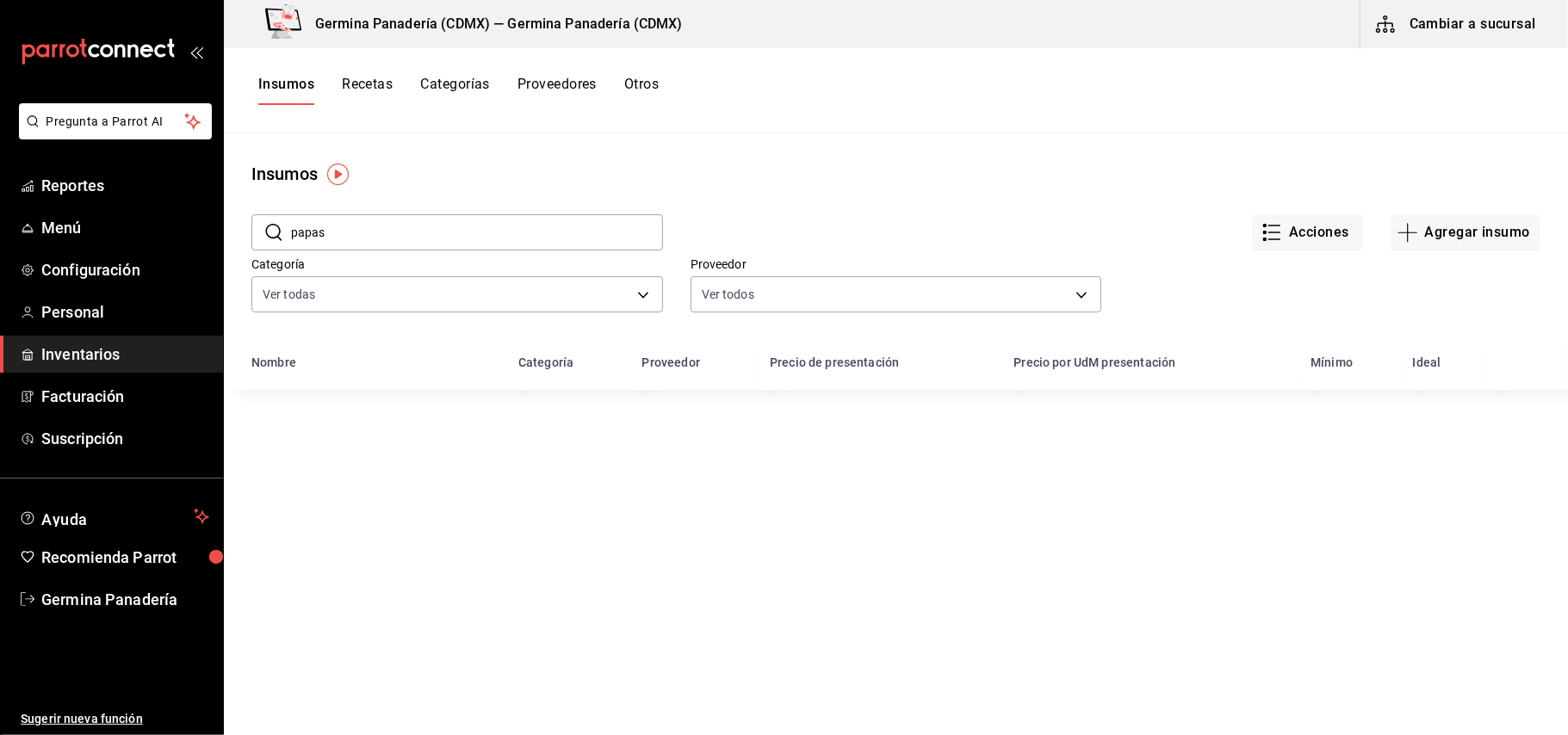
click at [365, 80] on button "Recetas" at bounding box center [367, 90] width 51 height 29
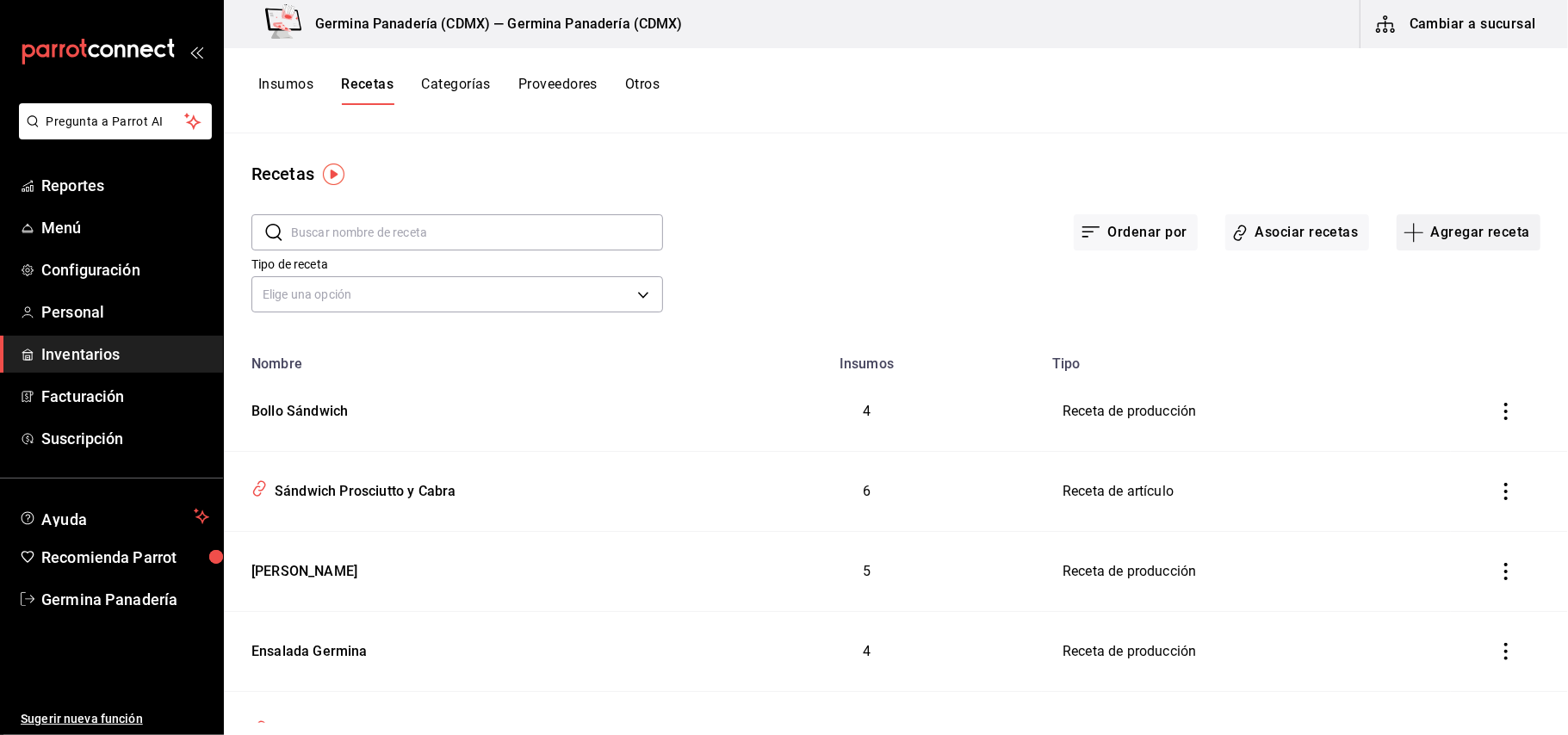
click at [1462, 247] on button "Agregar receta" at bounding box center [1469, 232] width 144 height 36
click at [1431, 373] on span "Receta de producción" at bounding box center [1452, 371] width 145 height 18
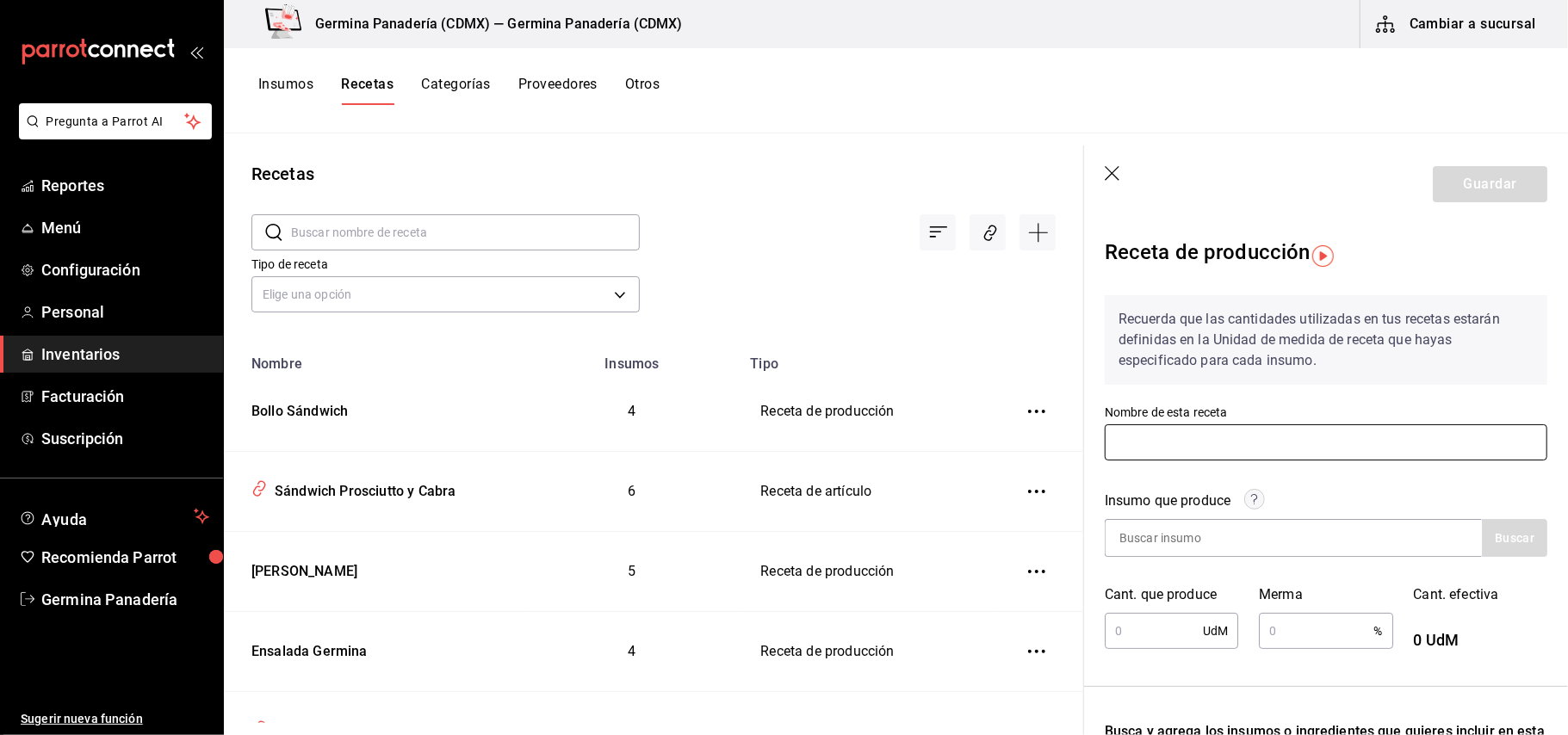
click at [1242, 430] on input "text" at bounding box center [1327, 442] width 443 height 36
type input "Papas Sandwich"
click at [1165, 531] on input at bounding box center [1191, 538] width 172 height 36
click at [1509, 543] on button "Buscar" at bounding box center [1515, 538] width 65 height 38
click at [1510, 549] on button "Buscar" at bounding box center [1515, 538] width 65 height 38
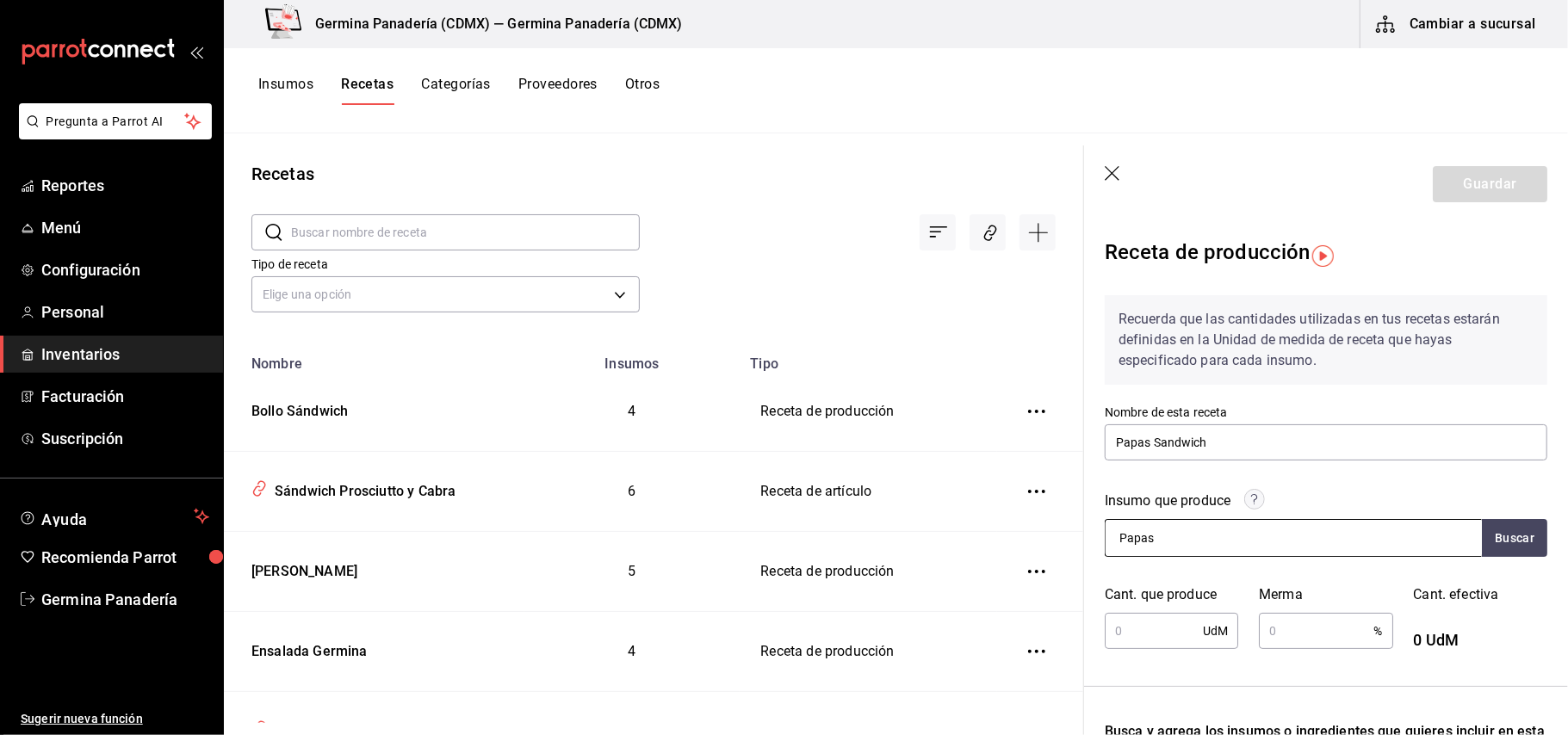
click at [1185, 542] on input "Papas" at bounding box center [1191, 538] width 172 height 36
type input "Papas"
click at [1502, 541] on button "Buscar" at bounding box center [1515, 538] width 65 height 38
click at [1107, 173] on icon "button" at bounding box center [1114, 175] width 17 height 17
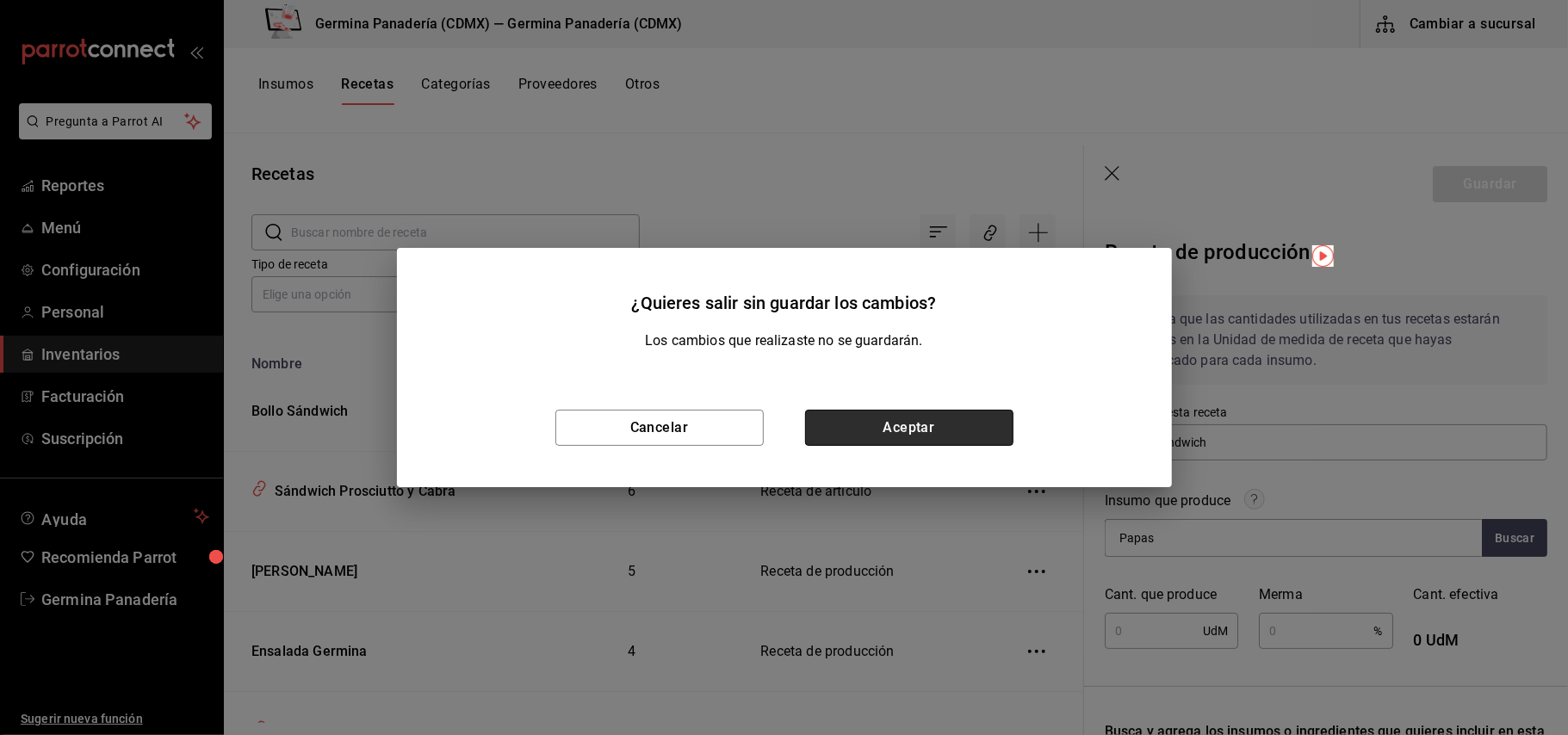
click at [956, 421] on button "Aceptar" at bounding box center [909, 427] width 209 height 36
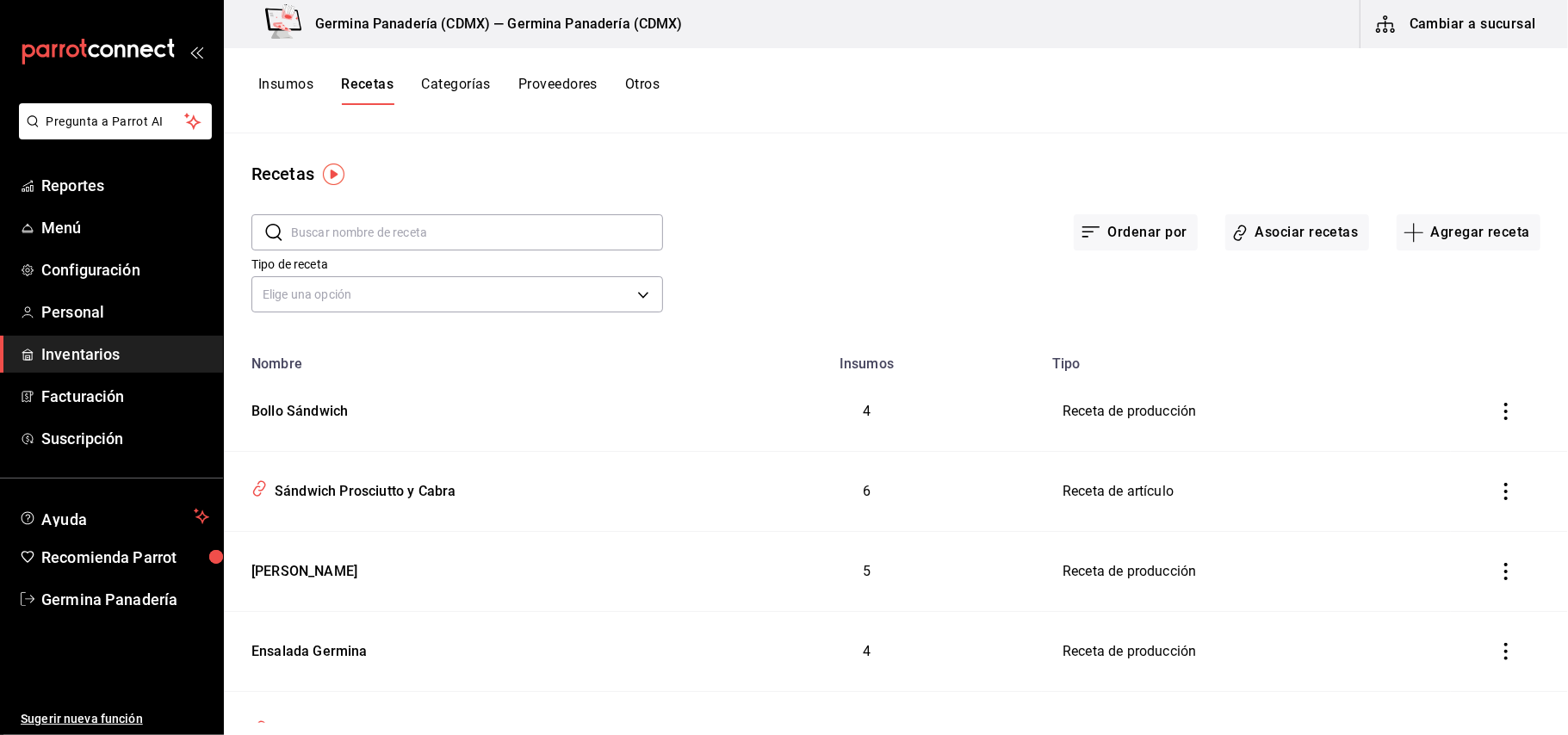
drag, startPoint x: 277, startPoint y: 83, endPoint x: 510, endPoint y: 58, distance: 234.3
click at [280, 83] on button "Insumos" at bounding box center [286, 90] width 55 height 29
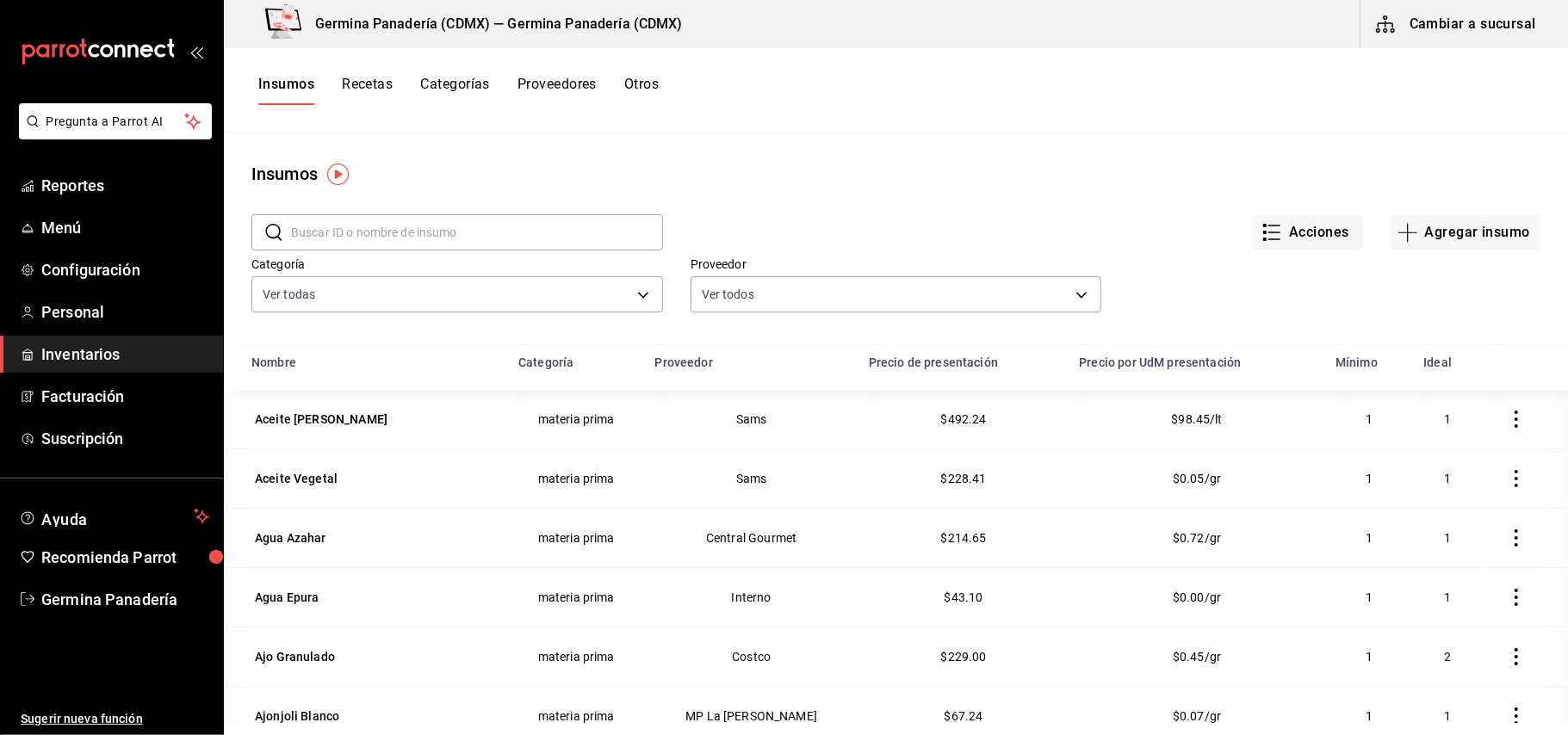
click at [459, 239] on input "text" at bounding box center [477, 232] width 372 height 34
click at [1462, 225] on button "Agregar insumo" at bounding box center [1466, 232] width 150 height 36
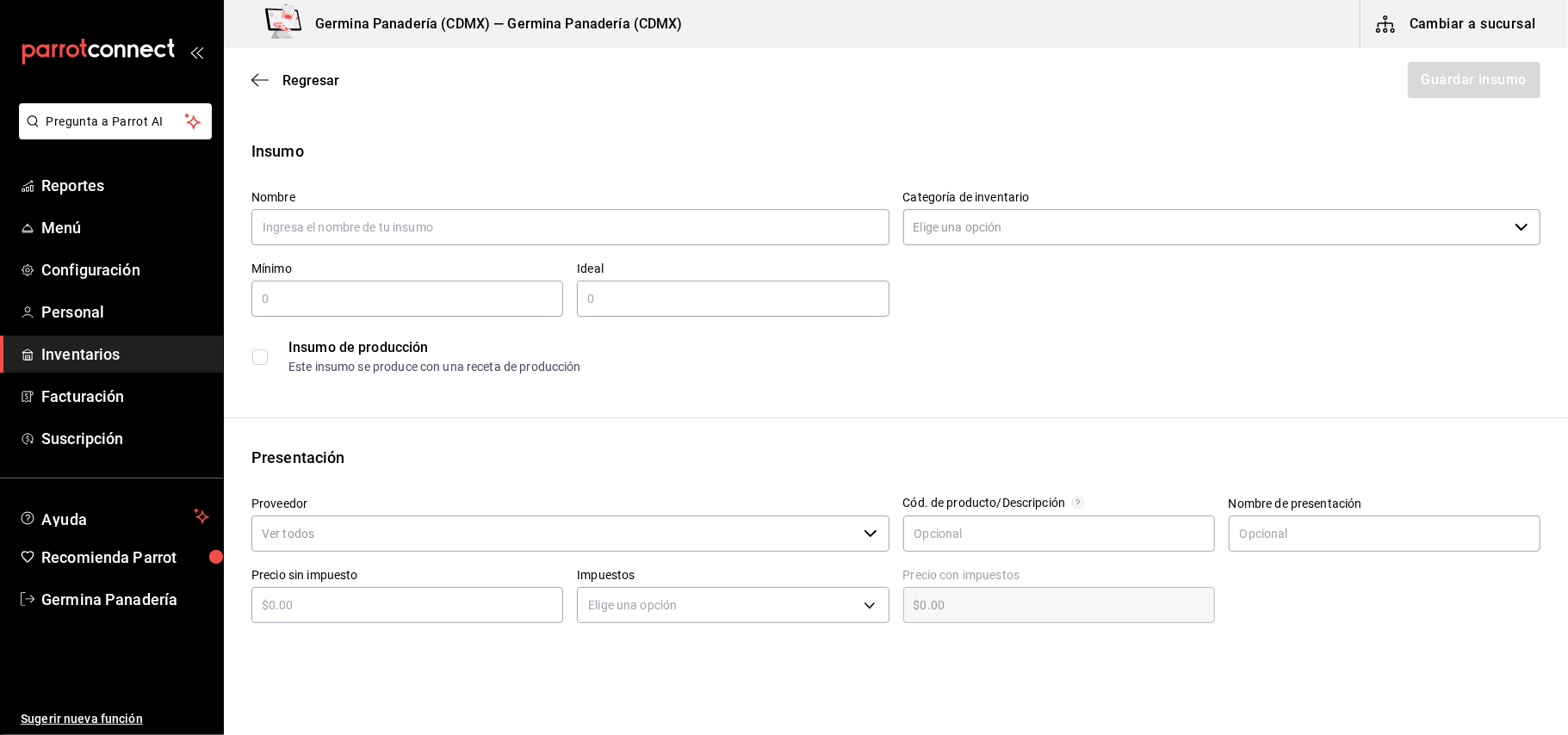
click at [672, 200] on label "Nombre" at bounding box center [570, 198] width 638 height 12
click at [665, 228] on input "text" at bounding box center [570, 226] width 638 height 36
type input "Papas Sandwich"
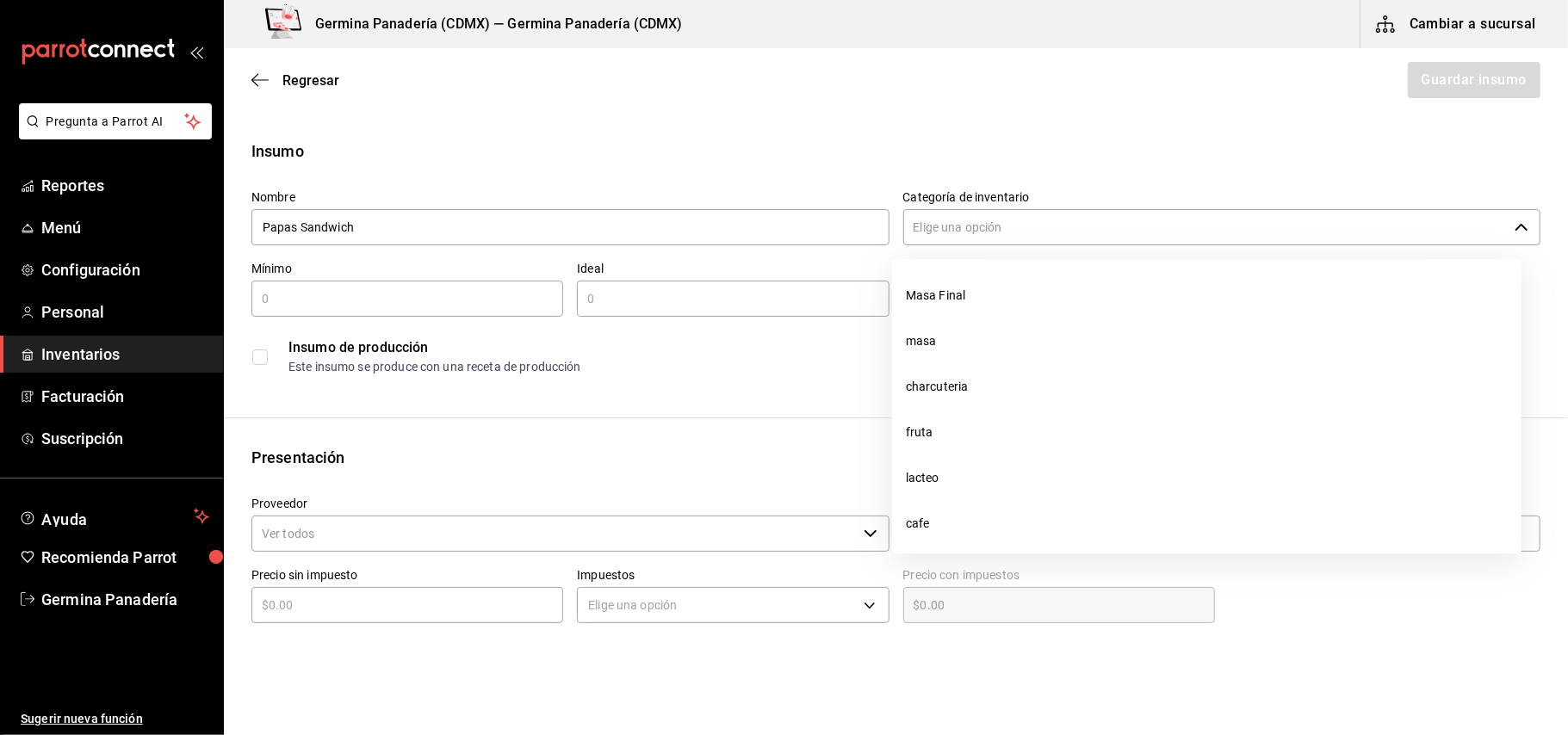
click at [996, 236] on input "Categoría de inventario" at bounding box center [1206, 226] width 605 height 36
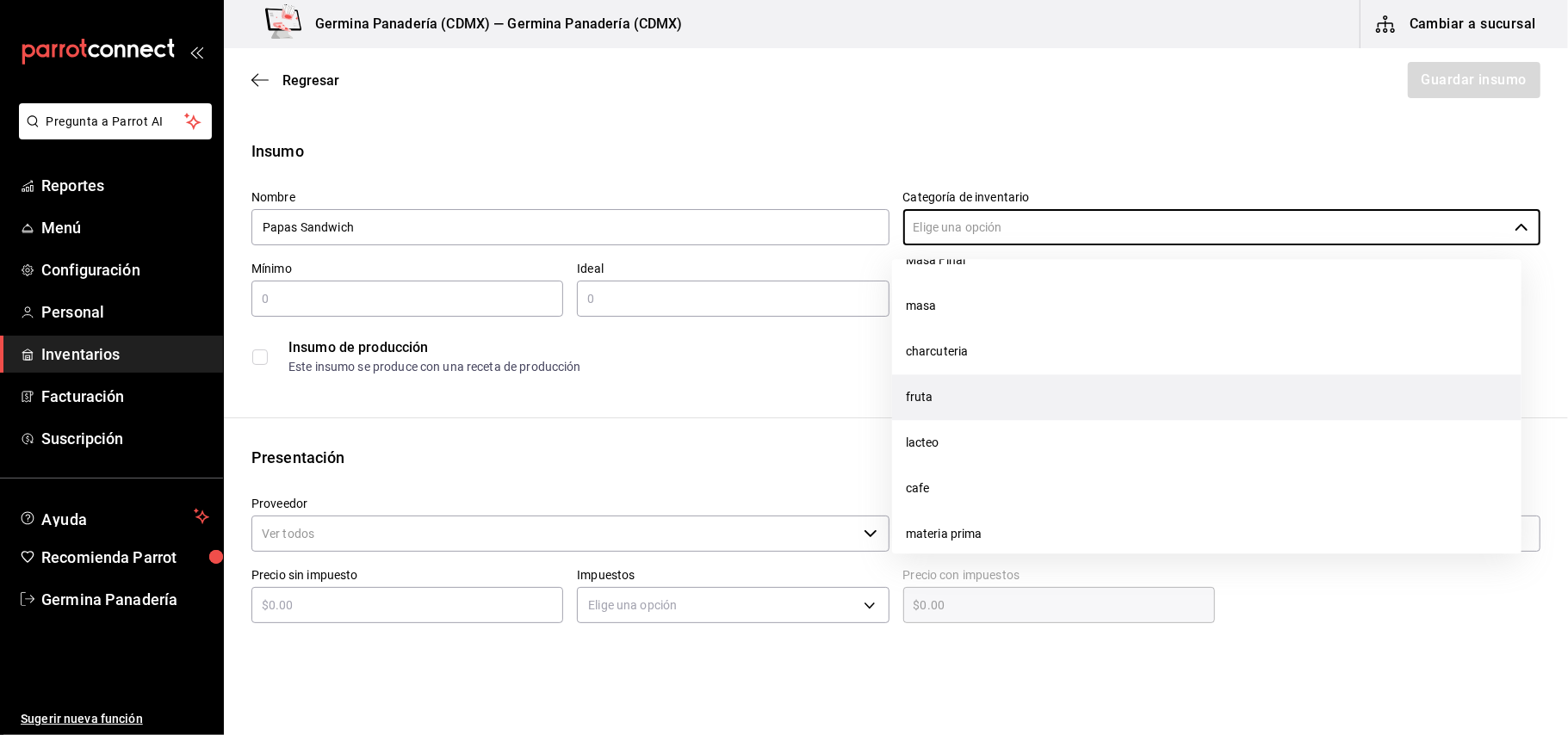
scroll to position [52, 0]
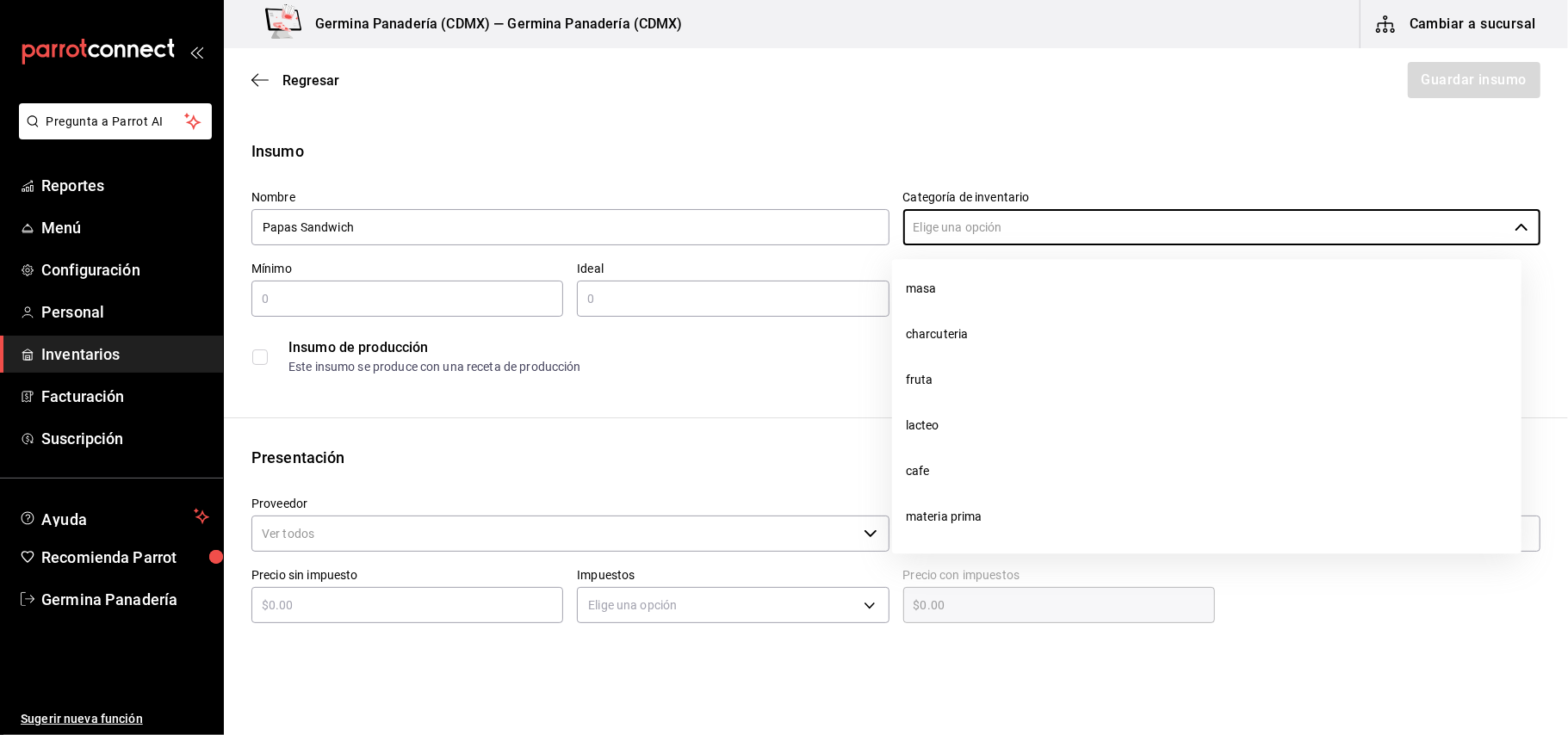
click at [955, 512] on li "materia prima" at bounding box center [1208, 517] width 630 height 46
type input "materia prima"
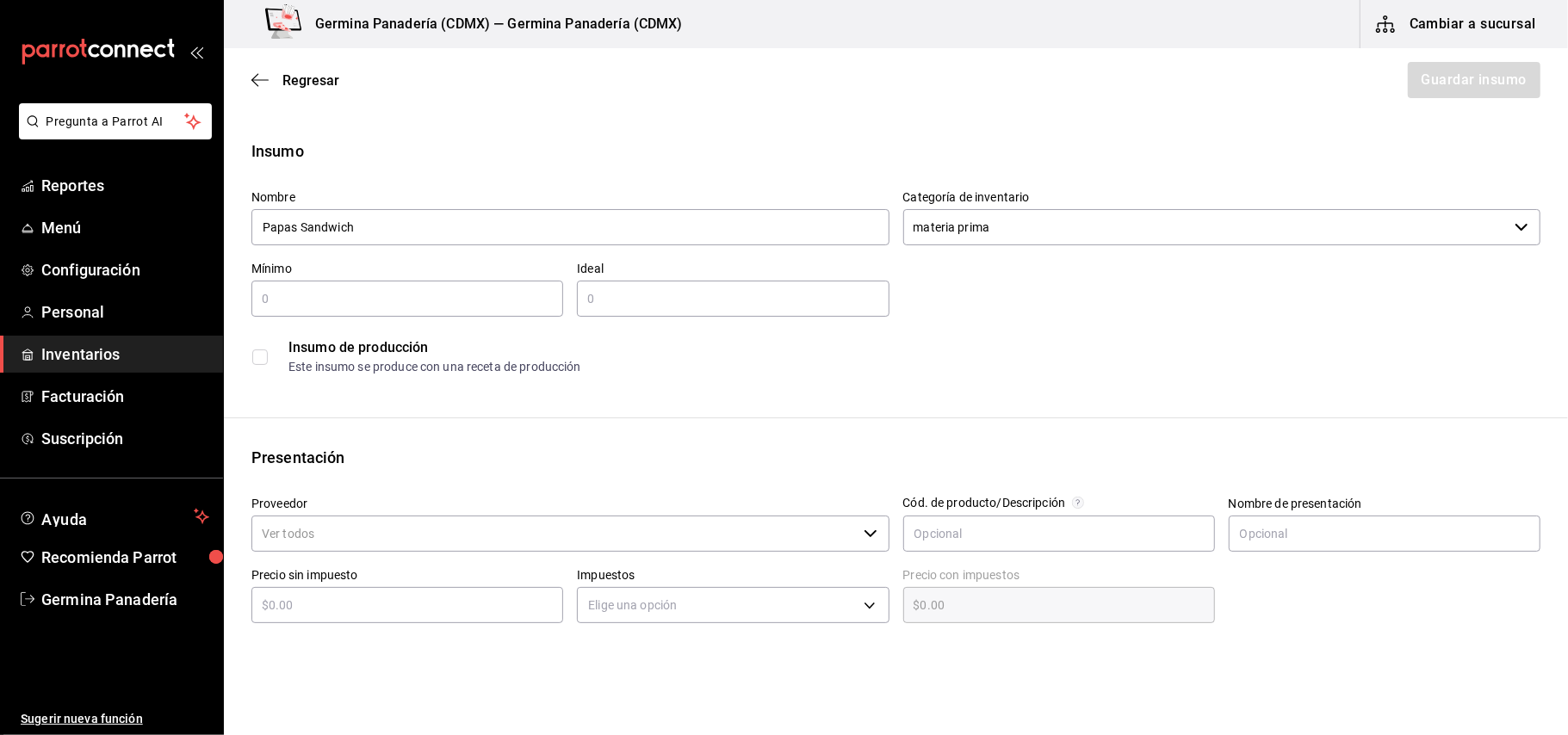
click at [437, 293] on input "text" at bounding box center [407, 298] width 312 height 20
type input "1"
type input "3"
click at [418, 379] on div "Insumo de producción Este insumo se produce con una receta de producción" at bounding box center [896, 356] width 1289 height 52
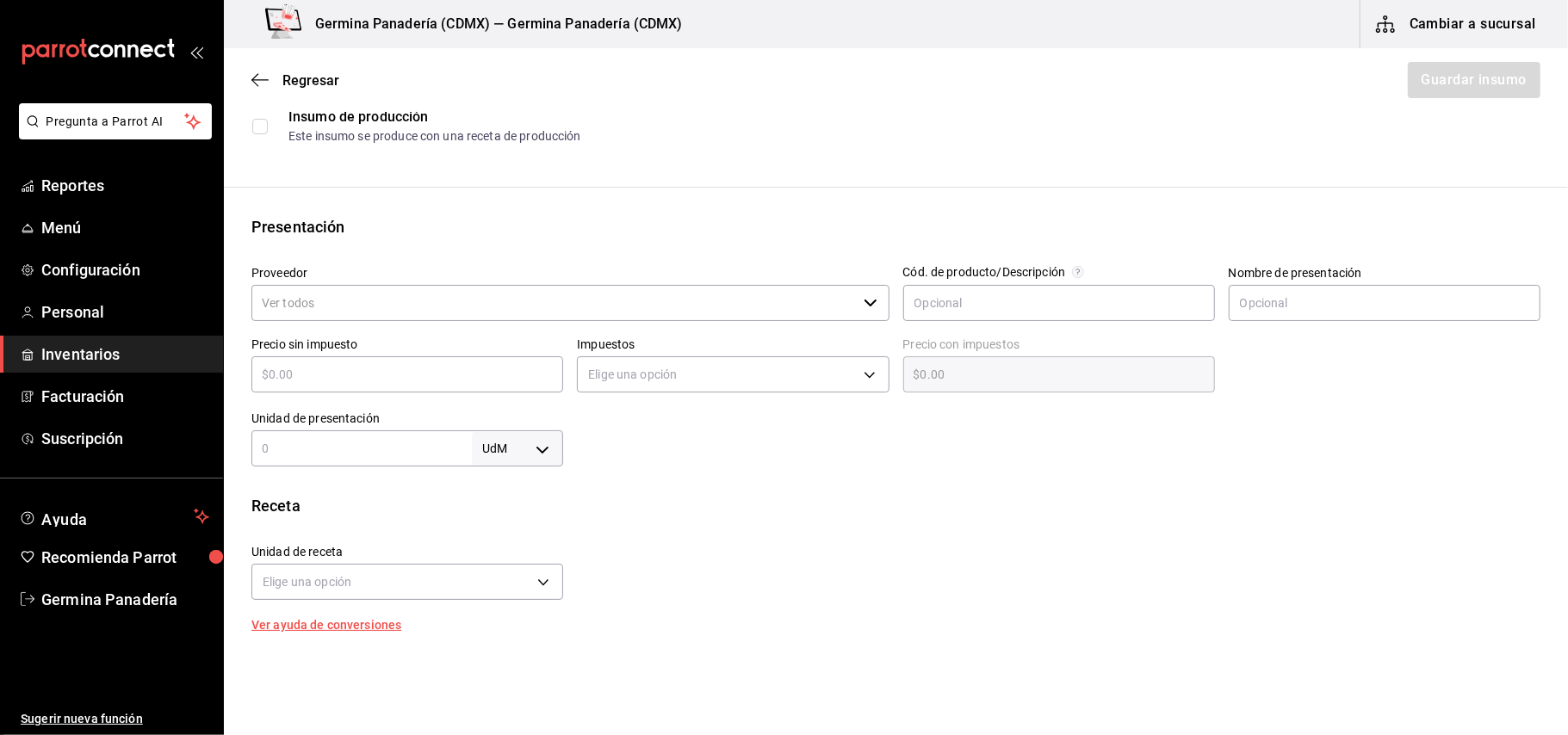
scroll to position [250, 0]
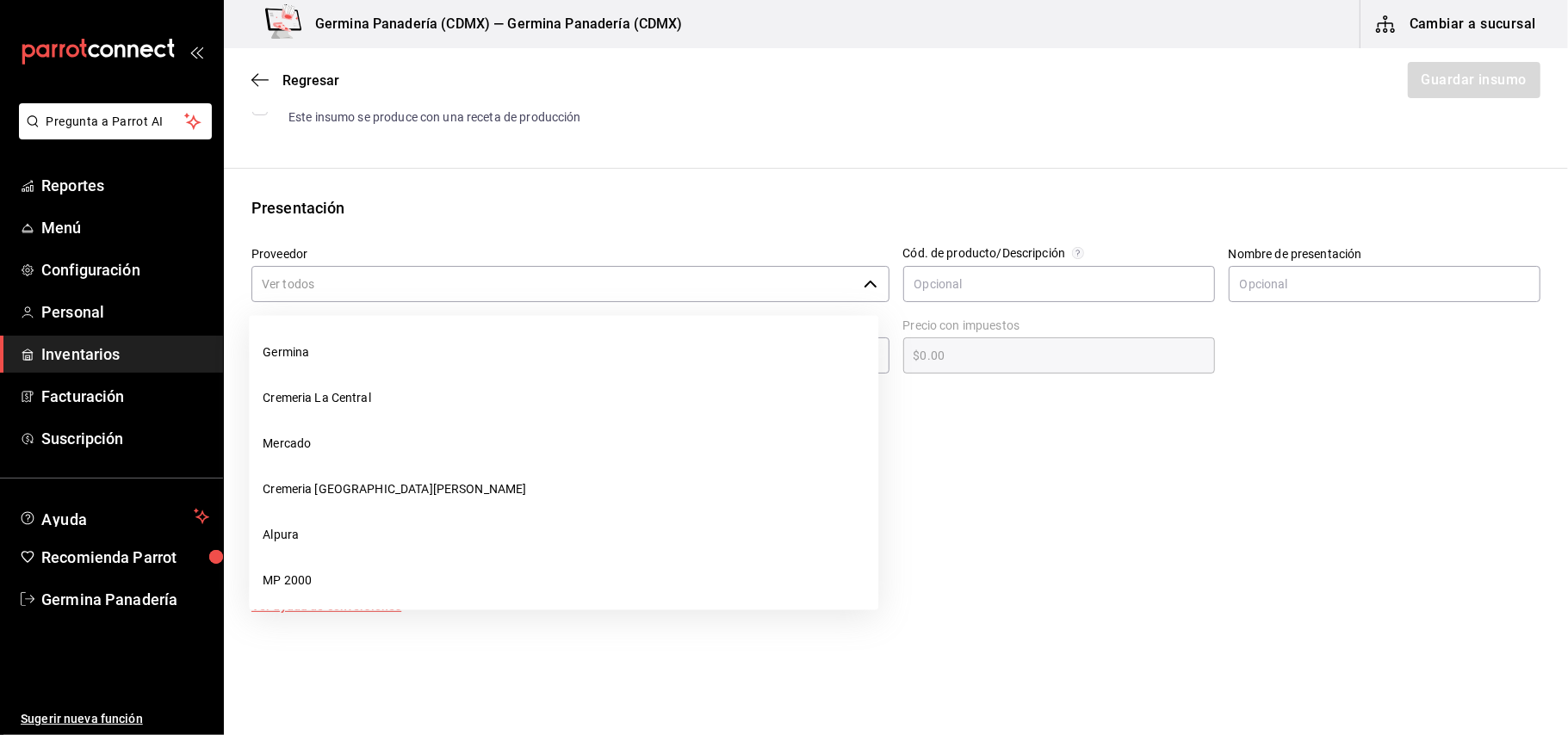
click at [406, 289] on input "Proveedor" at bounding box center [554, 284] width 605 height 36
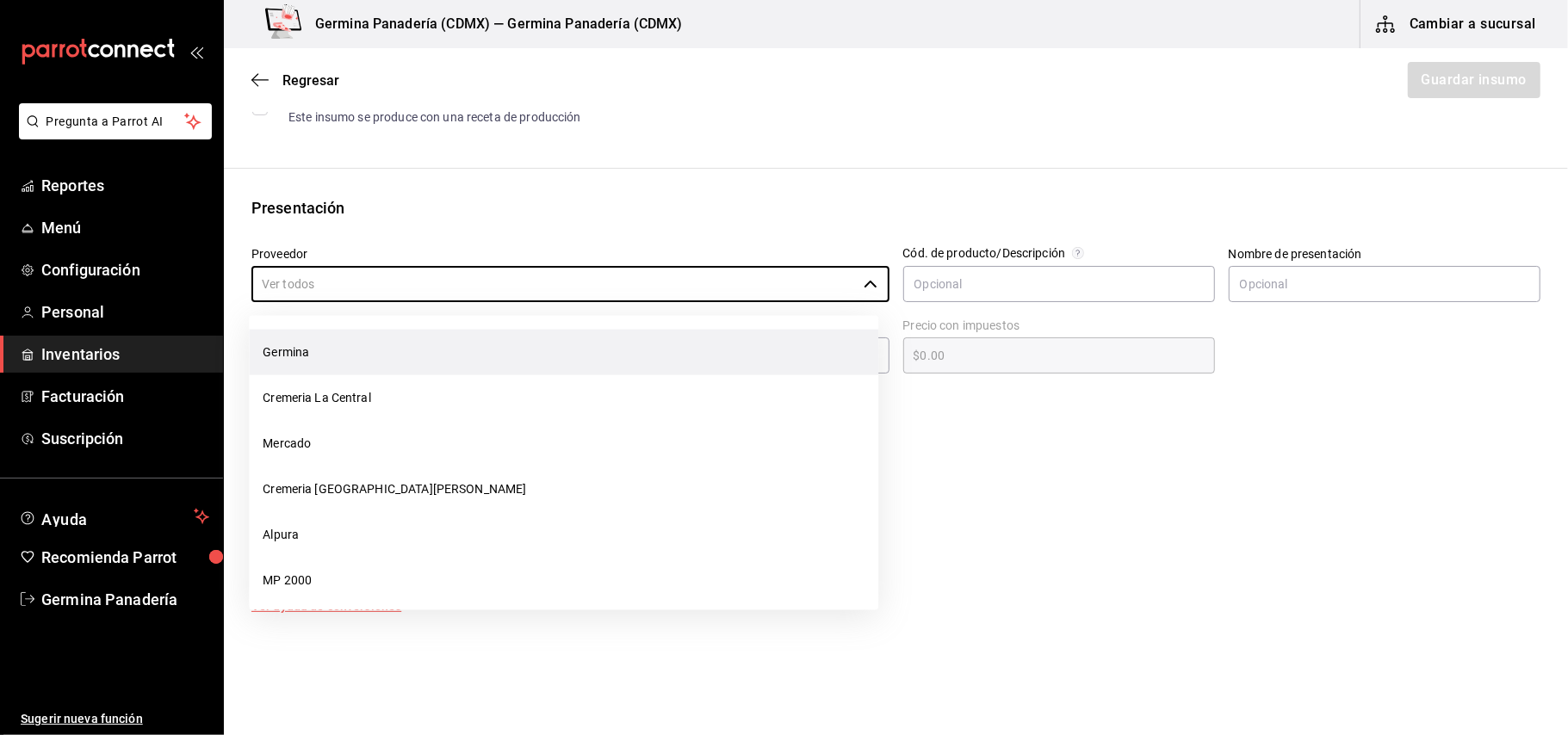
click at [343, 355] on li "Germina" at bounding box center [563, 352] width 630 height 46
type input "Germina"
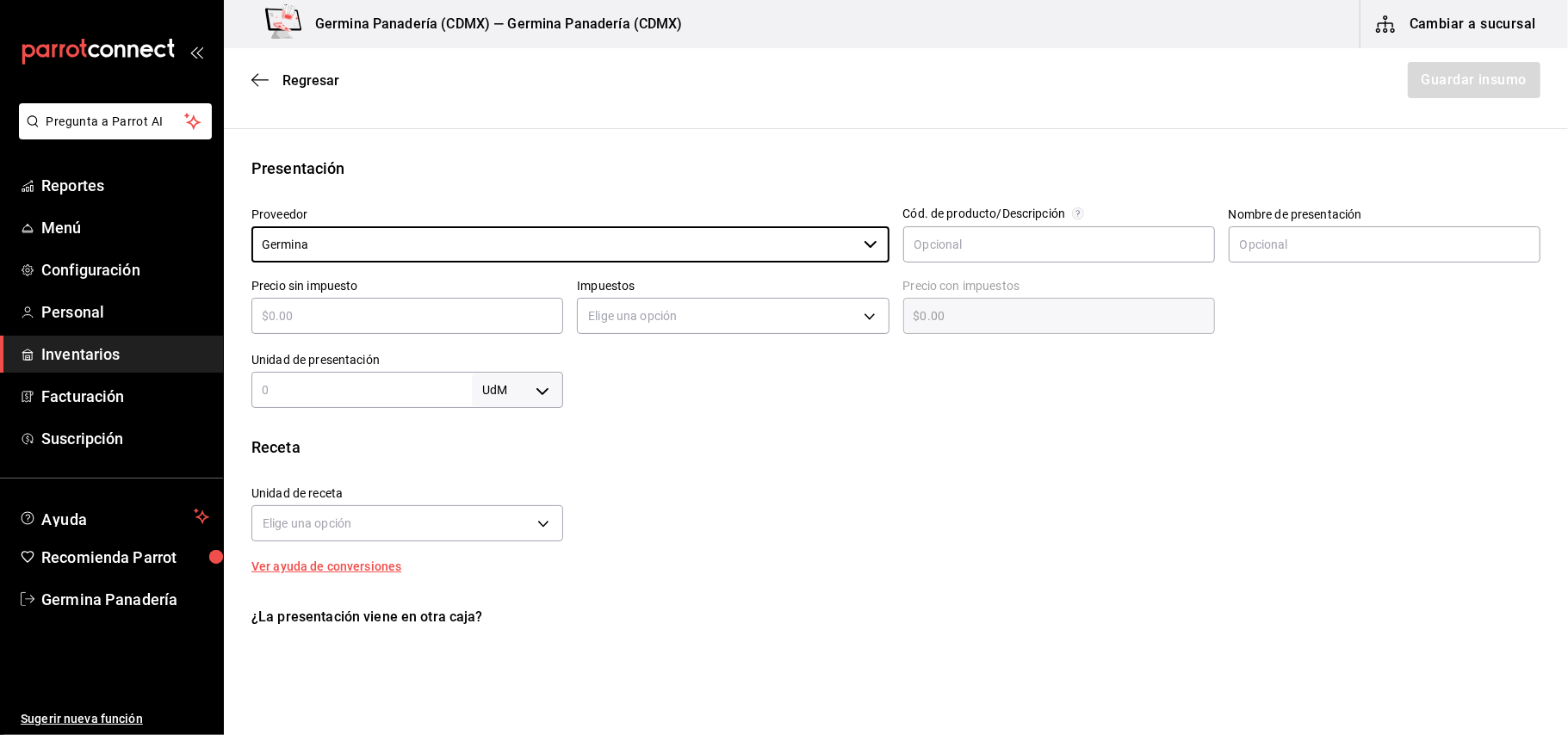
scroll to position [294, 0]
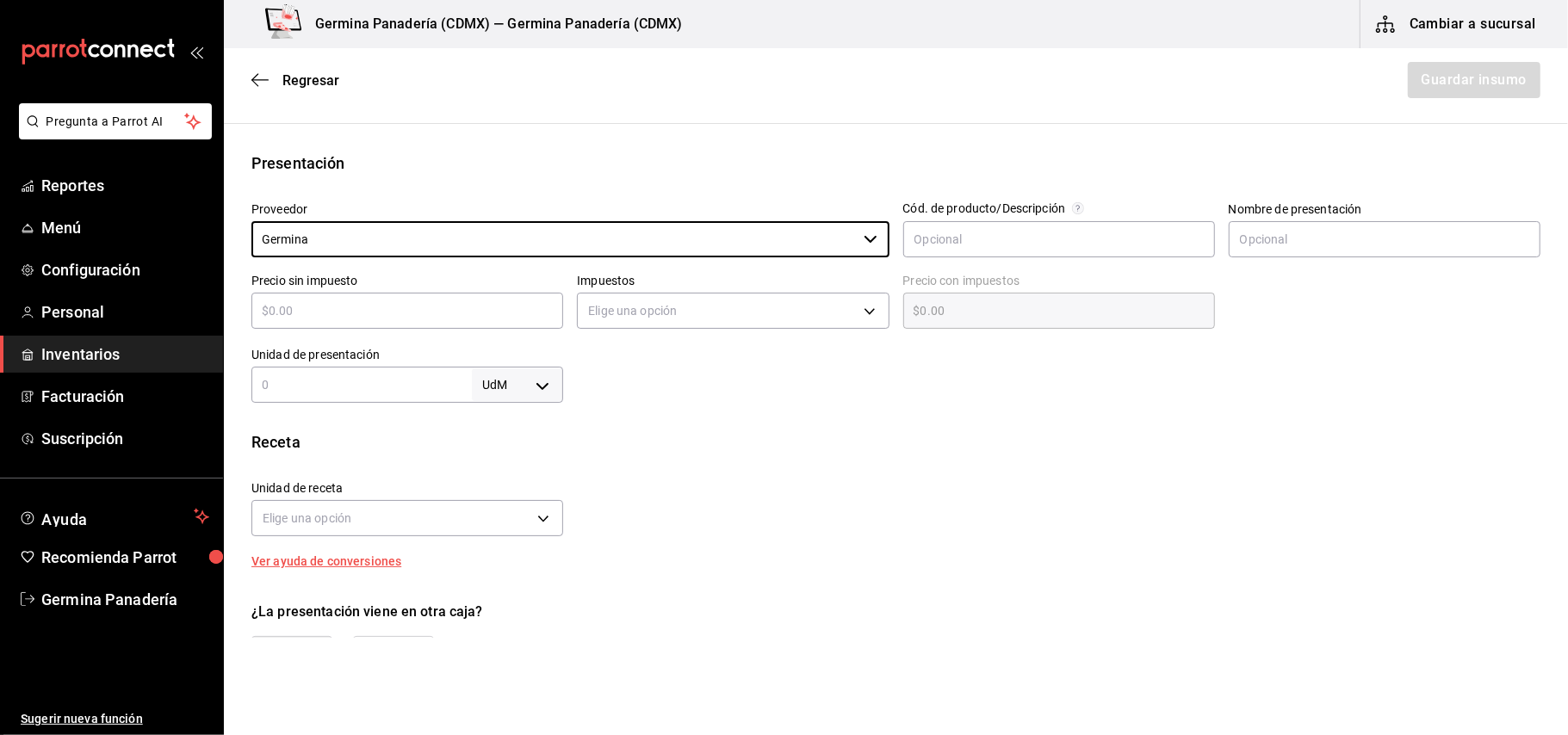
click at [535, 398] on body "Pregunta a Parrot AI Reportes Menú Configuración Personal Inventarios Facturaci…" at bounding box center [784, 318] width 1568 height 638
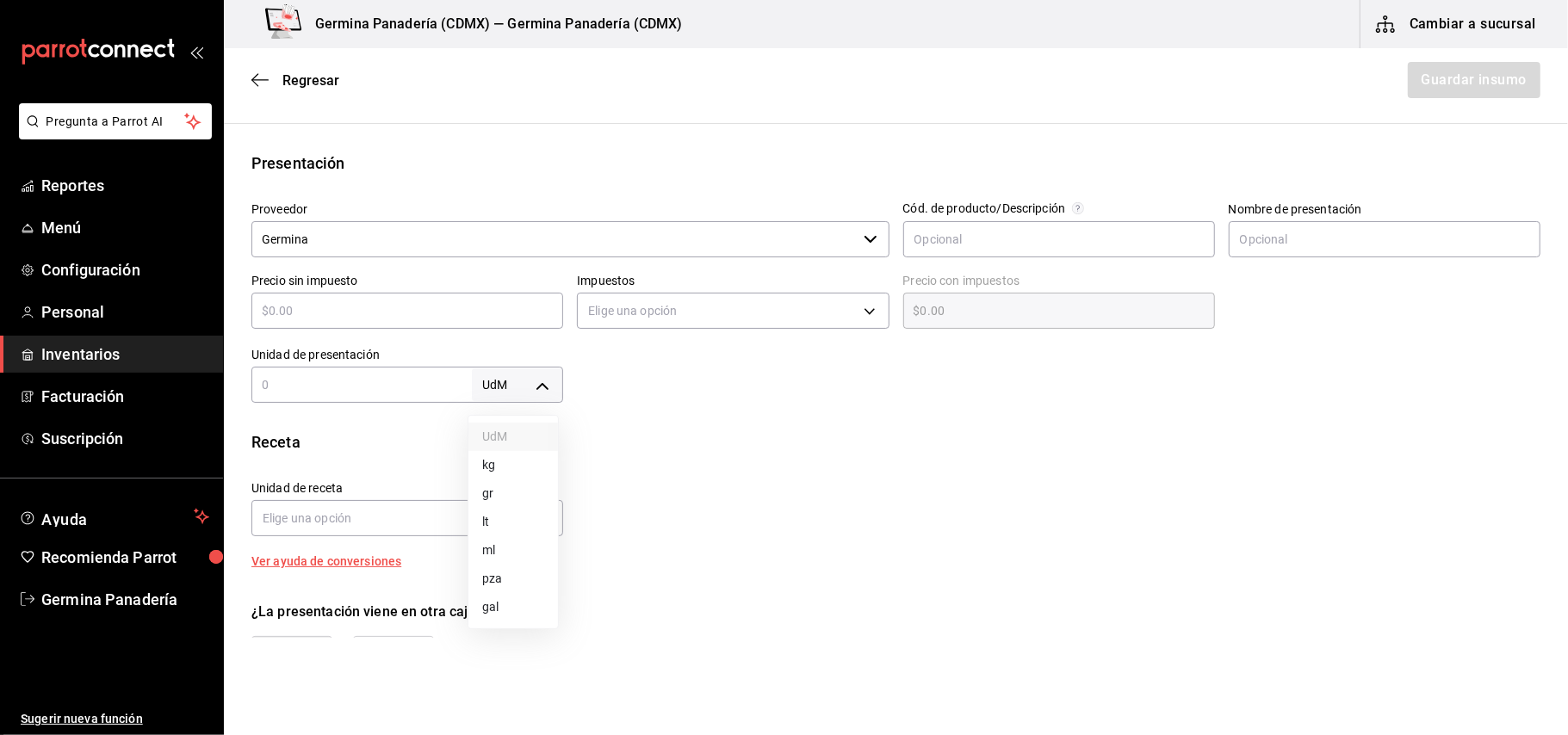
click at [508, 586] on li "pza" at bounding box center [513, 579] width 89 height 28
type input "UNIT"
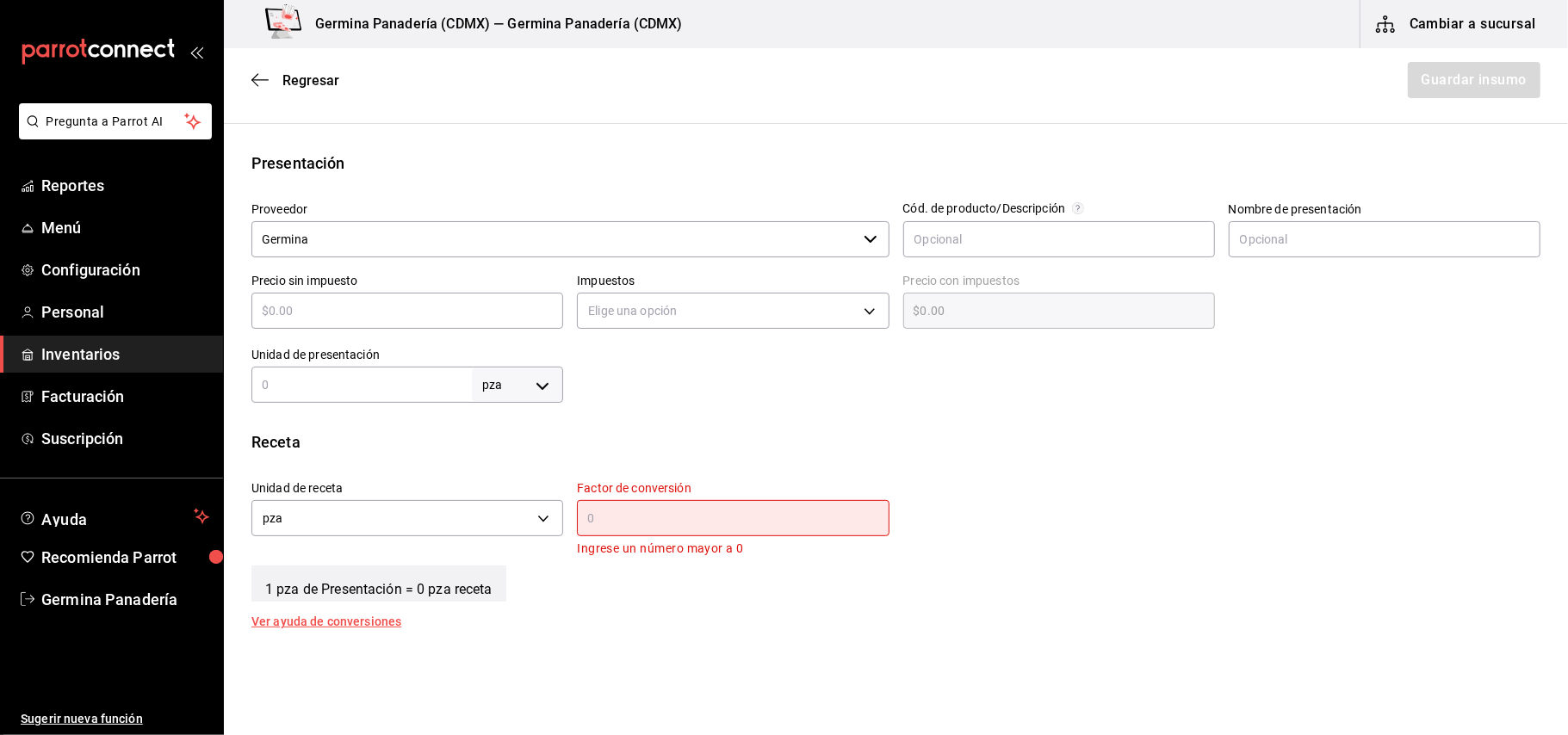
click at [414, 384] on input "text" at bounding box center [361, 384] width 221 height 20
type input "1"
click at [676, 528] on div "​" at bounding box center [733, 518] width 312 height 36
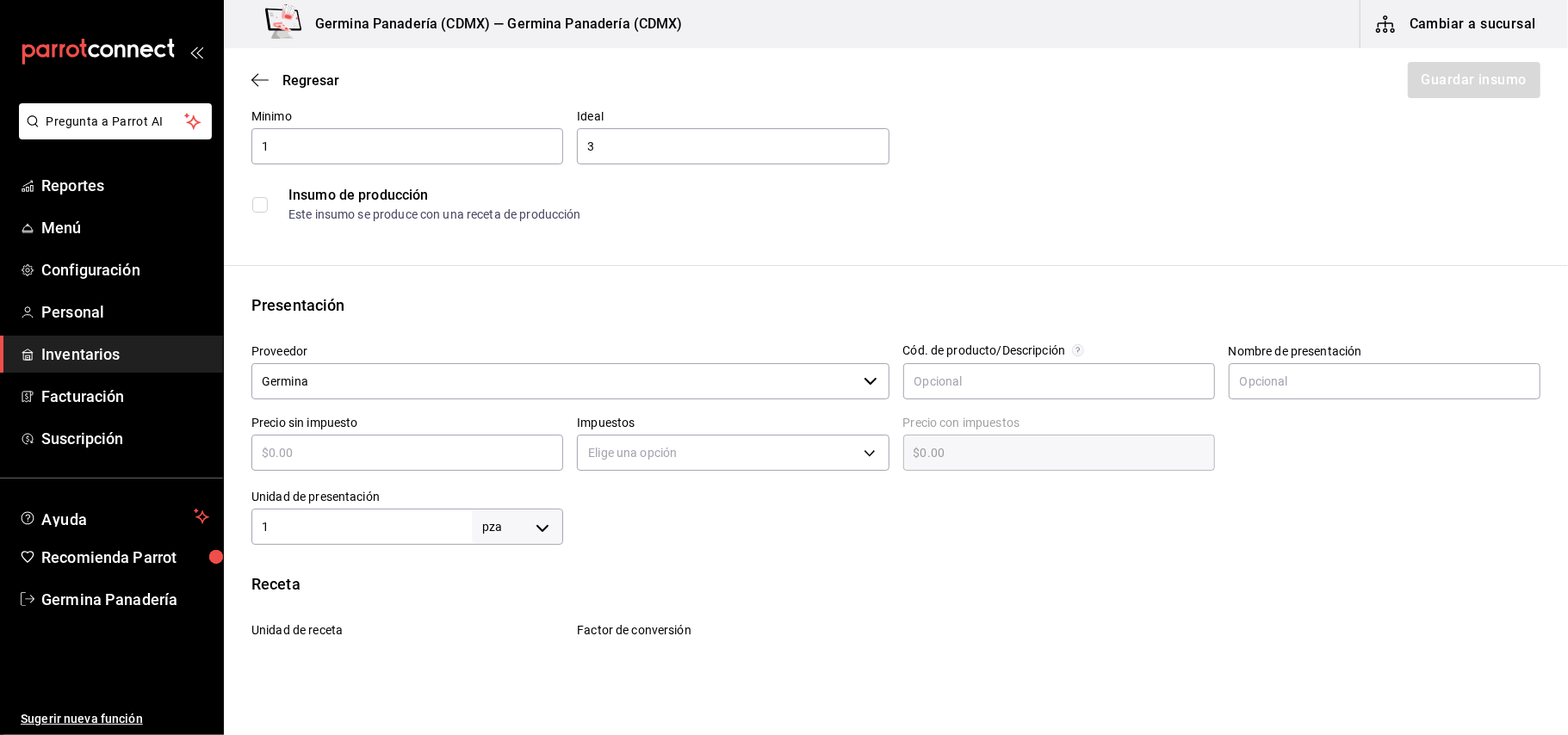
scroll to position [149, 0]
type input "1"
click at [253, 209] on input "checkbox" at bounding box center [260, 209] width 16 height 16
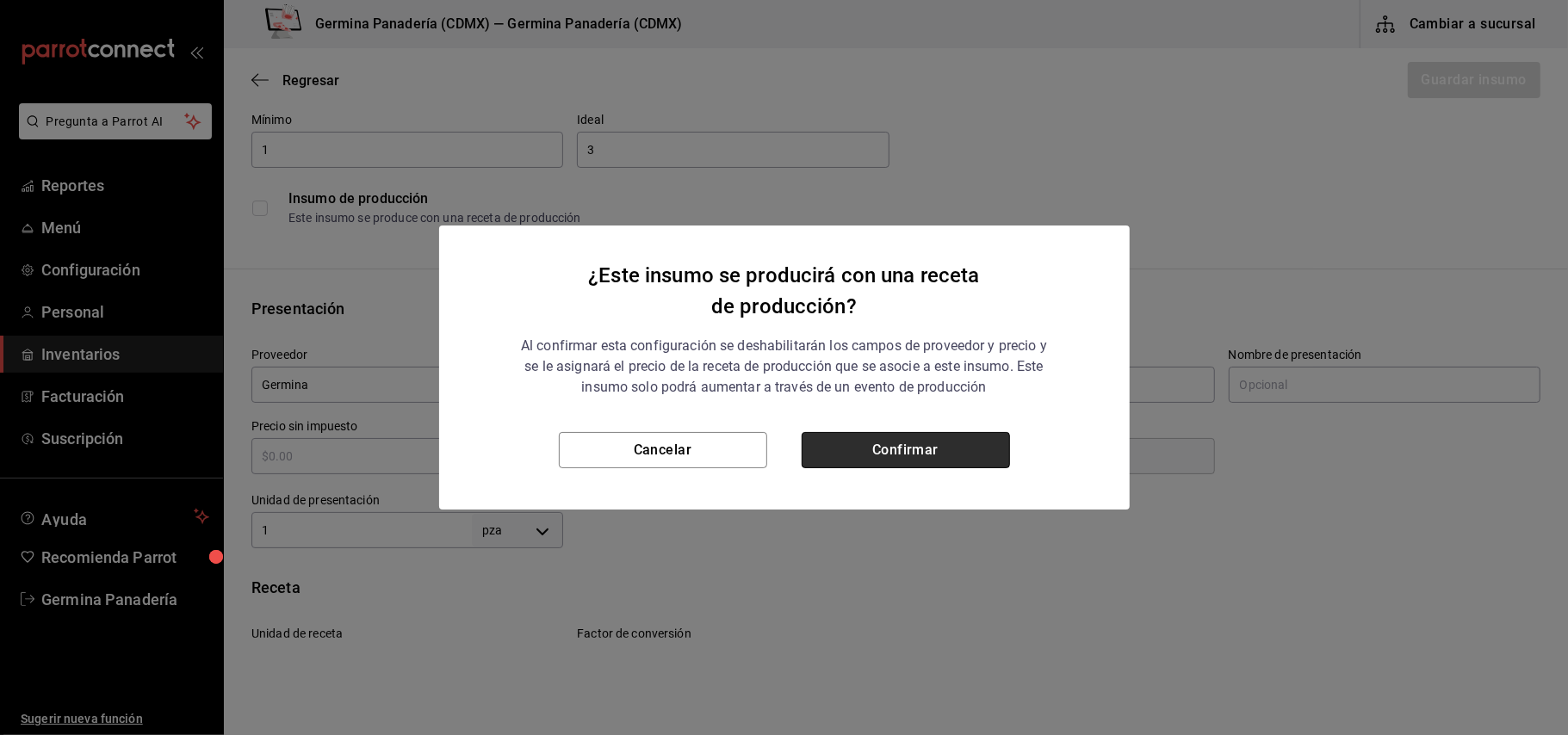
click at [917, 452] on button "Confirmar" at bounding box center [905, 450] width 209 height 36
checkbox input "true"
type input "$0.00"
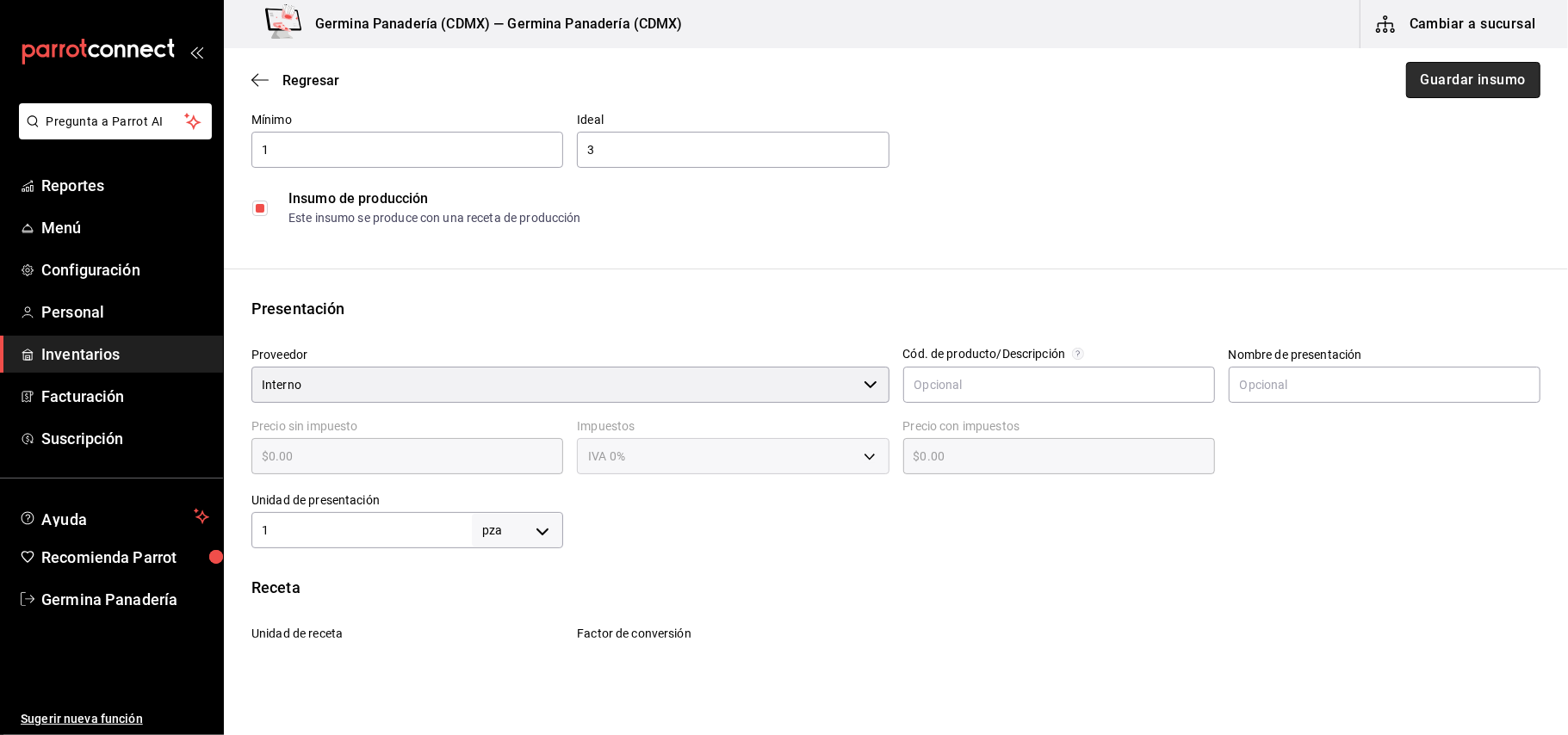
click at [1480, 77] on button "Guardar insumo" at bounding box center [1474, 80] width 134 height 36
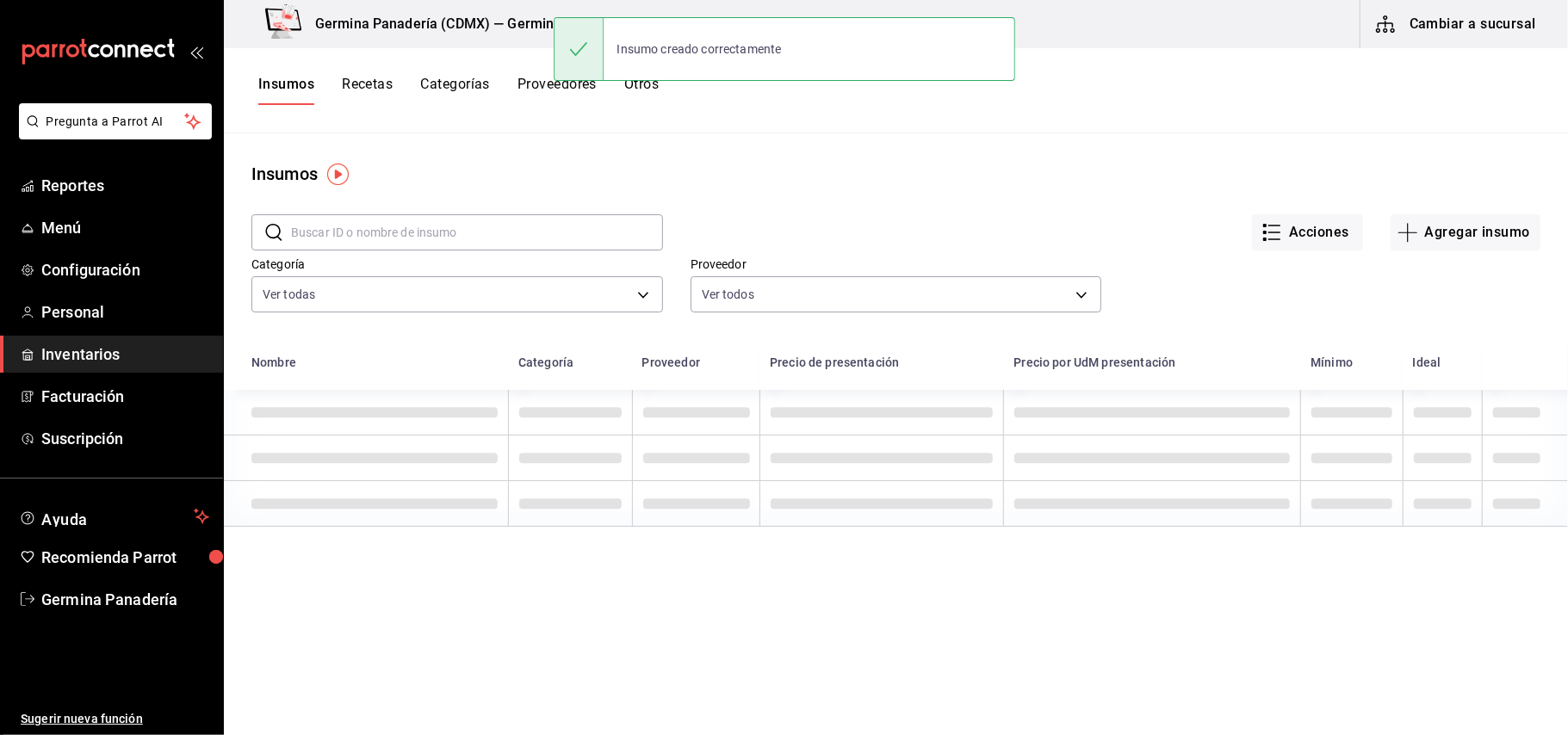
click at [383, 89] on button "Recetas" at bounding box center [367, 90] width 51 height 29
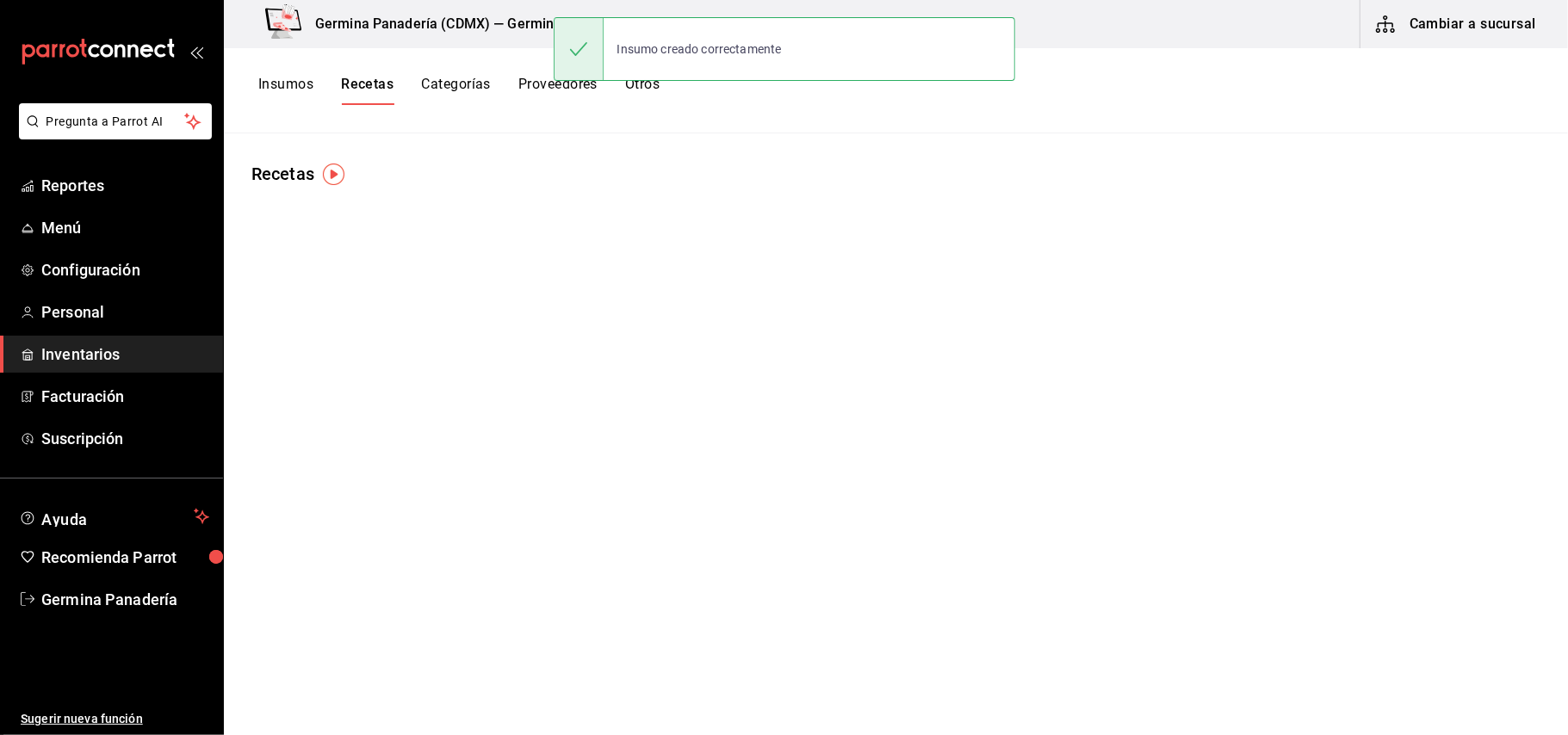
click at [374, 86] on button "Recetas" at bounding box center [367, 90] width 52 height 29
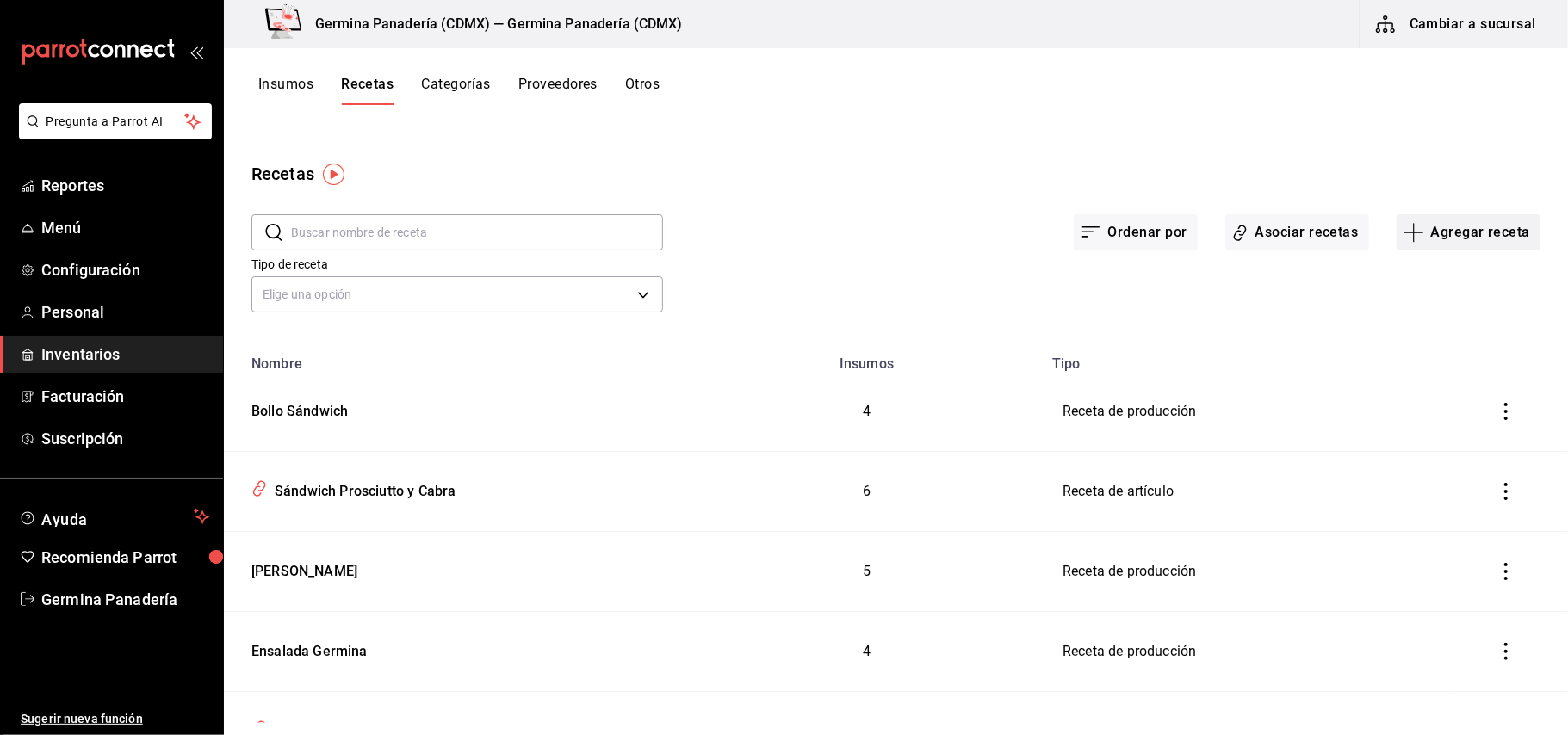
click at [1471, 229] on button "Agregar receta" at bounding box center [1469, 232] width 144 height 36
click at [1439, 369] on span "Receta de producción" at bounding box center [1452, 371] width 145 height 18
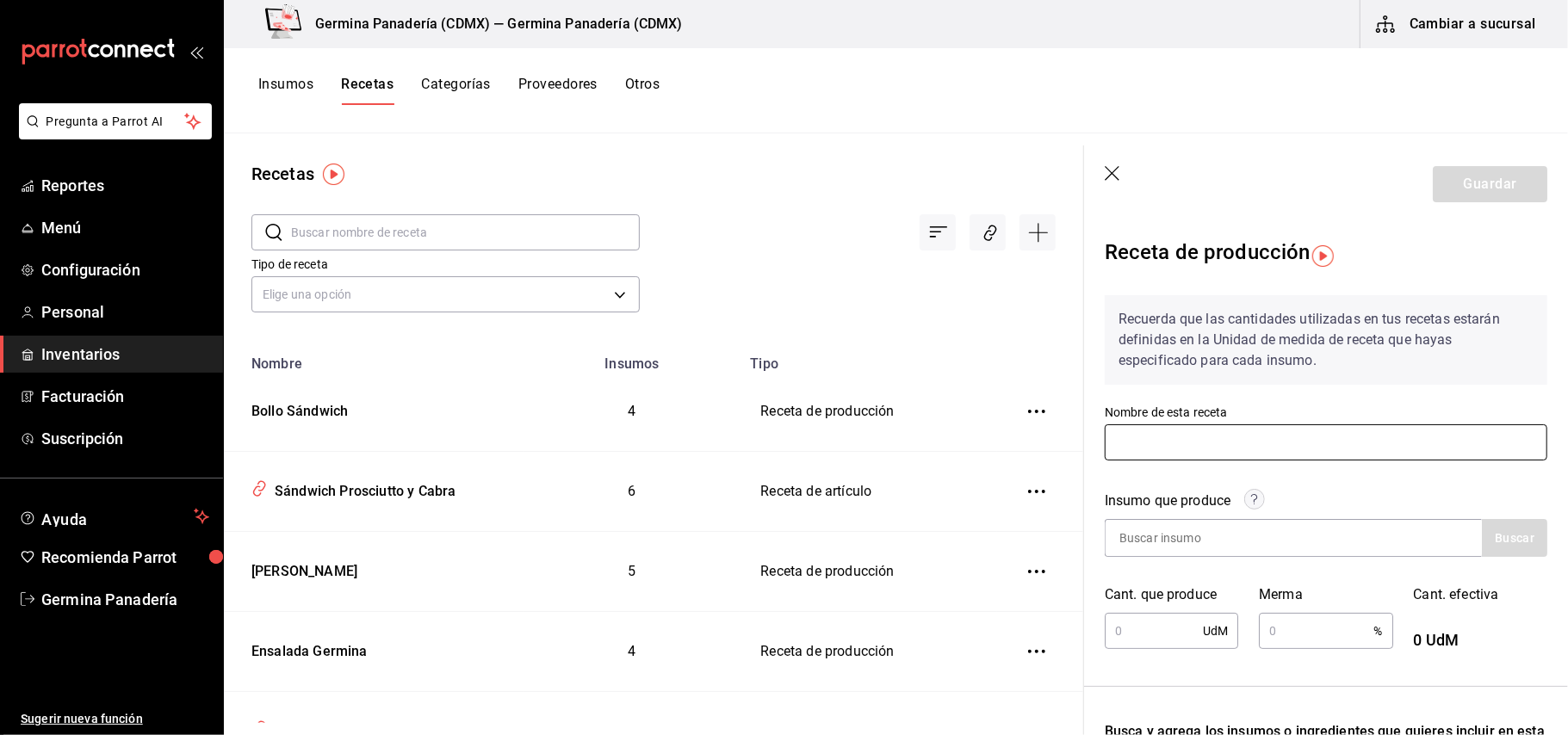
click at [1250, 452] on input "text" at bounding box center [1327, 442] width 443 height 36
type input "Papas Sandwich"
click at [1249, 545] on input at bounding box center [1191, 538] width 172 height 36
type input "papas"
click at [1488, 535] on button "Buscar" at bounding box center [1515, 538] width 65 height 38
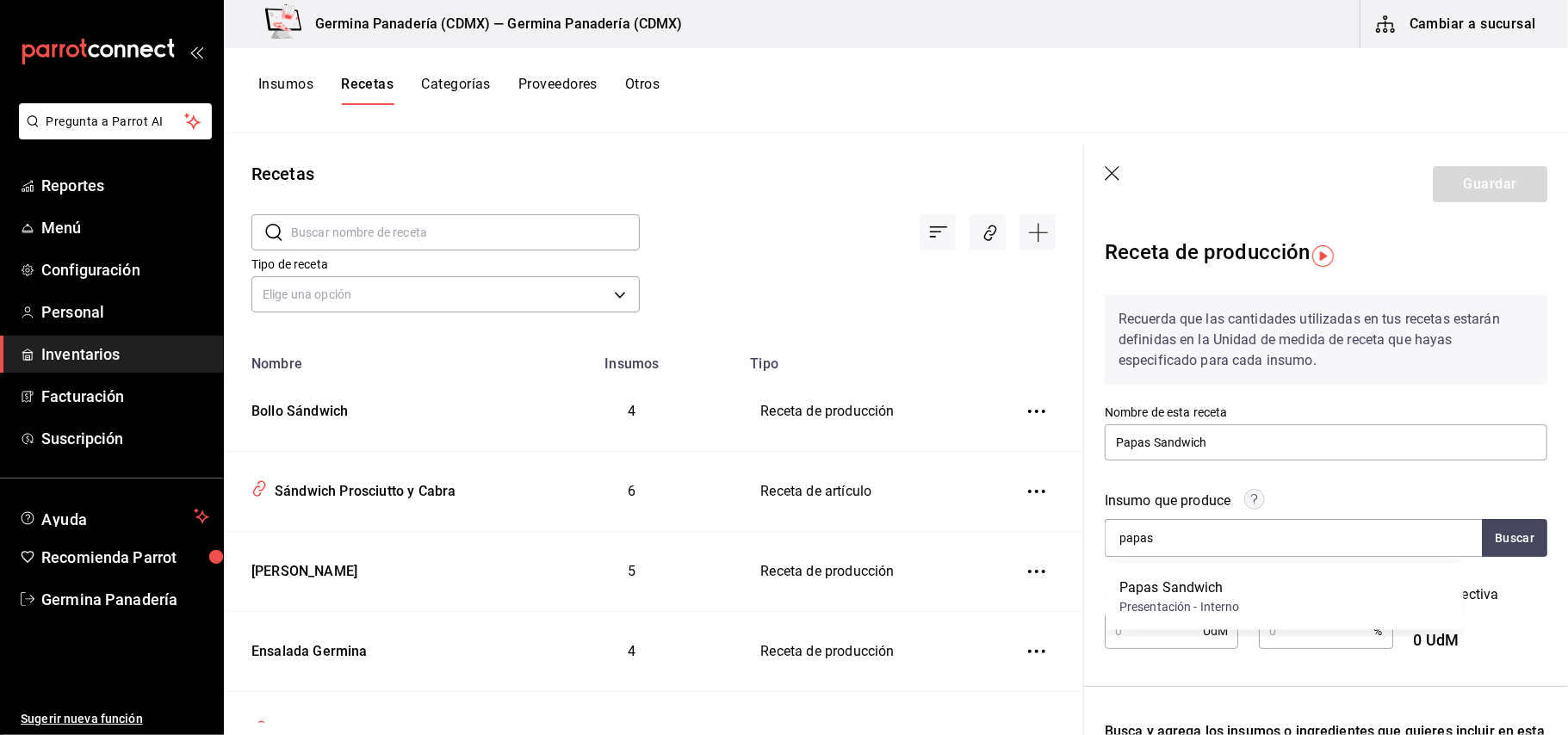
click at [1176, 582] on div "Papas Sandwich" at bounding box center [1180, 587] width 120 height 20
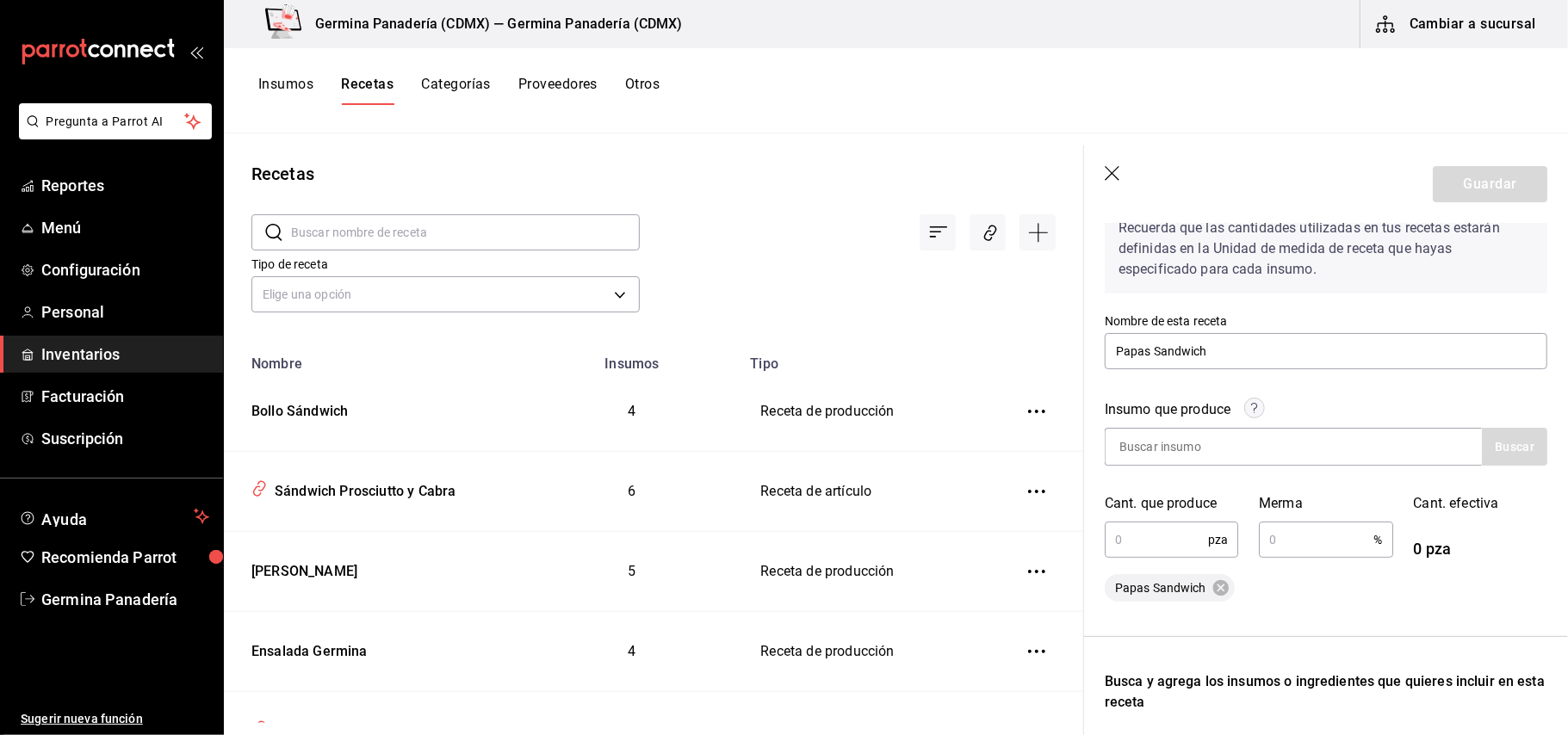
scroll to position [152, 0]
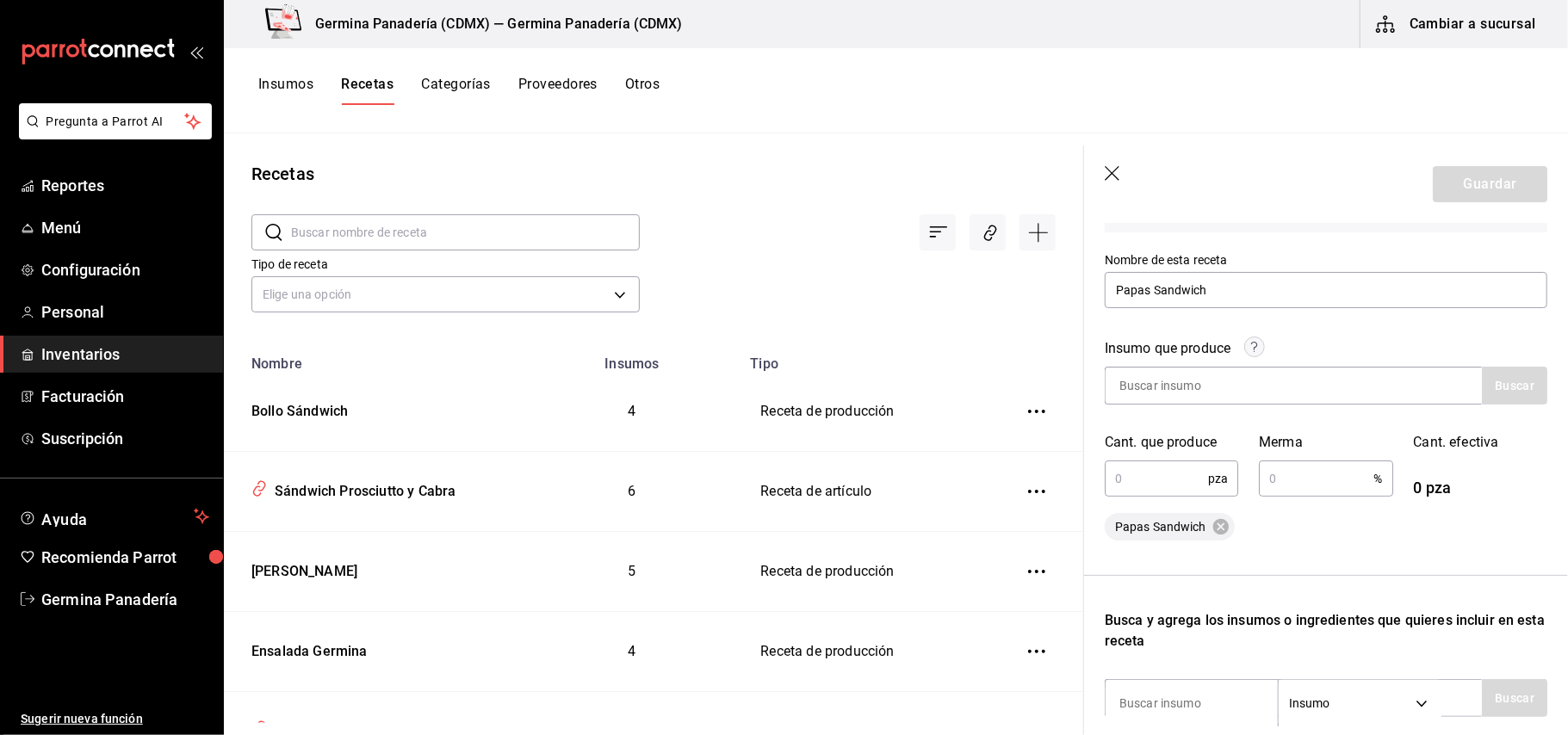
click at [1172, 489] on input "text" at bounding box center [1157, 478] width 103 height 34
type input "1"
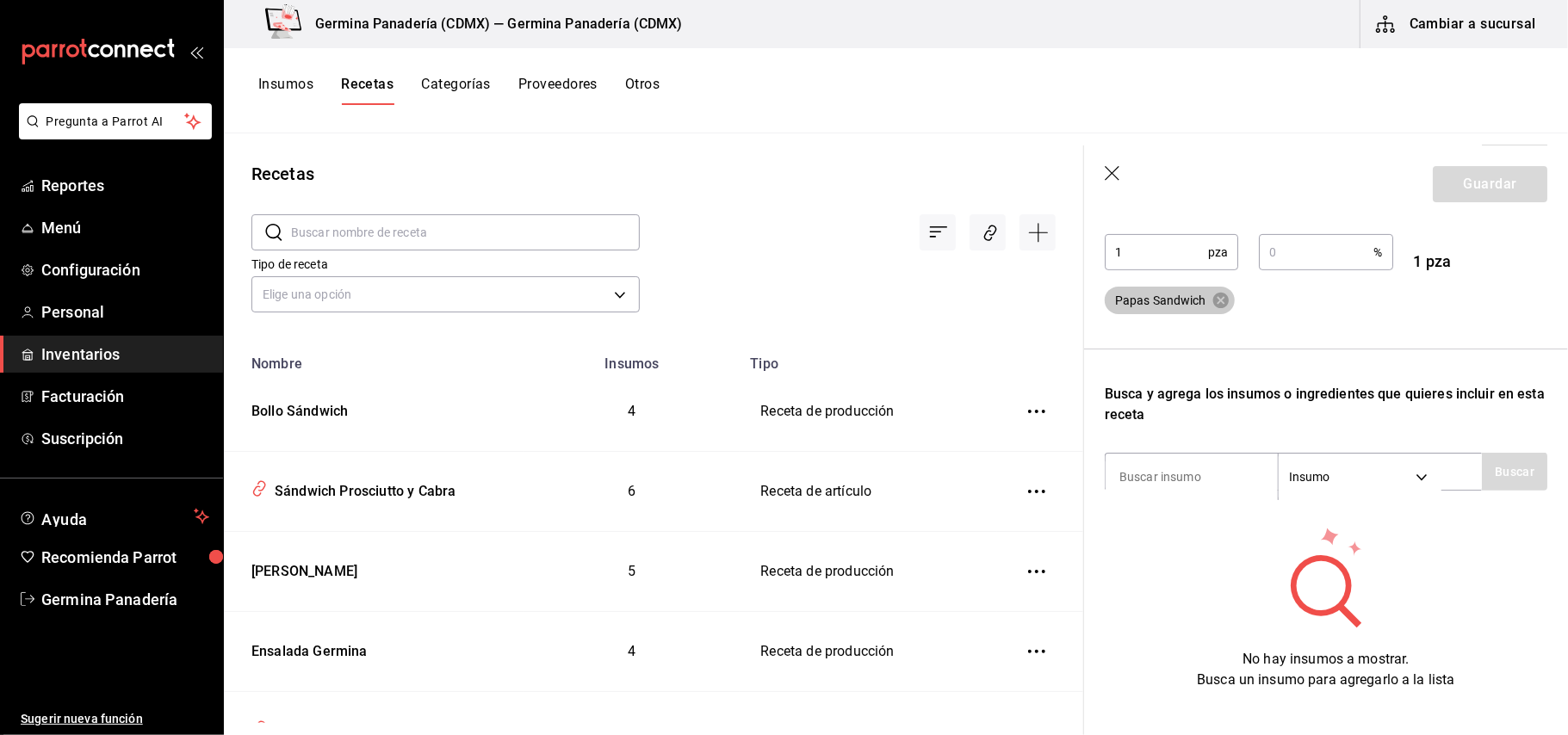
scroll to position [420, 0]
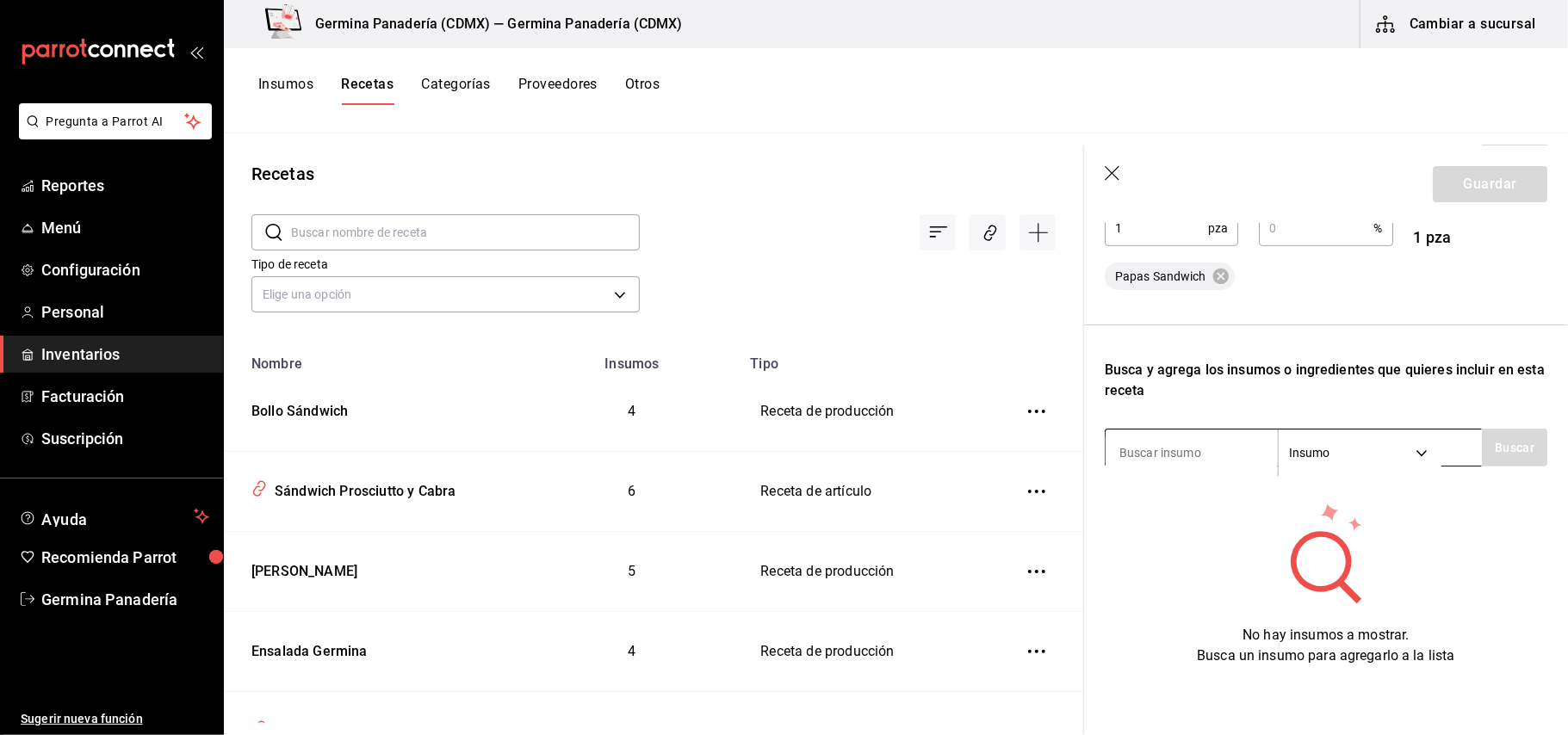
click at [1234, 441] on input at bounding box center [1191, 452] width 172 height 36
type input "papa"
click at [1493, 429] on button "Buscar" at bounding box center [1515, 448] width 65 height 38
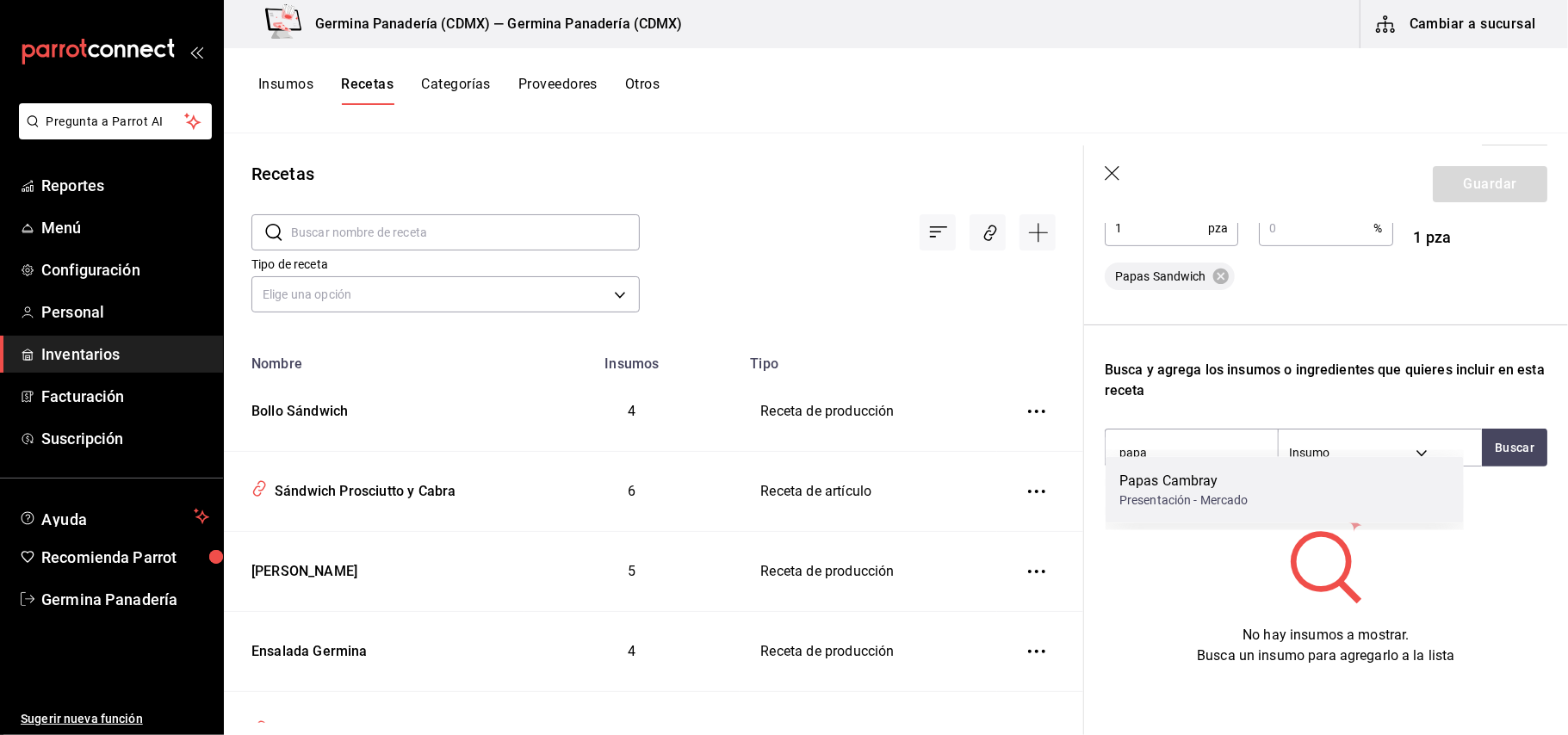
click at [1221, 473] on div "Papas Cambray" at bounding box center [1184, 481] width 129 height 20
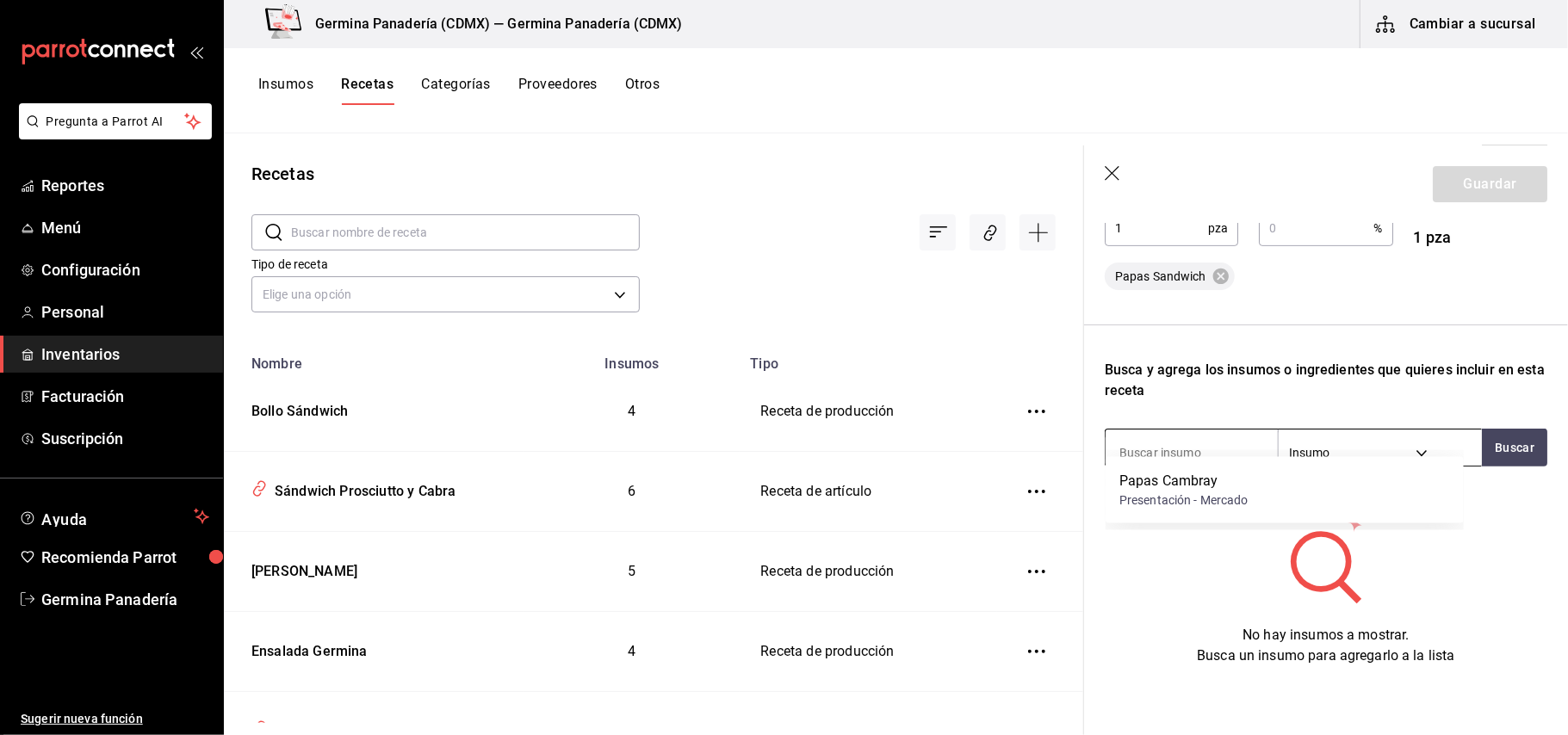
scroll to position [393, 0]
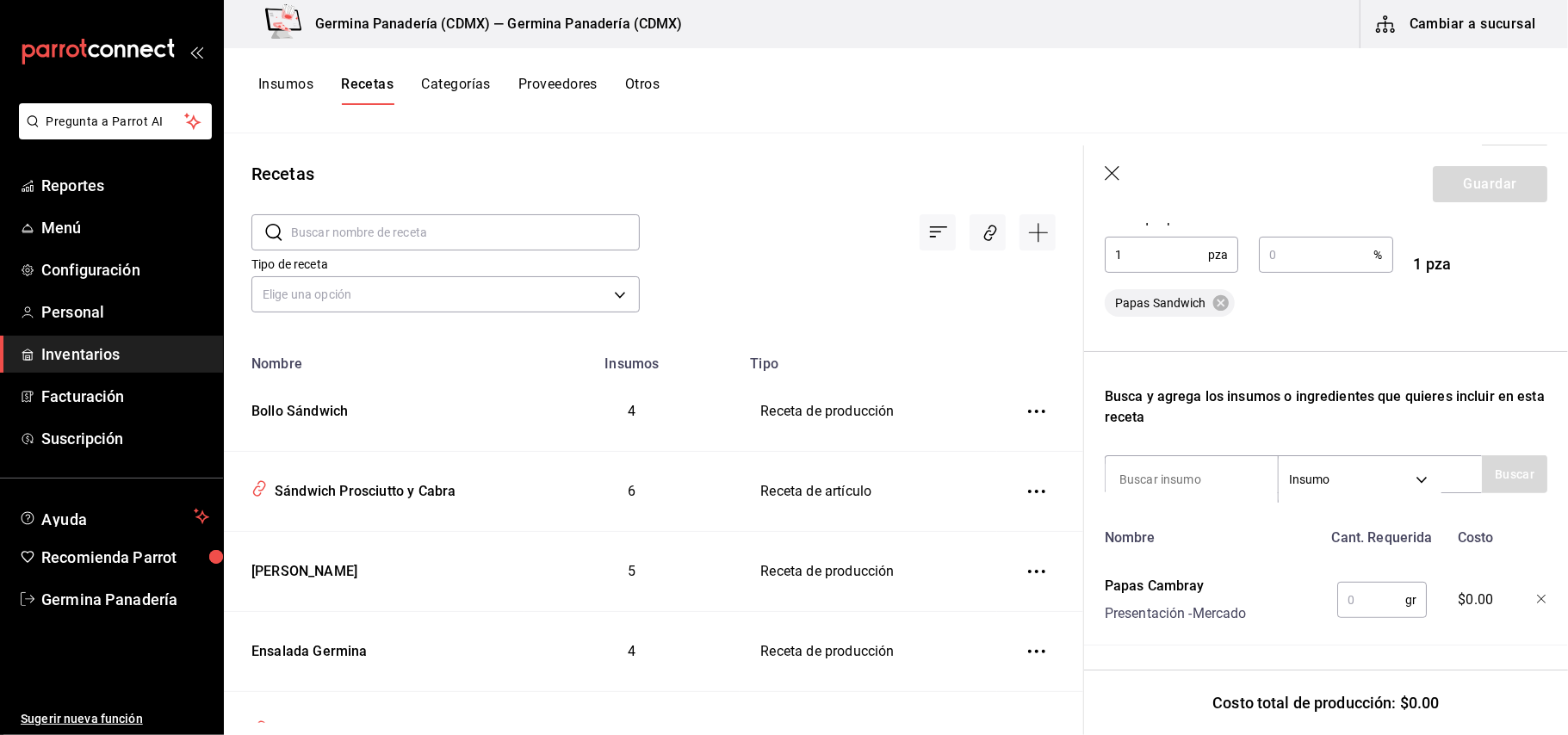
click at [1364, 590] on input "text" at bounding box center [1372, 599] width 68 height 34
type input "1,000"
click at [1178, 466] on input at bounding box center [1191, 479] width 172 height 36
type input "aceit"
click at [1514, 455] on button "Buscar" at bounding box center [1515, 474] width 65 height 38
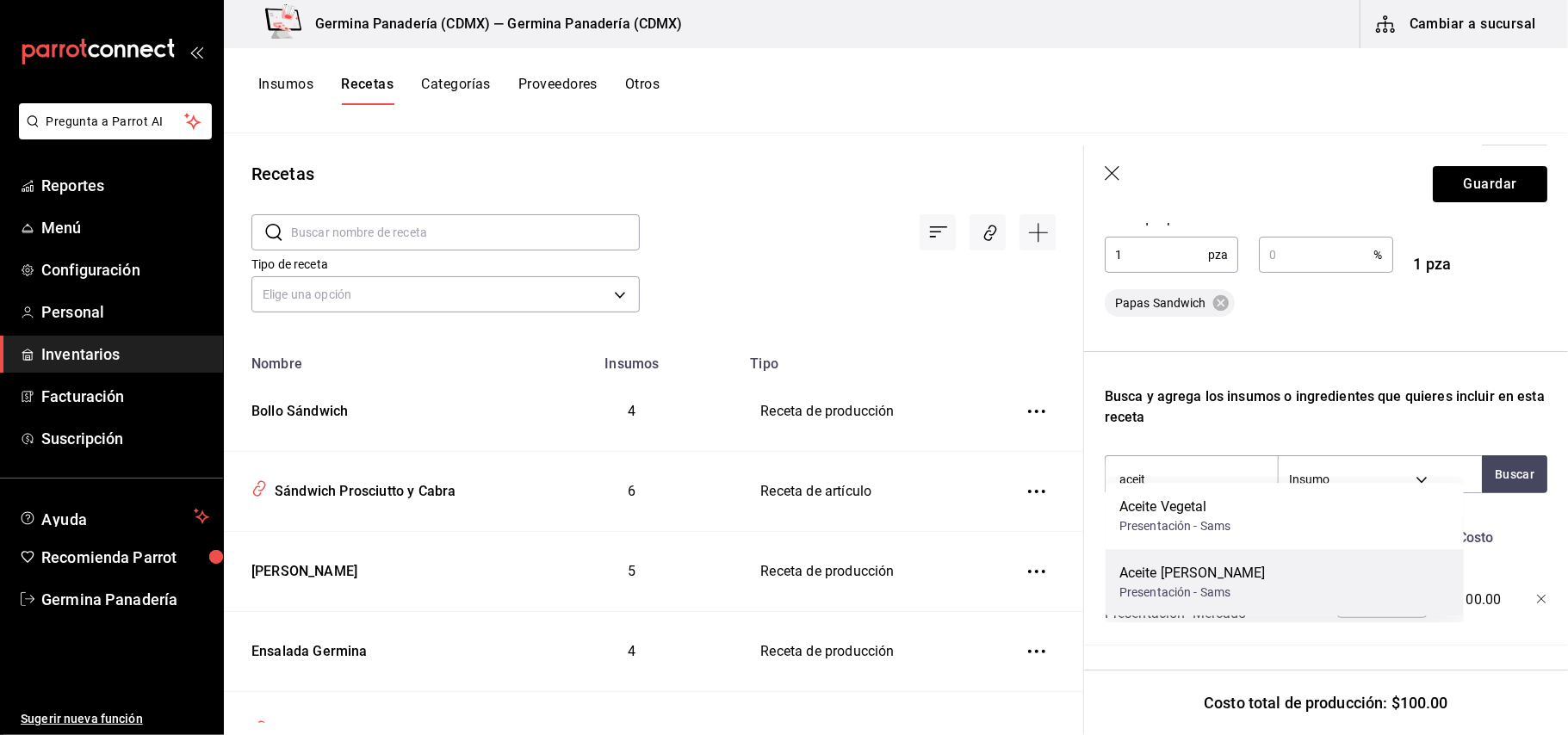
drag, startPoint x: 1227, startPoint y: 512, endPoint x: 1268, endPoint y: 568, distance: 69.4
click at [1268, 568] on div "Aceite Vegetal Presentación - Sams Aceite [PERSON_NAME] Presentación - Sams" at bounding box center [1284, 549] width 358 height 133
click at [1266, 569] on div "Aceite [PERSON_NAME] Presentación - Sams" at bounding box center [1284, 583] width 358 height 66
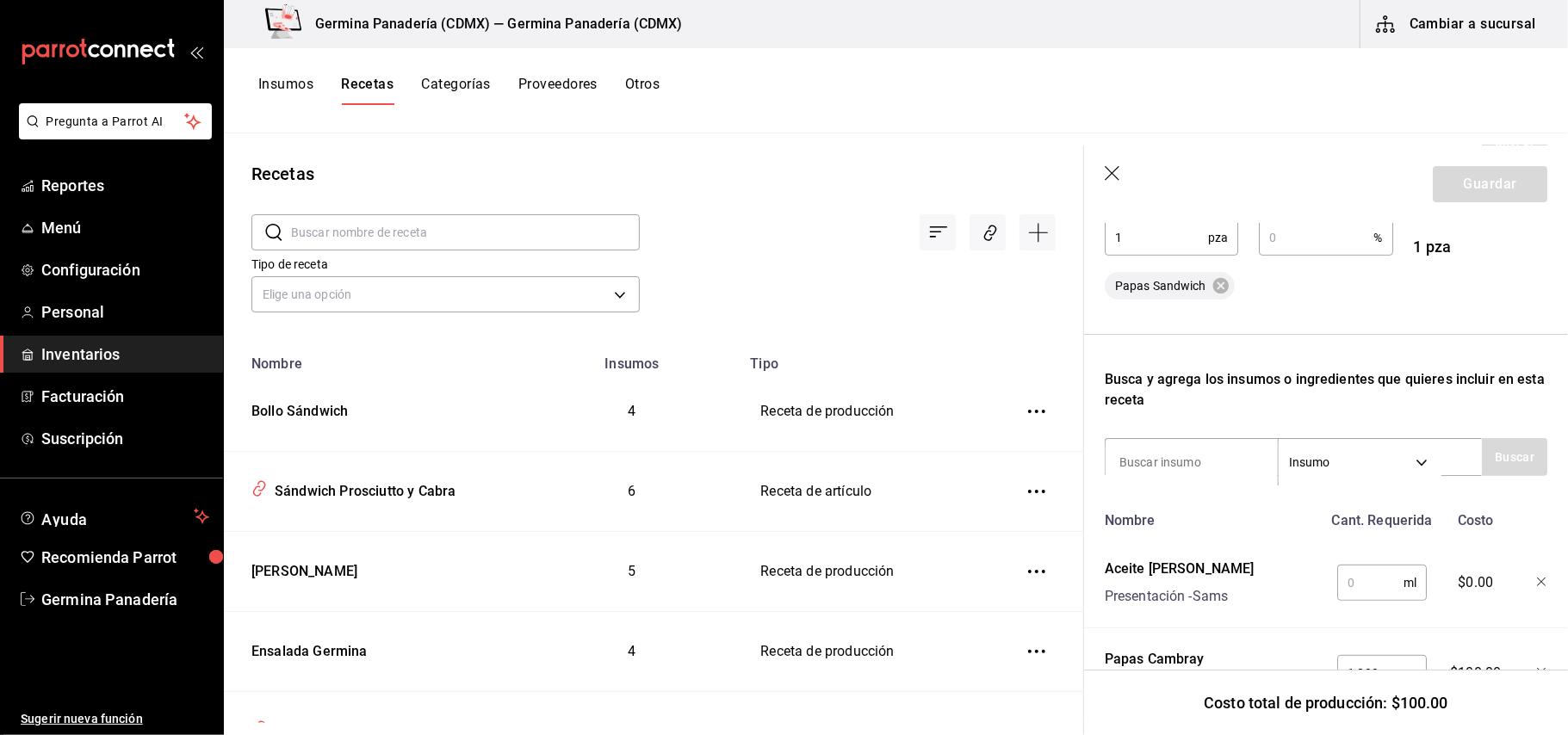
click at [1371, 582] on input "text" at bounding box center [1371, 582] width 66 height 34
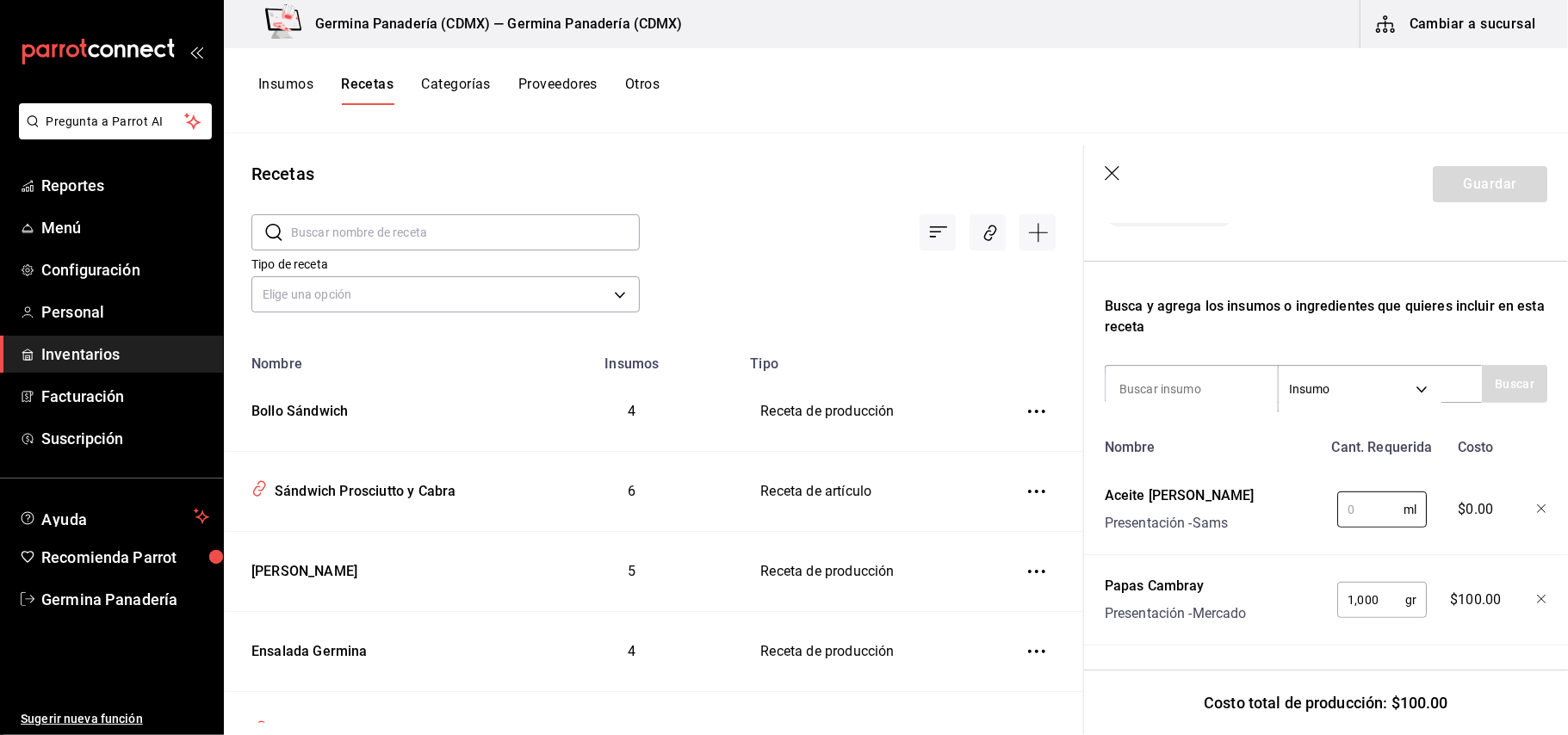
scroll to position [483, 0]
type input "100"
click at [1220, 371] on input at bounding box center [1191, 388] width 172 height 36
type input "sal"
click at [1488, 376] on button "Buscar" at bounding box center [1515, 384] width 65 height 38
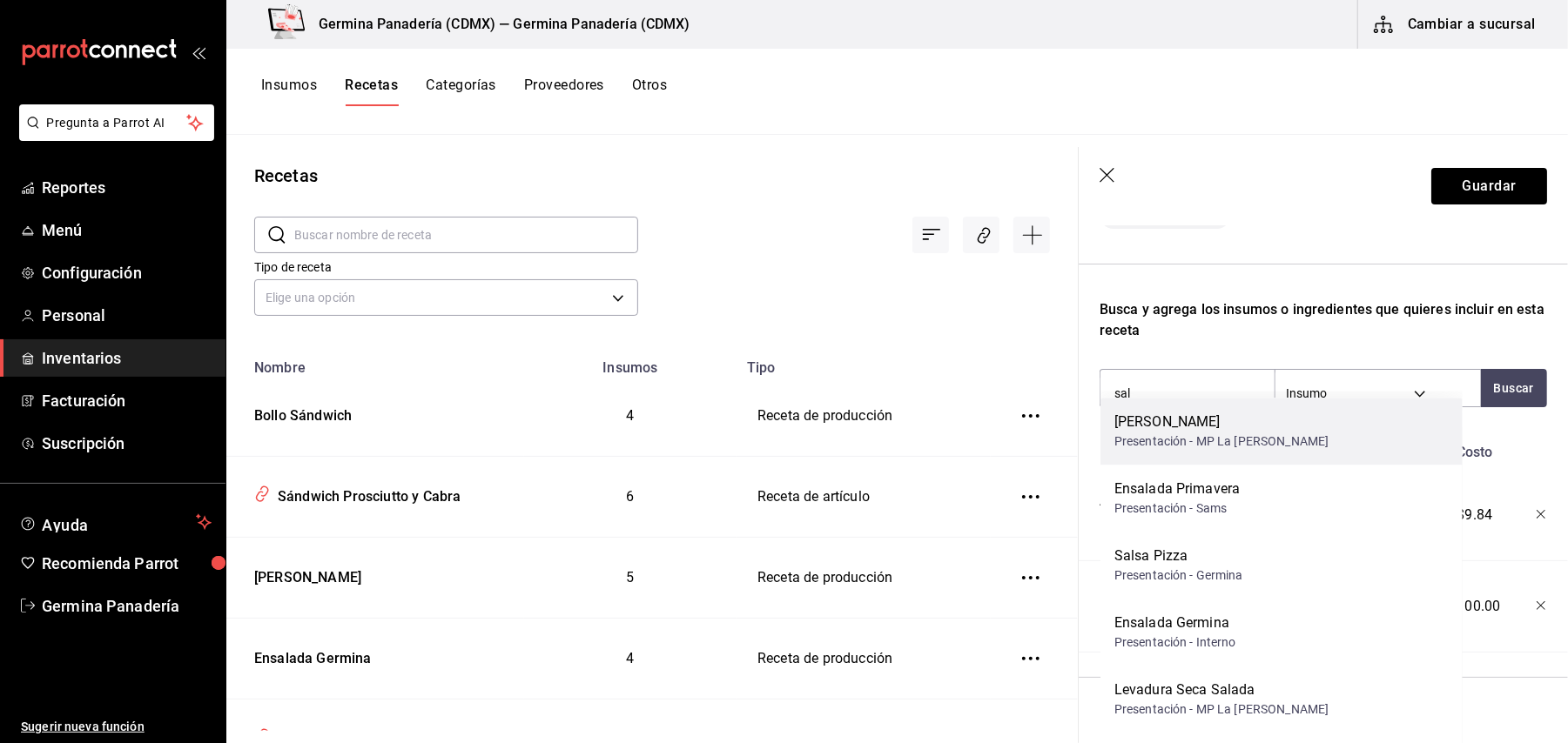
click at [1302, 448] on div "[PERSON_NAME] Presentación - MP La [PERSON_NAME]" at bounding box center [1281, 431] width 362 height 67
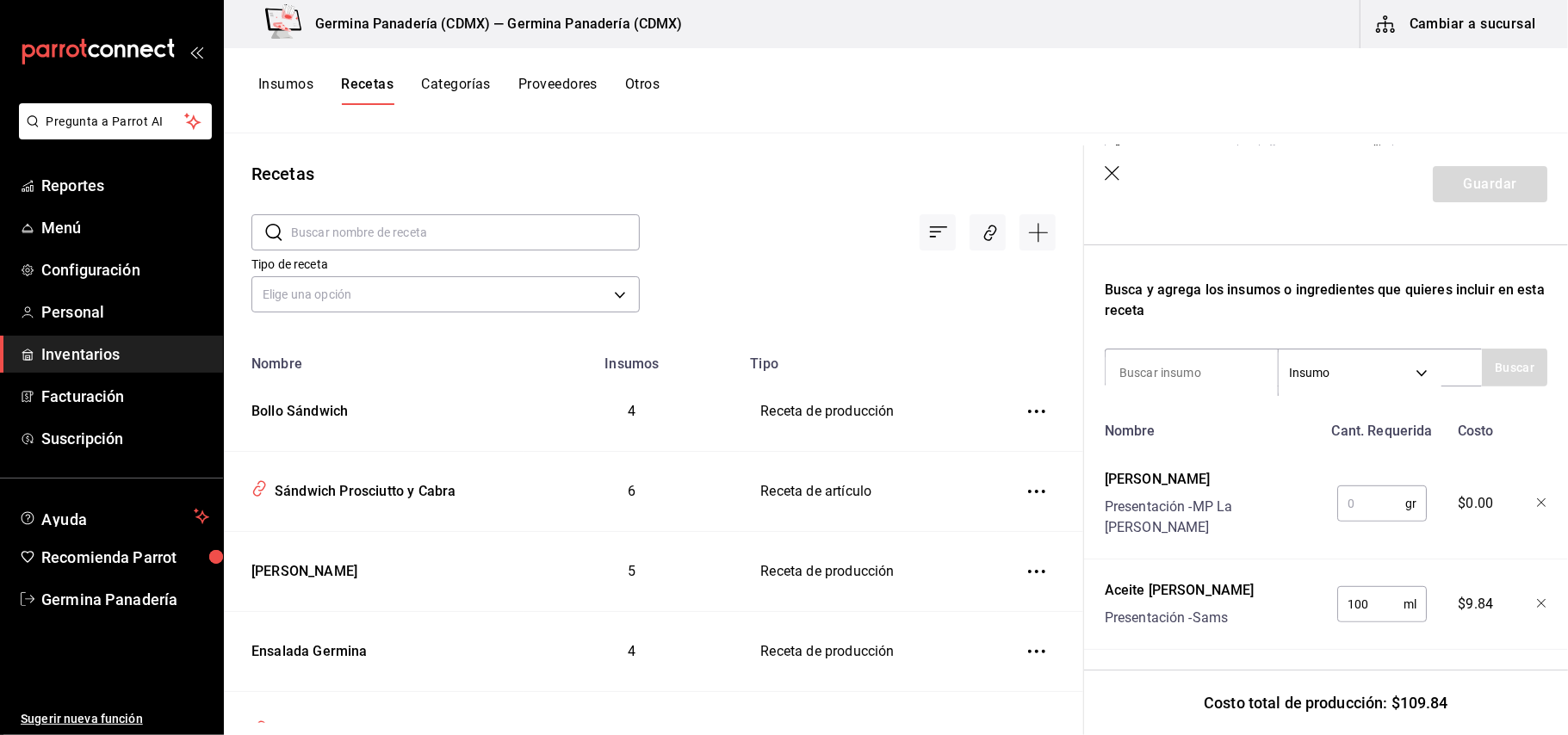
click at [1363, 489] on input "text" at bounding box center [1372, 503] width 68 height 34
type input "20"
click at [1218, 374] on input at bounding box center [1191, 372] width 172 height 36
type input "p"
type input "pimi"
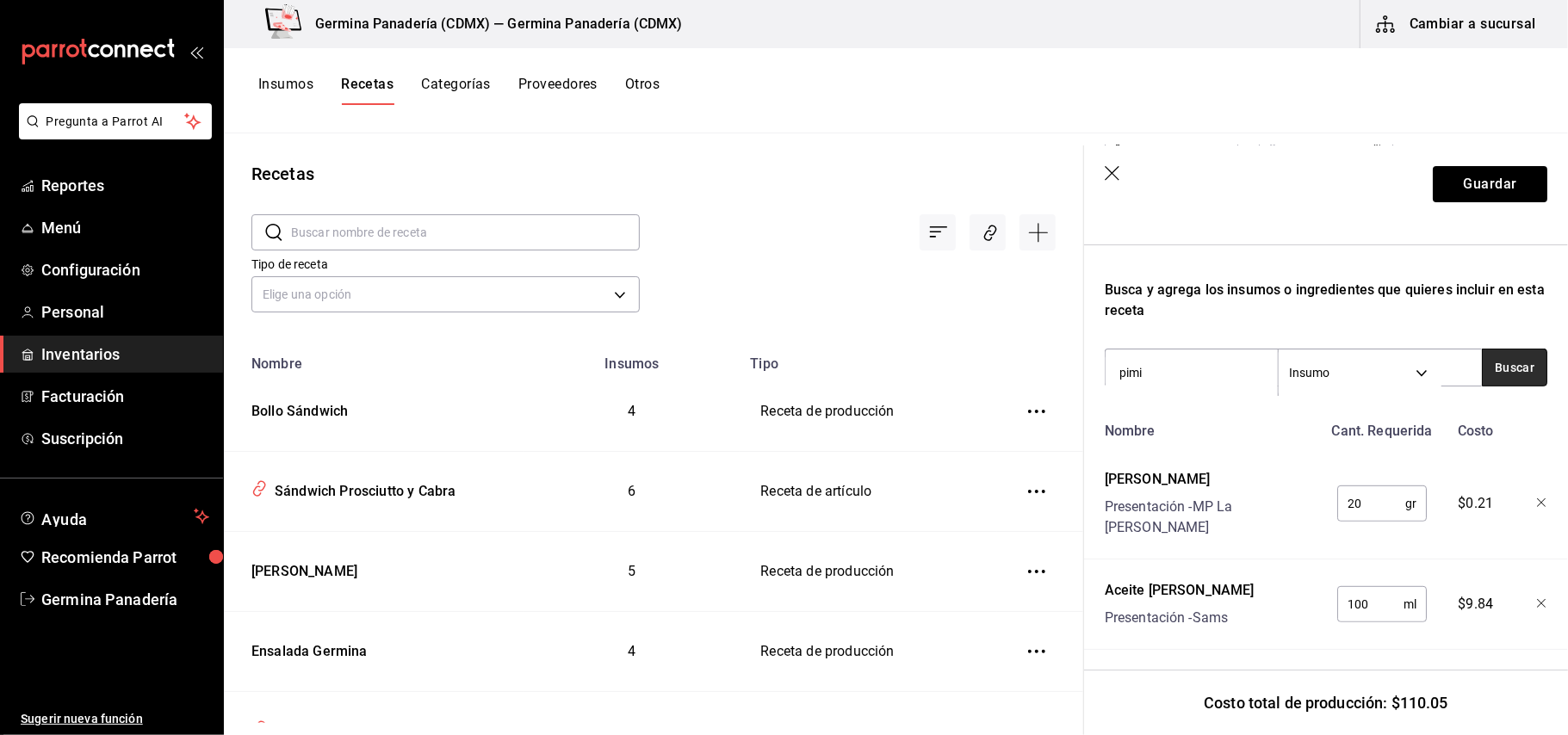
click at [1499, 349] on button "Buscar" at bounding box center [1515, 367] width 65 height 38
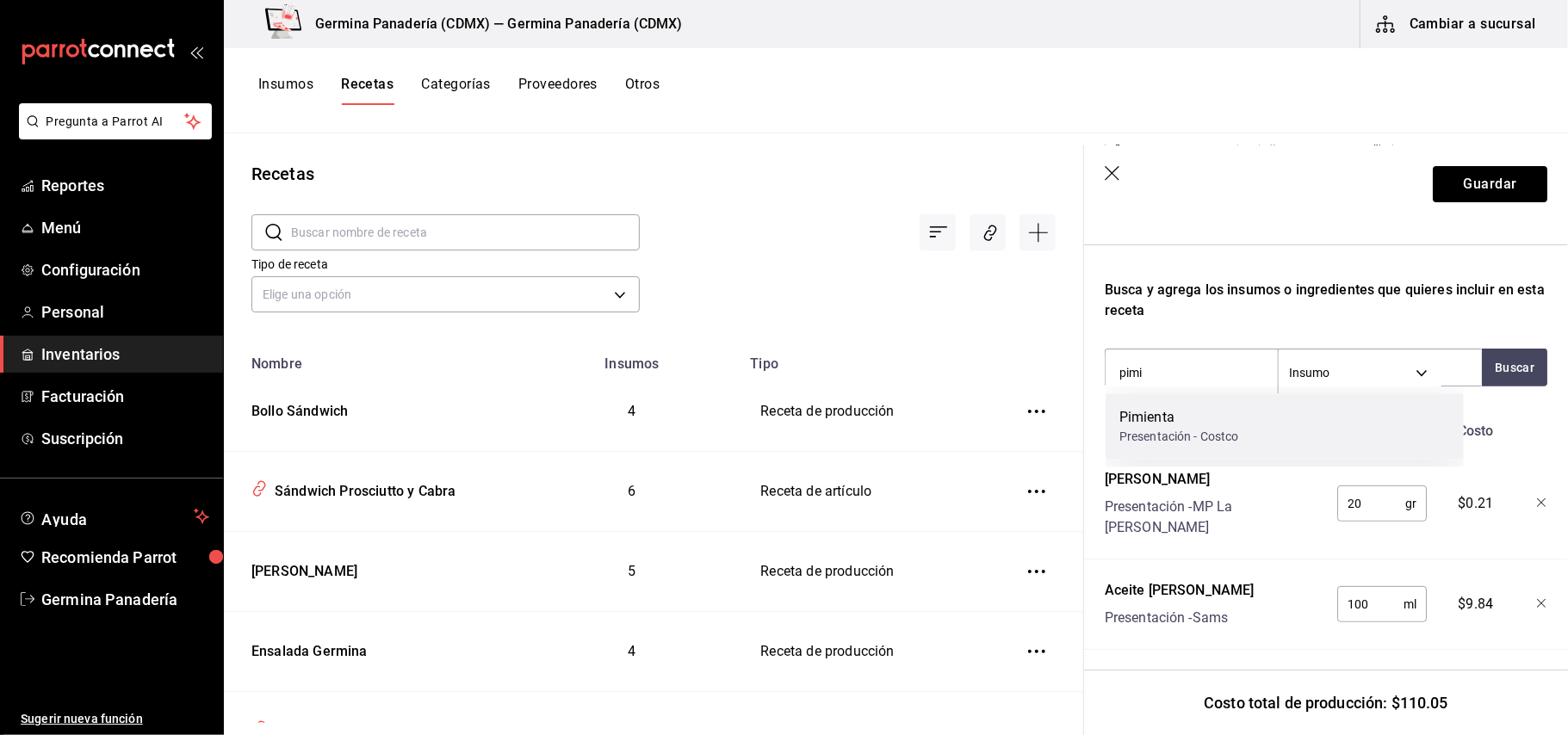
click at [1307, 435] on div "Pimienta Presentación - Costco" at bounding box center [1284, 426] width 358 height 66
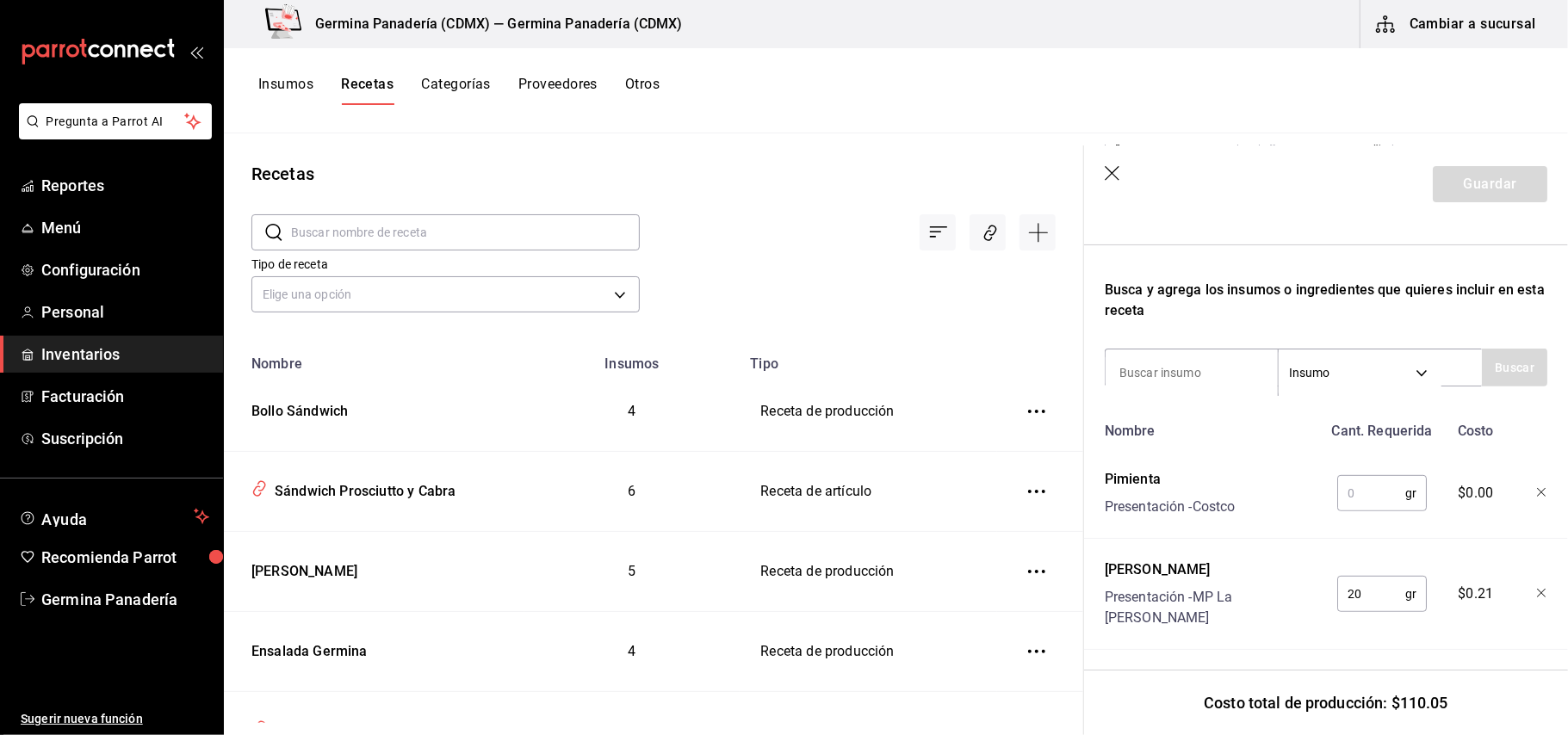
click at [1355, 492] on input "text" at bounding box center [1372, 492] width 68 height 34
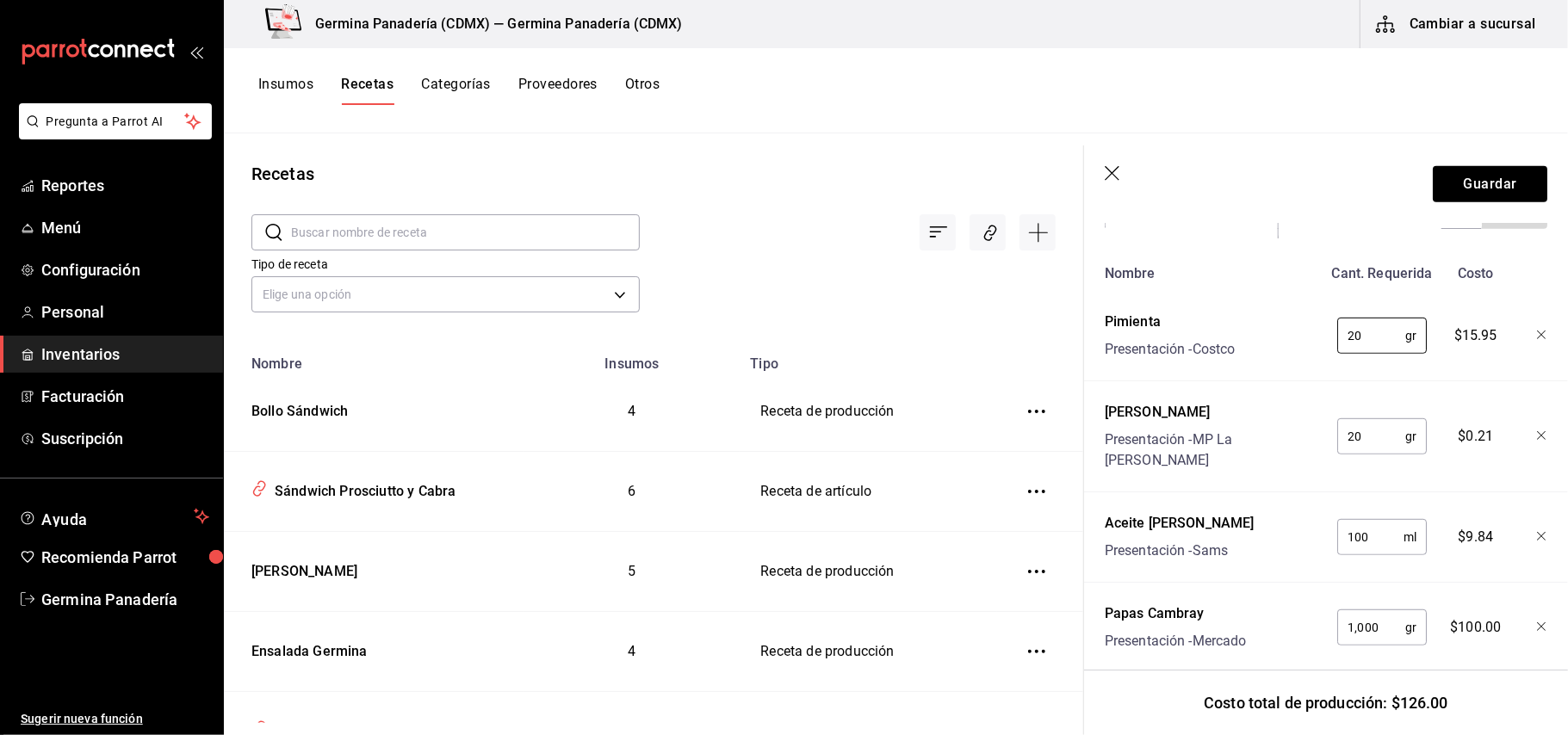
scroll to position [638, 0]
type input "20"
click at [1468, 181] on button "Guardar" at bounding box center [1490, 184] width 115 height 36
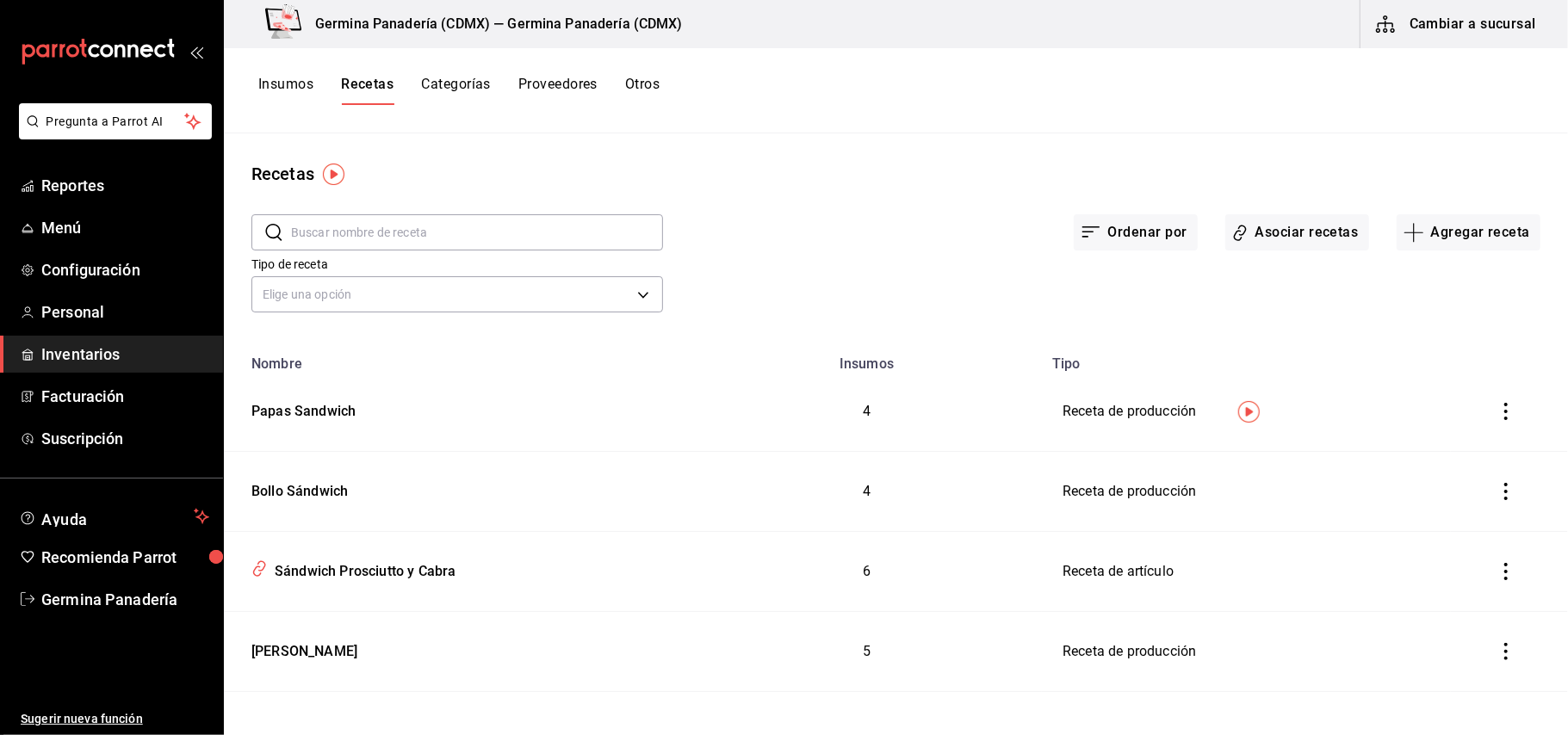
click at [293, 74] on div "Insumos Recetas Categorías Proveedores Otros" at bounding box center [897, 91] width 1345 height 85
drag, startPoint x: 293, startPoint y: 80, endPoint x: 315, endPoint y: 74, distance: 22.8
click at [293, 81] on button "Insumos" at bounding box center [286, 90] width 55 height 29
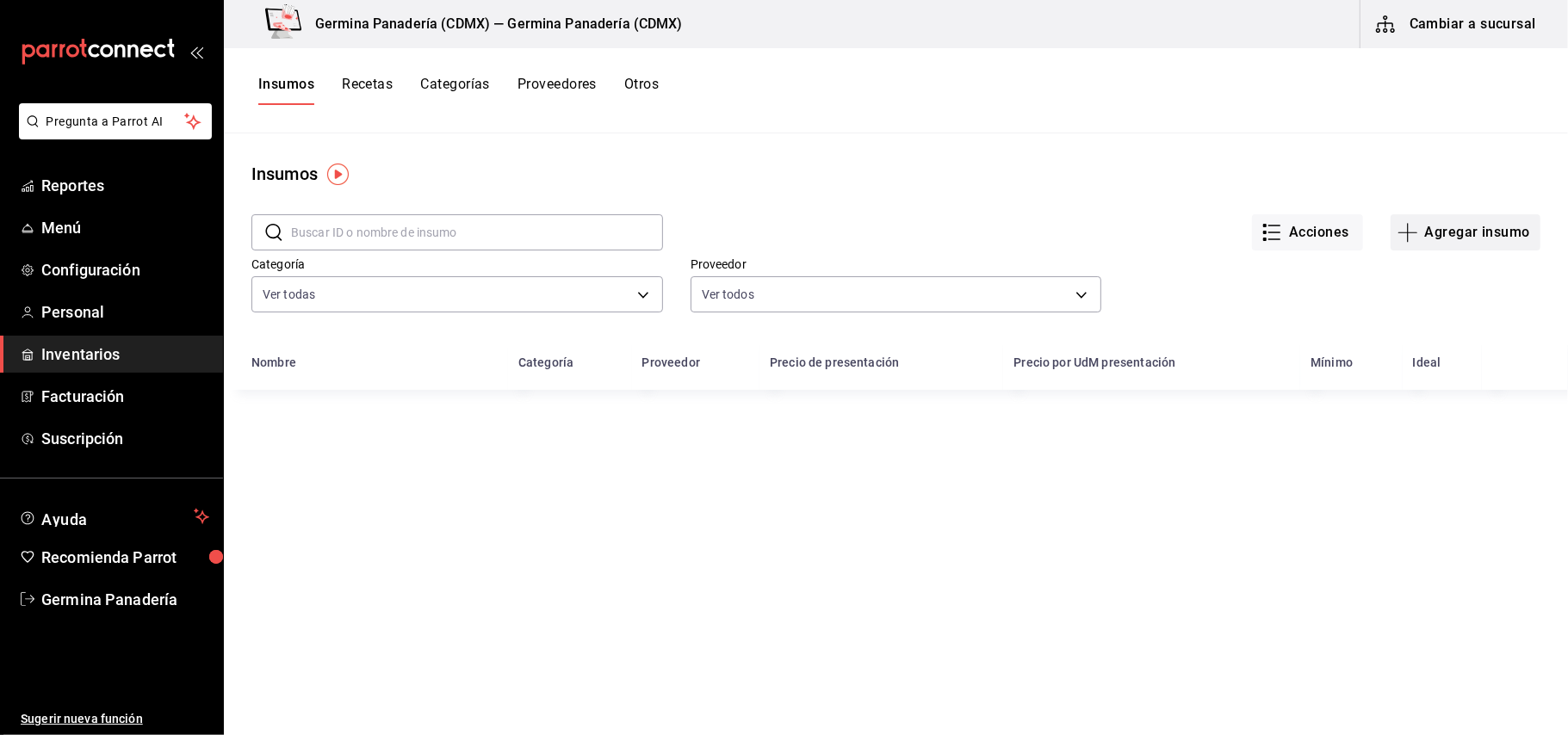
click at [1441, 231] on button "Agregar insumo" at bounding box center [1466, 232] width 150 height 36
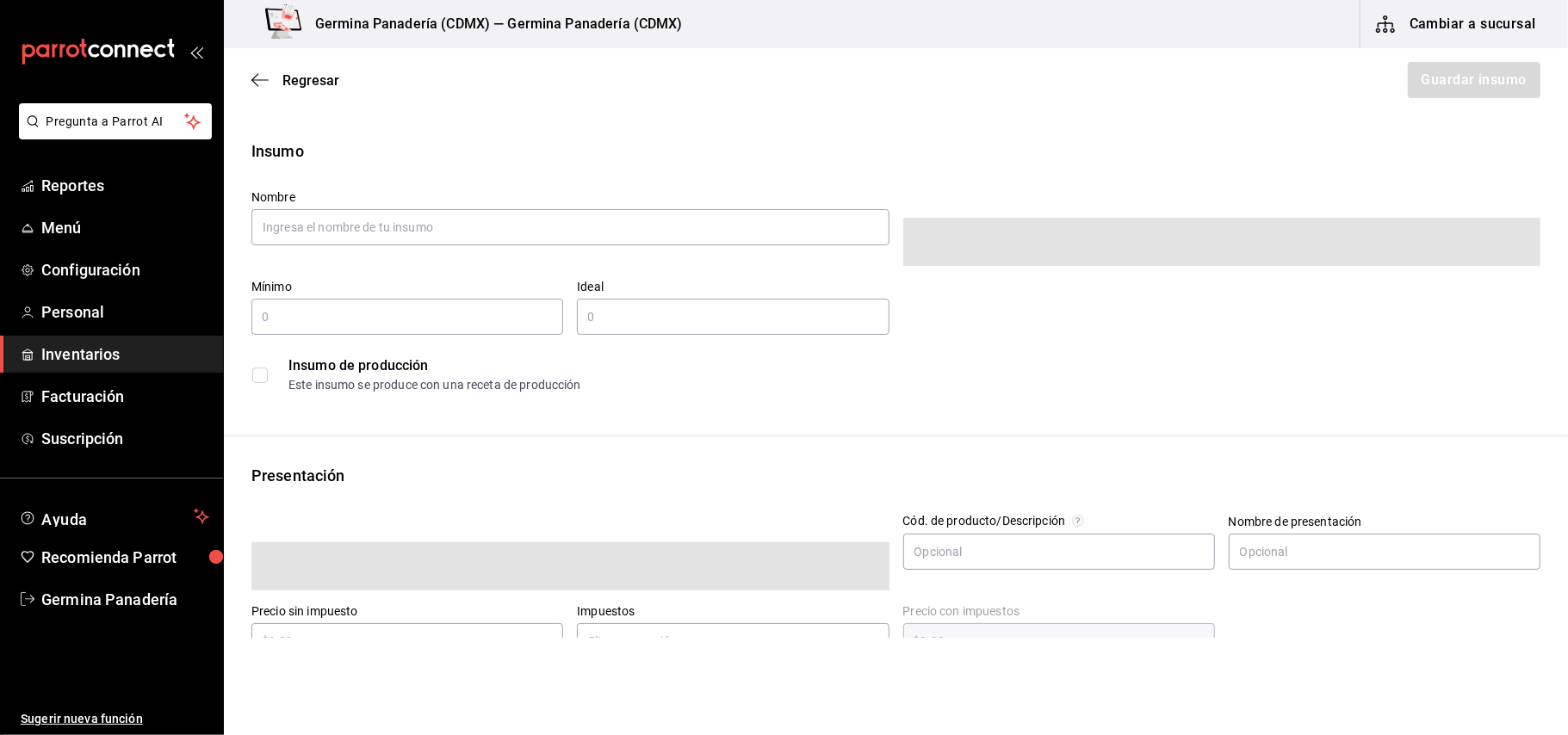
type input "$0.00"
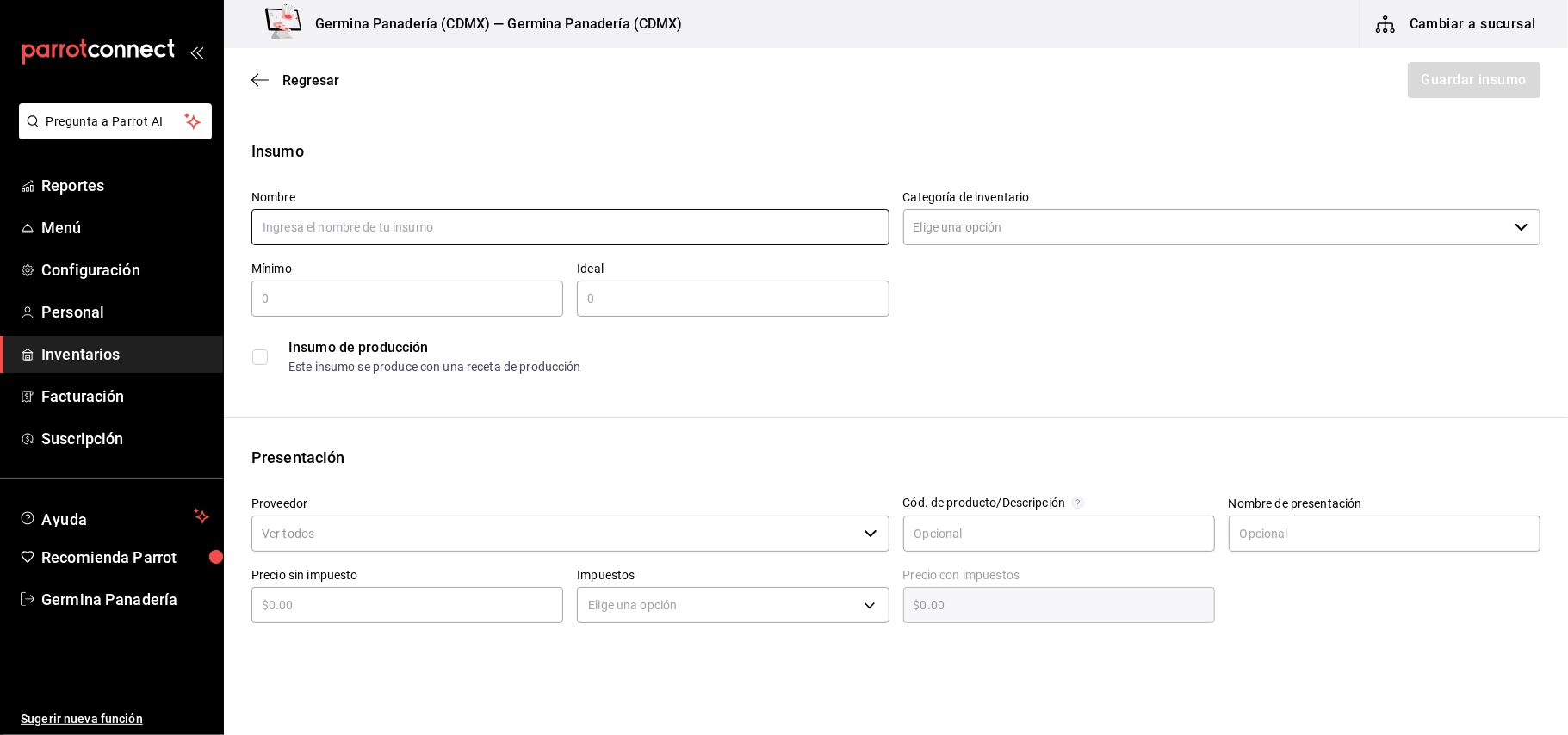
click at [439, 235] on input "text" at bounding box center [570, 226] width 638 height 36
type input "[PERSON_NAME]"
click at [1005, 232] on input "Categoría de inventario" at bounding box center [1206, 226] width 605 height 36
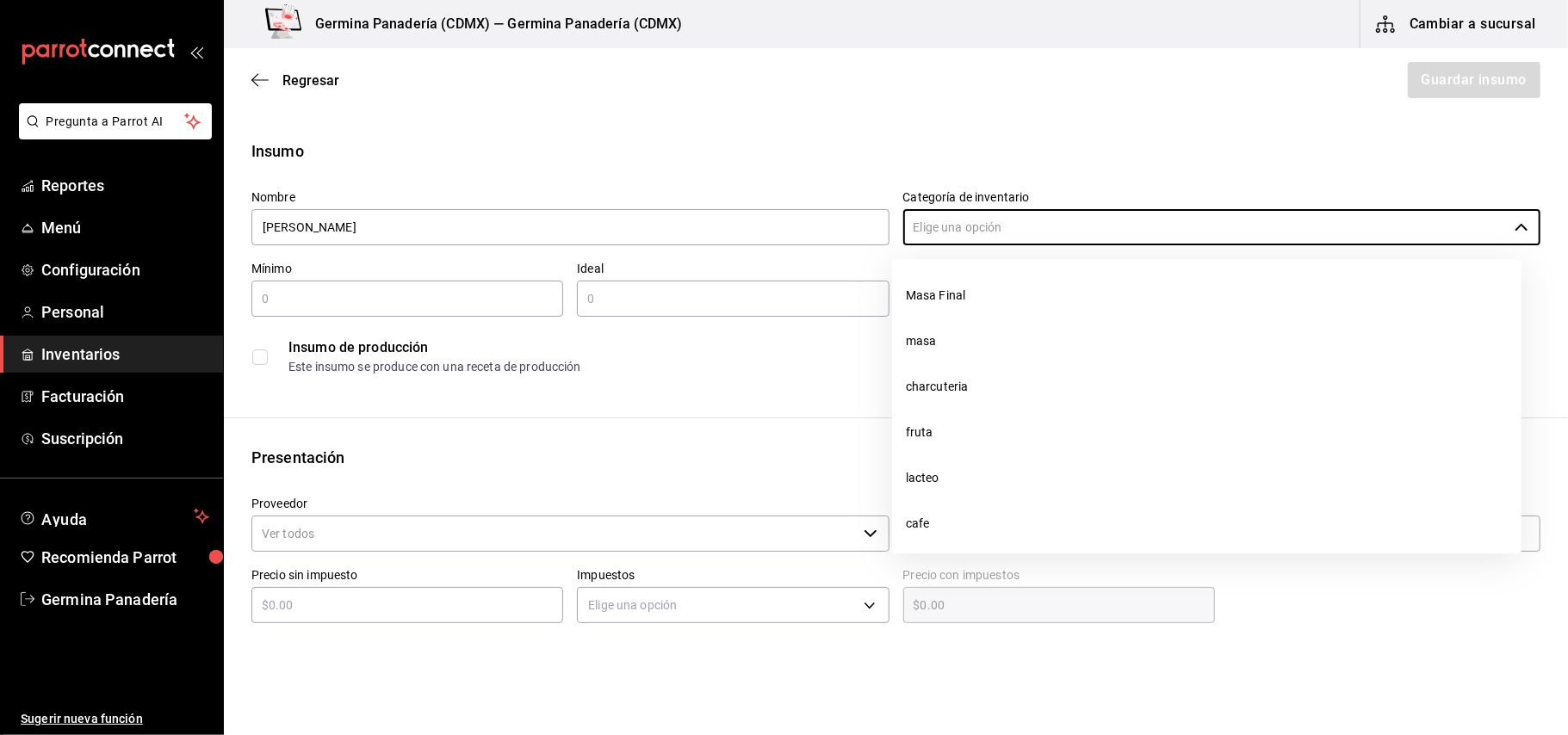
click at [999, 381] on li "charcuteria" at bounding box center [1208, 386] width 630 height 46
type input "charcuteria"
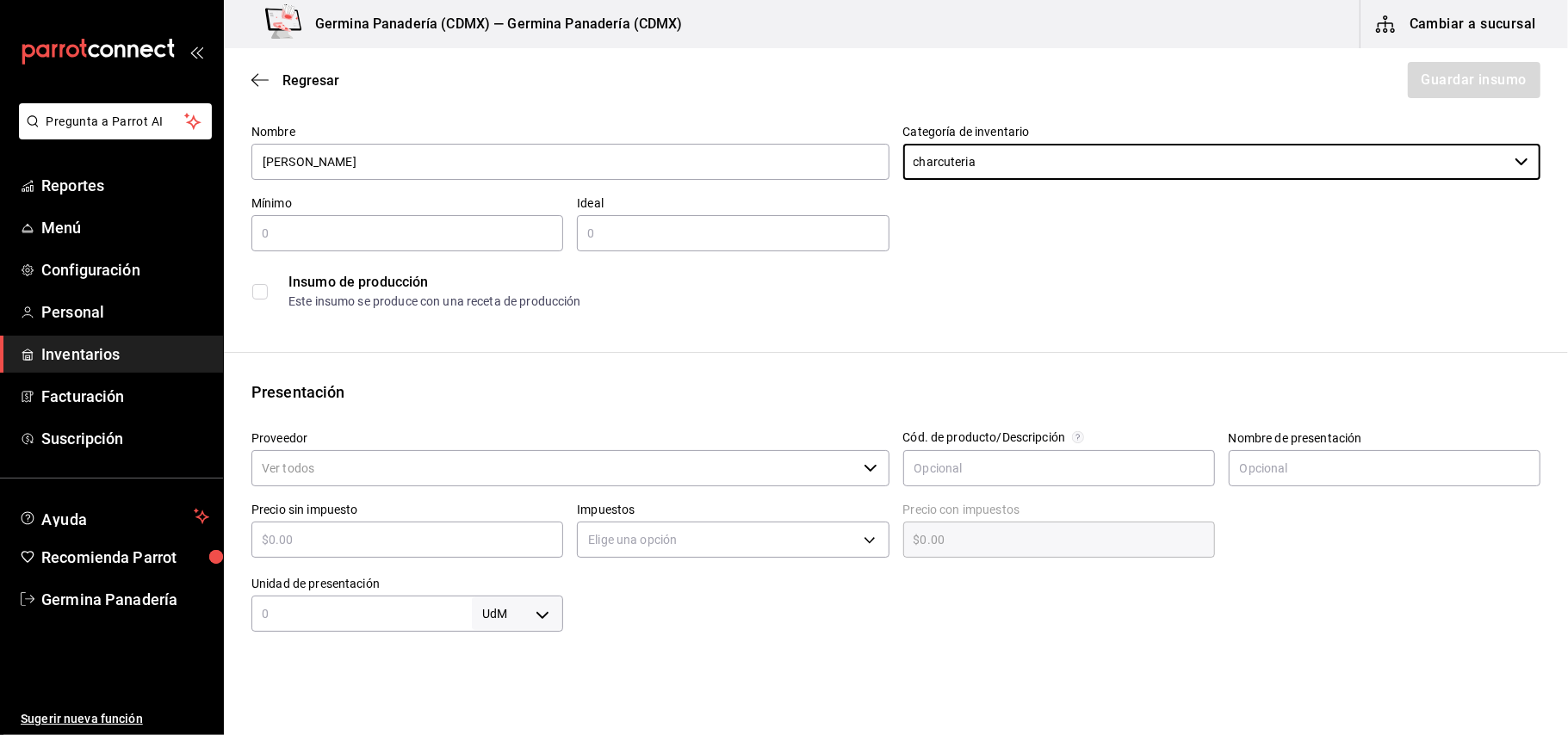
scroll to position [67, 0]
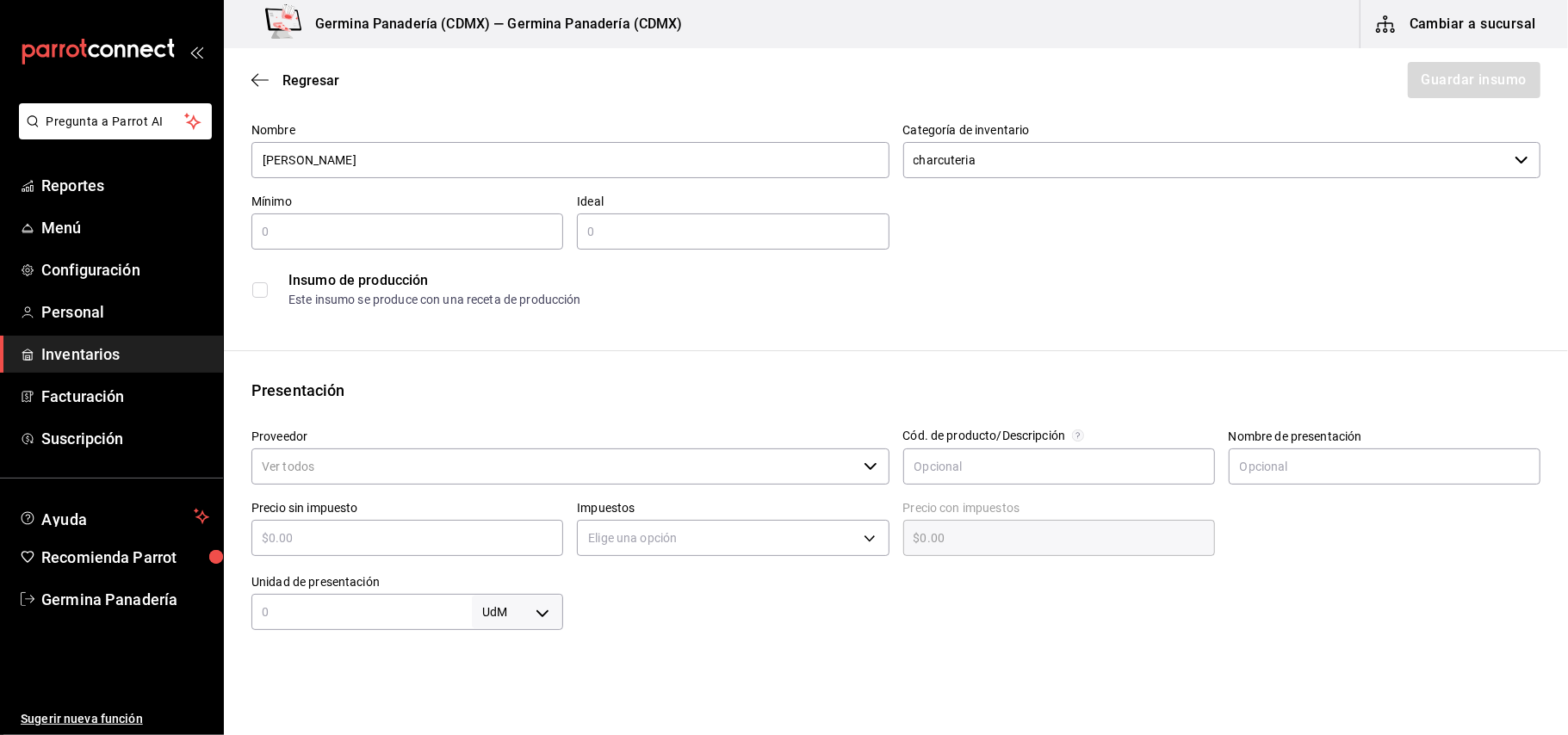
click at [491, 221] on input "text" at bounding box center [407, 231] width 312 height 20
type input "1"
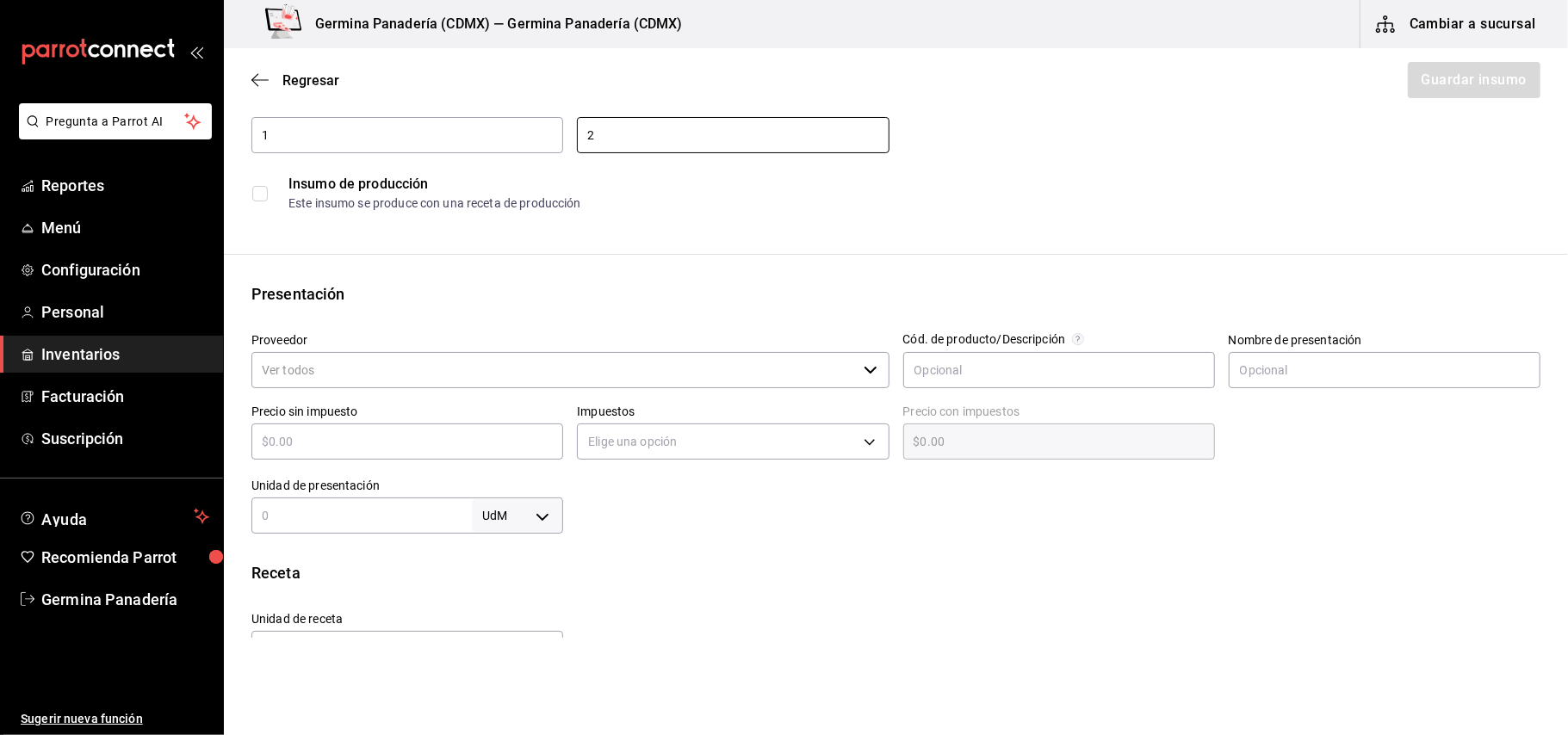
scroll to position [171, 0]
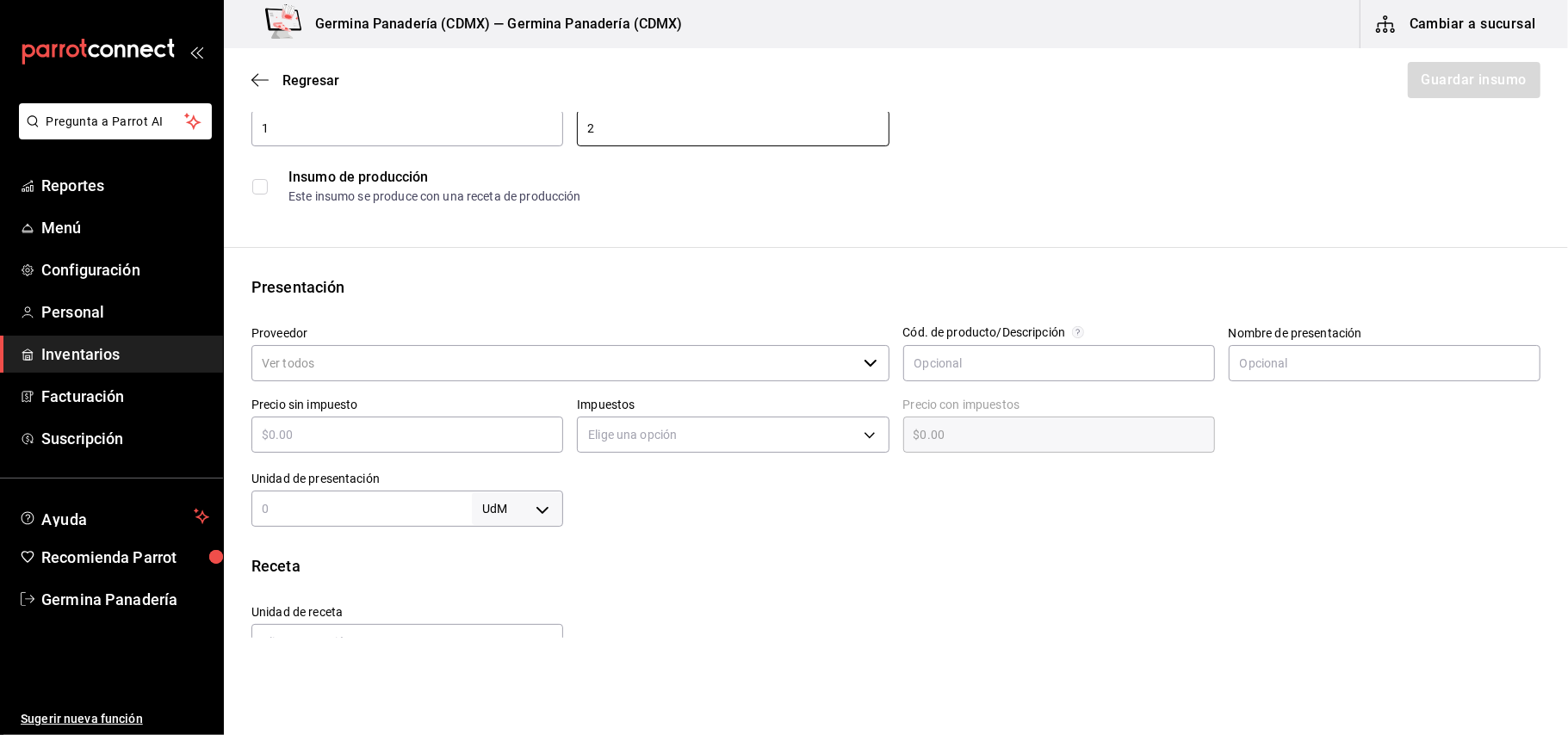
type input "2"
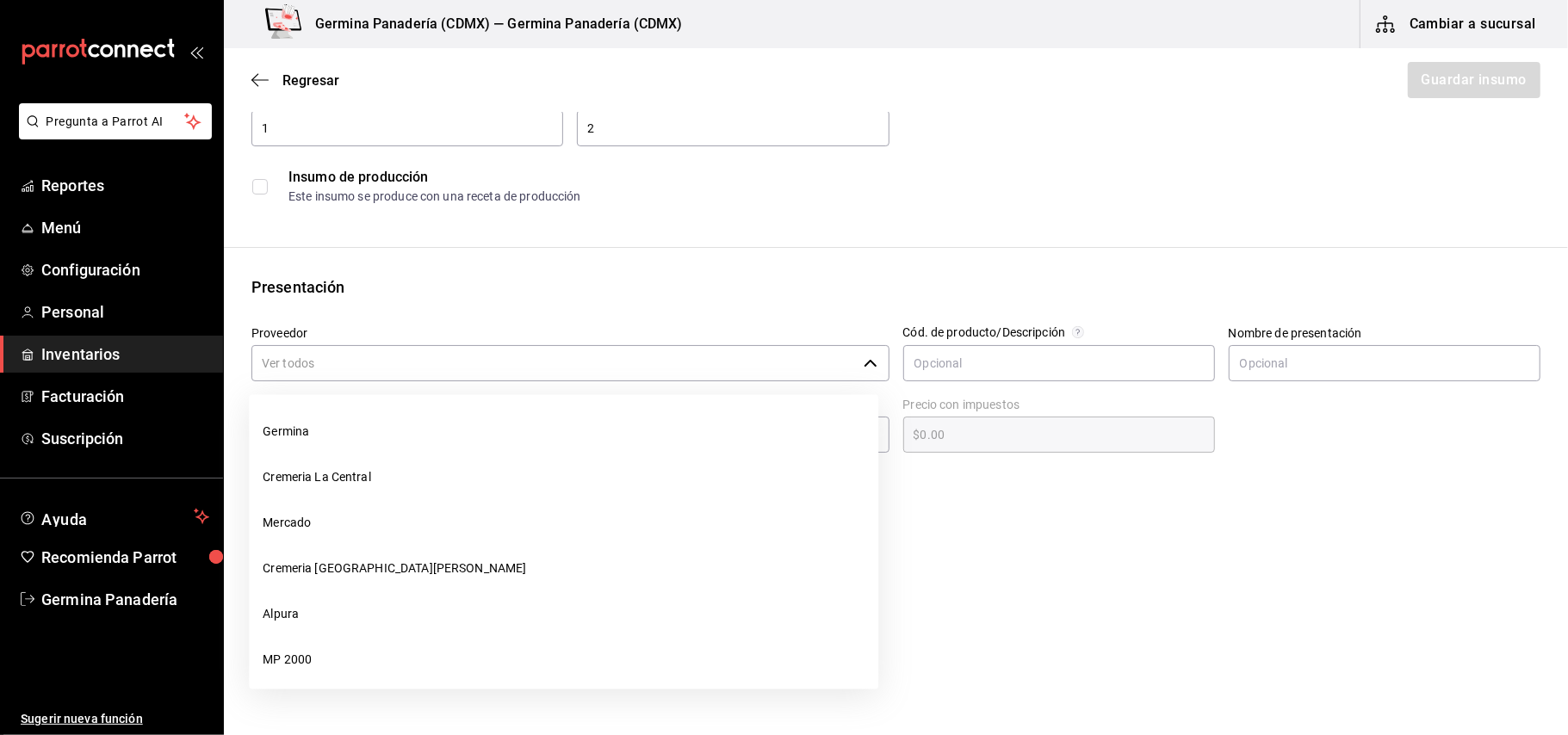
click at [522, 374] on input "Proveedor" at bounding box center [554, 363] width 605 height 36
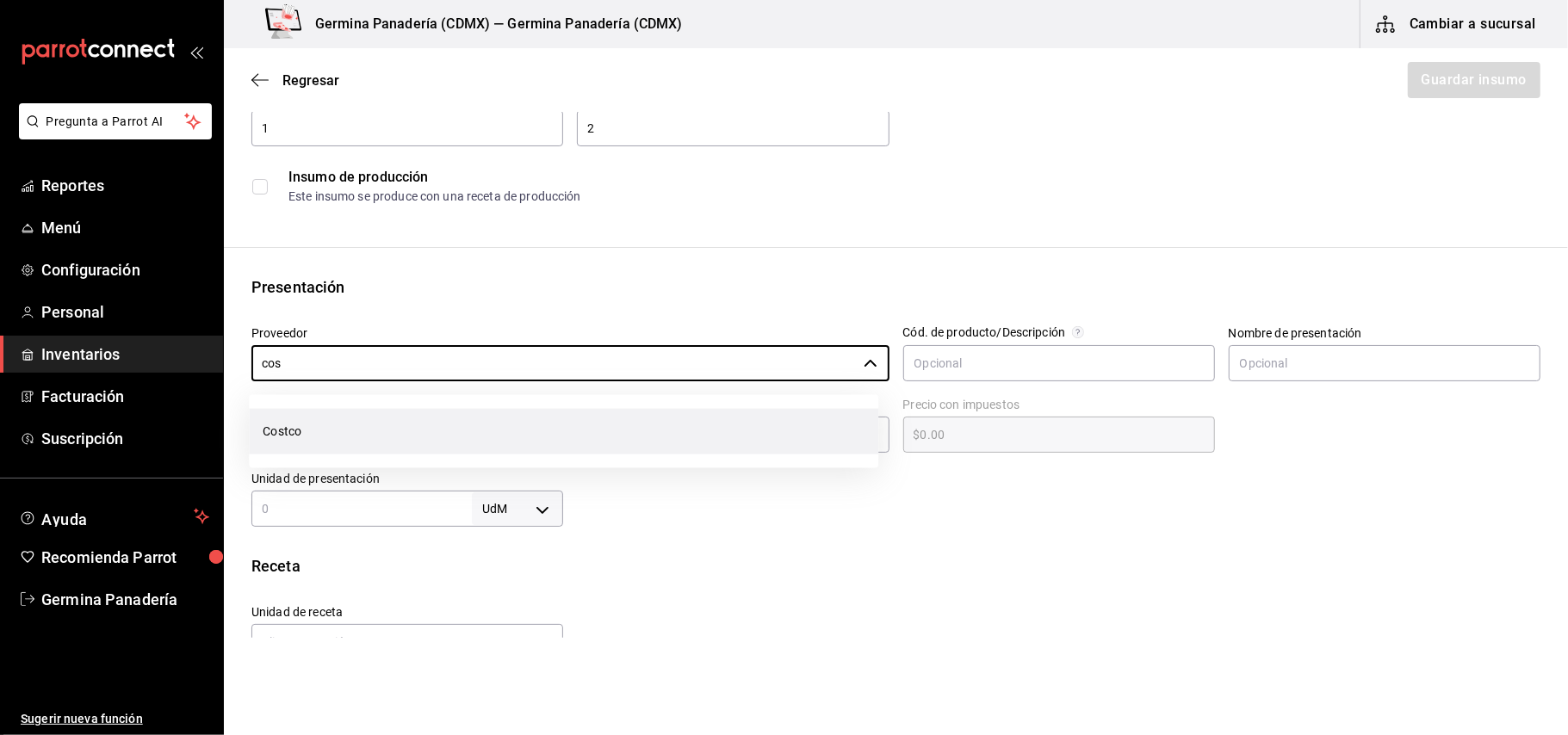
click at [431, 421] on li "Costco" at bounding box center [563, 431] width 630 height 46
type input "Costco"
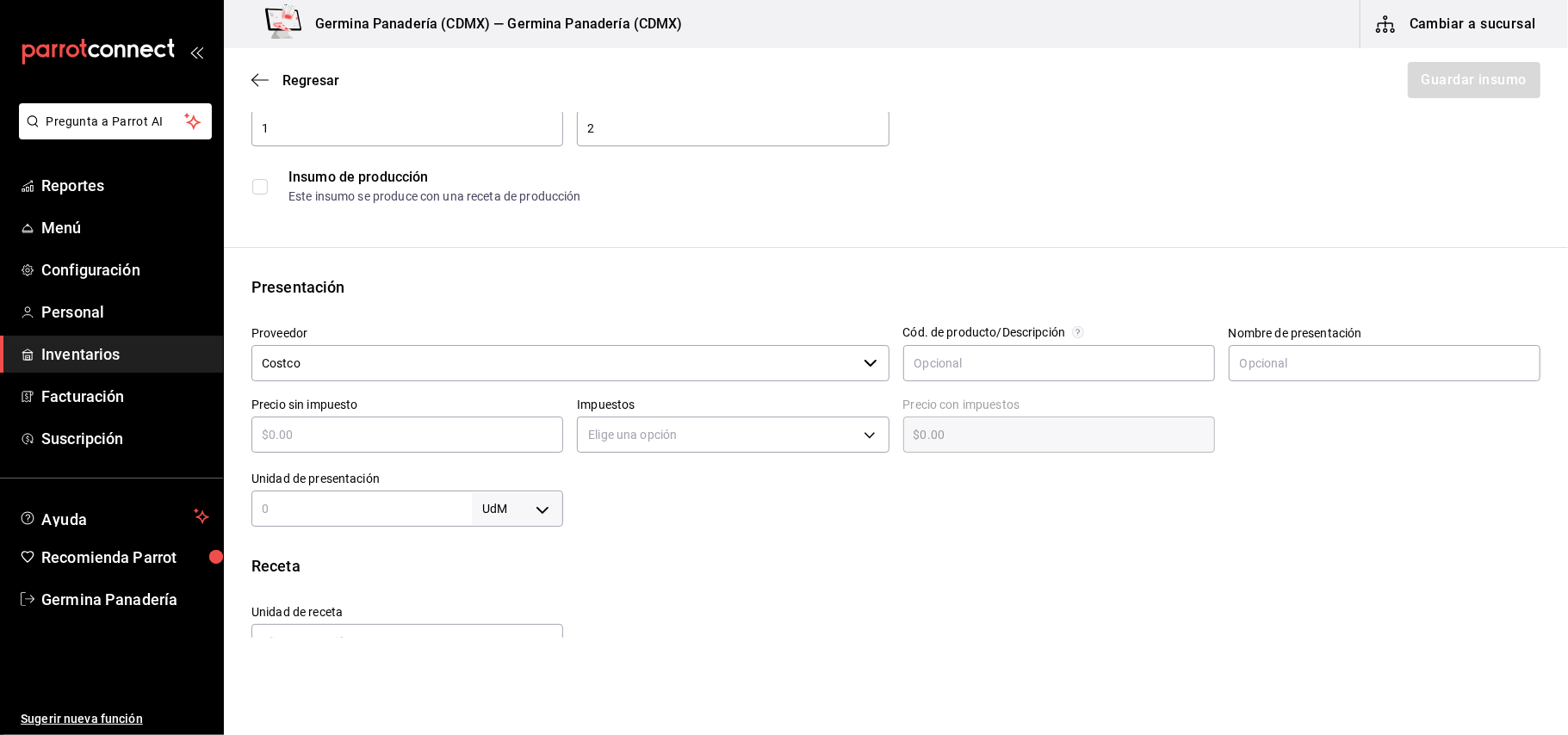
click at [438, 441] on input "text" at bounding box center [407, 434] width 312 height 20
type input "$5"
type input "$5.00"
type input "$52"
type input "$52.00"
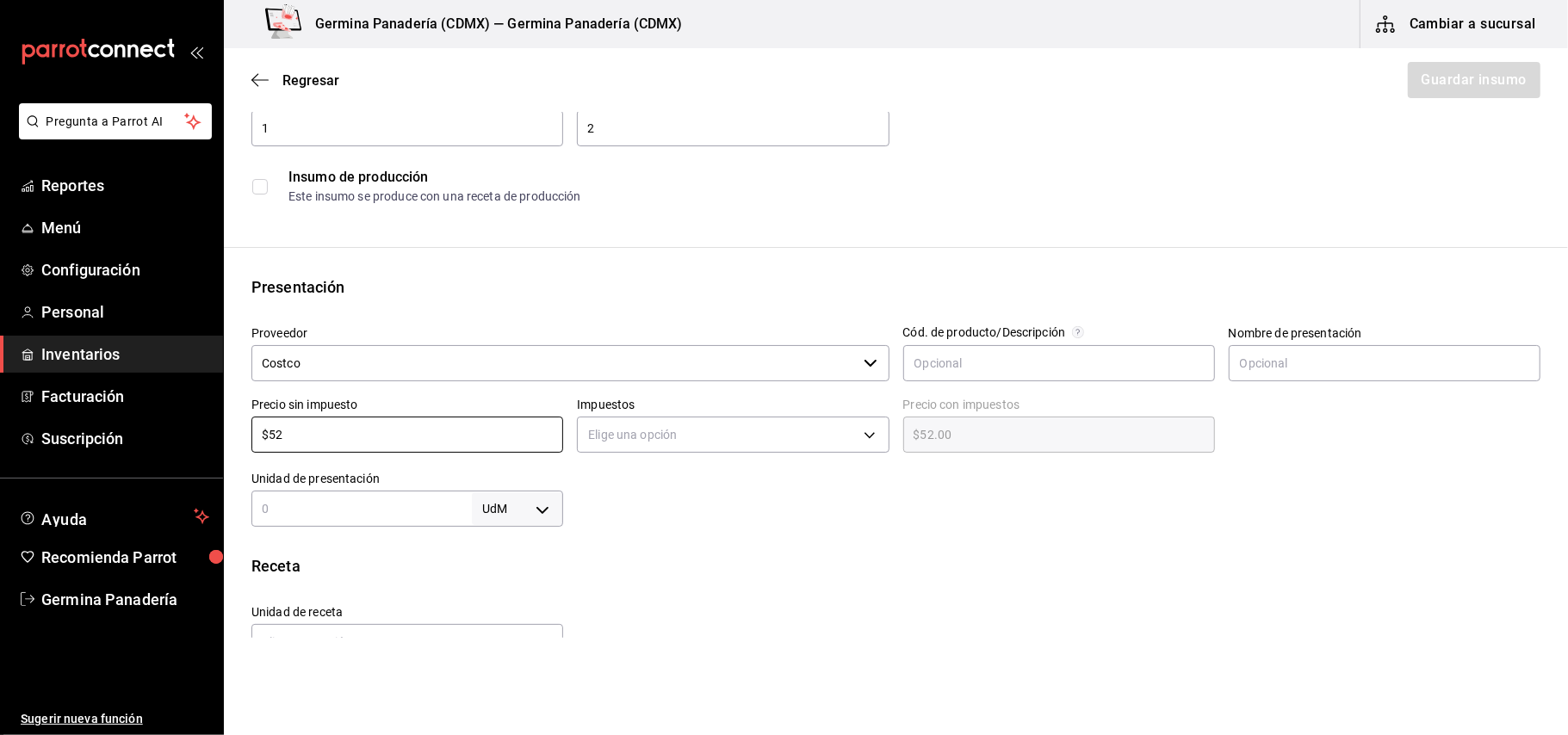
type input "$526"
type input "$526.00"
type input "$526"
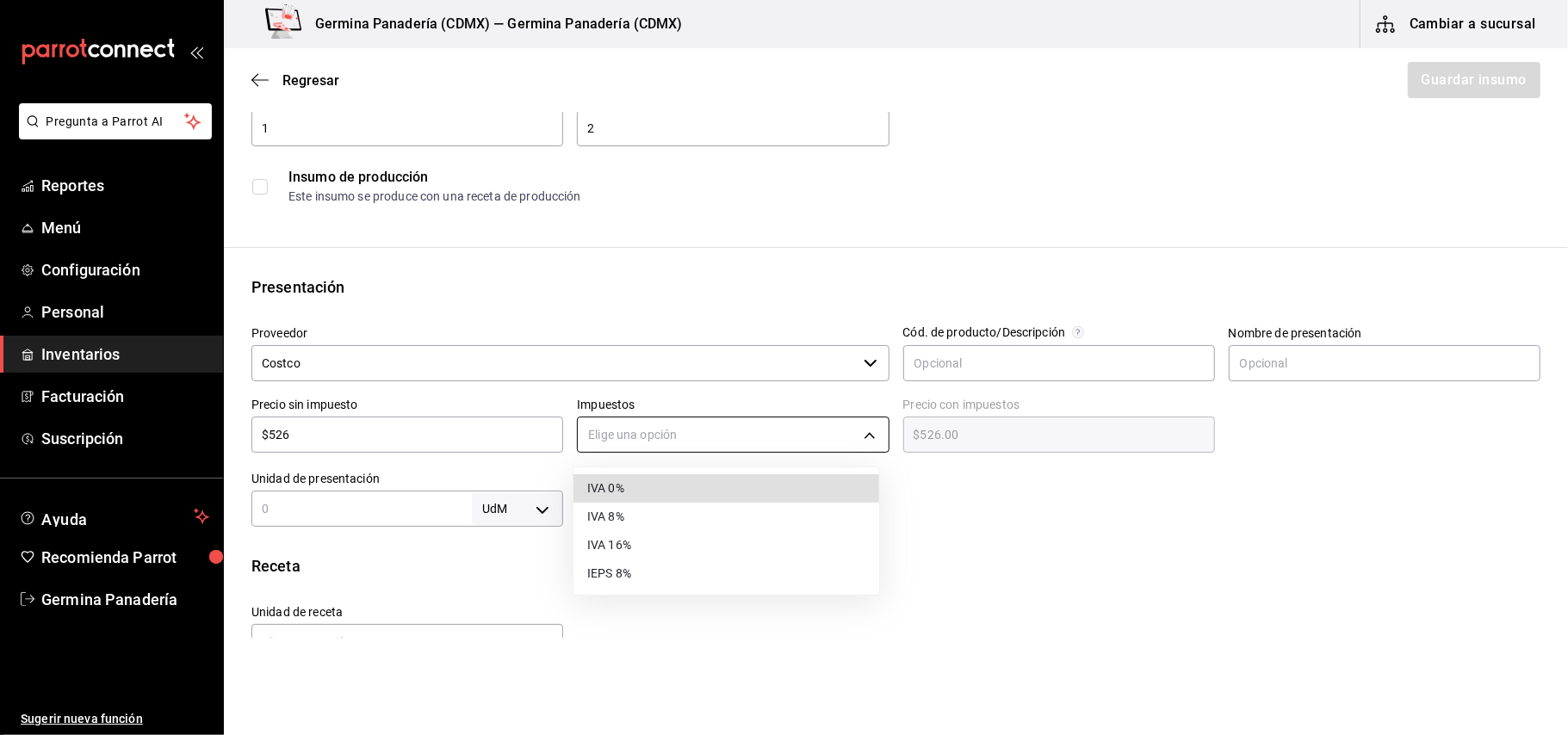
click at [844, 430] on body "Pregunta a Parrot AI Reportes Menú Configuración Personal Inventarios Facturaci…" at bounding box center [784, 318] width 1568 height 638
click at [742, 486] on li "IVA 0%" at bounding box center [726, 488] width 306 height 28
type input "IVA_0"
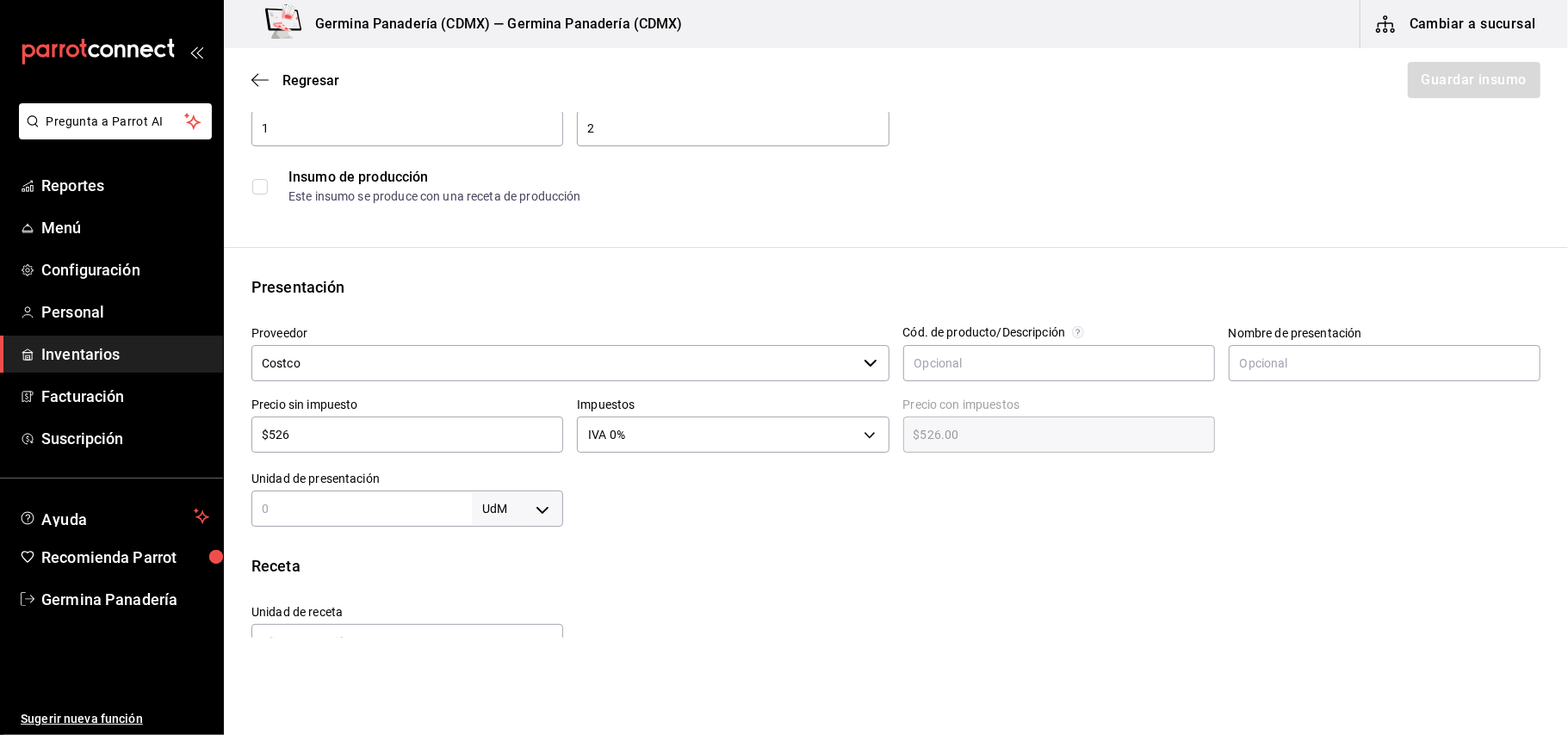
click at [436, 517] on input "text" at bounding box center [361, 508] width 221 height 20
type input "1.8"
click at [517, 513] on body "Pregunta a Parrot AI Reportes Menú Configuración Personal Inventarios Facturaci…" at bounding box center [784, 318] width 1568 height 638
click at [512, 566] on li "kg" at bounding box center [513, 570] width 89 height 28
type input "KILOGRAM"
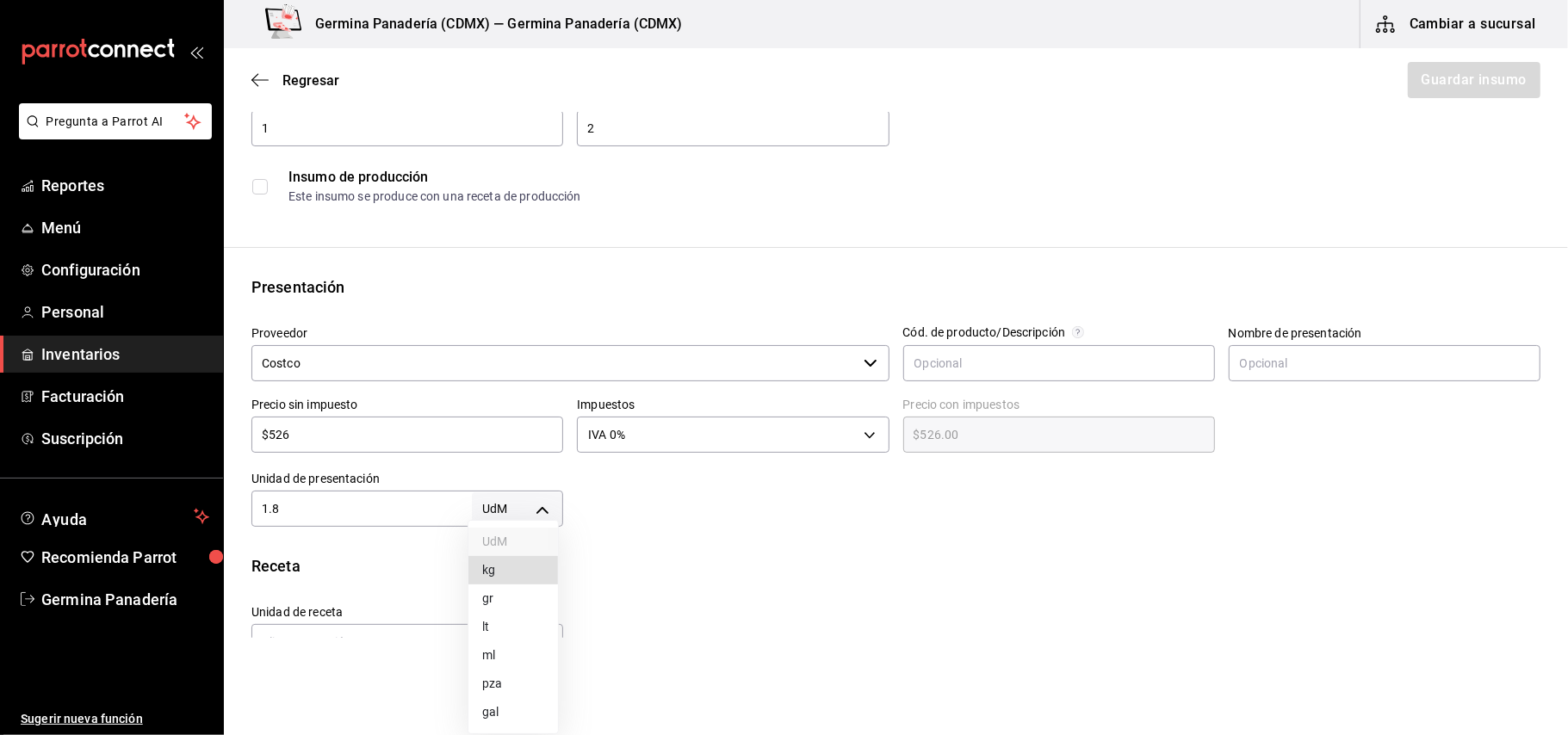
type input "KILOGRAM"
type input "1.8"
click at [399, 631] on body "Pregunta a Parrot AI Reportes Menú Configuración Personal Inventarios Facturaci…" at bounding box center [784, 318] width 1568 height 638
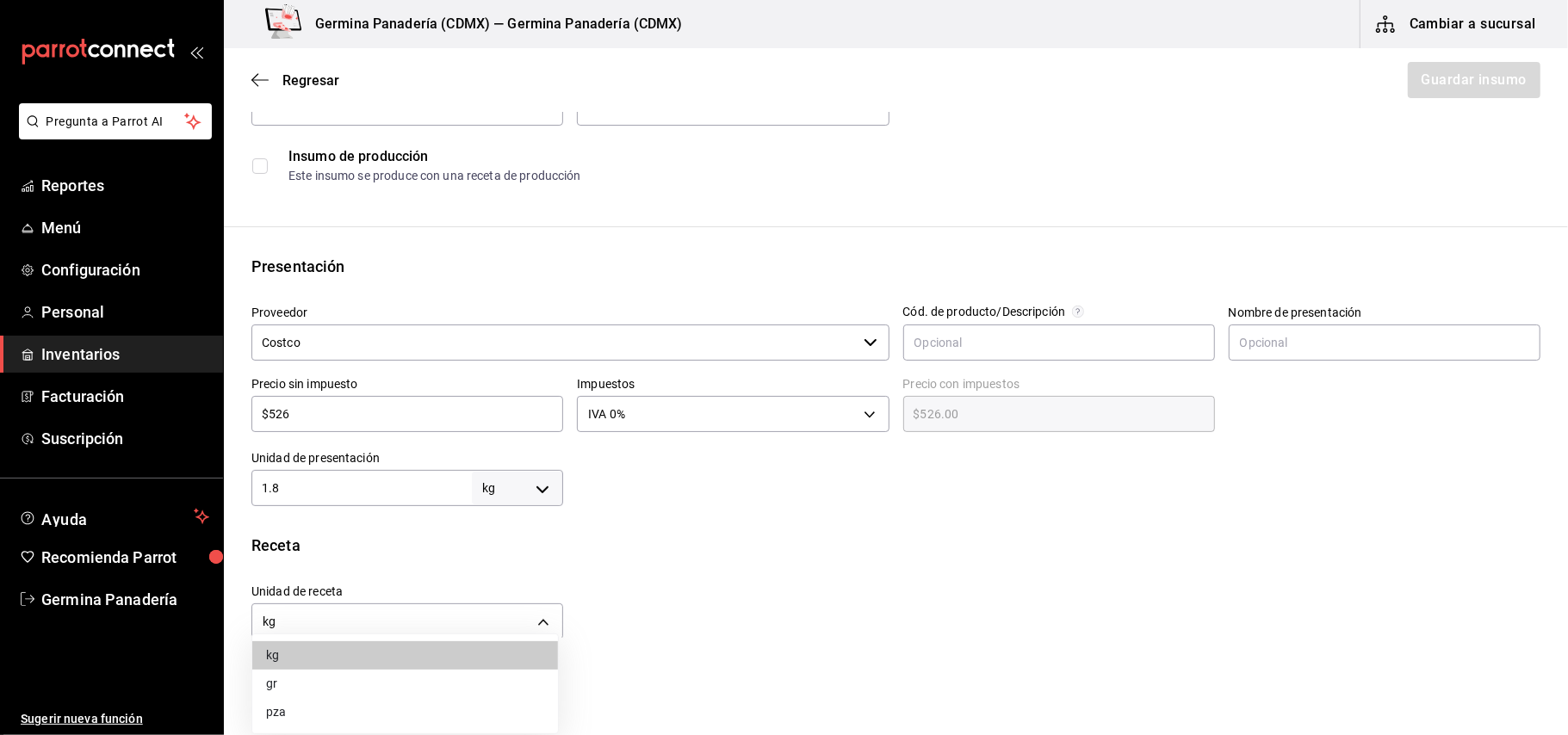
click at [338, 687] on li "gr" at bounding box center [405, 684] width 306 height 28
type input "GRAM"
type input "1,800"
click at [653, 611] on div "Unidad de receta gr GRAM Factor de conversión 1,800 ​" at bounding box center [889, 608] width 1303 height 74
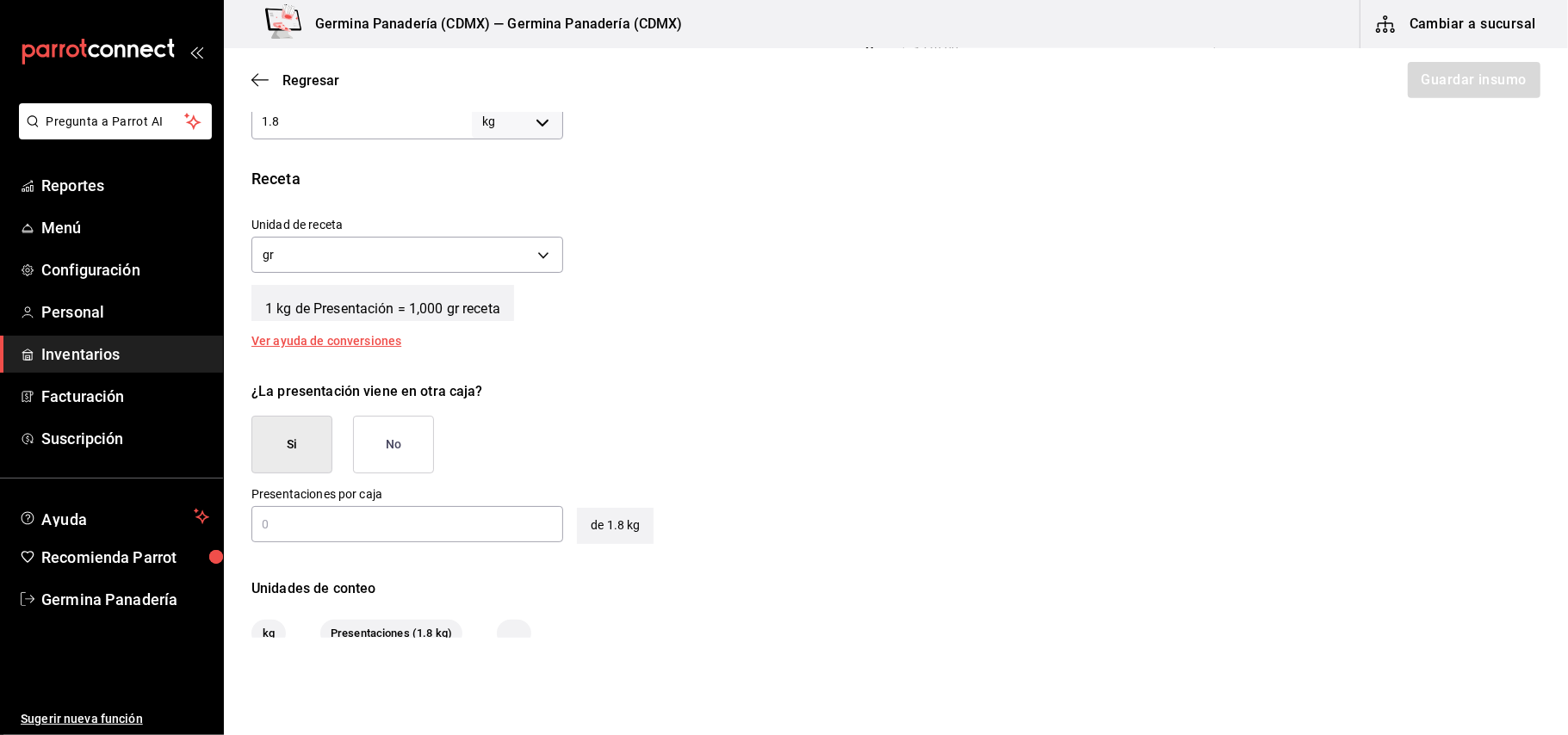
scroll to position [597, 0]
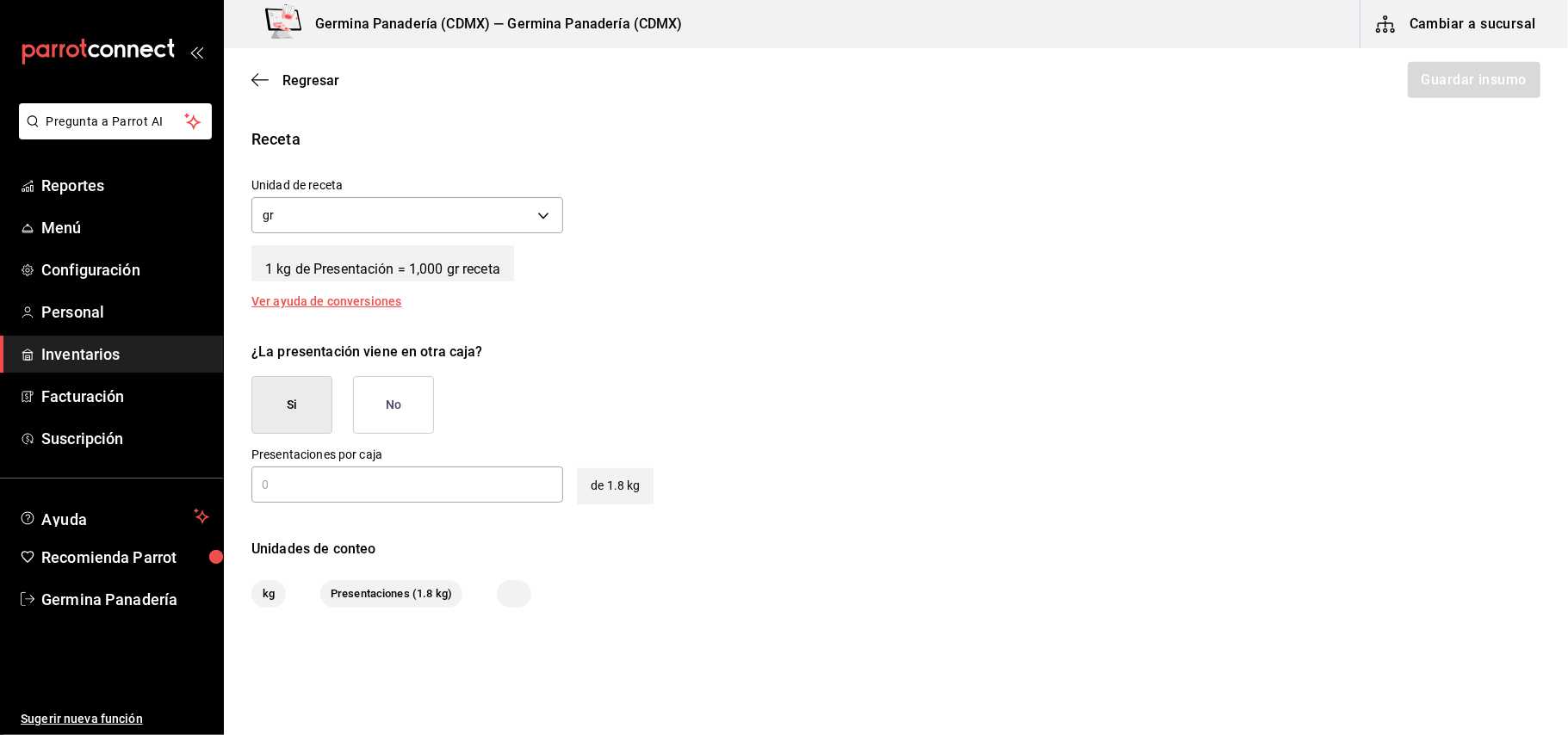
click at [393, 425] on button "No" at bounding box center [393, 404] width 81 height 57
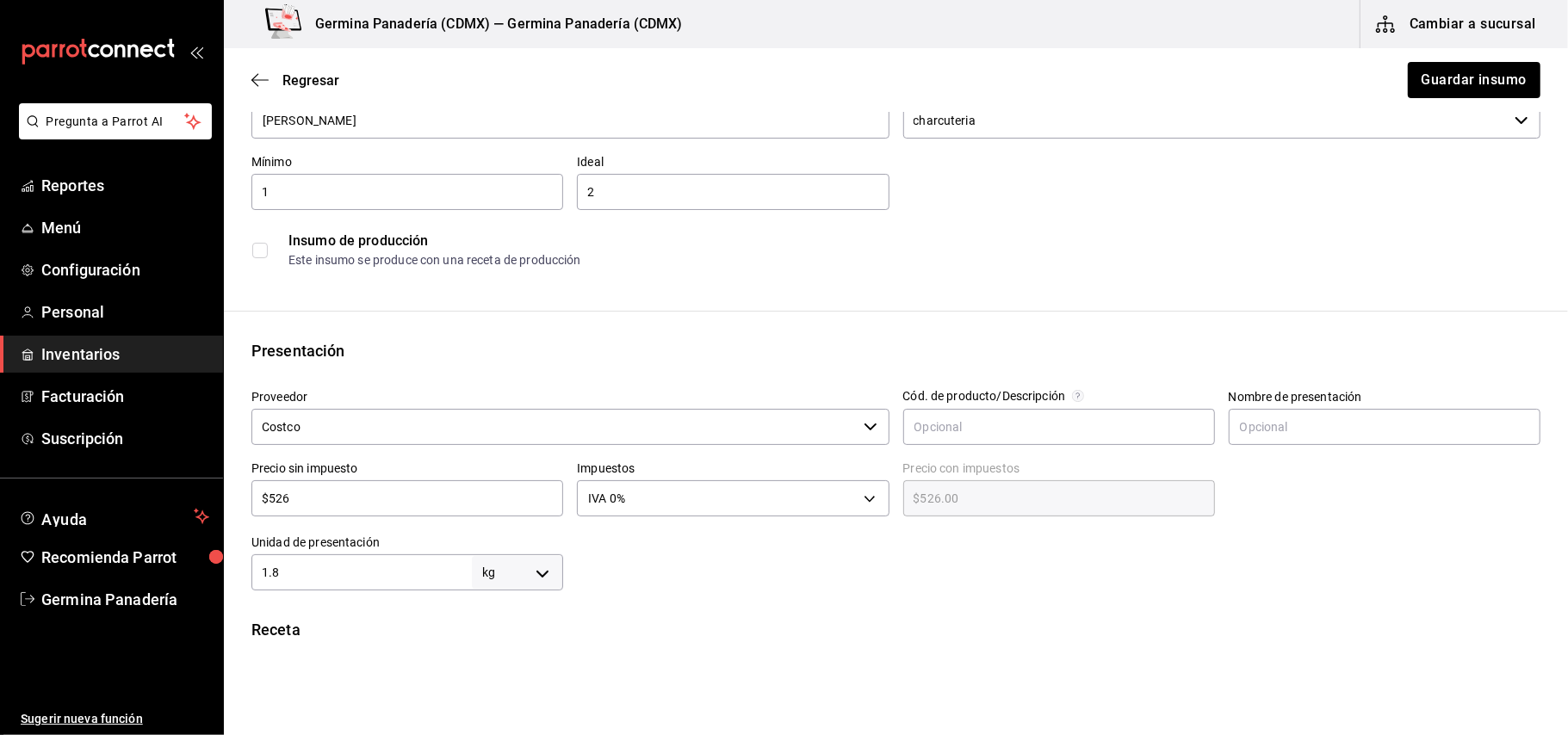
scroll to position [0, 0]
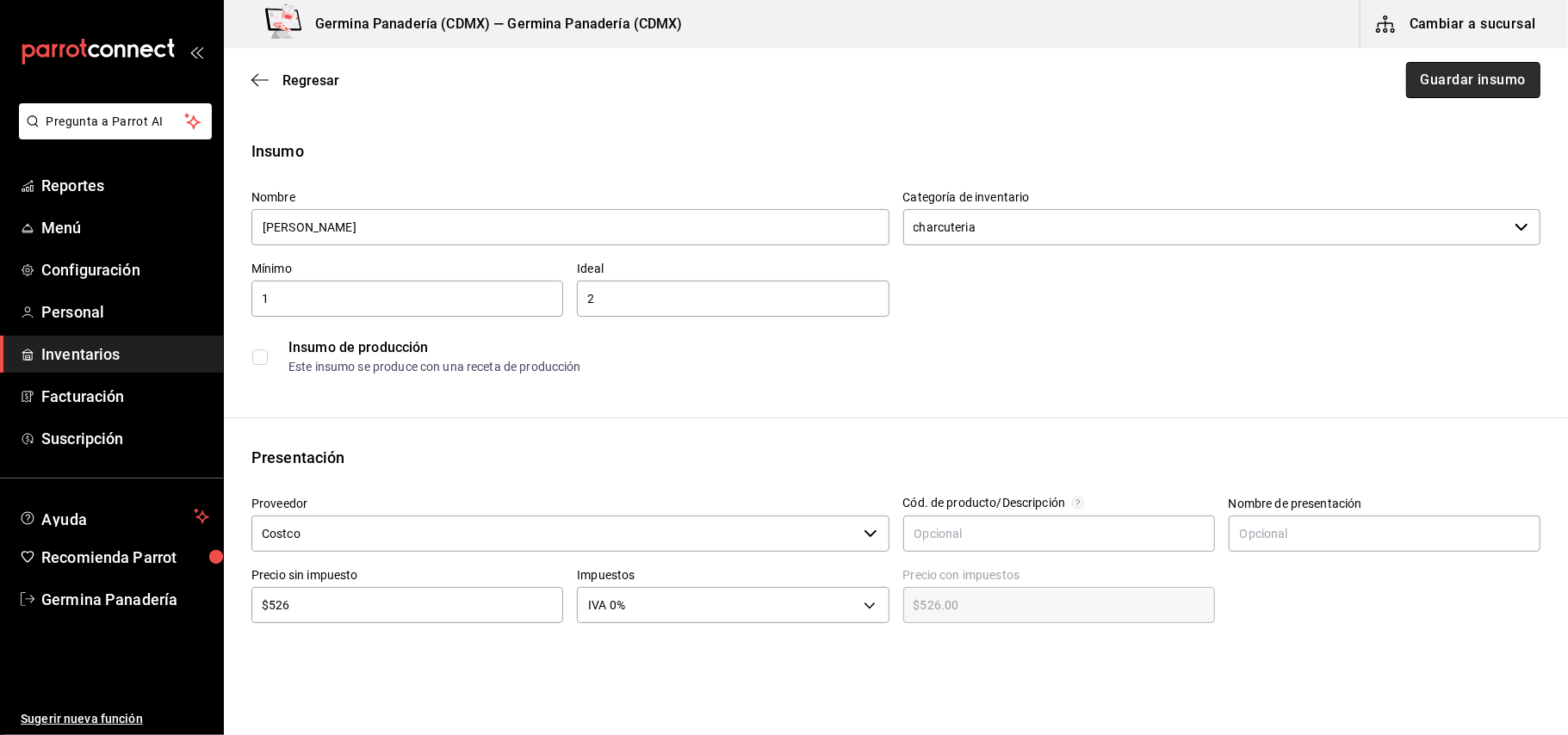
click at [1492, 76] on button "Guardar insumo" at bounding box center [1474, 80] width 134 height 36
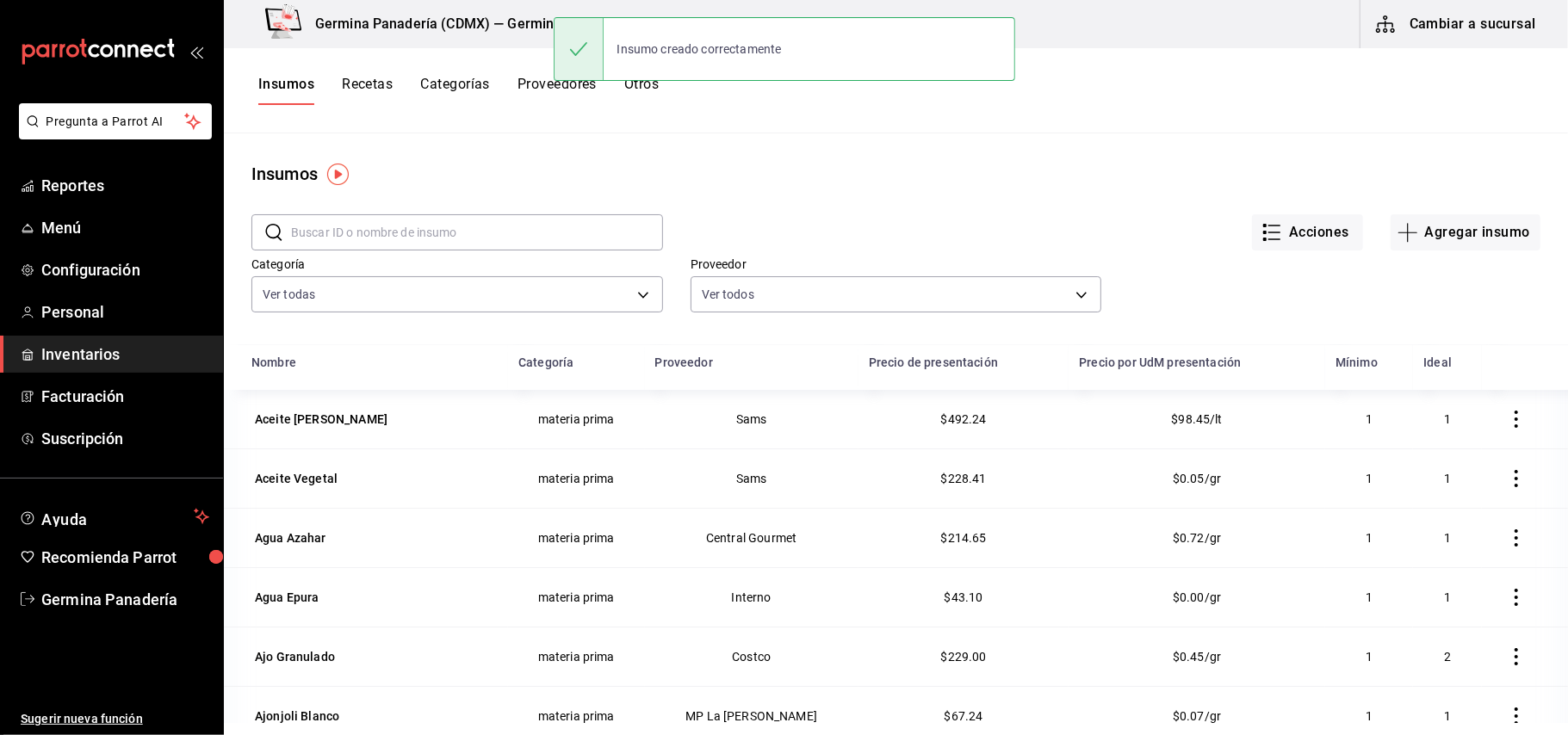
click at [374, 86] on button "Recetas" at bounding box center [367, 90] width 51 height 29
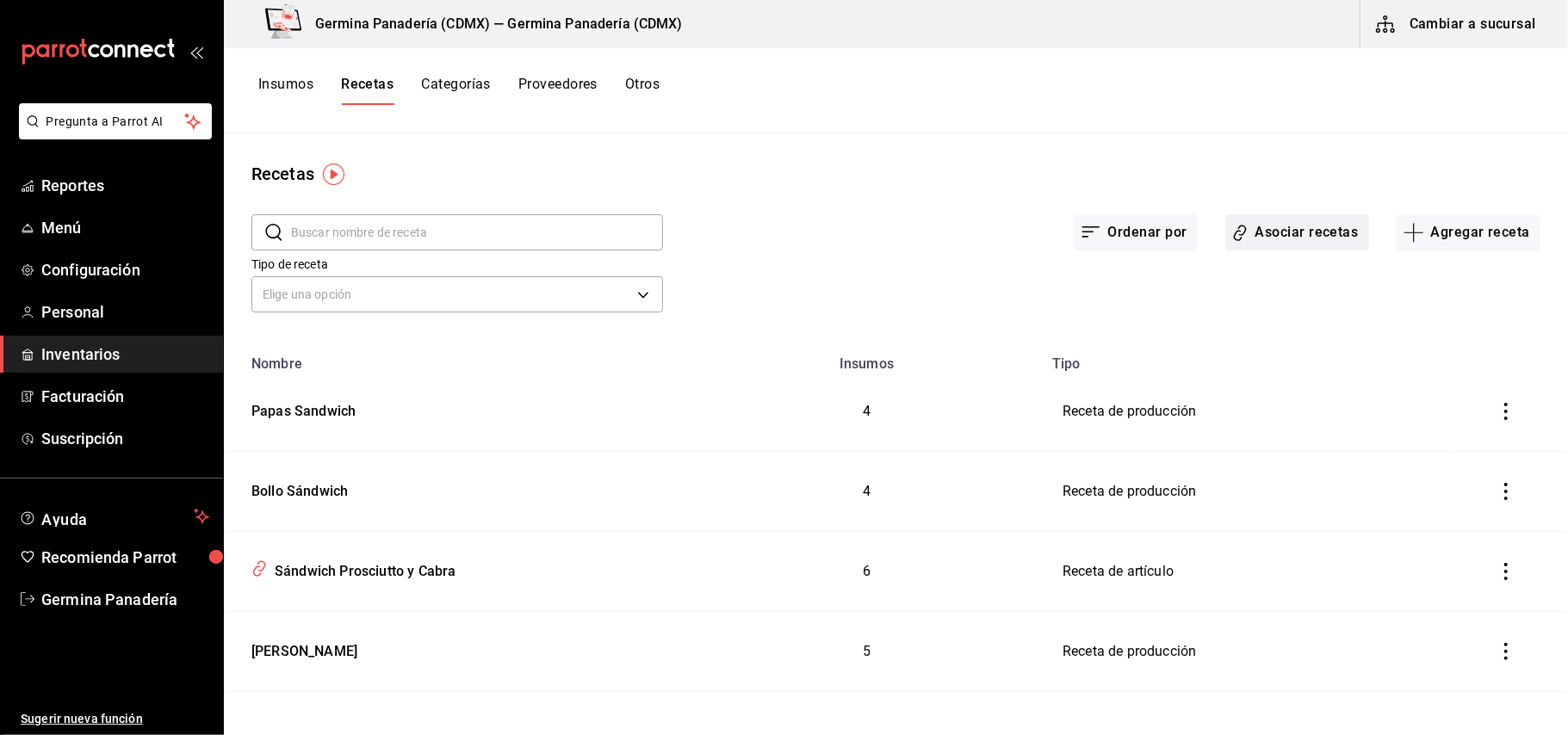
click at [1287, 232] on button "Asociar recetas" at bounding box center [1298, 232] width 144 height 36
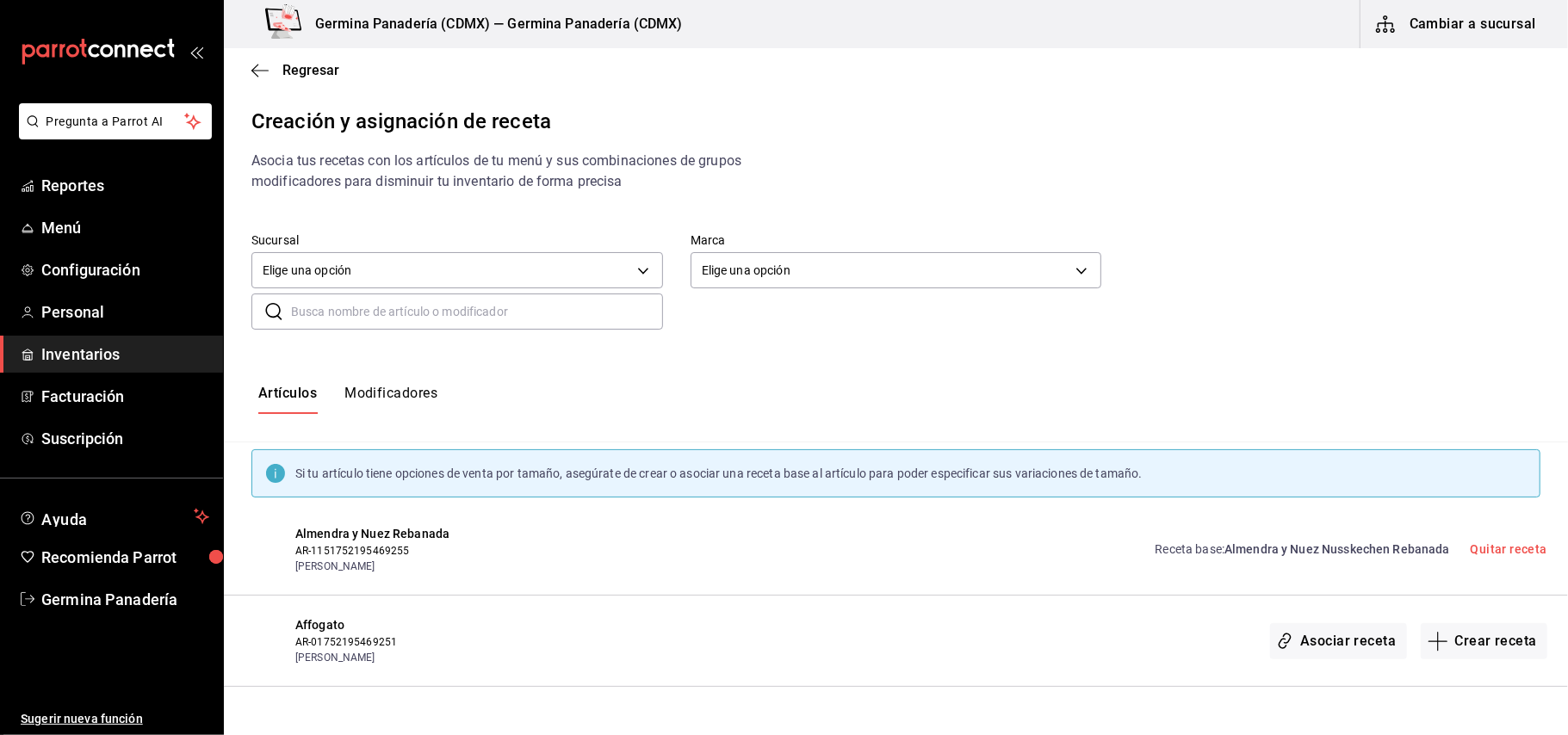
click at [552, 314] on input "text" at bounding box center [477, 311] width 372 height 34
type input "hue"
click at [1373, 543] on span "Hamburguesa Huevo y Tocino" at bounding box center [1366, 550] width 166 height 14
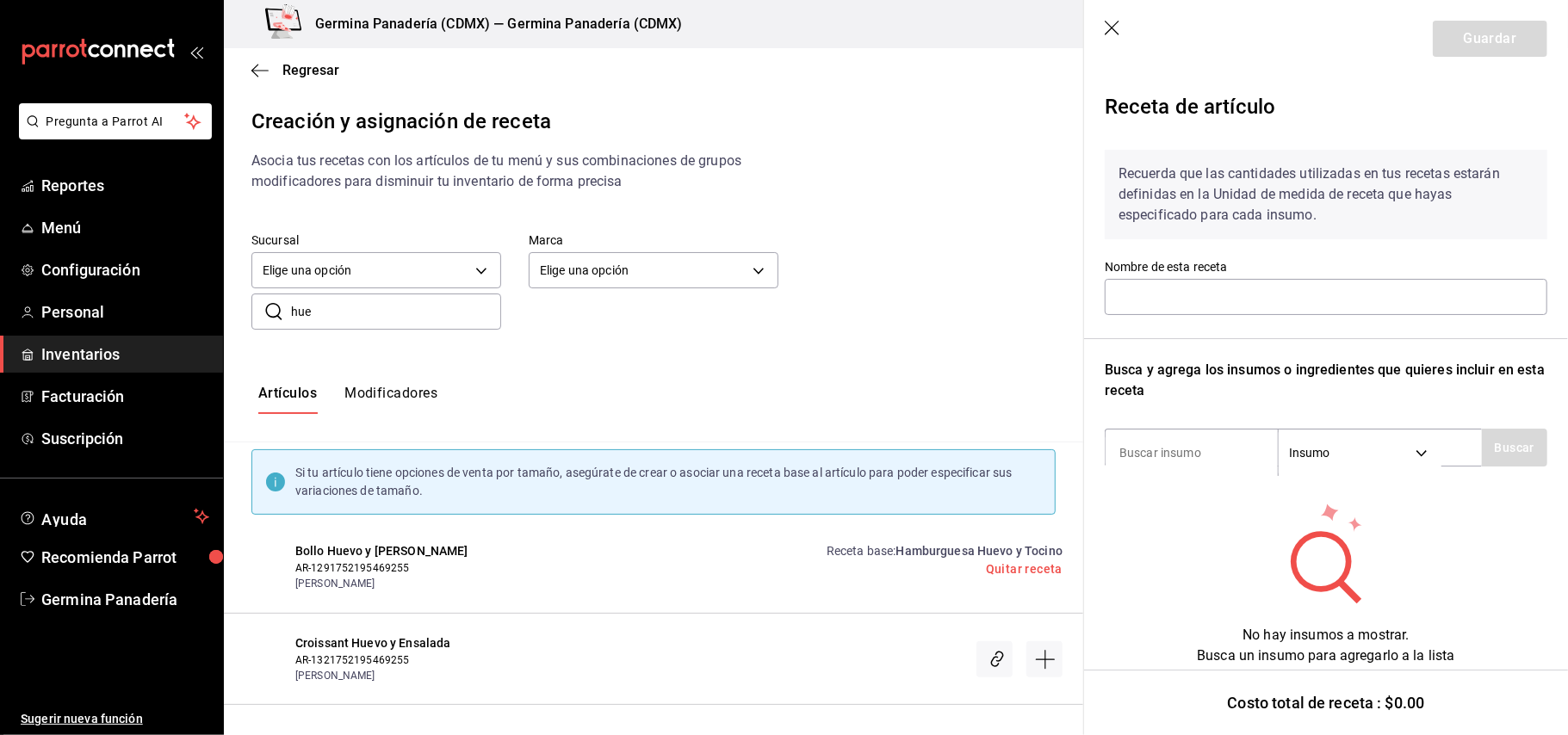
type input "Hamburguesa Huevo y Tocino"
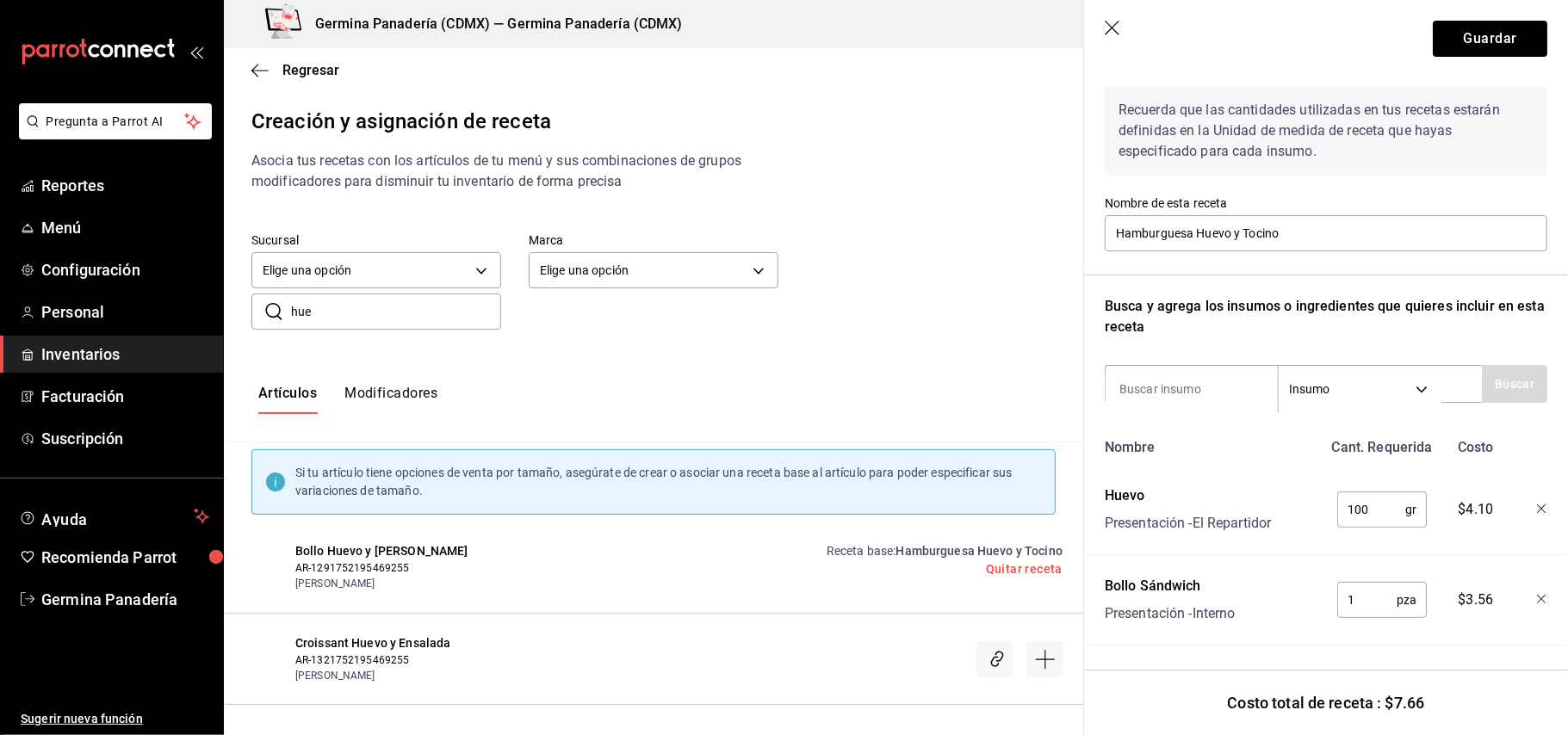
scroll to position [80, 0]
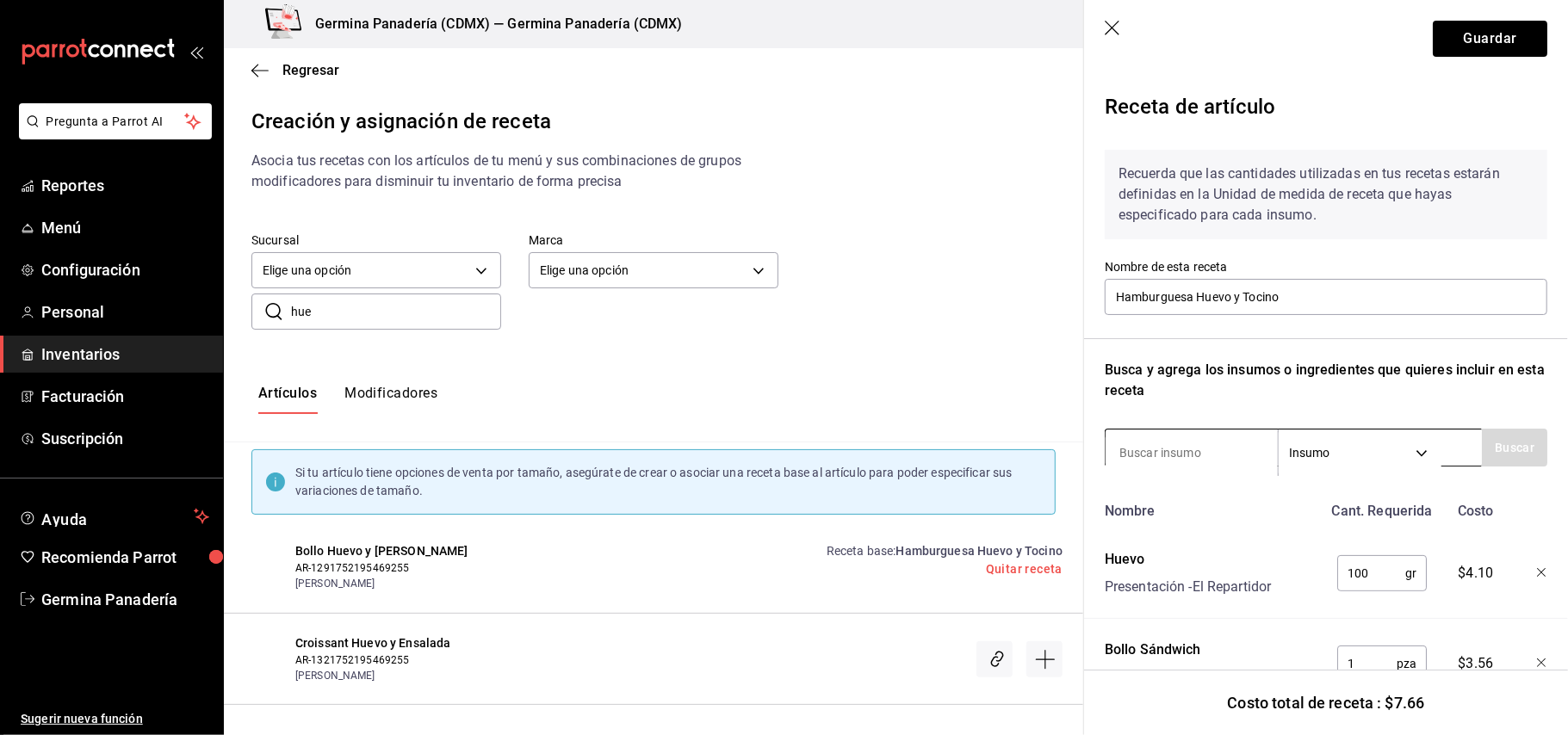
scroll to position [80, 0]
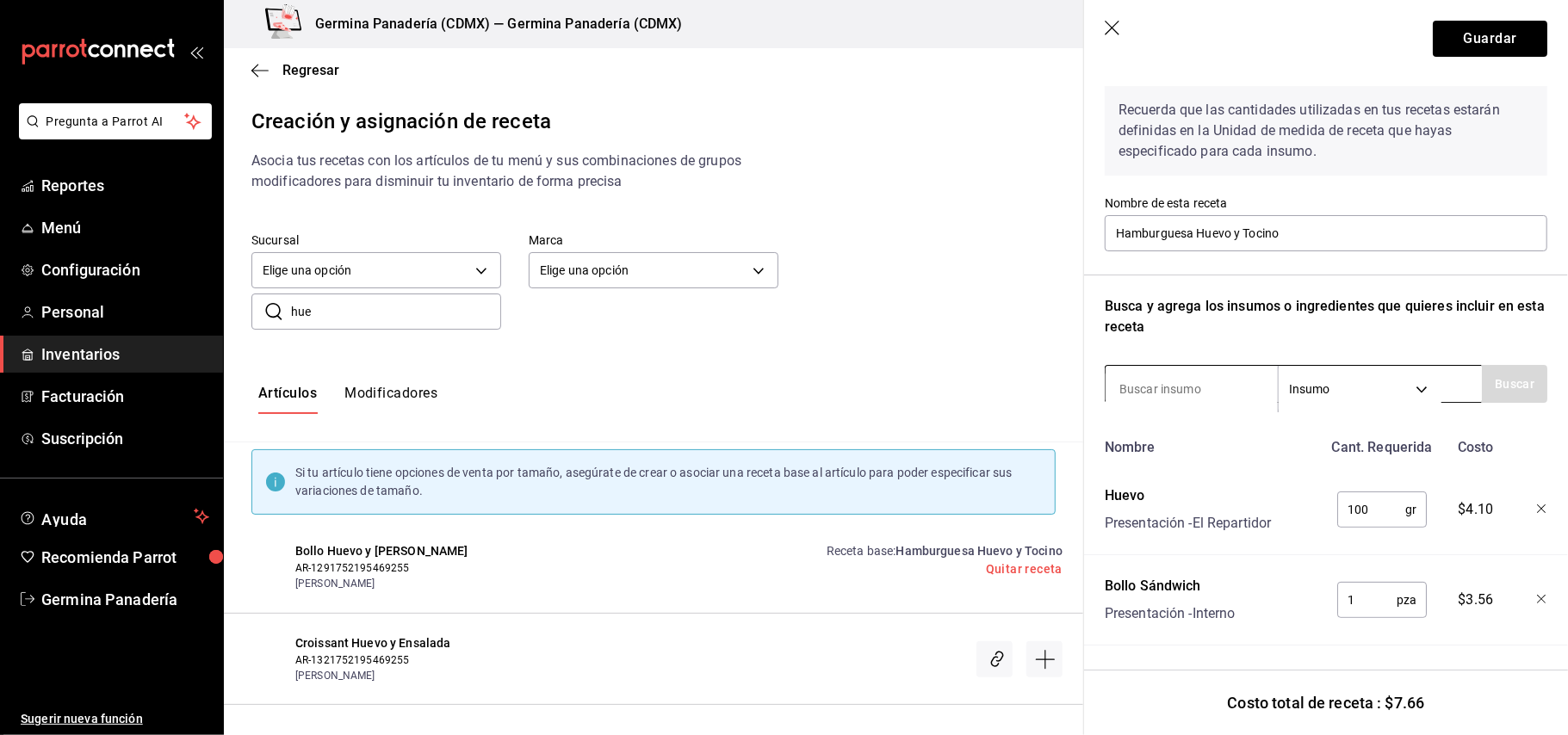
click at [1187, 371] on input at bounding box center [1191, 388] width 172 height 36
type input "papa"
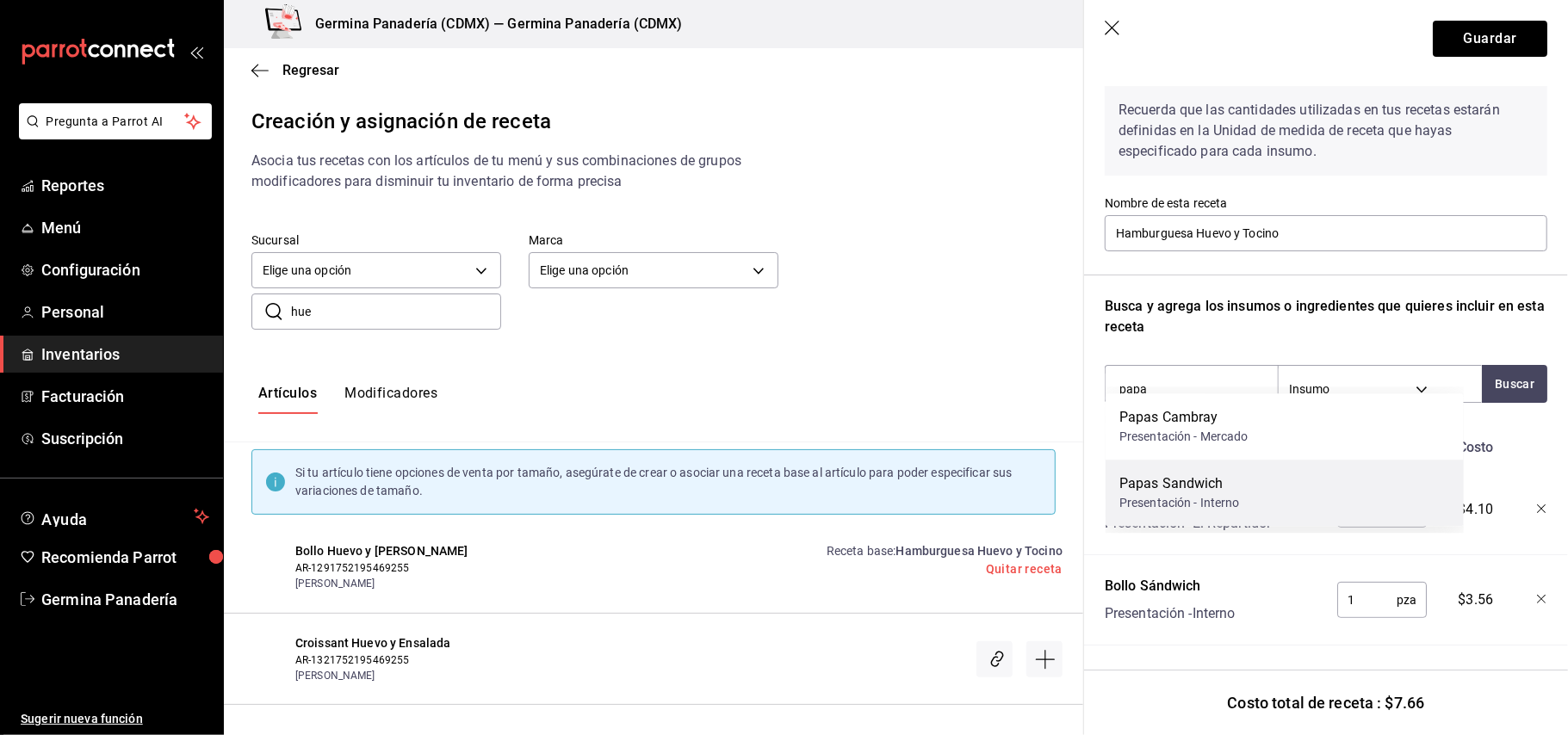
click at [1273, 482] on div "Papas Sandwich Presentación - Interno" at bounding box center [1284, 492] width 358 height 66
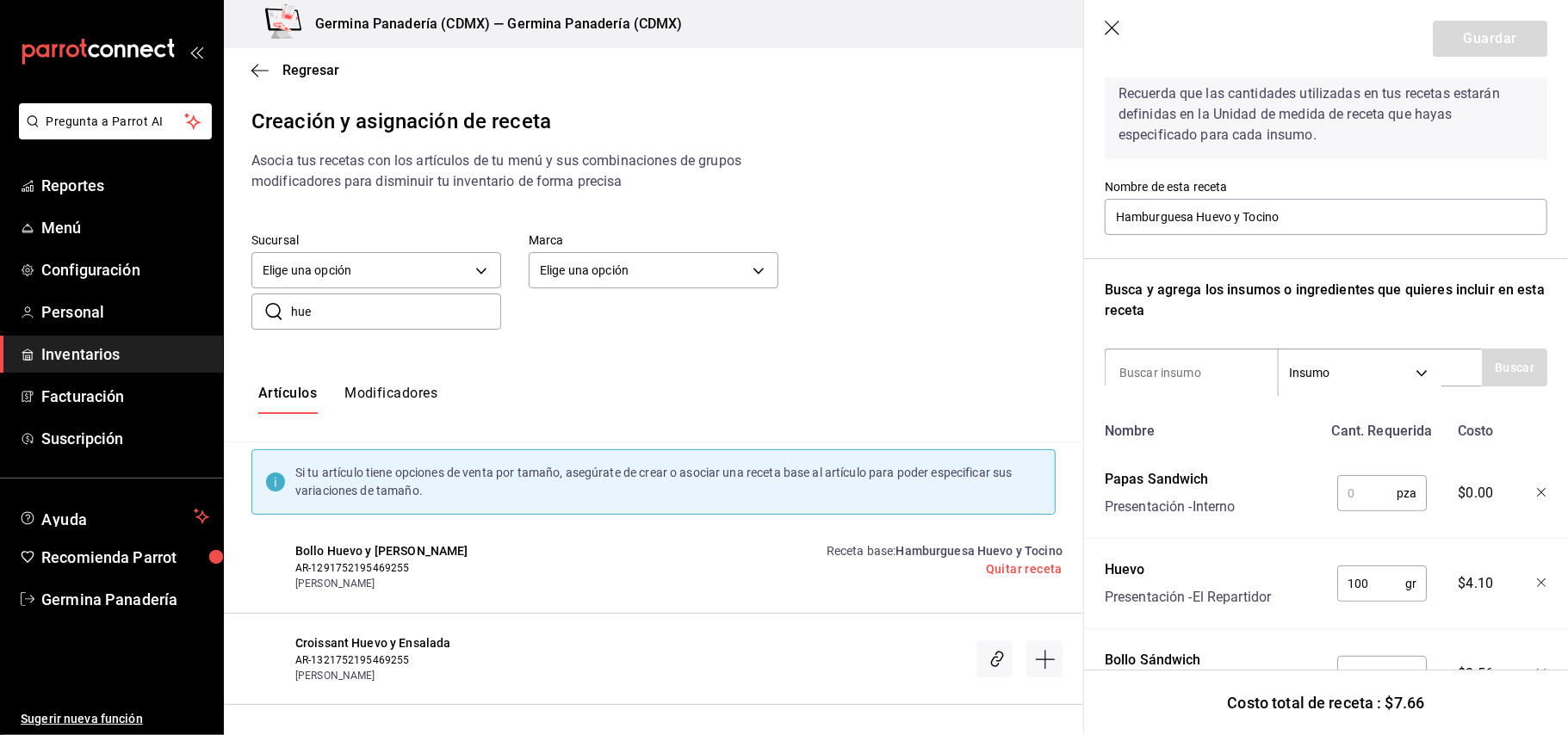
click at [1348, 500] on input "text" at bounding box center [1367, 492] width 59 height 34
type input "7"
type input "1"
click at [1230, 361] on input at bounding box center [1191, 372] width 172 height 36
type input "tocino"
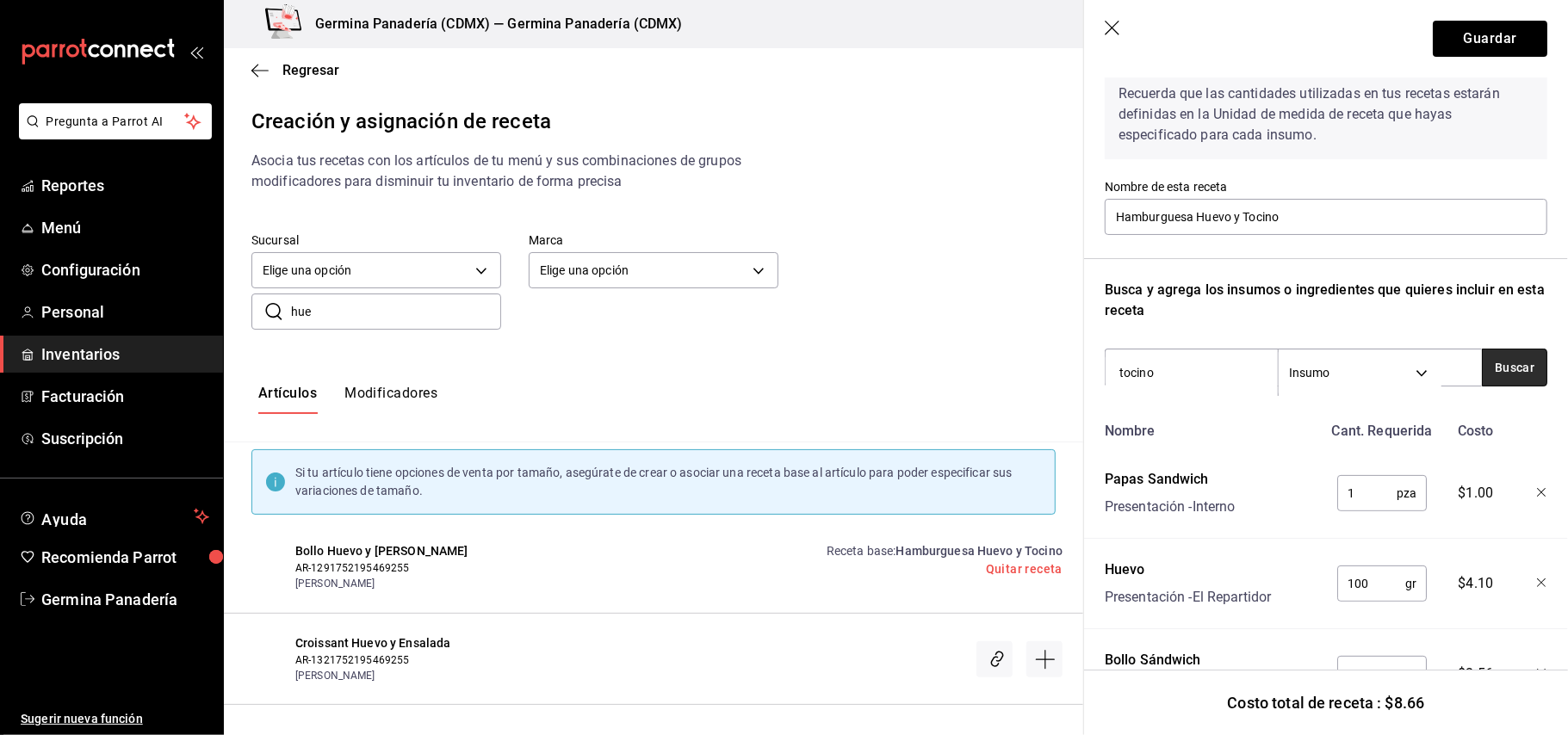
click at [1483, 356] on button "Buscar" at bounding box center [1515, 367] width 65 height 38
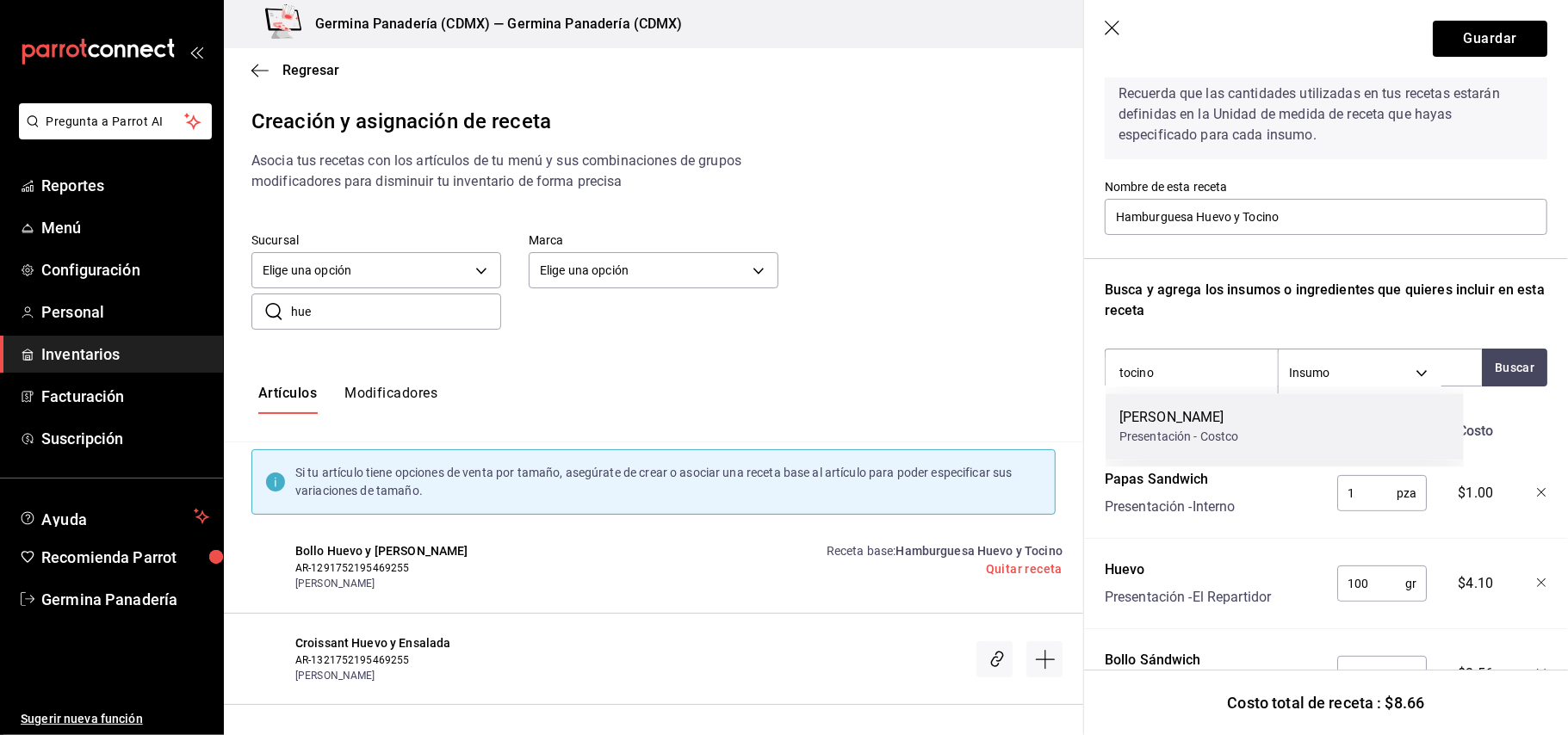
click at [1311, 418] on div "Tocino Ahumado Presentación - Costco" at bounding box center [1284, 426] width 358 height 66
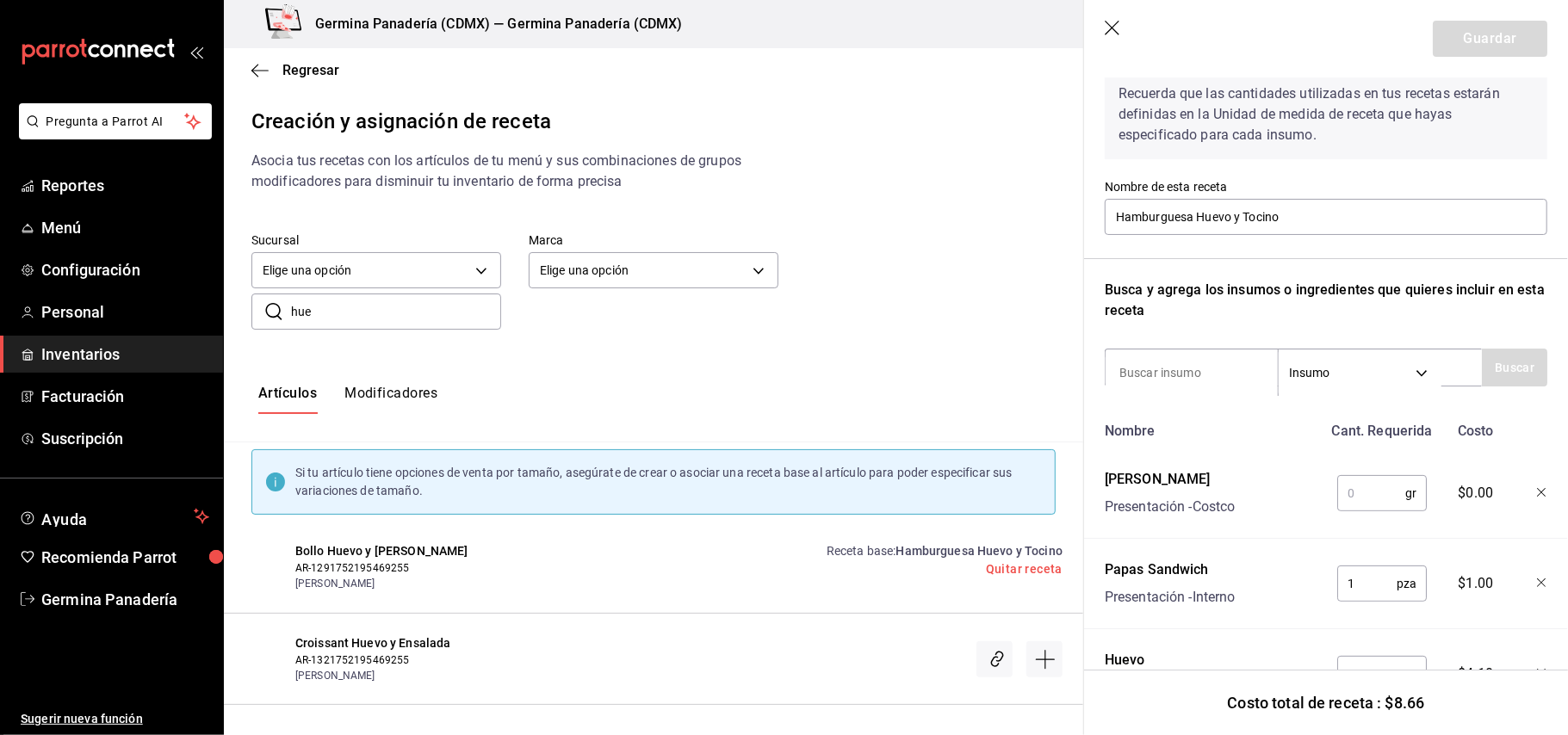
click at [1355, 503] on input "text" at bounding box center [1372, 492] width 68 height 34
type input "1"
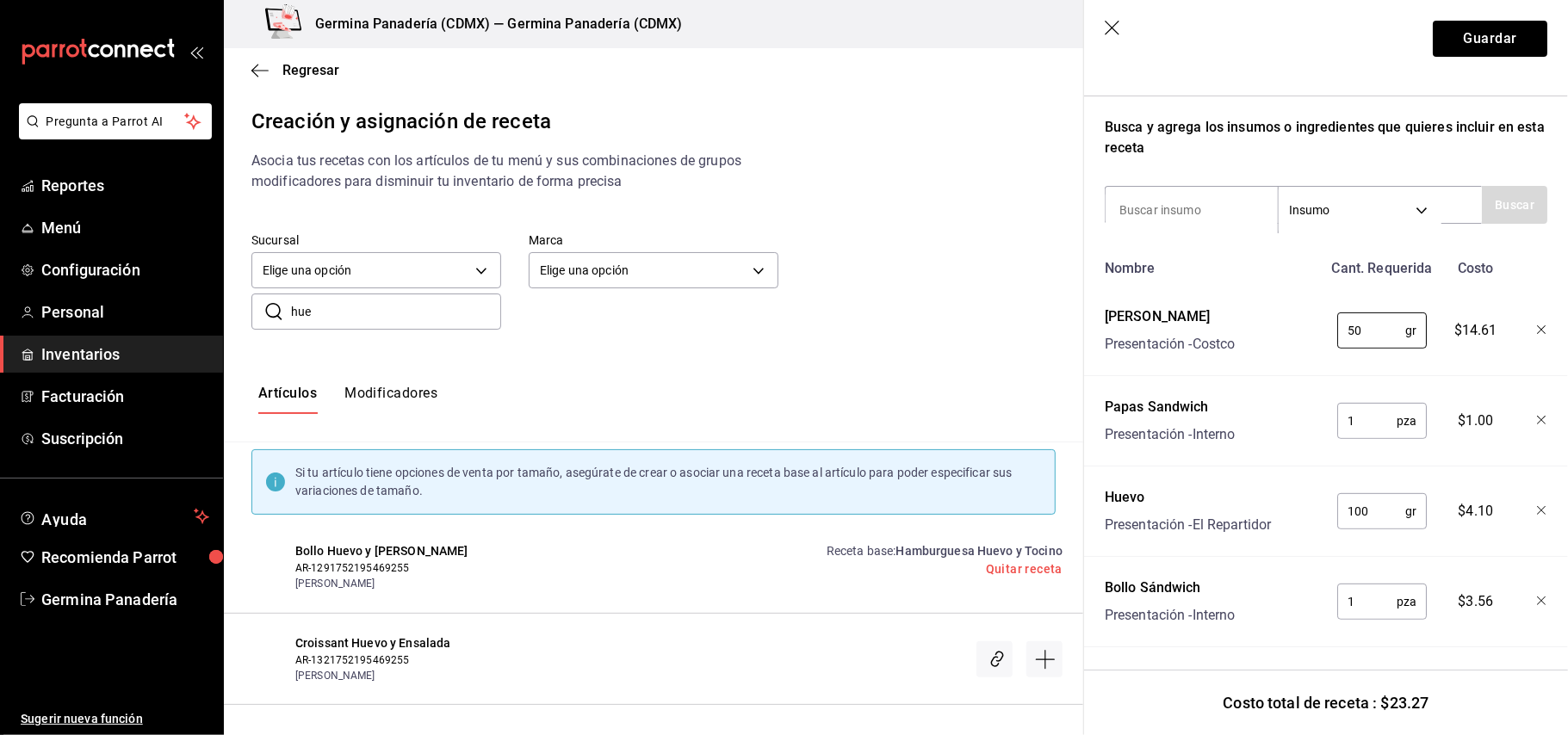
scroll to position [262, 0]
type input "50"
click at [1221, 190] on input at bounding box center [1191, 208] width 172 height 36
type input "mayo"
click at [1483, 184] on button "Buscar" at bounding box center [1515, 203] width 65 height 38
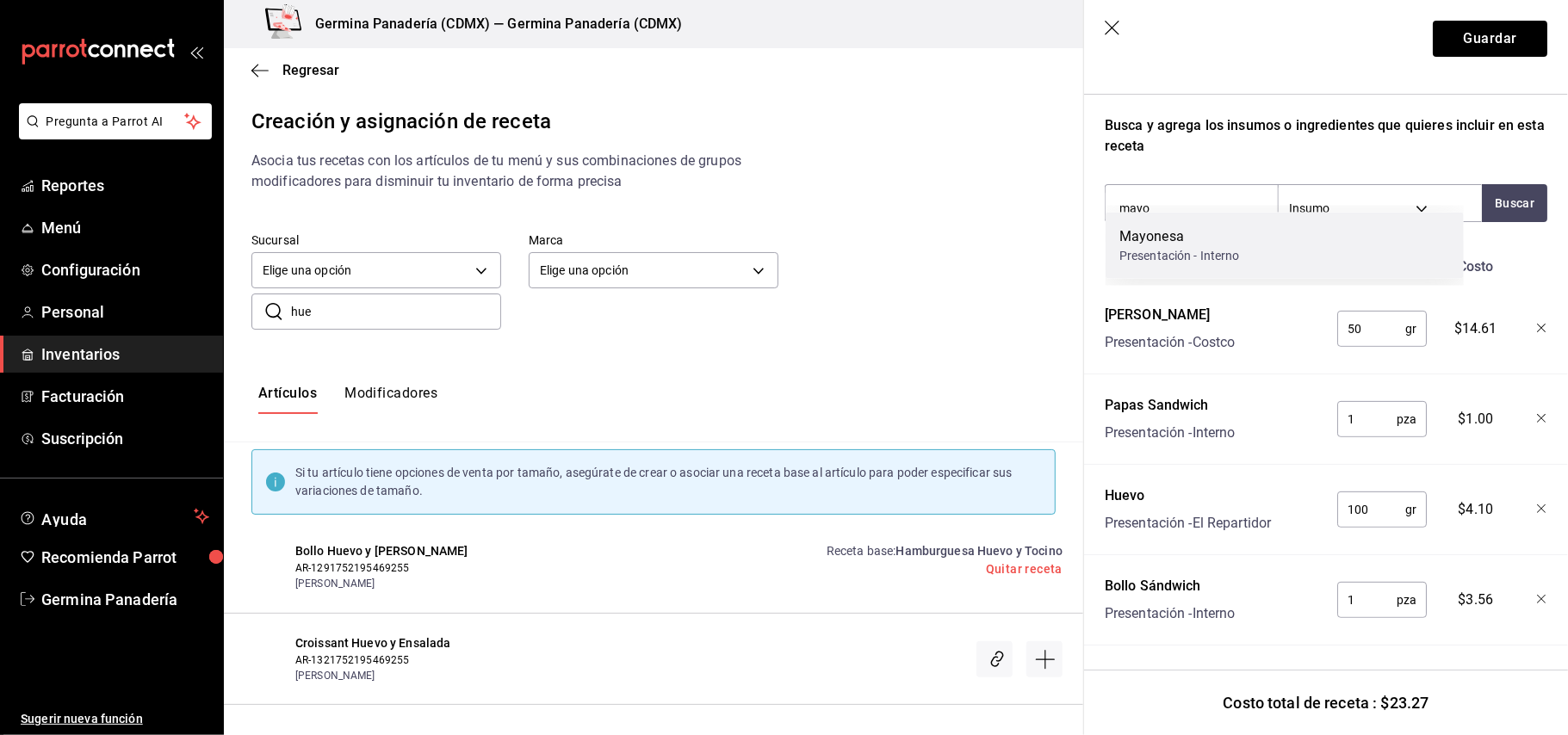
click at [1333, 267] on div "Mayonesa Presentación - Interno" at bounding box center [1284, 246] width 358 height 66
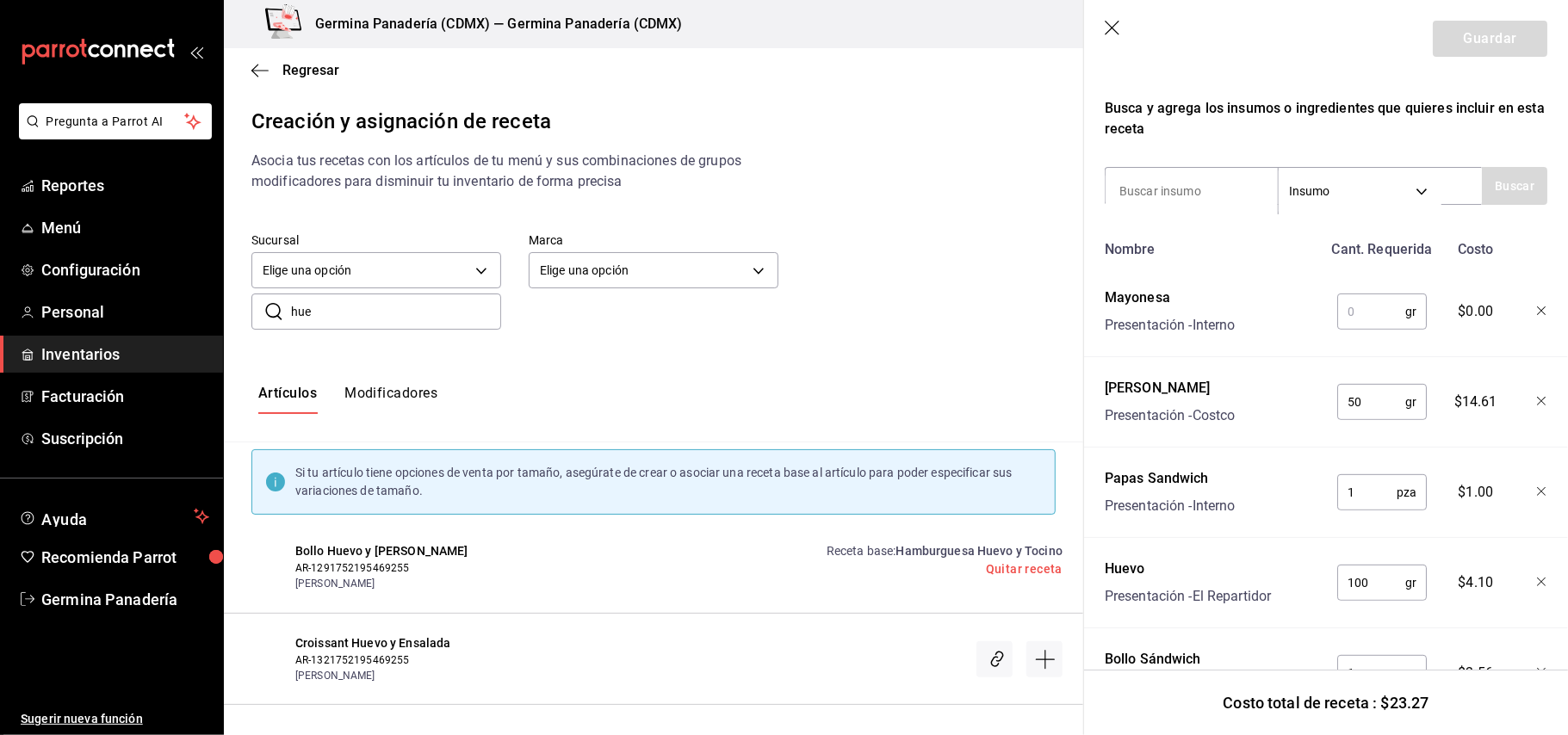
click at [1359, 308] on input "text" at bounding box center [1372, 311] width 68 height 34
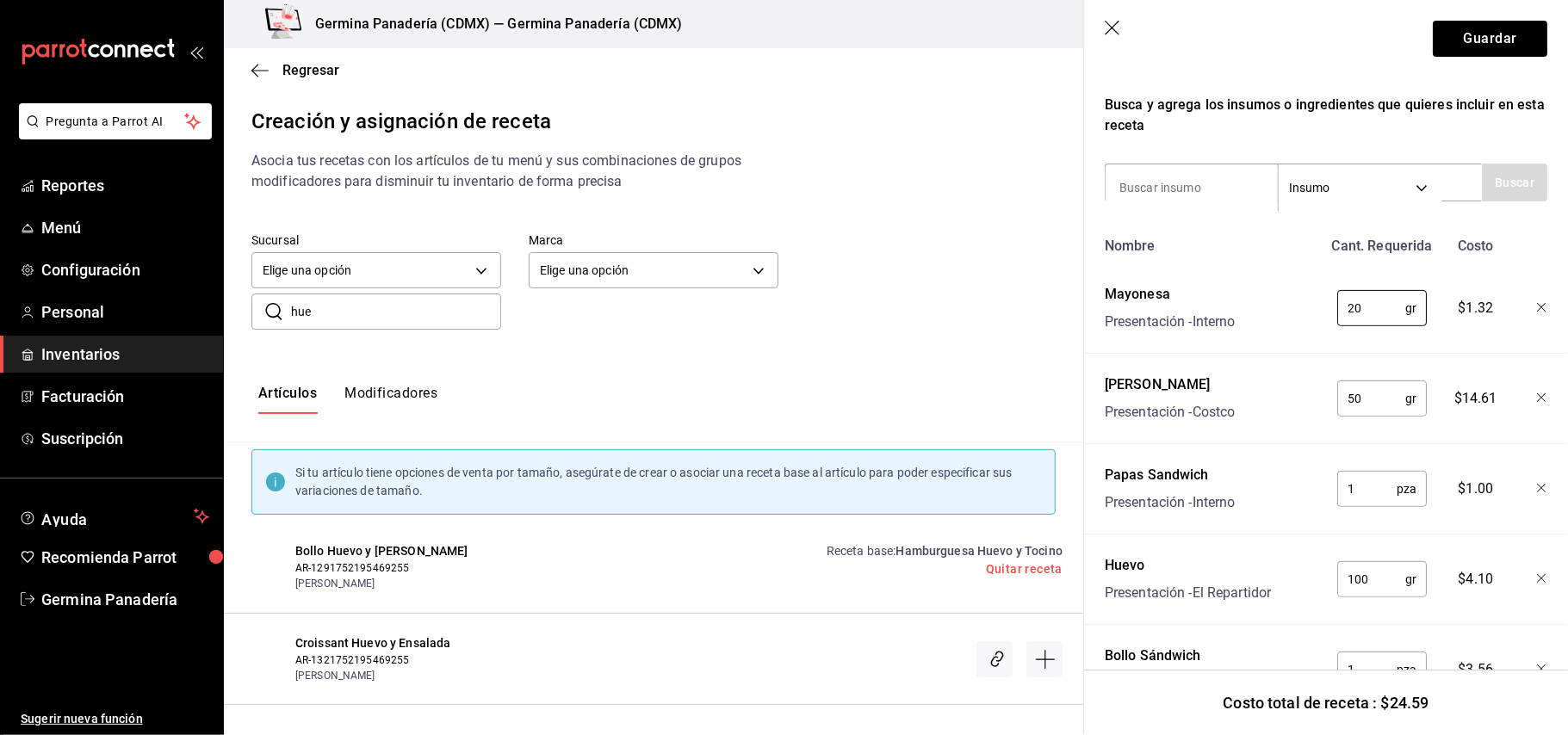
scroll to position [267, 0]
type input "20"
click at [1465, 42] on button "Guardar" at bounding box center [1490, 38] width 115 height 36
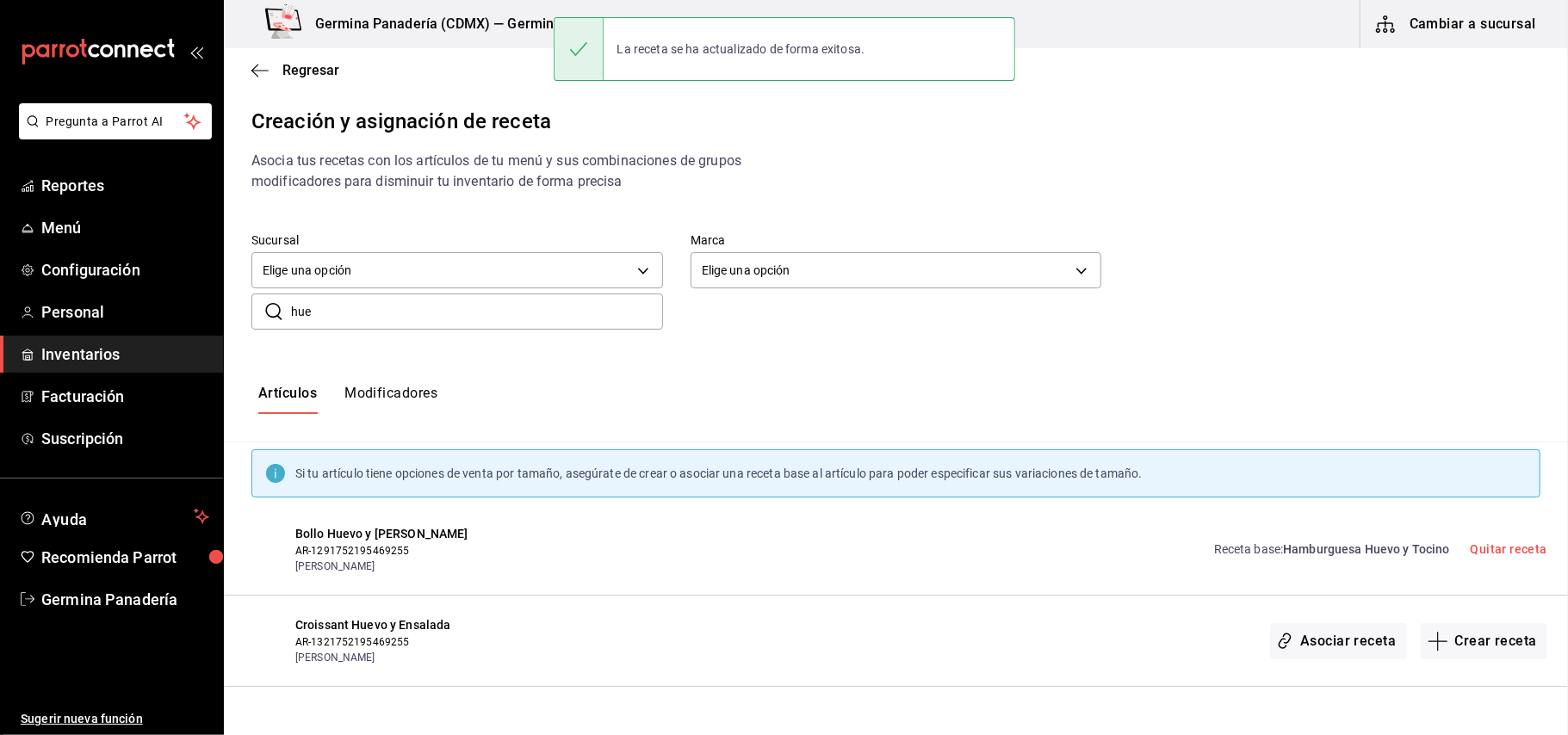
scroll to position [0, 0]
click at [293, 63] on span "Regresar" at bounding box center [311, 70] width 57 height 17
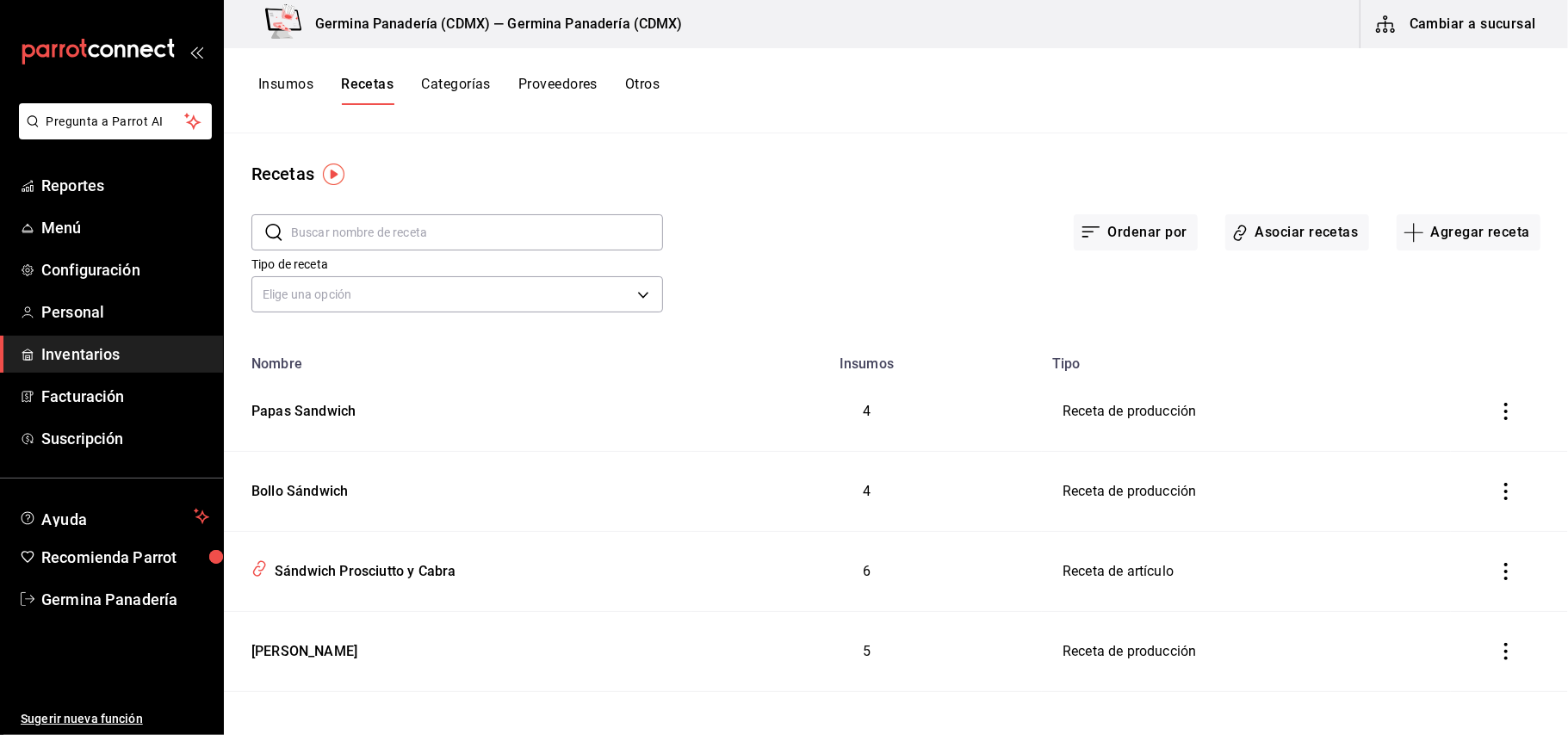
click at [604, 234] on input "text" at bounding box center [477, 232] width 372 height 34
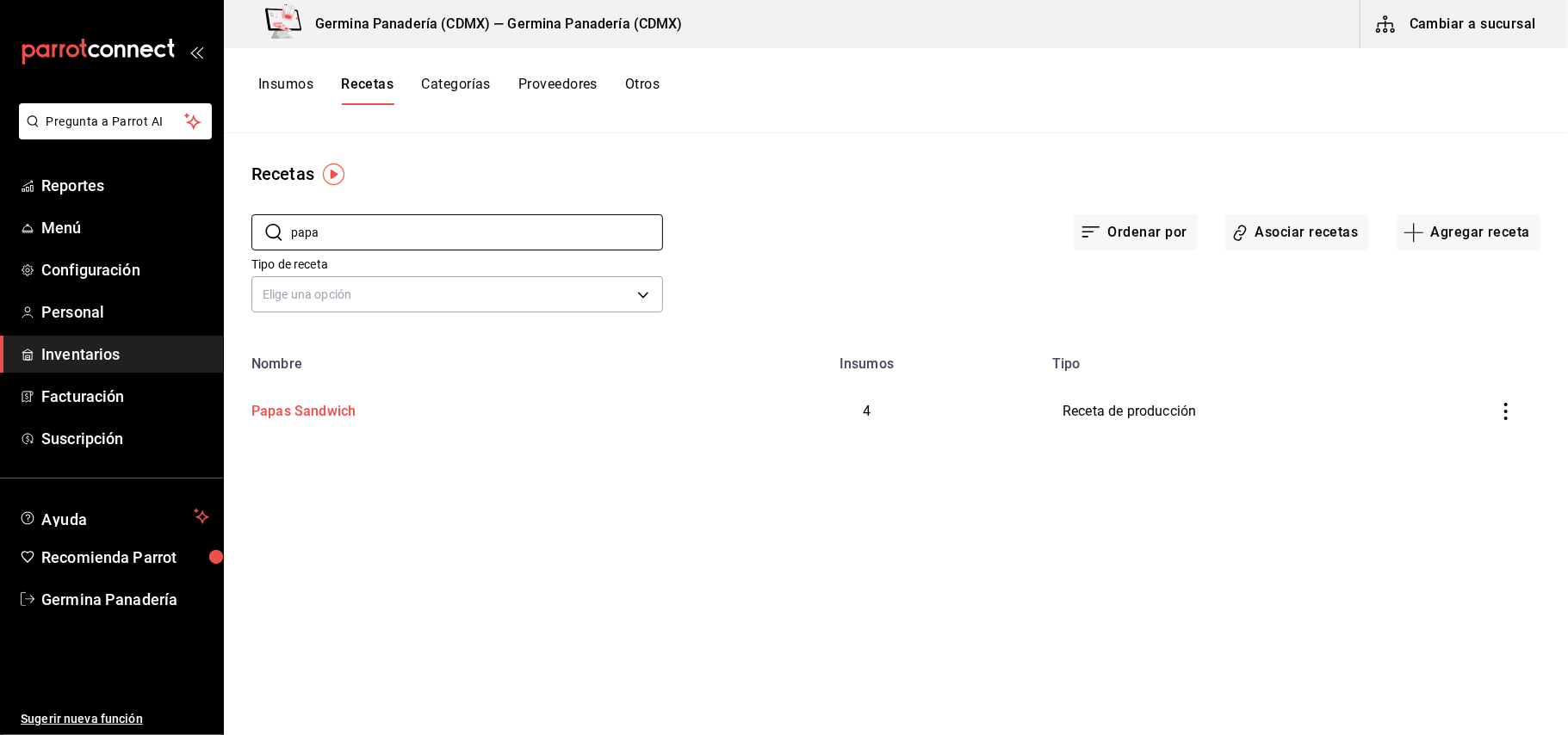
type input "papa"
click at [473, 404] on div "Papas Sandwich" at bounding box center [458, 408] width 426 height 26
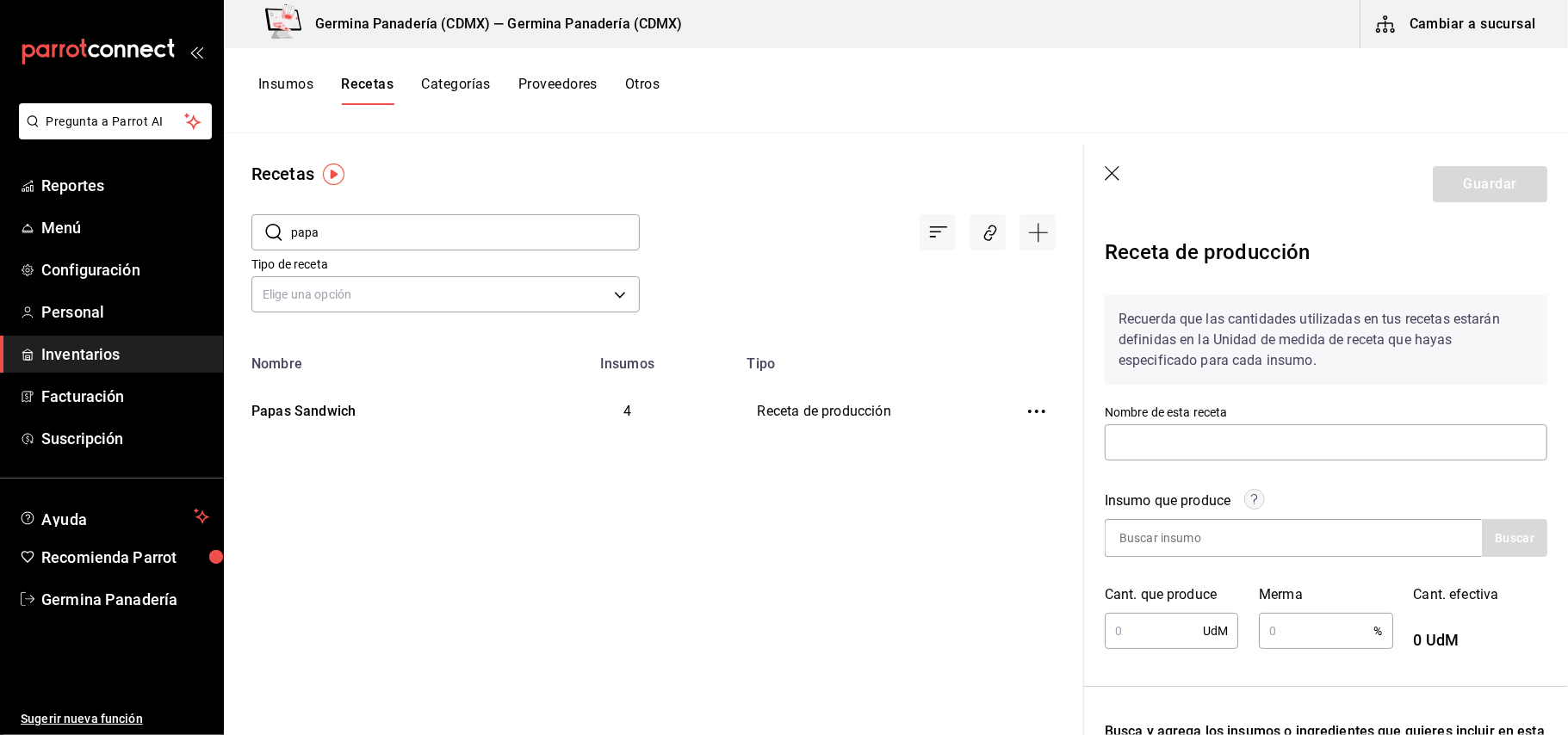
type input "Papas Sandwich"
type input "1"
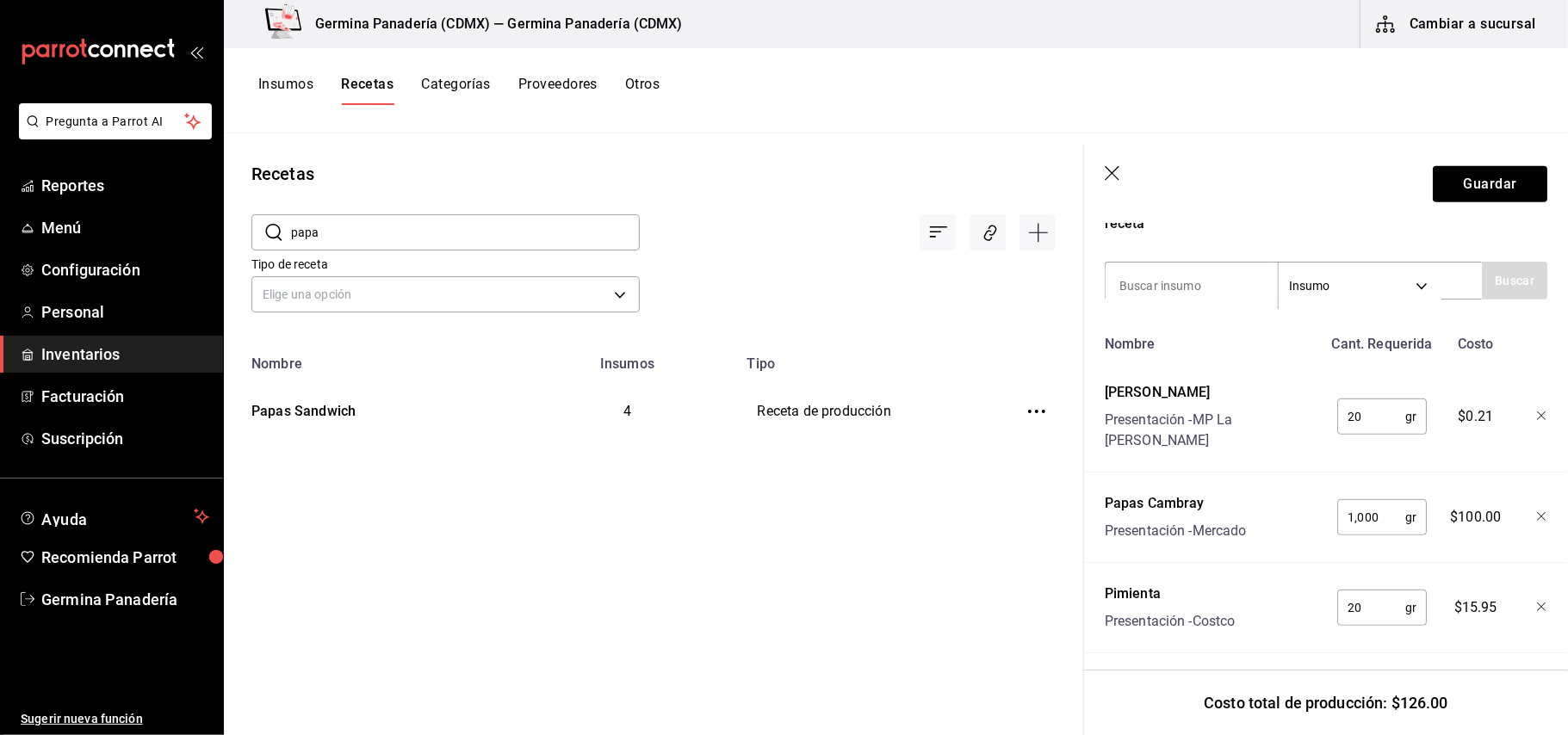
scroll to position [664, 0]
